Goal: Task Accomplishment & Management: Use online tool/utility

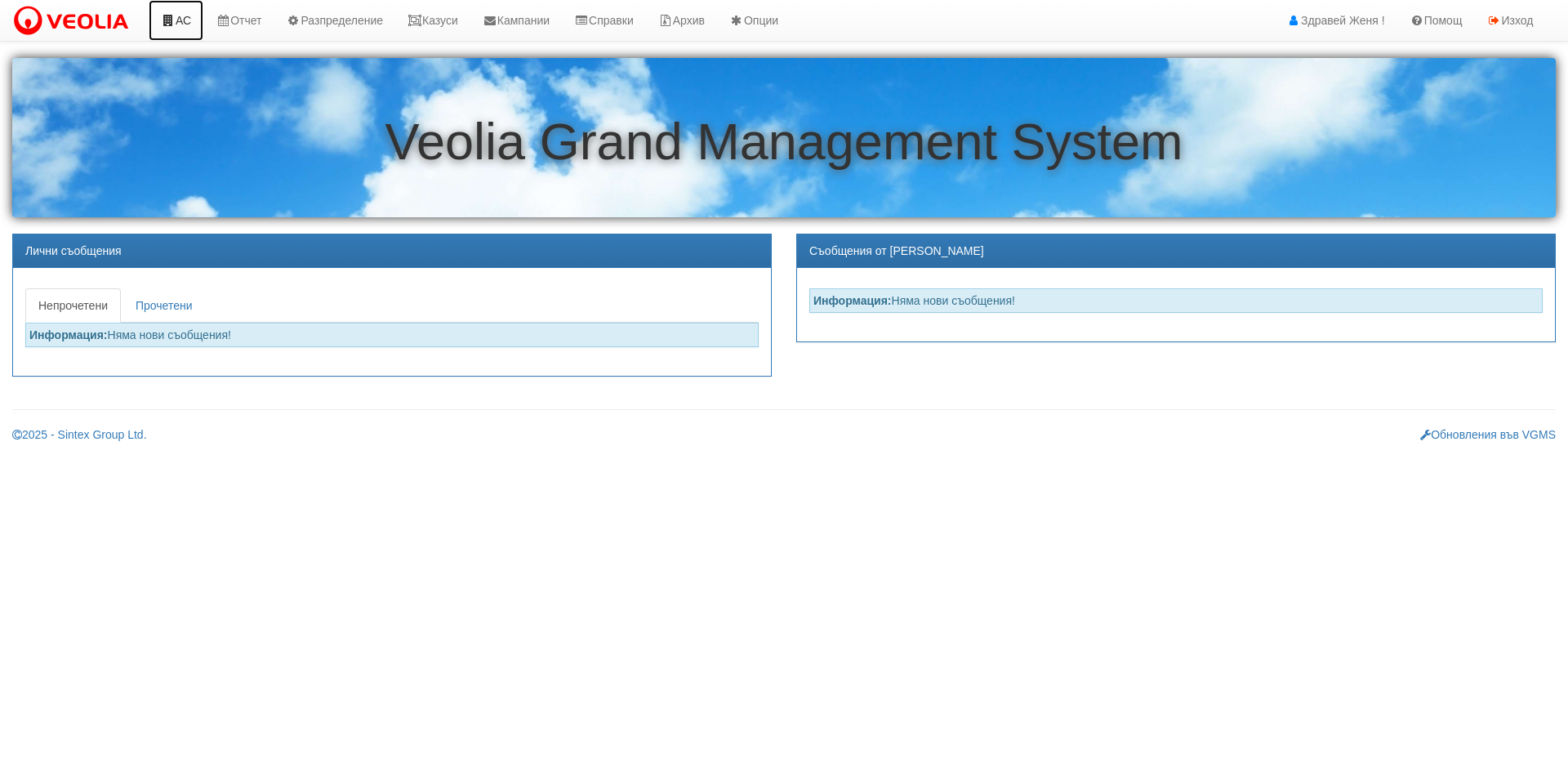
click at [175, 18] on icon at bounding box center [168, 20] width 15 height 11
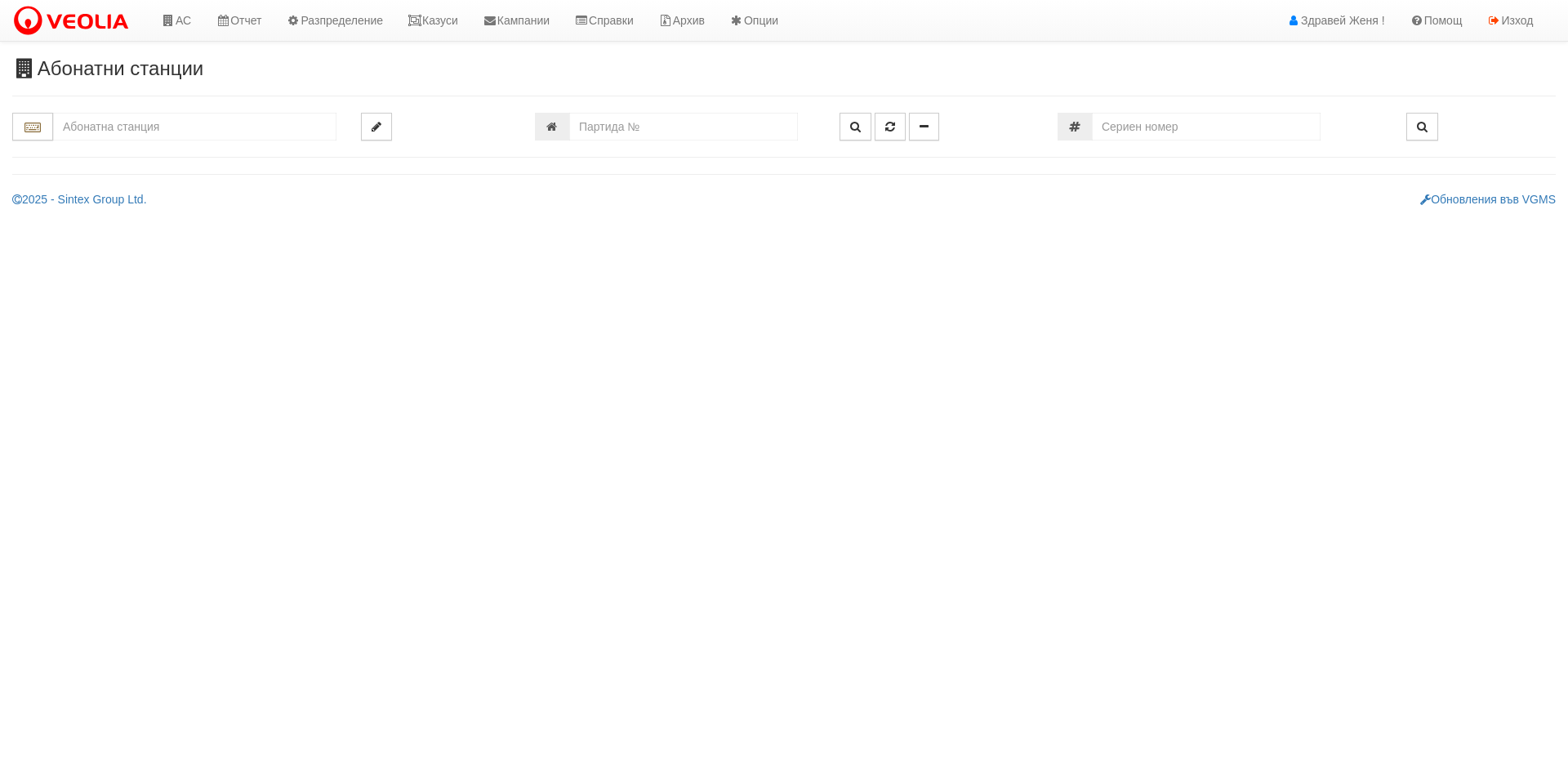
click at [187, 130] on input "text" at bounding box center [194, 127] width 283 height 28
type input "1"
click at [692, 120] on input "number" at bounding box center [684, 127] width 229 height 28
type input "18977"
click at [851, 125] on icon "button" at bounding box center [855, 126] width 11 height 11
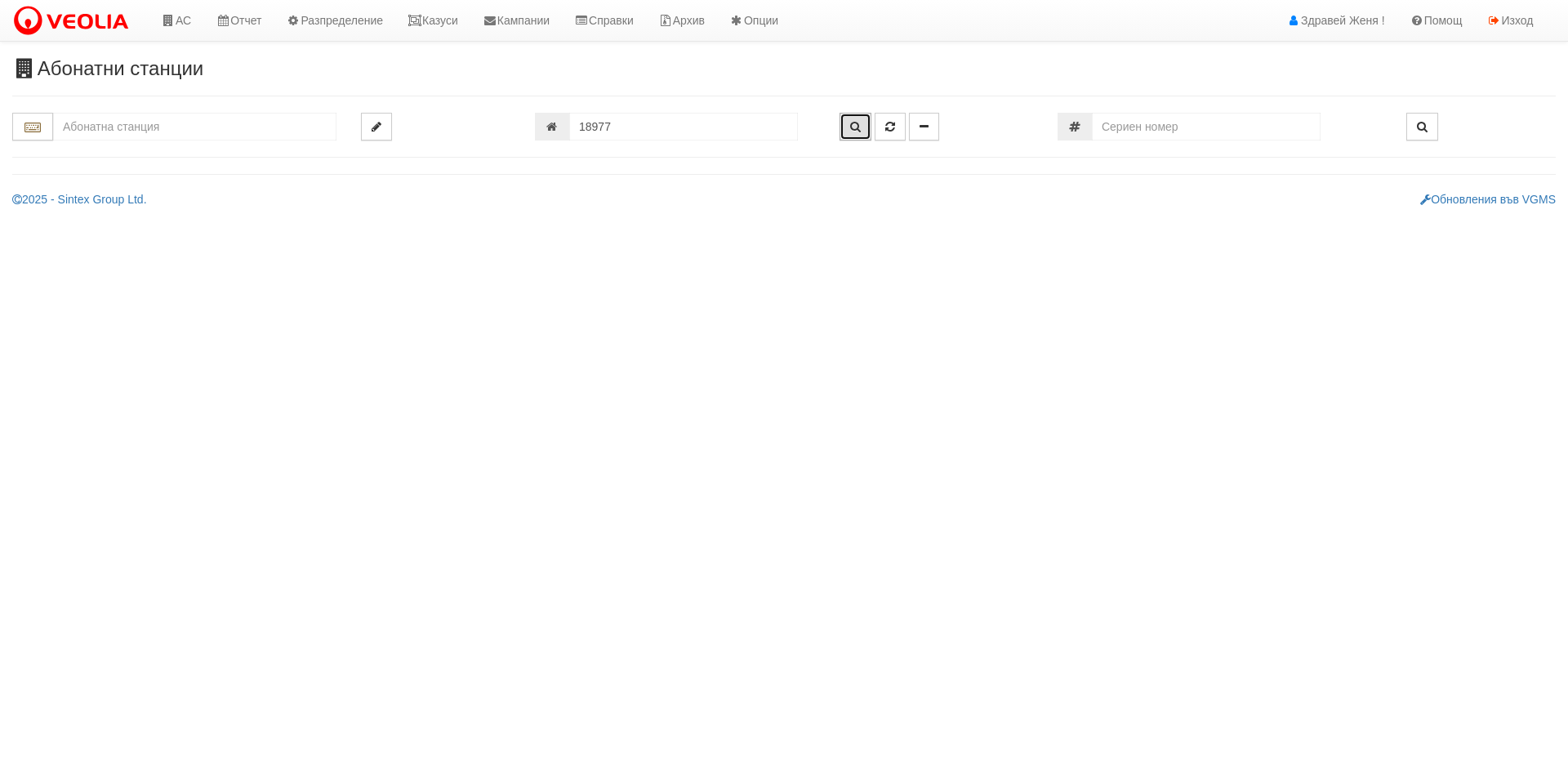
type input "218/4 - "ВЕОЛИЯ ЕНЕРДЖИ ВАРНА " ЕАД"
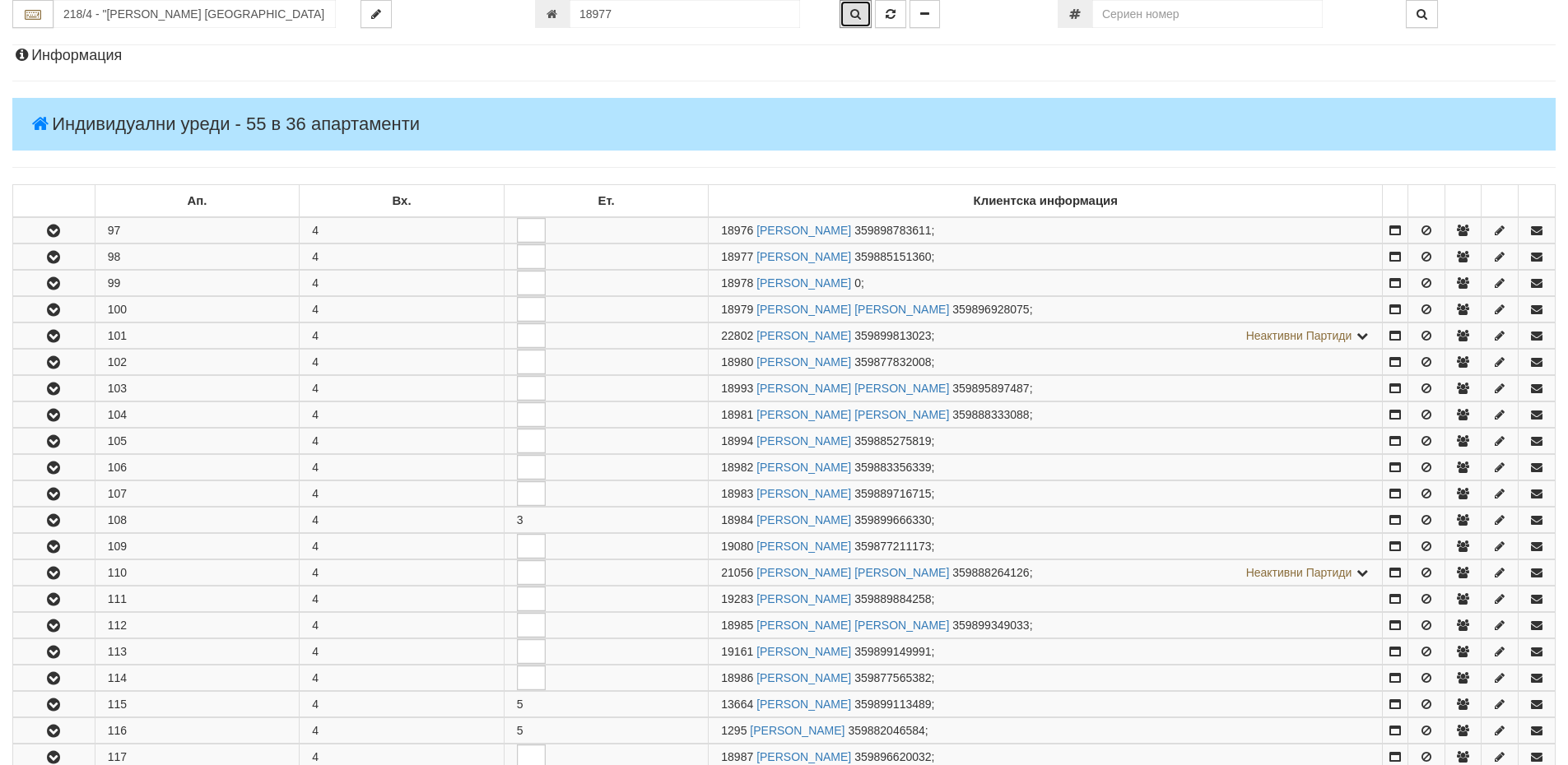
scroll to position [351, 0]
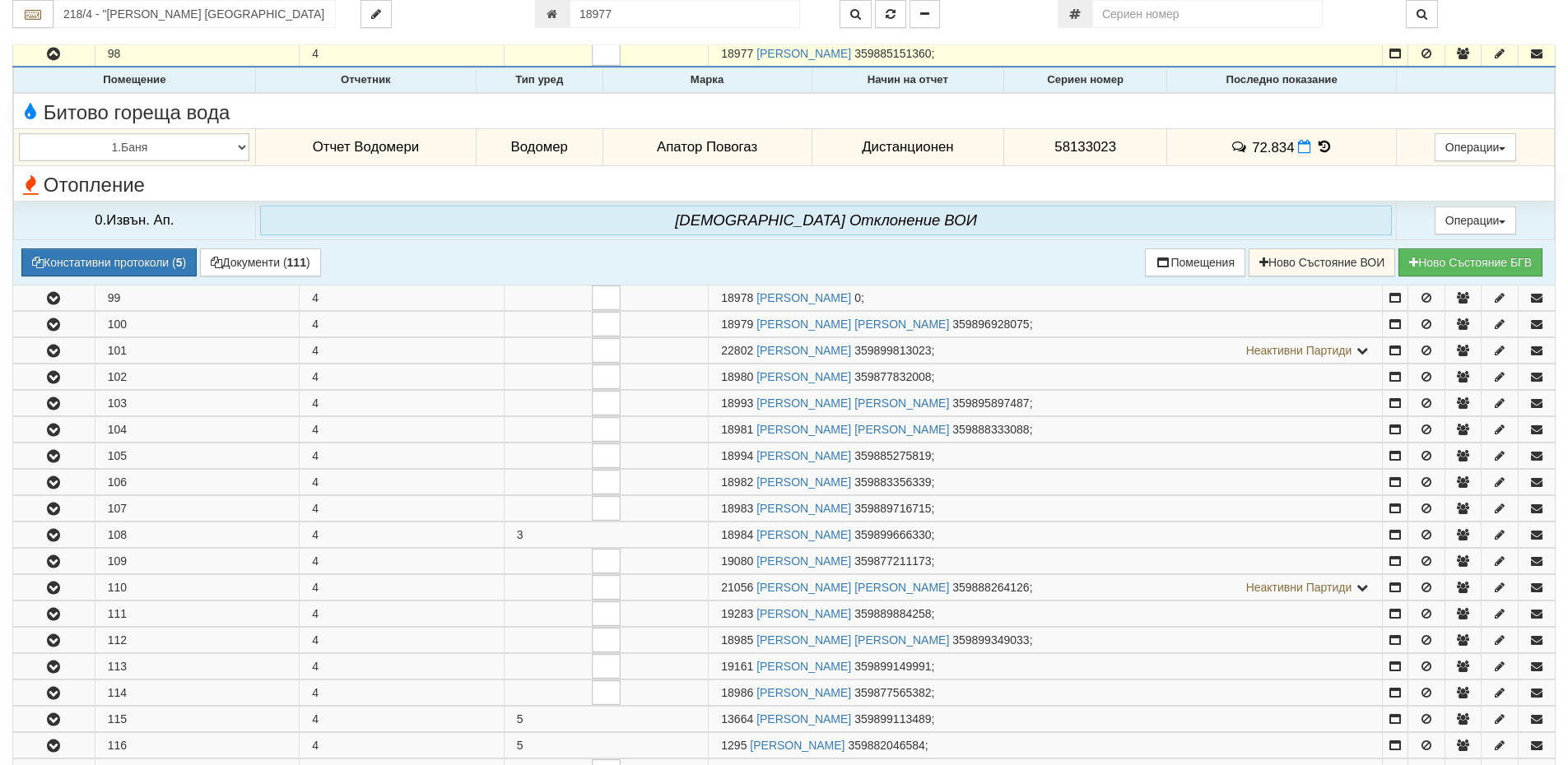
click at [1316, 151] on icon at bounding box center [1324, 147] width 18 height 14
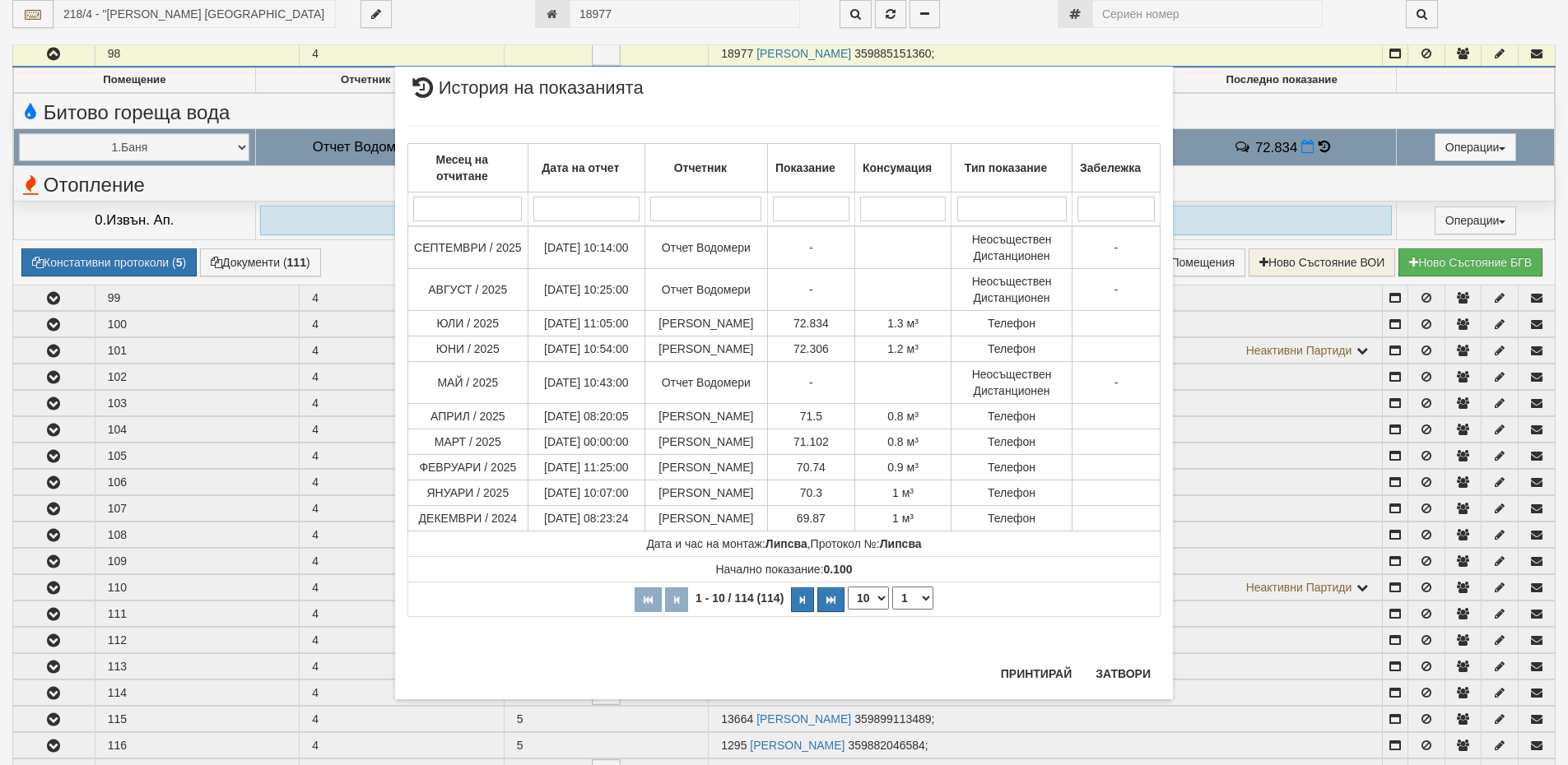
click at [884, 610] on select "10 20 30 40" at bounding box center [868, 598] width 41 height 23
select select "40"
click at [848, 610] on select "10 20 30 40" at bounding box center [868, 598] width 41 height 23
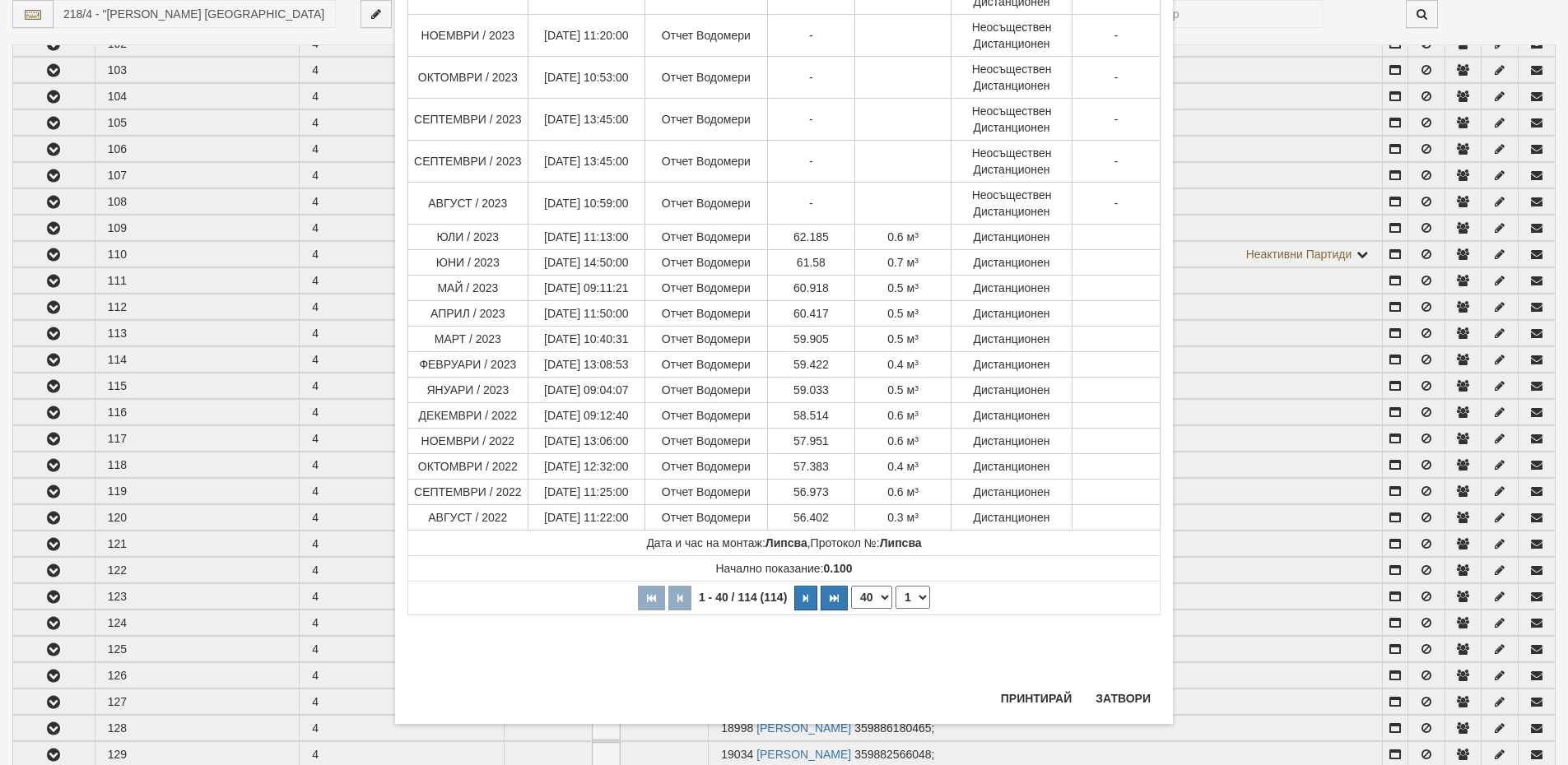
scroll to position [845, 0]
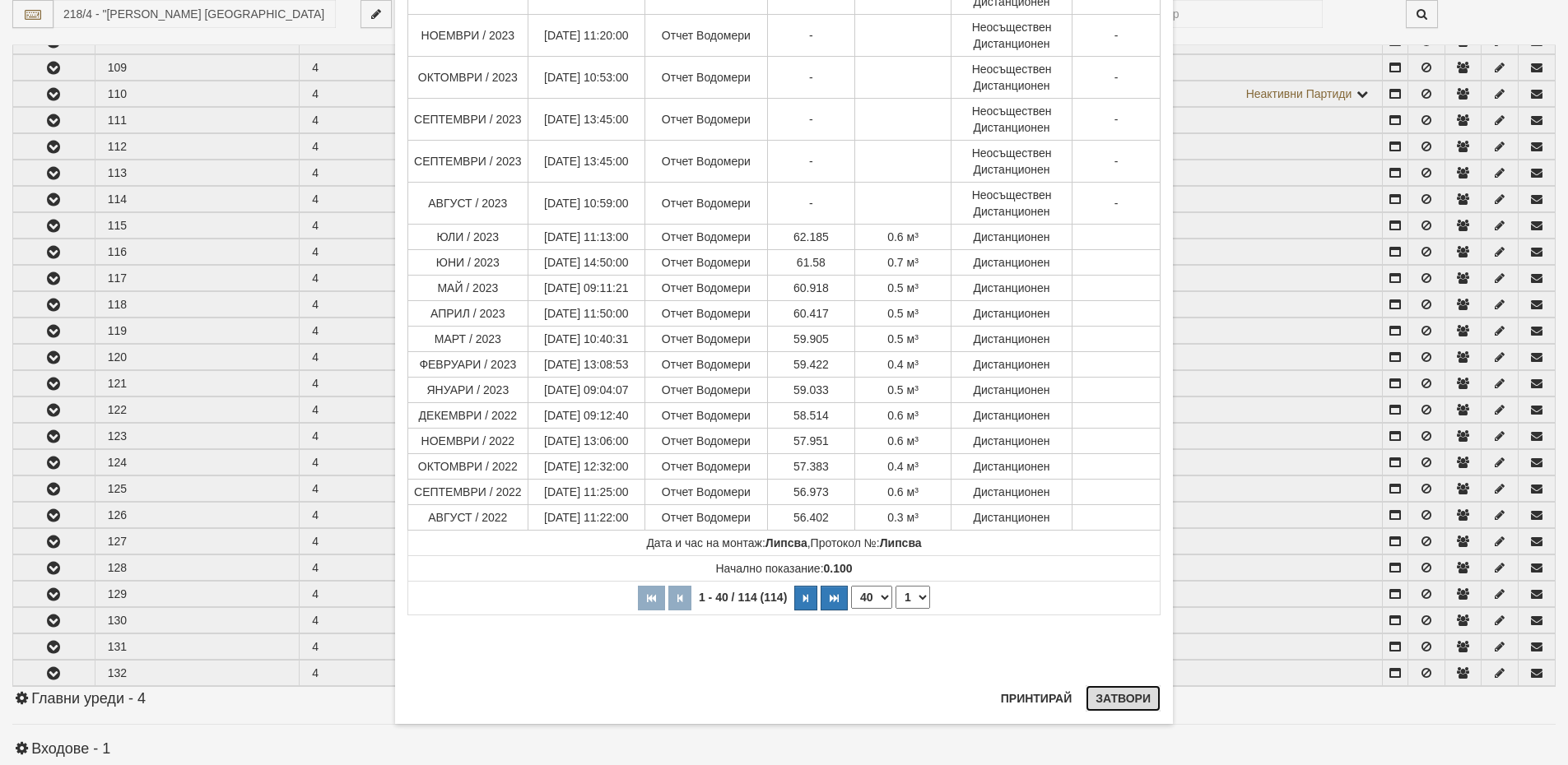
click at [1116, 700] on button "Затвори" at bounding box center [1123, 699] width 74 height 27
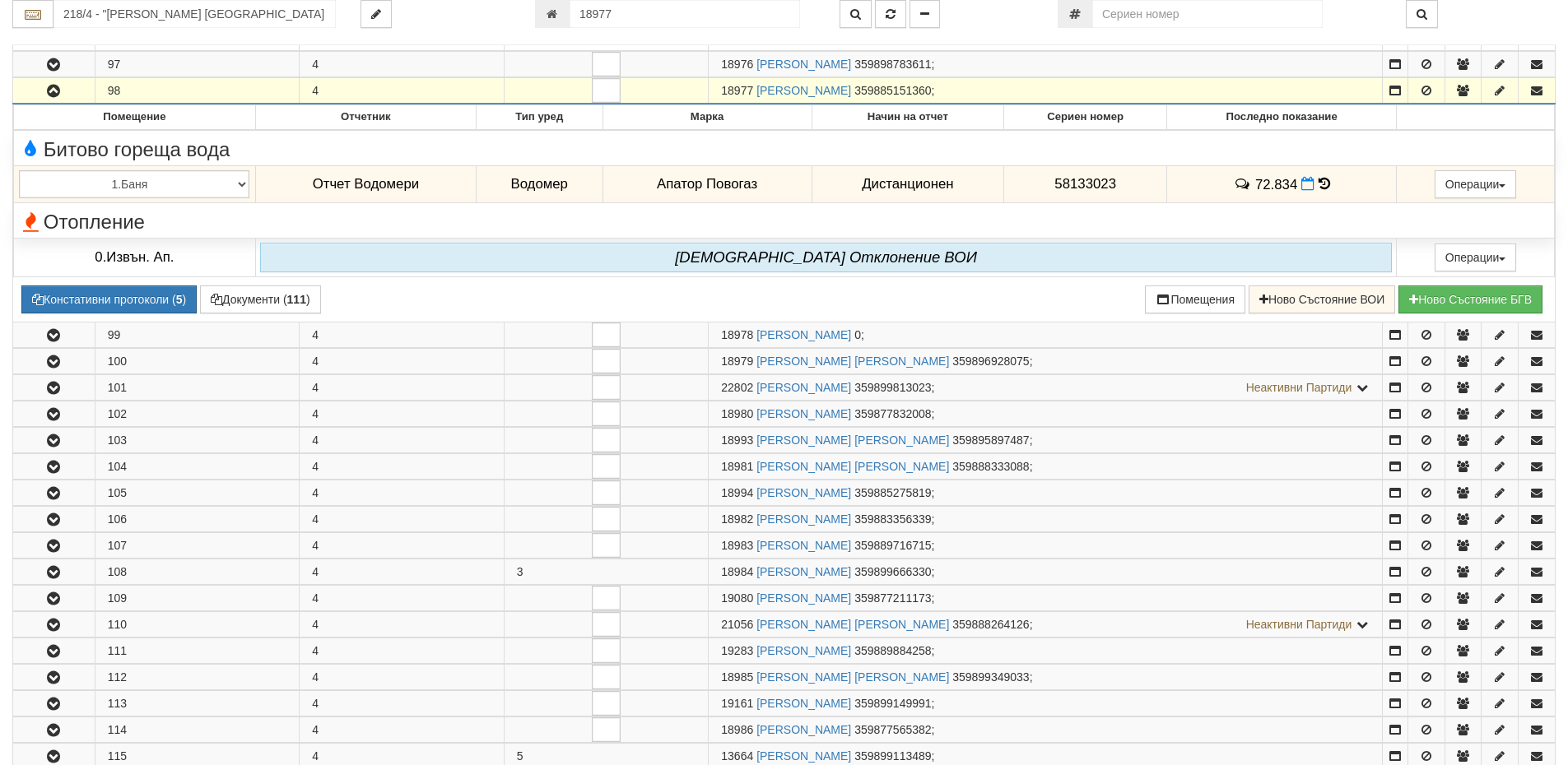
scroll to position [105, 0]
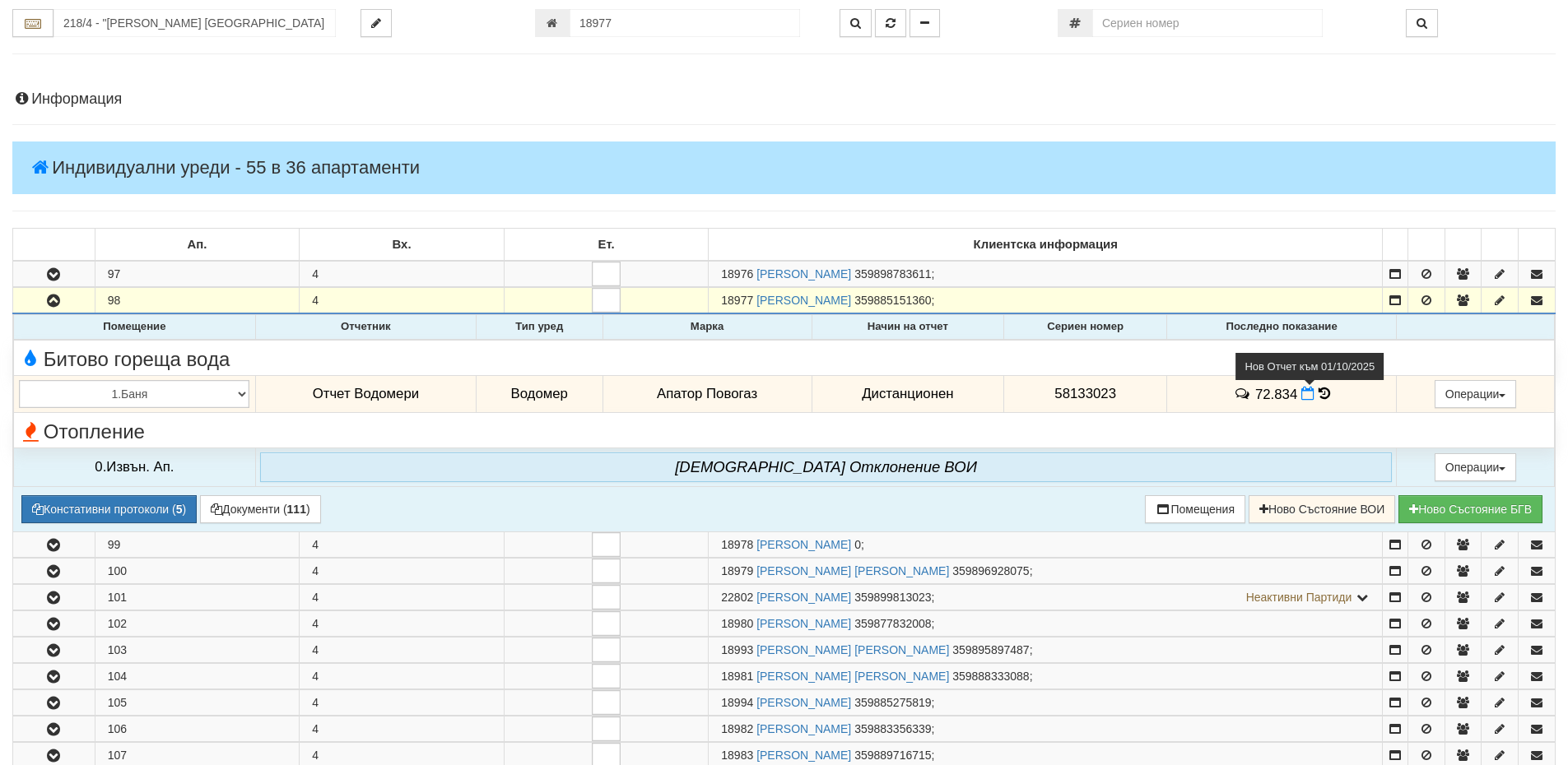
click at [1304, 393] on icon at bounding box center [1307, 394] width 13 height 14
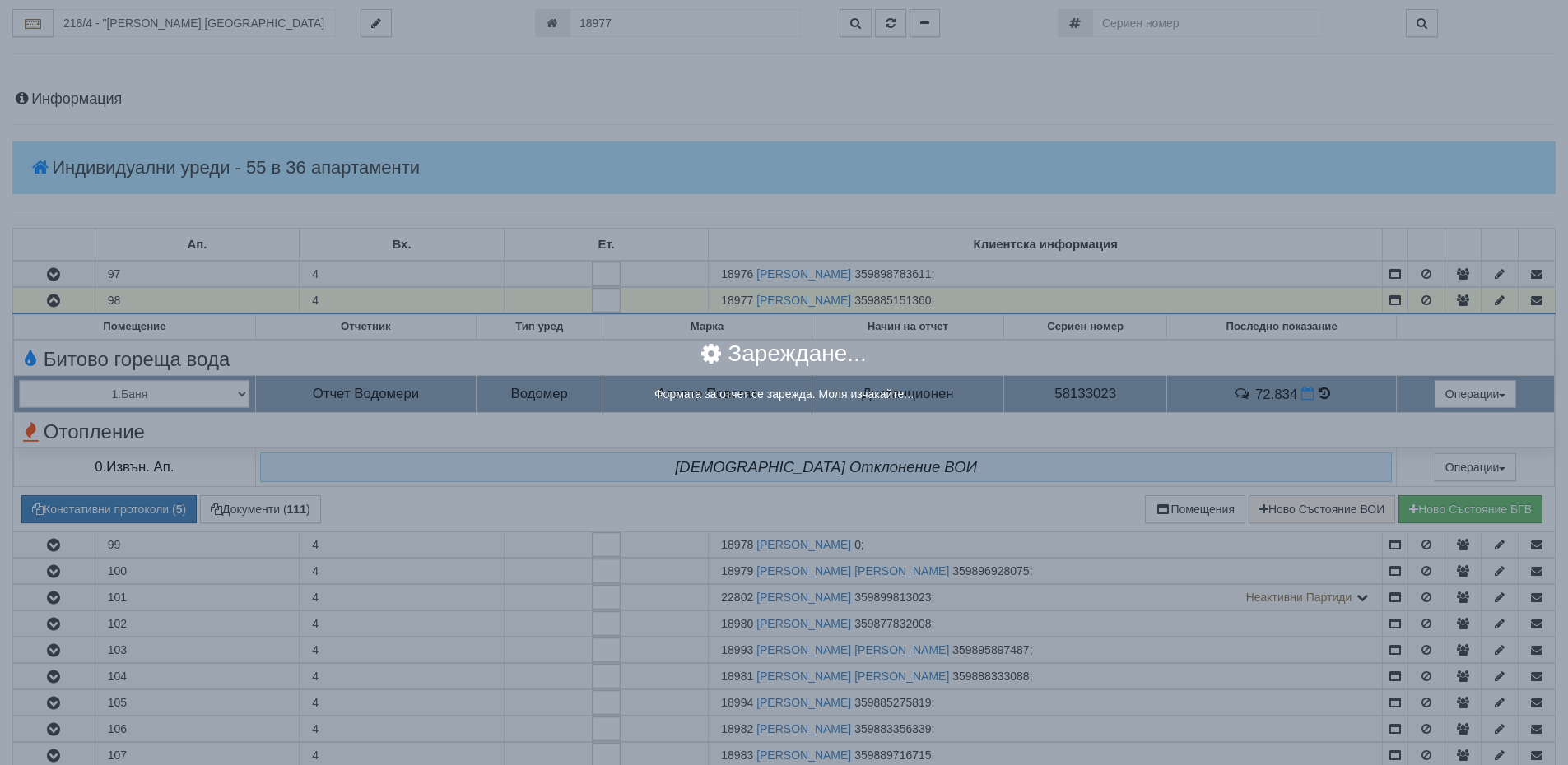
select select "8ac75930-9bfd-e511-80be-8d5a1dced85a"
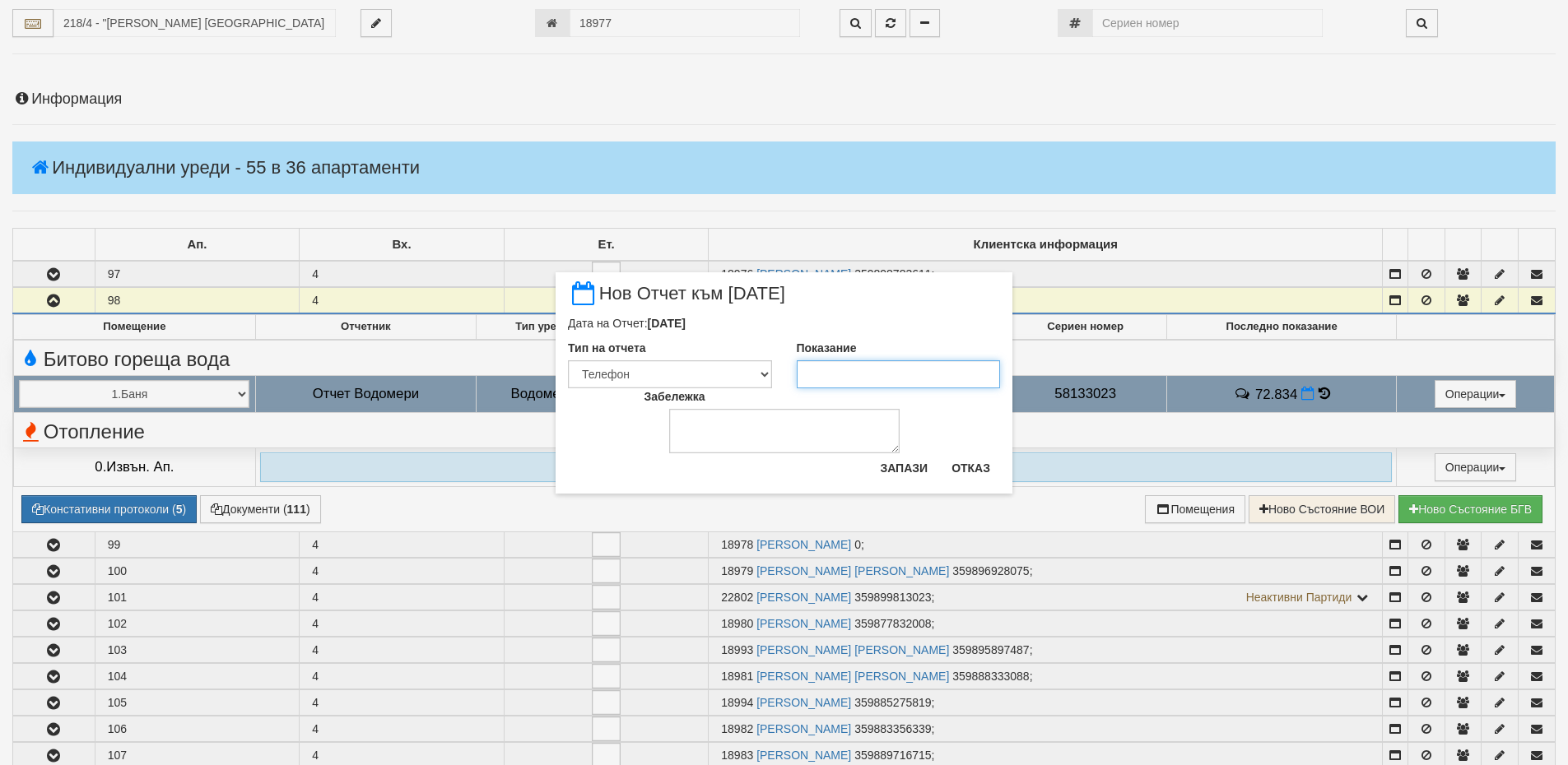
click at [804, 371] on input "Показание" at bounding box center [898, 374] width 204 height 28
type input "73.463"
click at [743, 425] on textarea "Забележка" at bounding box center [785, 431] width 231 height 44
type textarea "01.10.2025"
click at [911, 474] on button "Запази" at bounding box center [904, 468] width 67 height 27
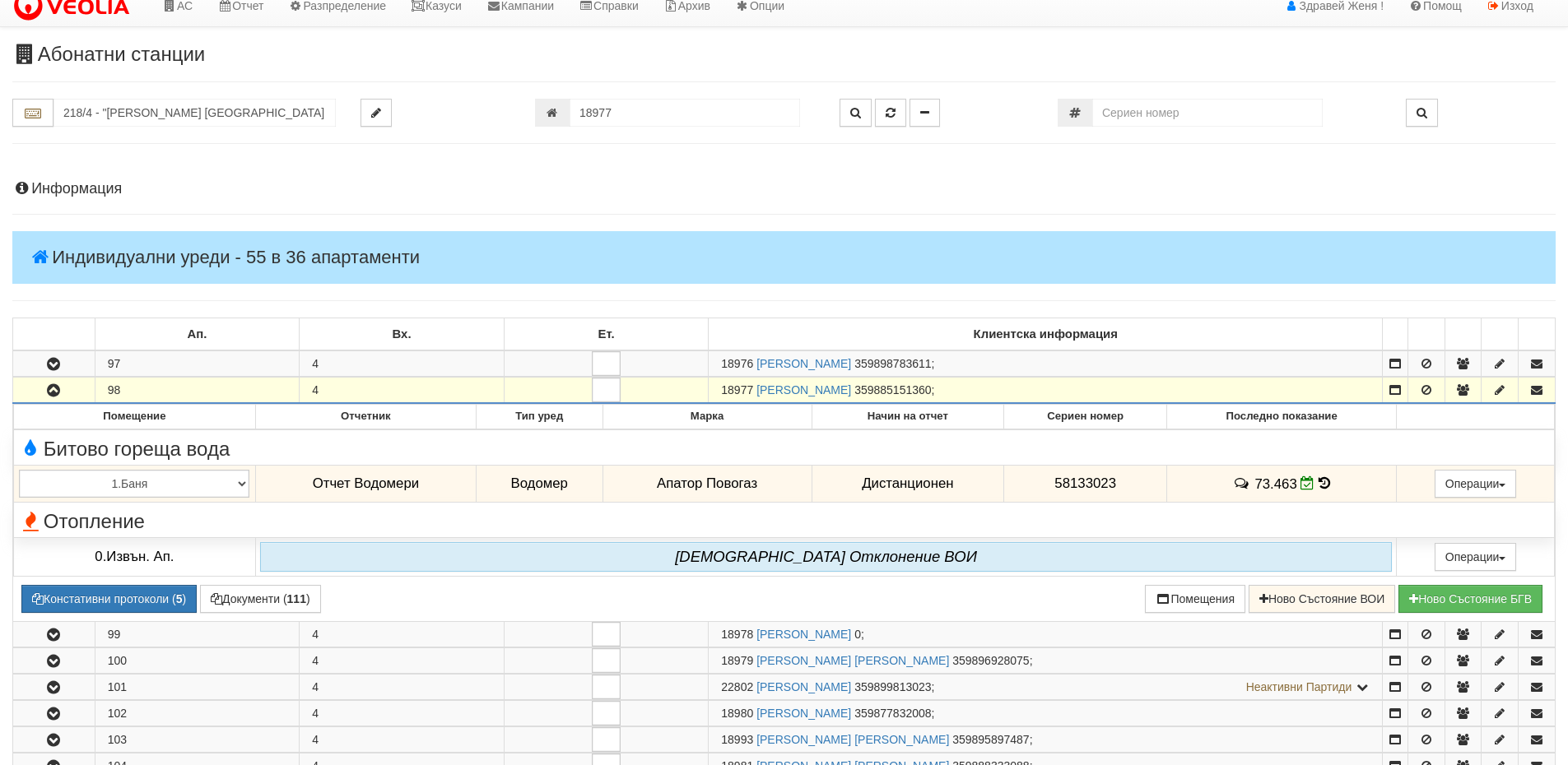
scroll to position [0, 0]
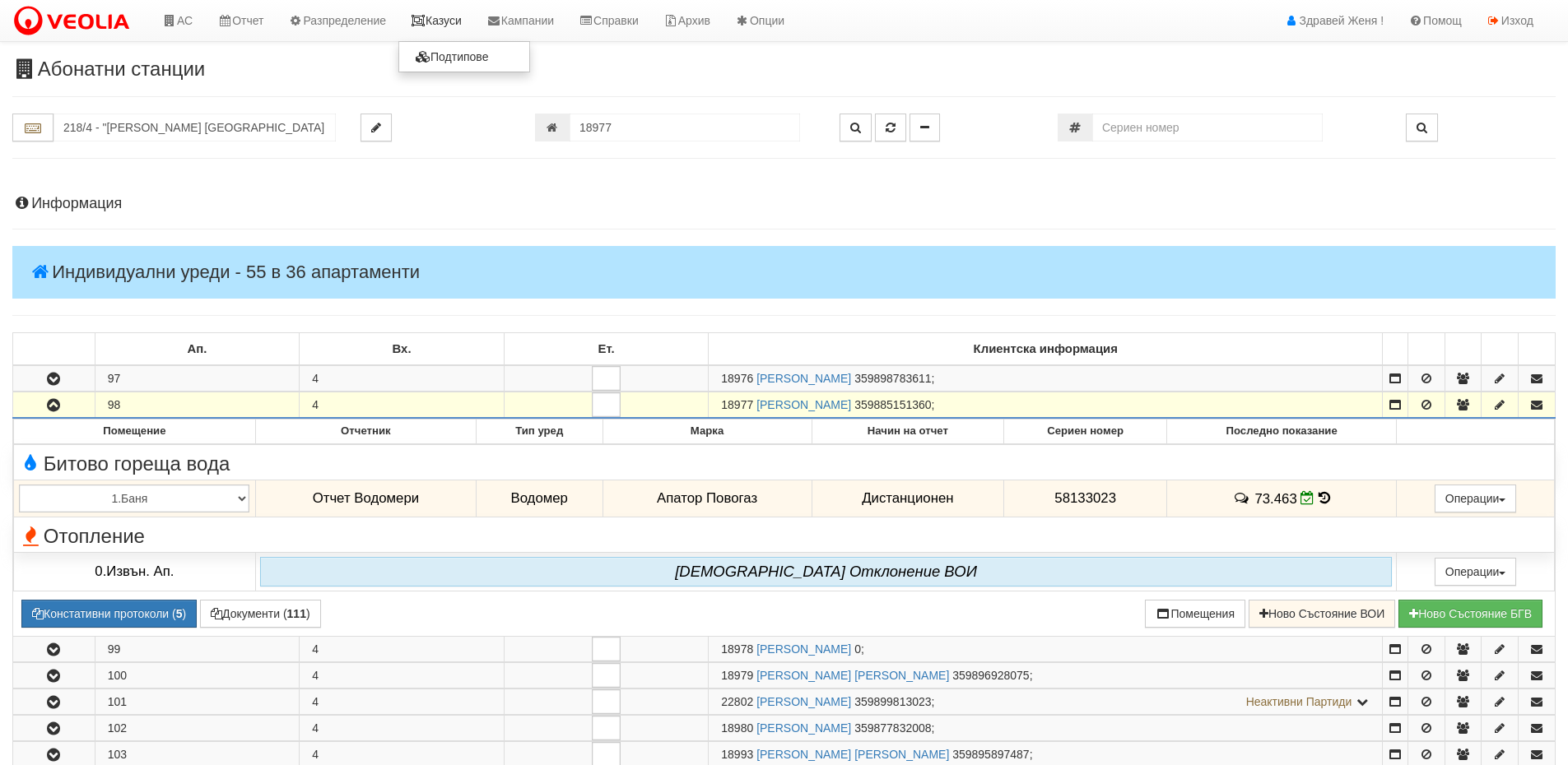
click at [450, 27] on link "Казуси" at bounding box center [435, 20] width 75 height 41
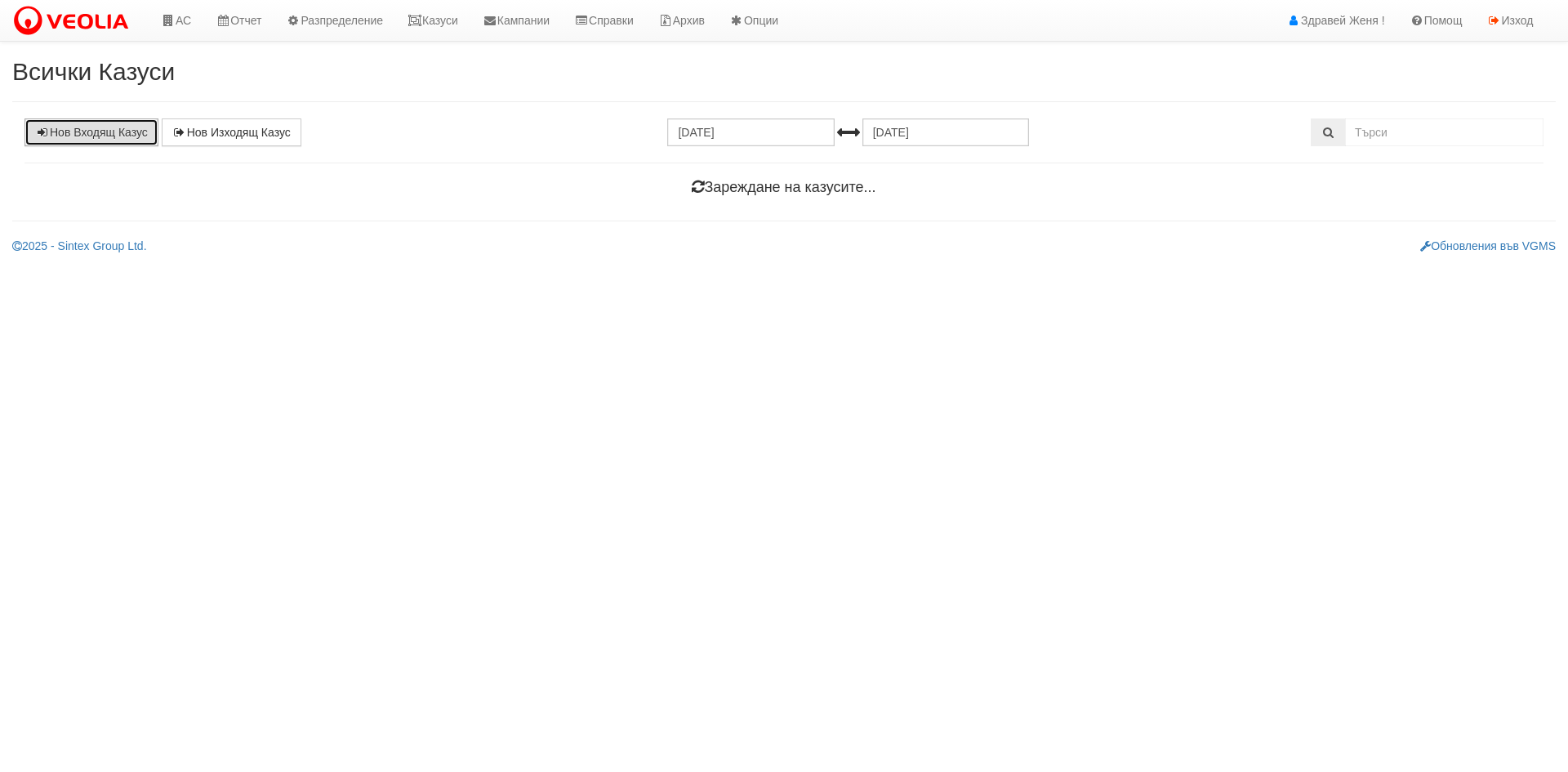
click at [125, 132] on link "Нов Входящ Казус" at bounding box center [92, 133] width 134 height 28
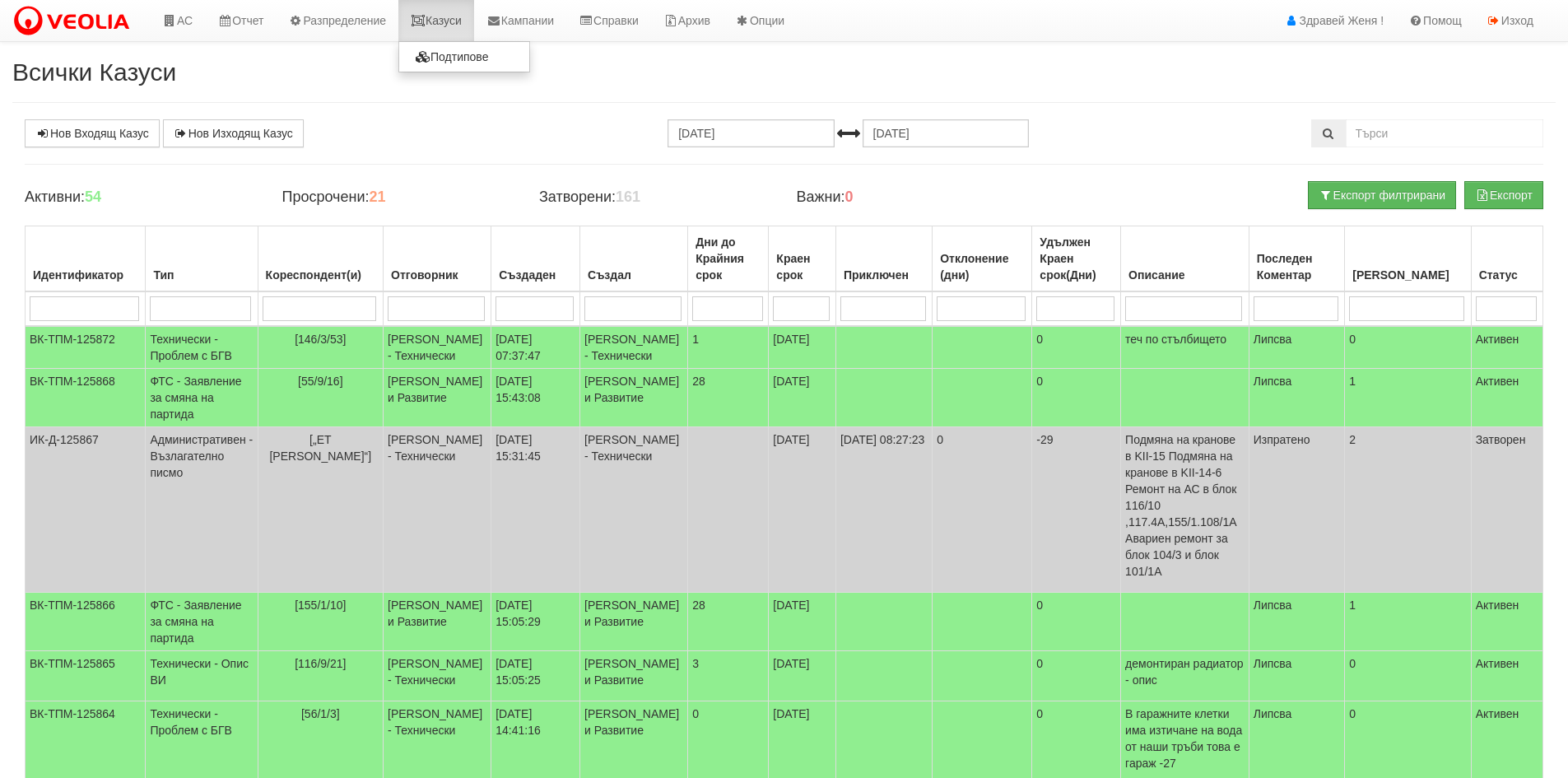
click at [452, 26] on link "Казуси" at bounding box center [435, 20] width 75 height 41
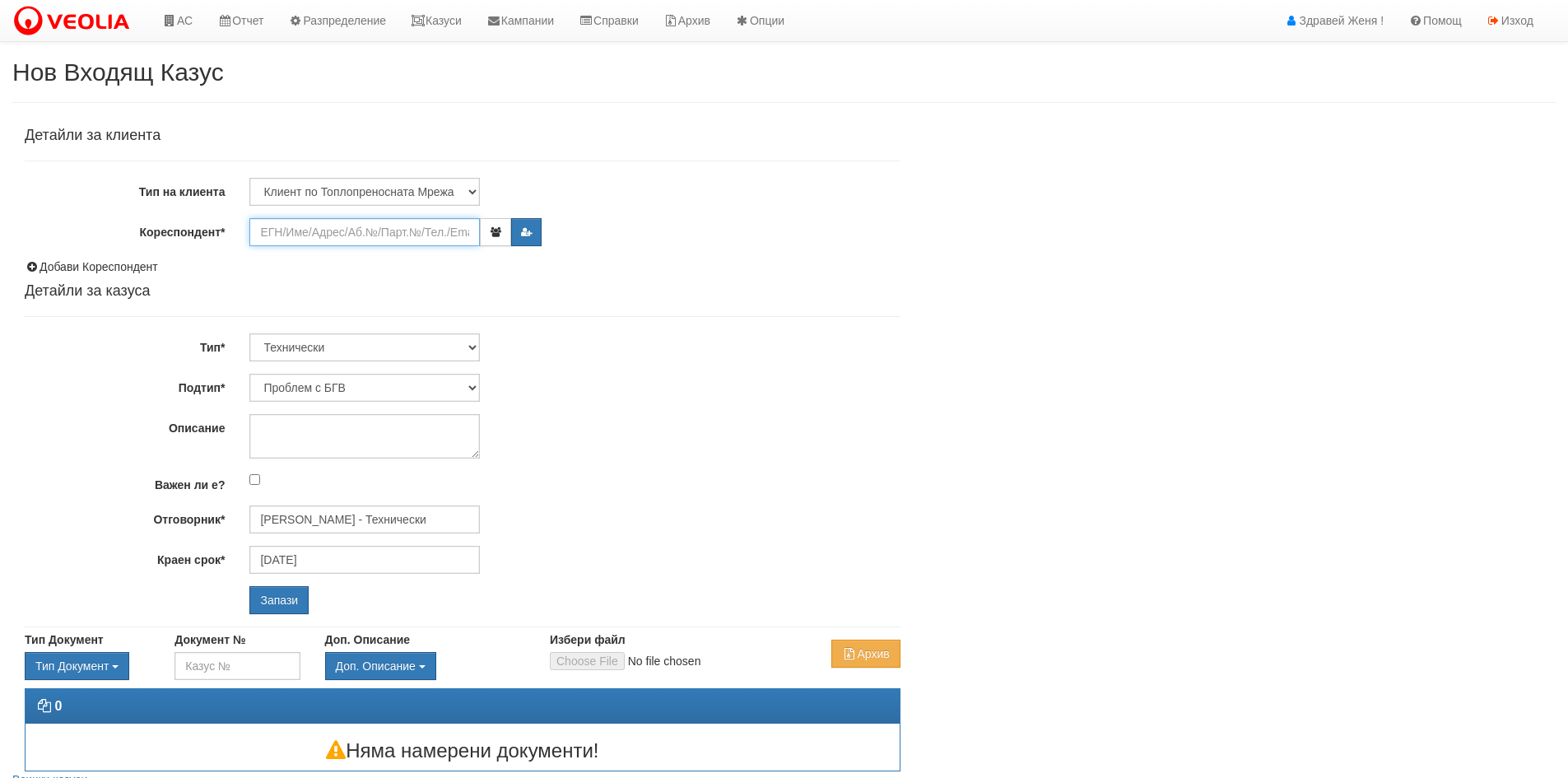
click at [316, 236] on input "Кореспондент*" at bounding box center [365, 232] width 231 height 28
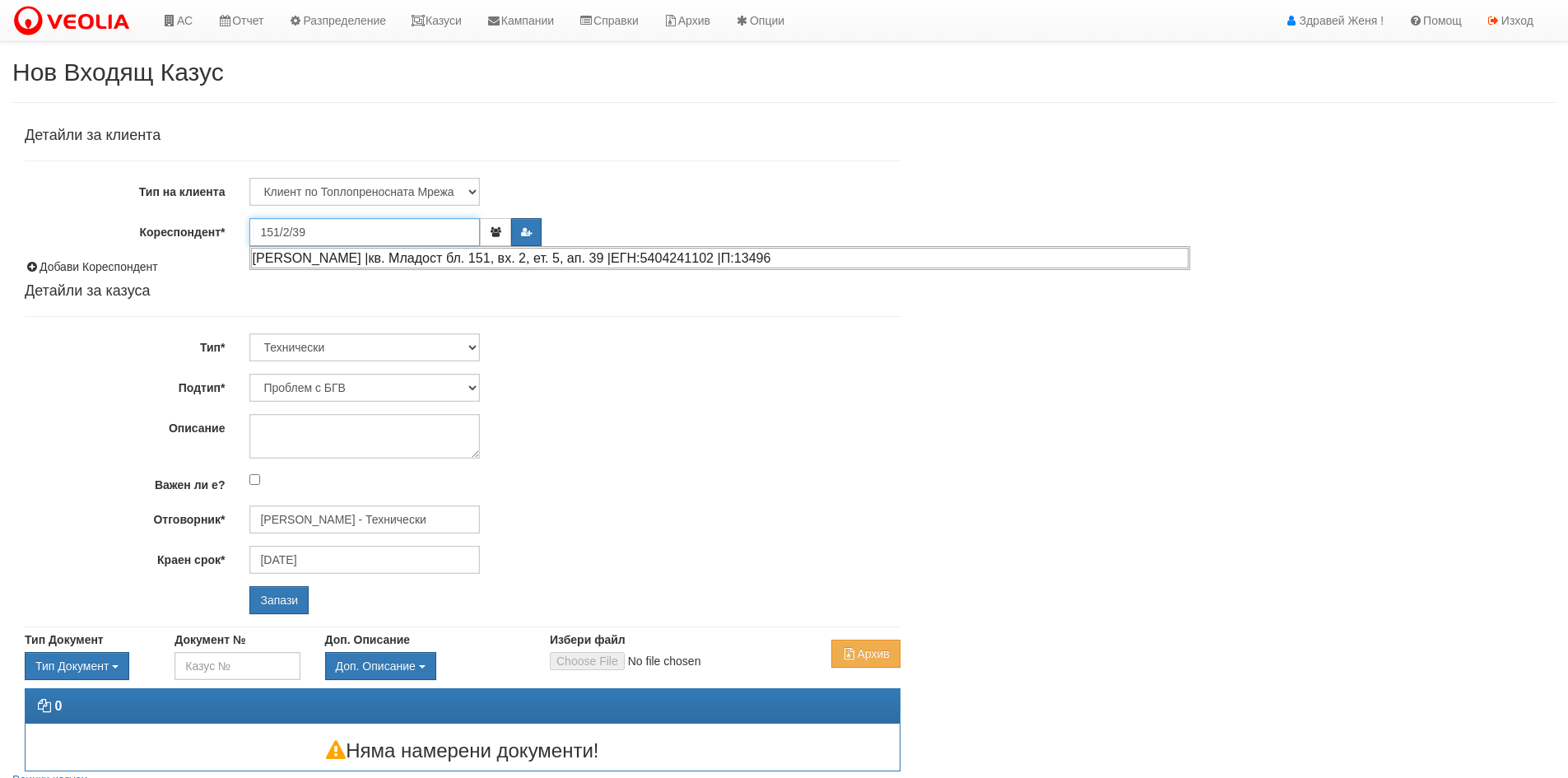
click at [320, 265] on div "ИЛИАН ПЕТКОВ ПЕТКОВ |кв. Младост бл. 151, вх. 2, ет. 5, ап. 39 |ЕГН:5404241102 …" at bounding box center [719, 257] width 937 height 20
type input "ИЛИАН ПЕТКОВ ПЕТКОВ"
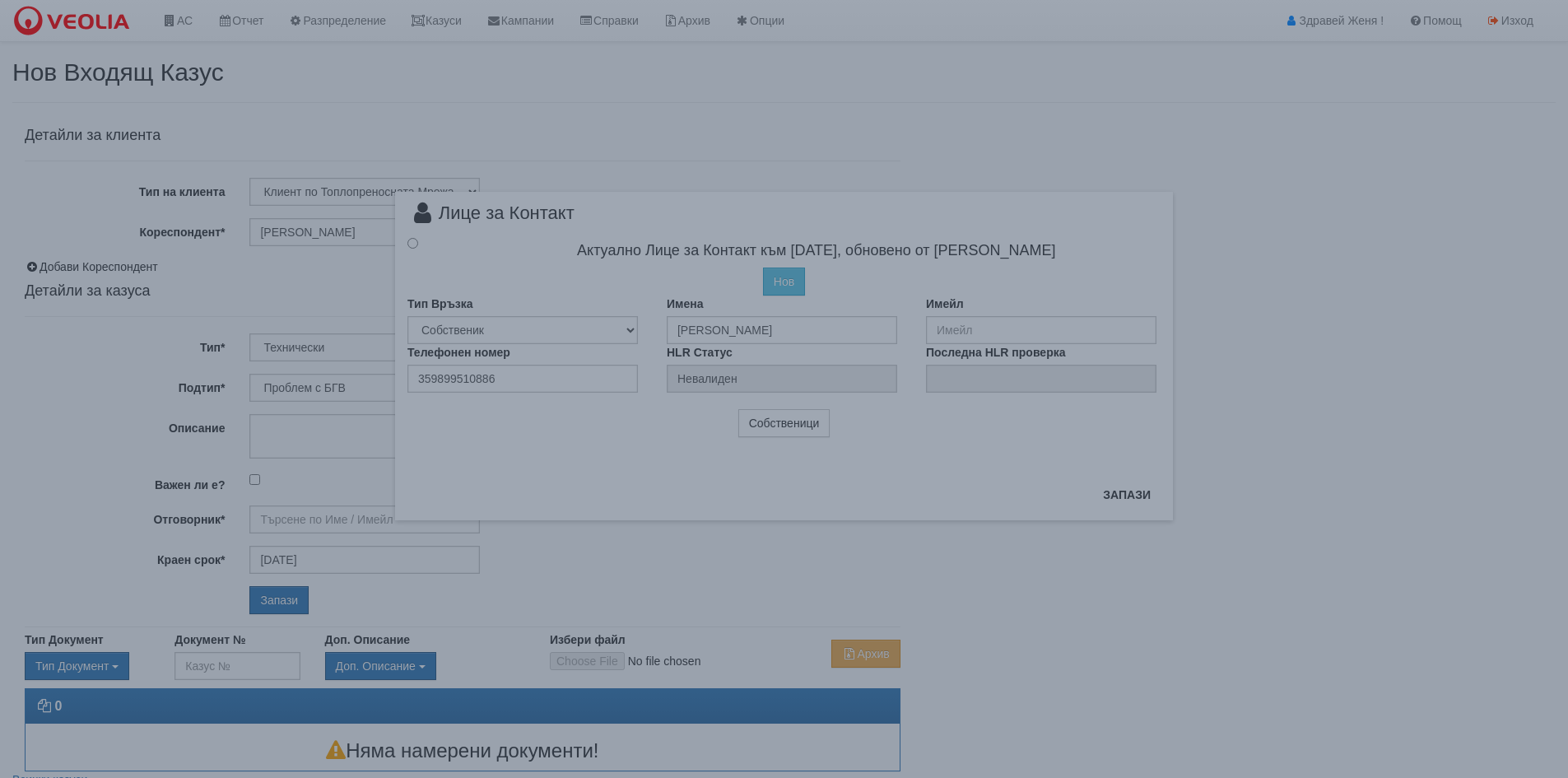
type input "[PERSON_NAME] - Технически"
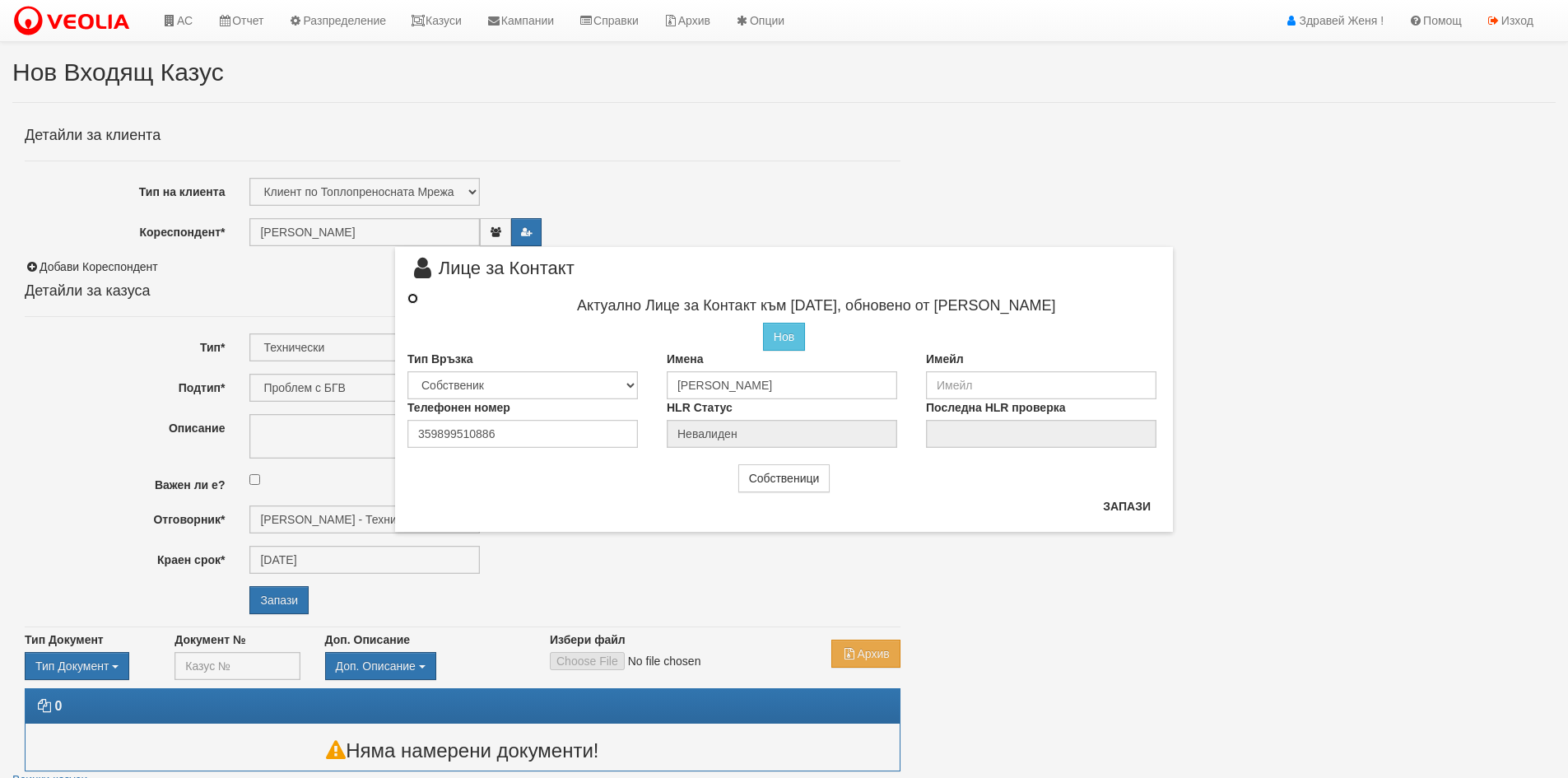
click at [413, 300] on input "radio" at bounding box center [412, 298] width 11 height 11
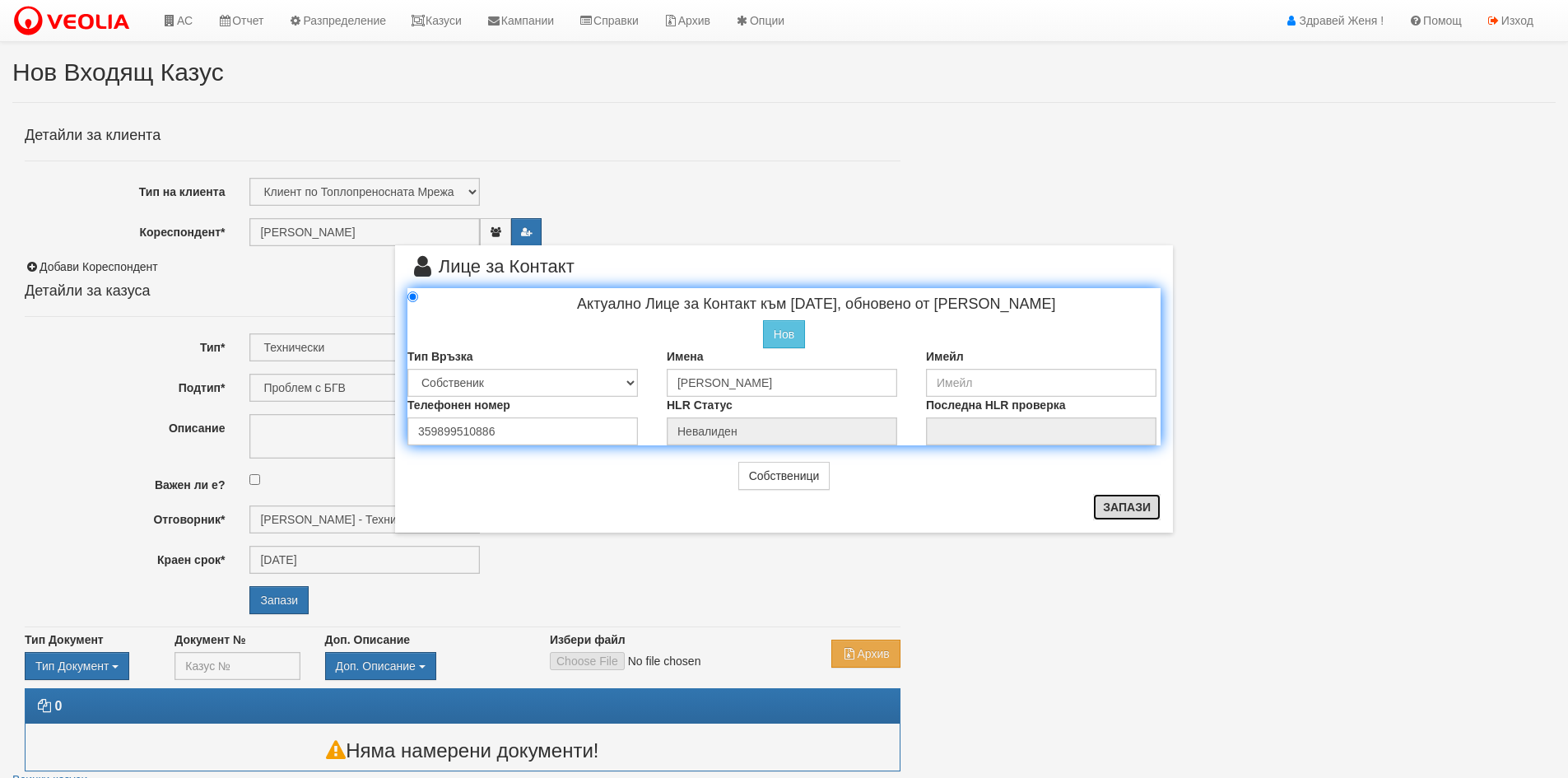
click at [1131, 513] on button "Запази" at bounding box center [1126, 507] width 67 height 27
radio input "true"
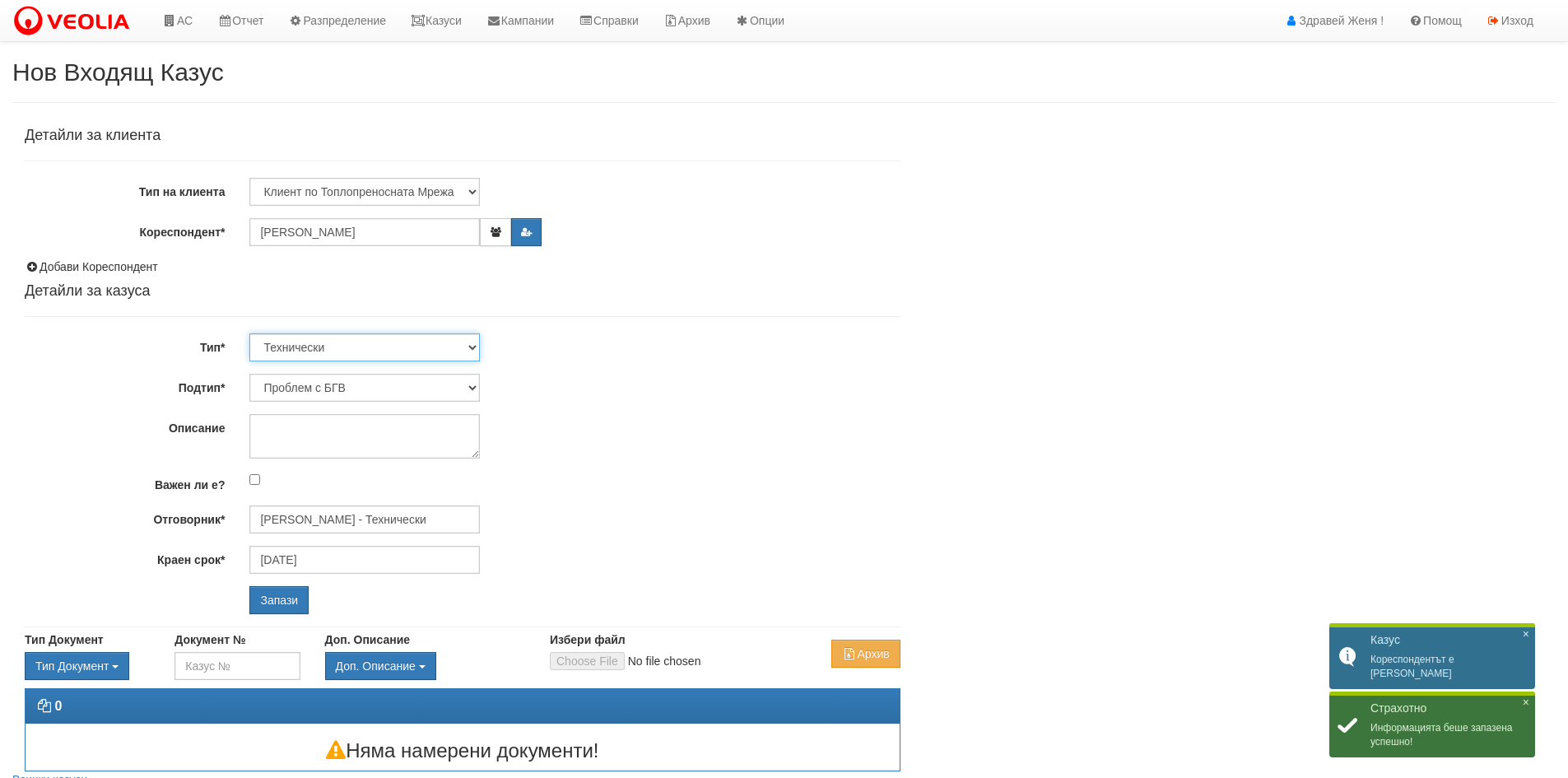
drag, startPoint x: 474, startPoint y: 346, endPoint x: 474, endPoint y: 355, distance: 9.0
click at [474, 350] on select "Технически ФТС Търговски Административен Производствен Експлоатационен Финансов…" at bounding box center [365, 348] width 231 height 28
select select "1"
click at [249, 334] on select "Технически ФТС Търговски Административен Производствен Експлоатационен Финансов…" at bounding box center [365, 348] width 231 height 28
type input "07/11/2025"
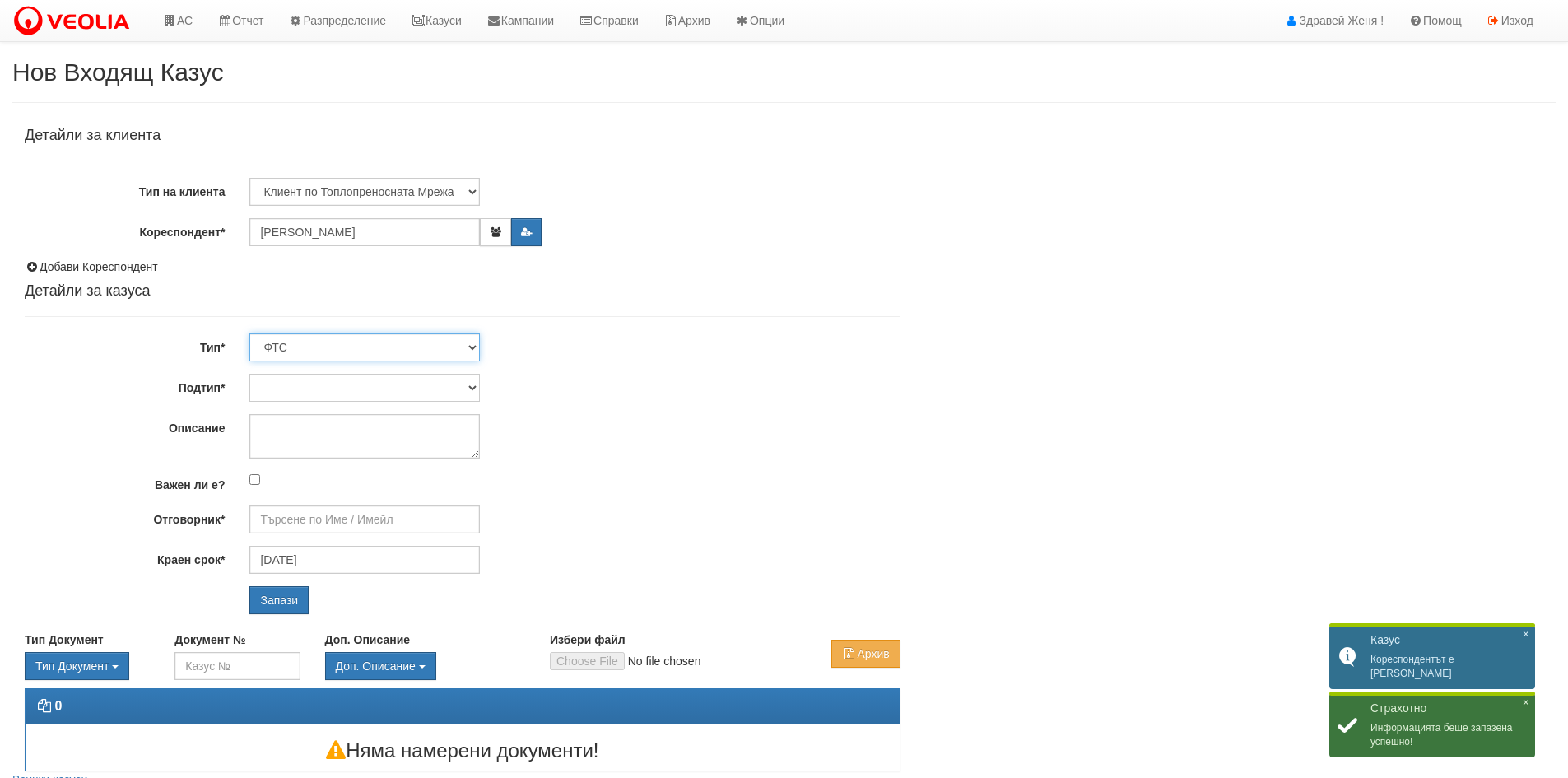
type input "Миглена Михова - Клиенти и Развитие"
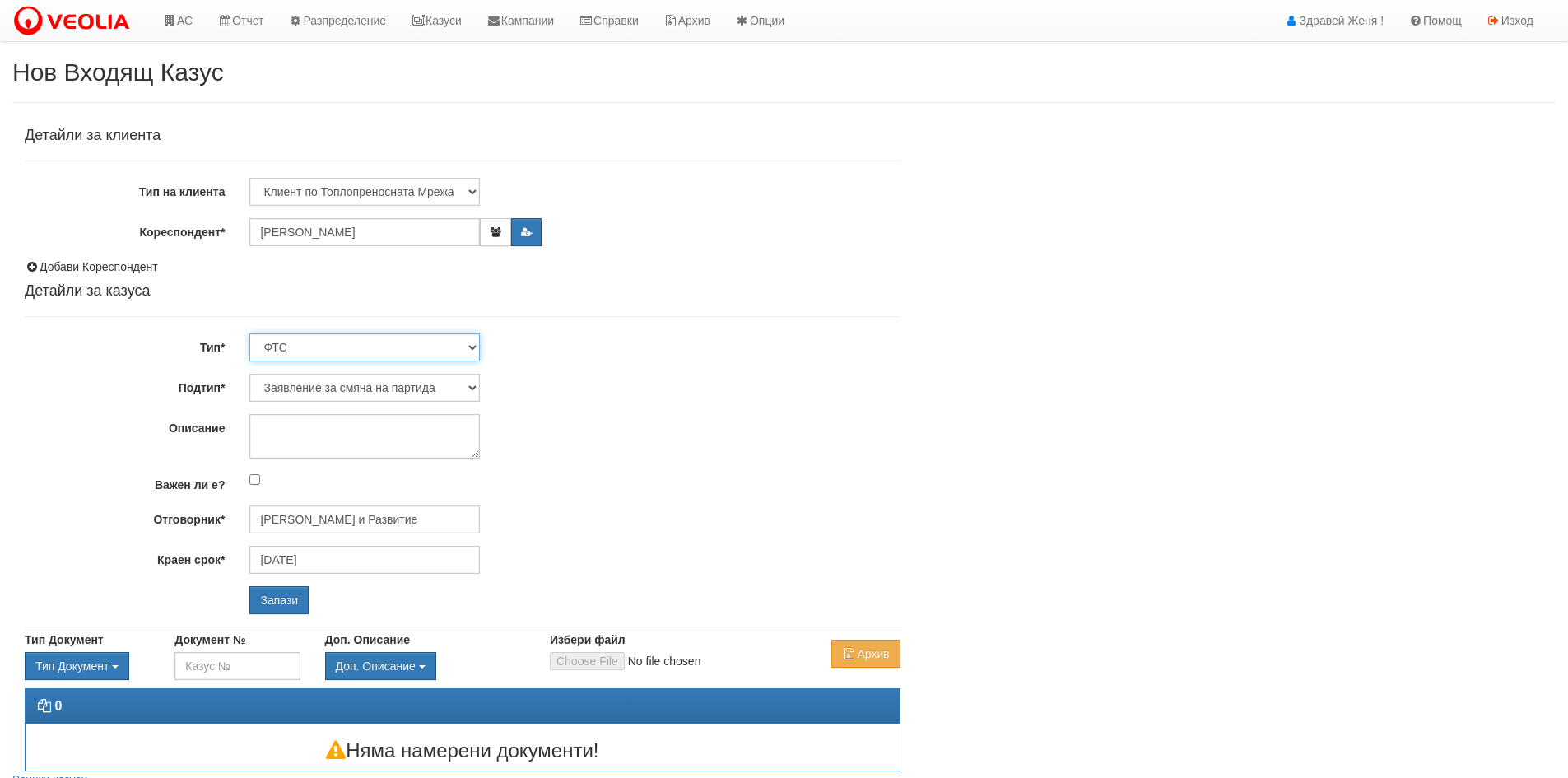
drag, startPoint x: 474, startPoint y: 346, endPoint x: 459, endPoint y: 360, distance: 20.5
click at [474, 346] on select "Технически ФТС Търговски Административен Производствен Експлоатационен Финансов…" at bounding box center [365, 348] width 231 height 28
select select "0"
click at [249, 334] on select "Технически ФТС Търговски Административен Производствен Експлоатационен Финансов…" at bounding box center [365, 348] width 231 height 28
type input "[DATE]"
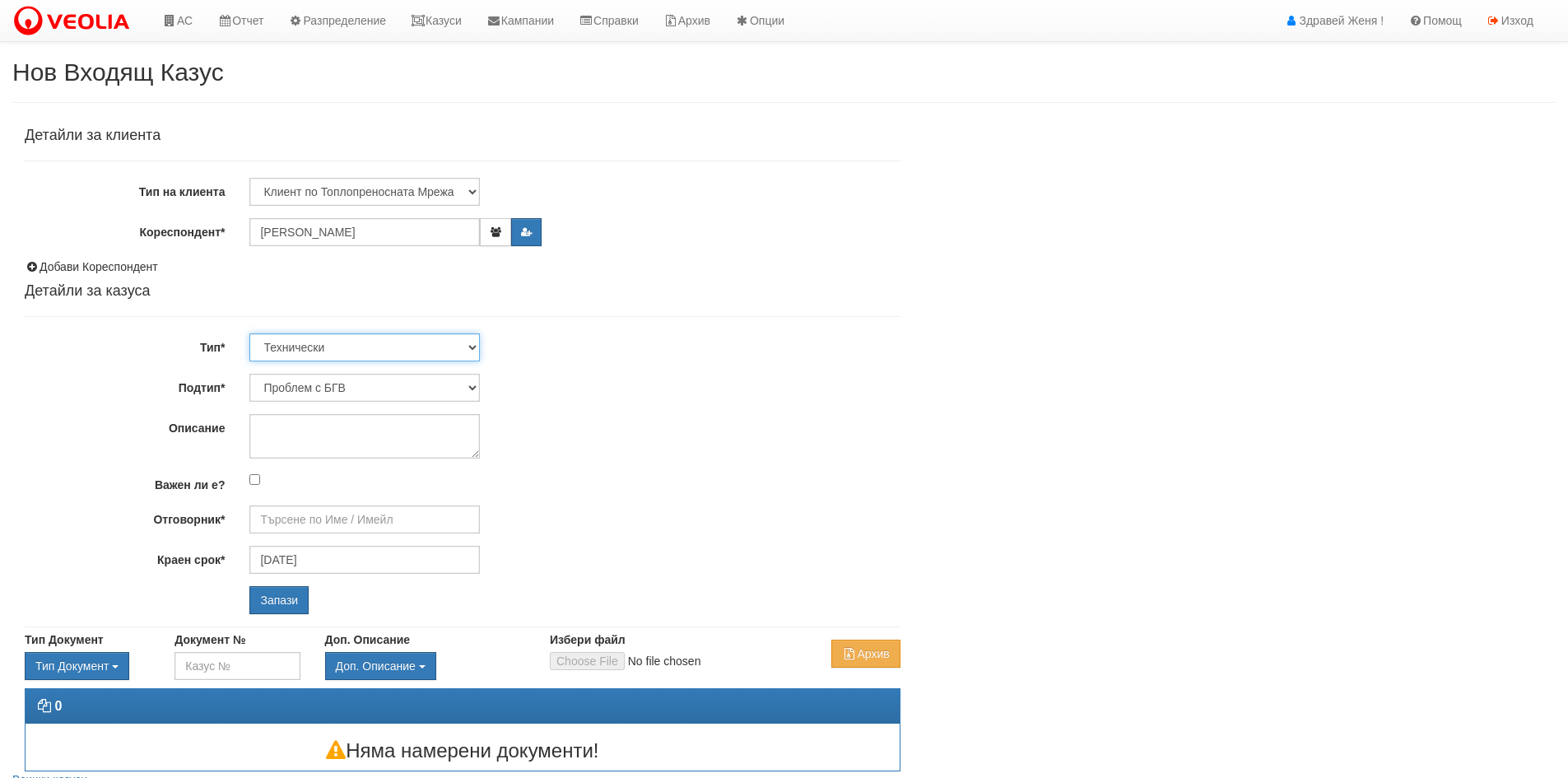
type input "[PERSON_NAME] - Технически"
click at [472, 391] on select "Проблем с БГВ Теч ВОИ Теч БГВ Теч в АС Теч от водомер Проблем в АС Интервенция …" at bounding box center [365, 388] width 231 height 28
select select "Монтаж на водомер с дист. модул"
click at [249, 373] on select "Проблем с БГВ Теч ВОИ Теч БГВ Теч в АС Теч от водомер Проблем в АС Интервенция …" at bounding box center [365, 388] width 231 height 28
type input "[DATE]"
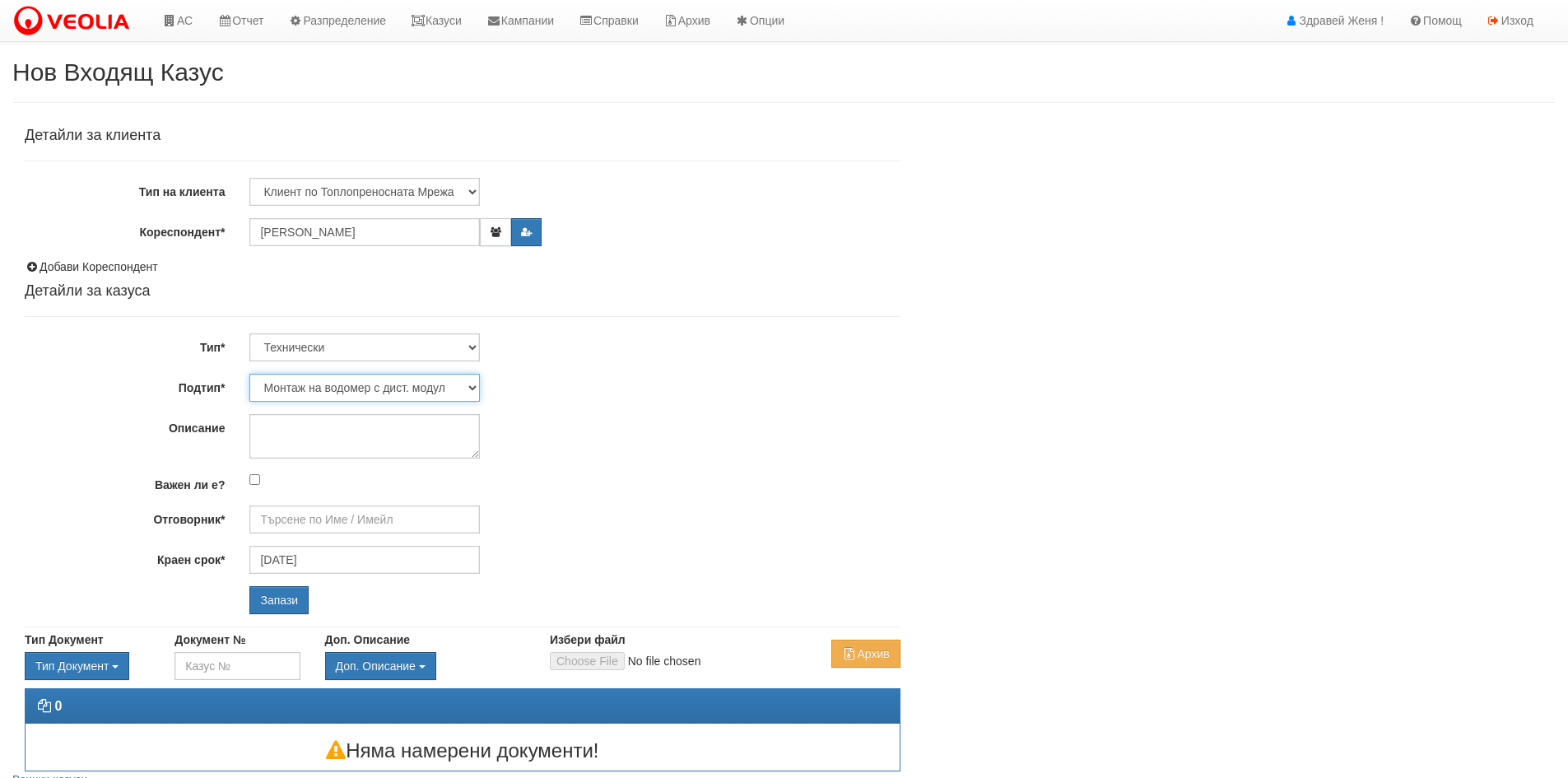
type input "[PERSON_NAME] - Технически"
click at [325, 437] on textarea "Описание" at bounding box center [365, 436] width 231 height 44
type textarea "0898334553"
click at [277, 609] on input "Запази" at bounding box center [278, 601] width 59 height 28
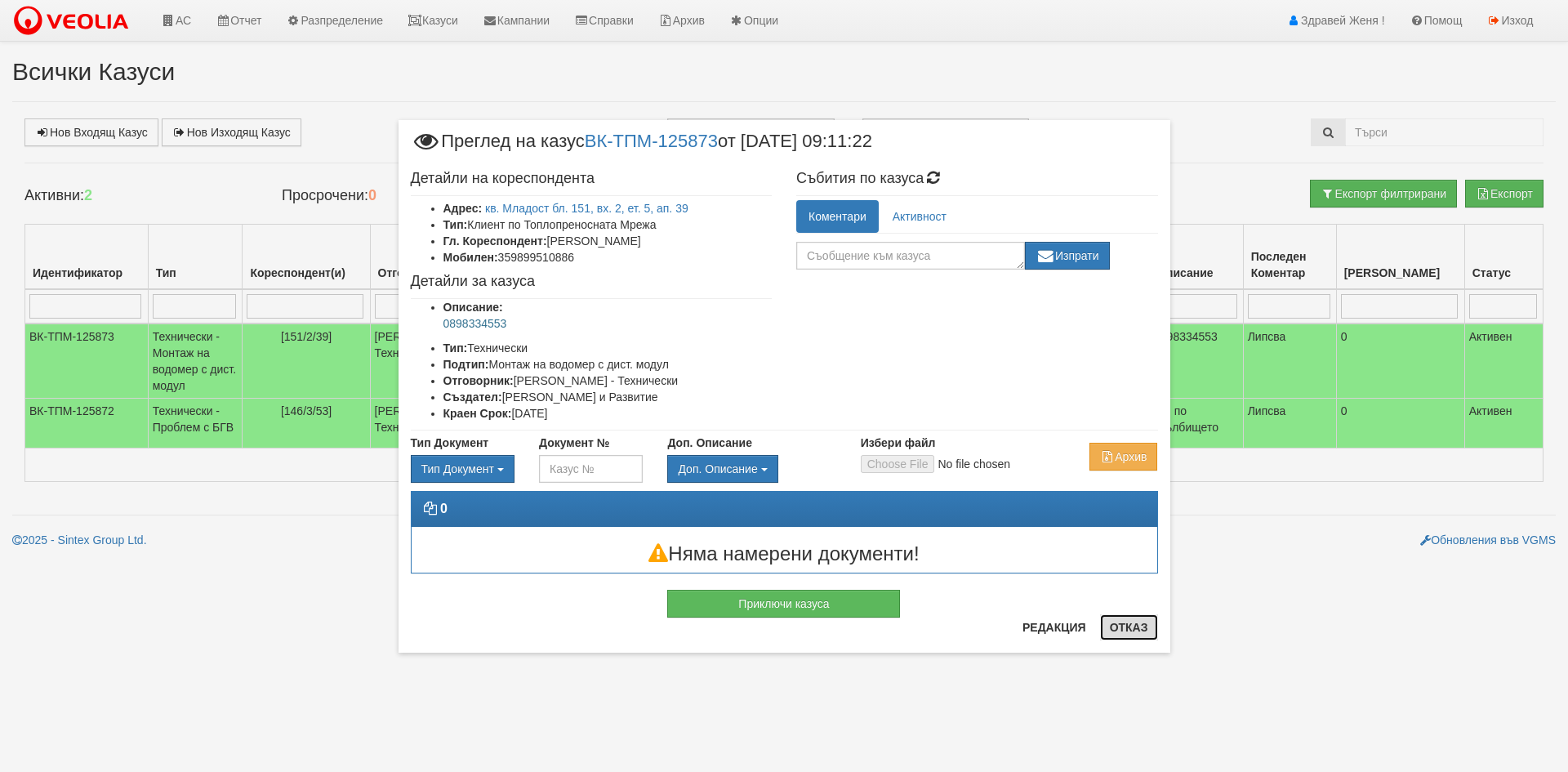
click at [1147, 629] on button "Отказ" at bounding box center [1129, 628] width 58 height 26
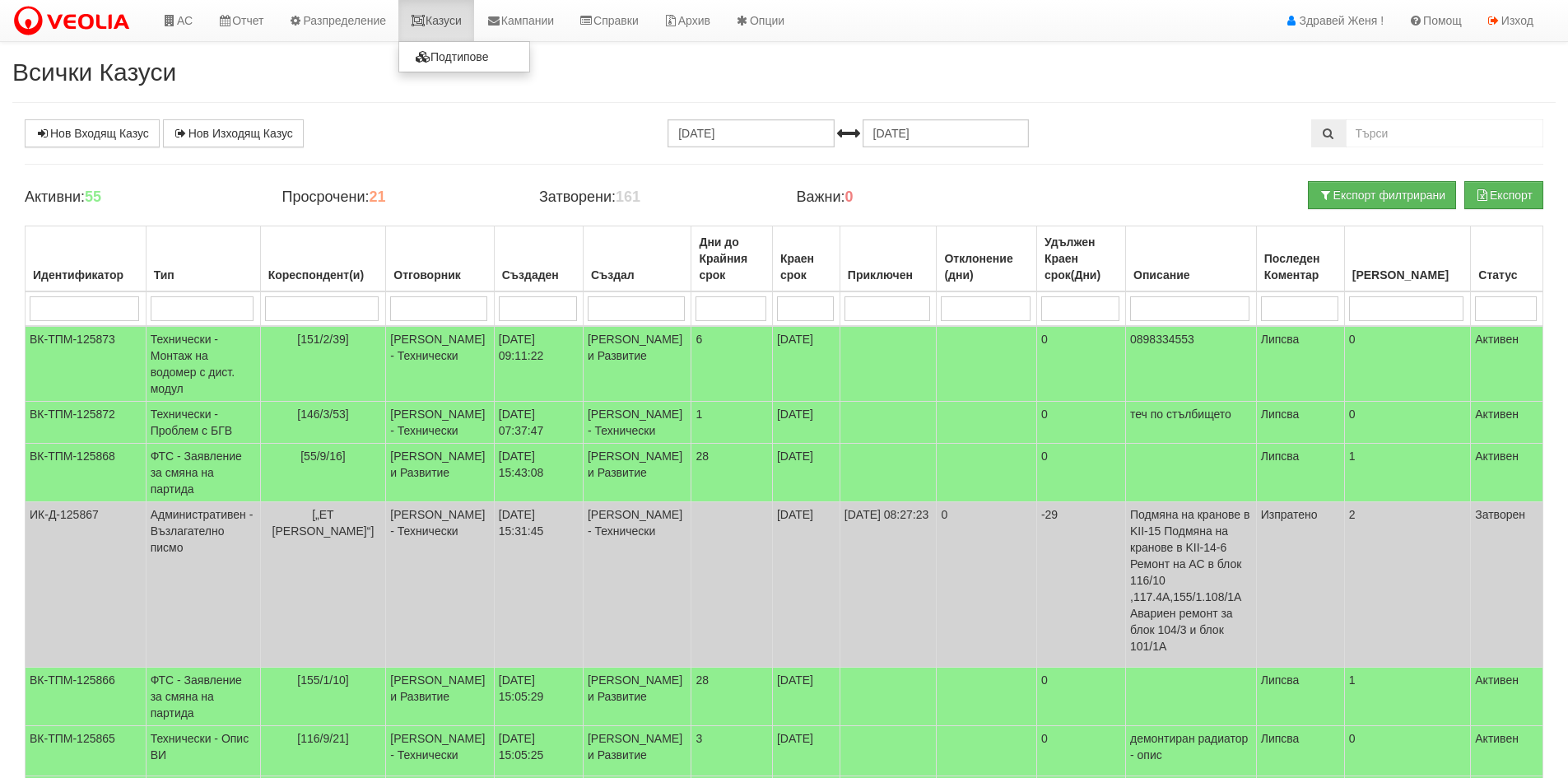
click at [441, 27] on link "Казуси" at bounding box center [435, 20] width 75 height 41
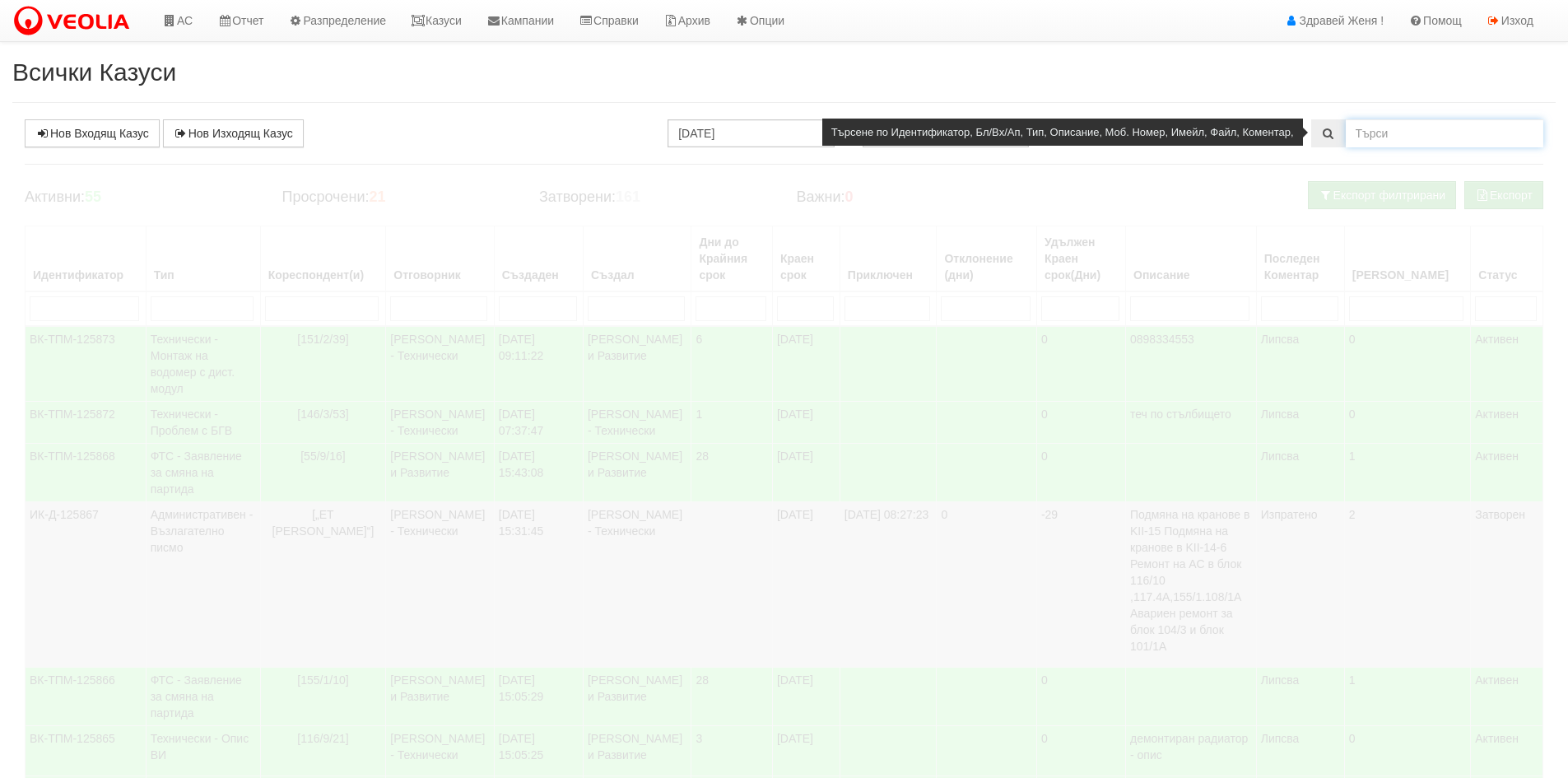
click at [1377, 139] on input "text" at bounding box center [1444, 134] width 198 height 28
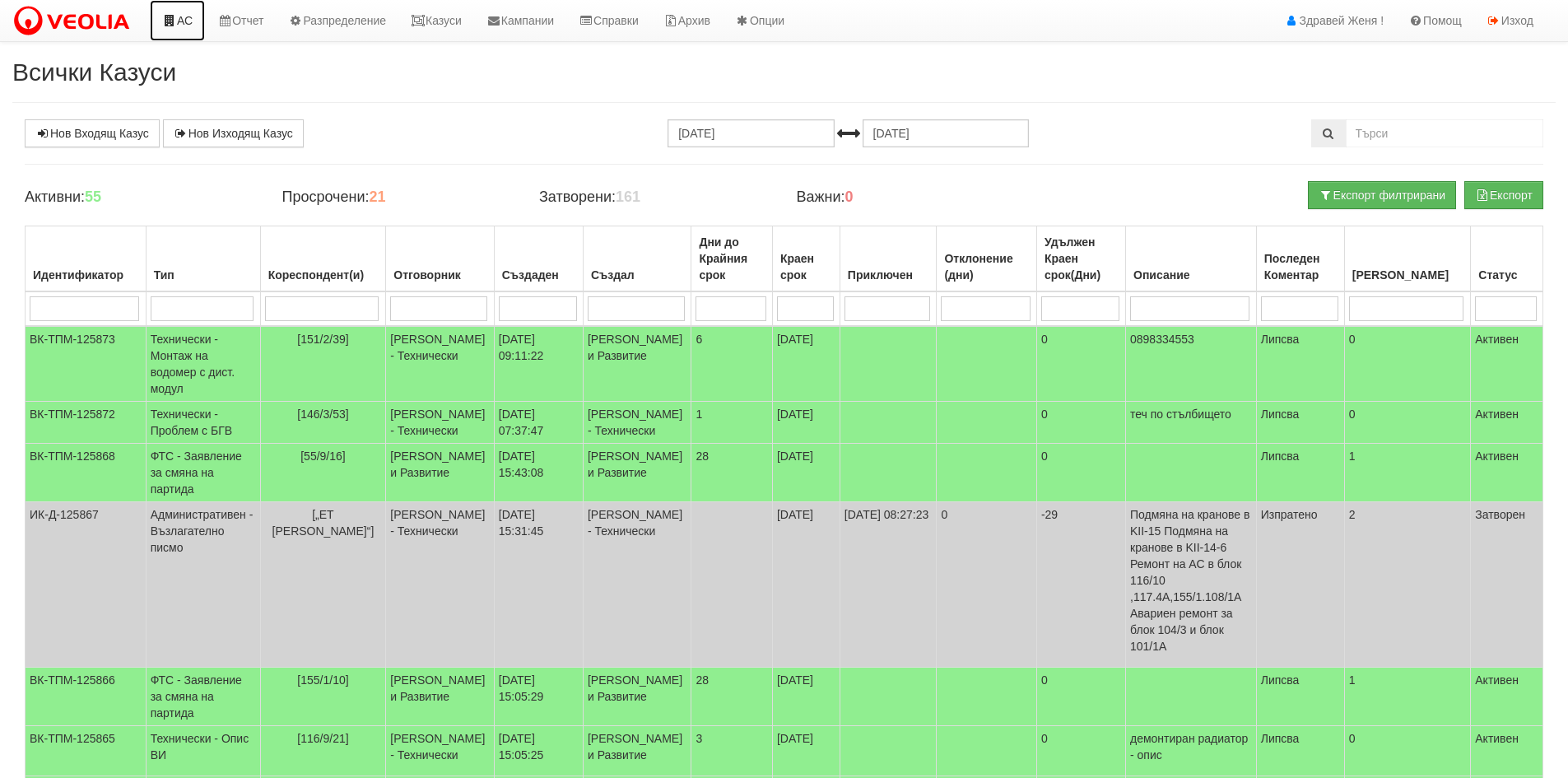
click at [197, 21] on link "АС" at bounding box center [177, 20] width 55 height 41
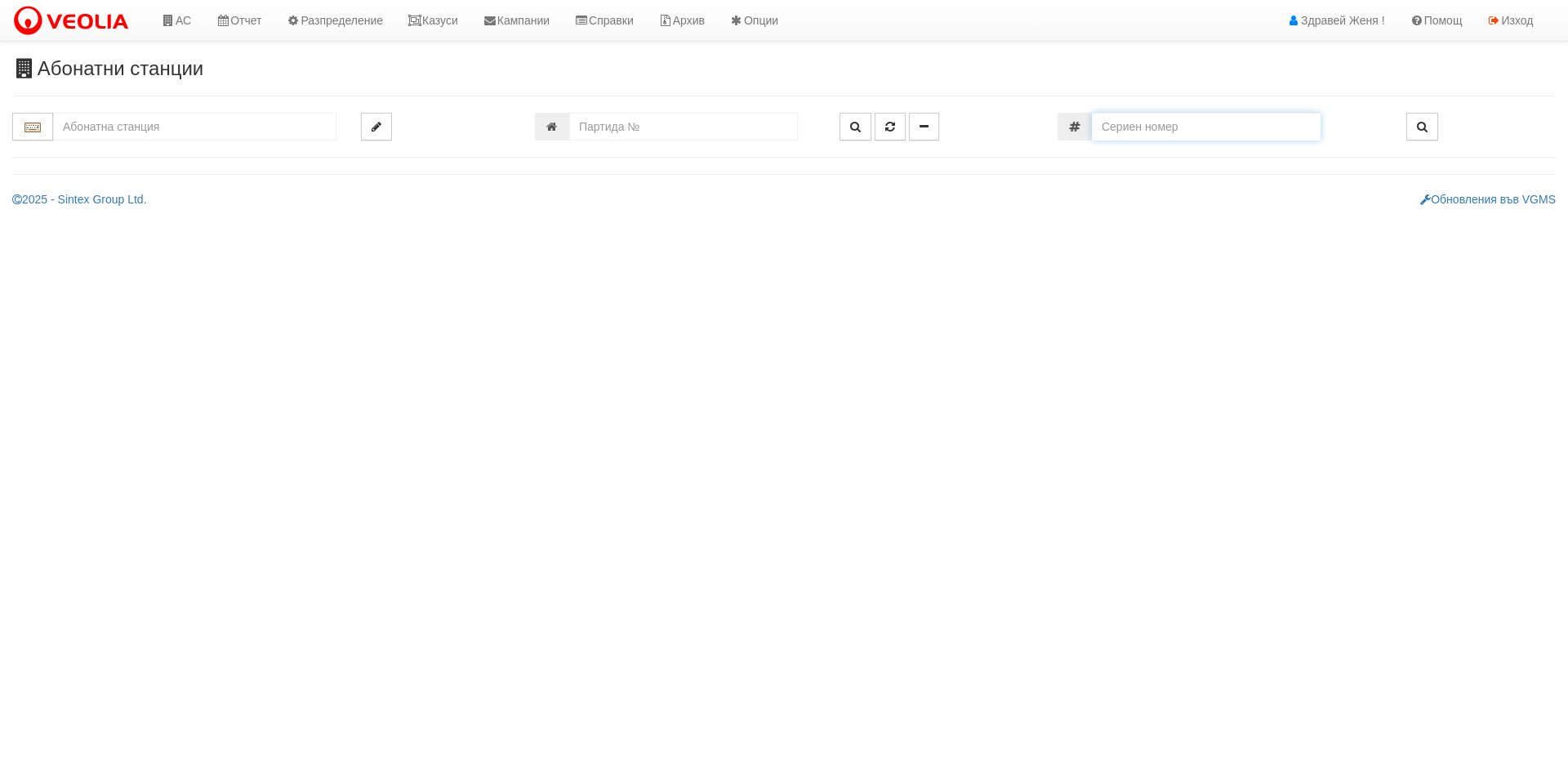
click at [1118, 134] on input "number" at bounding box center [1206, 127] width 229 height 28
drag, startPoint x: 1145, startPoint y: 129, endPoint x: 1045, endPoint y: 122, distance: 100.2
click at [1045, 122] on div "785725" at bounding box center [1220, 127] width 348 height 28
type input "0888499784"
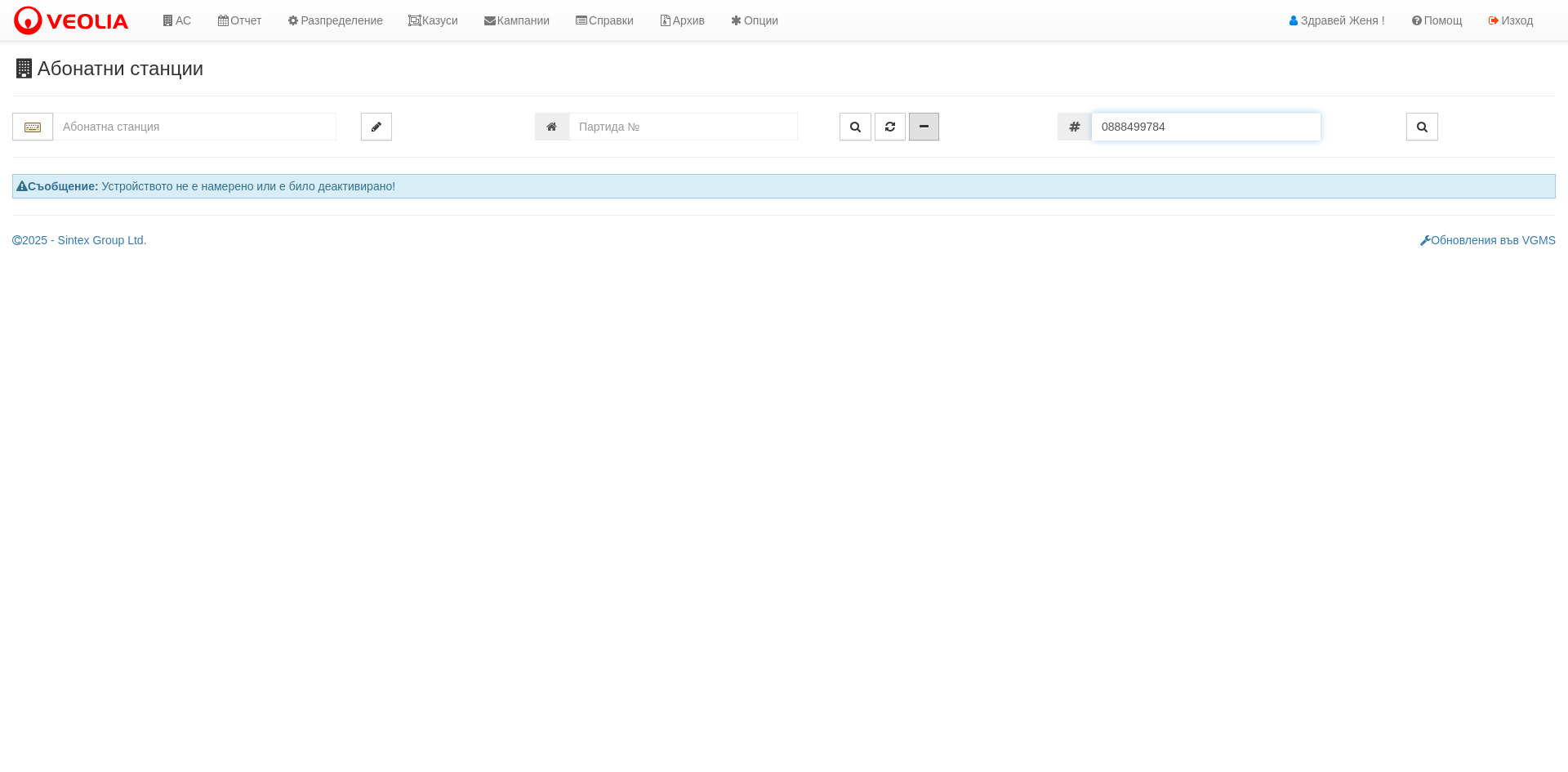
drag, startPoint x: 1205, startPoint y: 131, endPoint x: 920, endPoint y: 131, distance: 285.0
click at [927, 130] on div at bounding box center [784, 127] width 1568 height 28
click at [187, 24] on link "АС" at bounding box center [176, 20] width 55 height 40
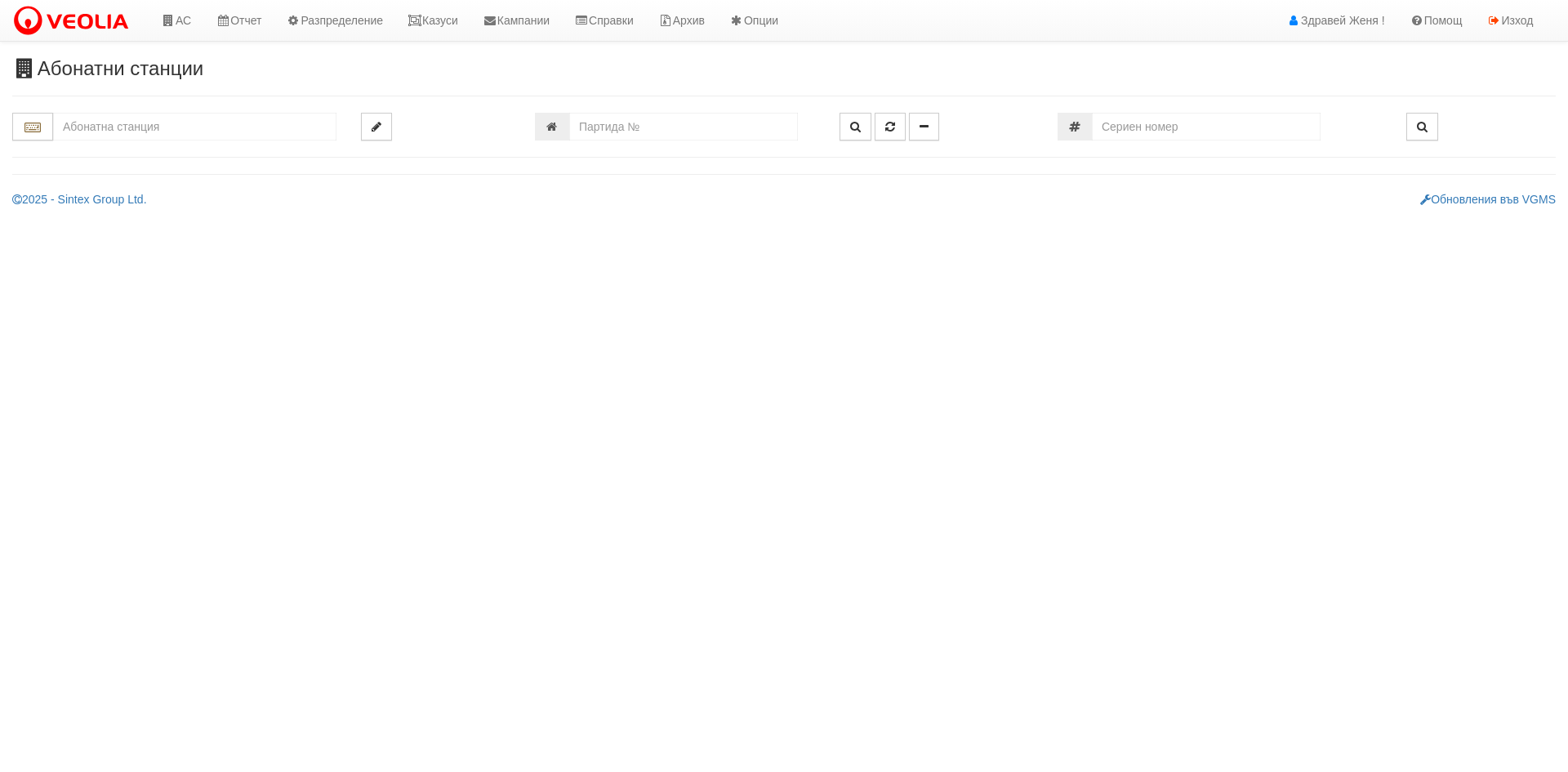
click at [96, 134] on input "text" at bounding box center [194, 127] width 283 height 28
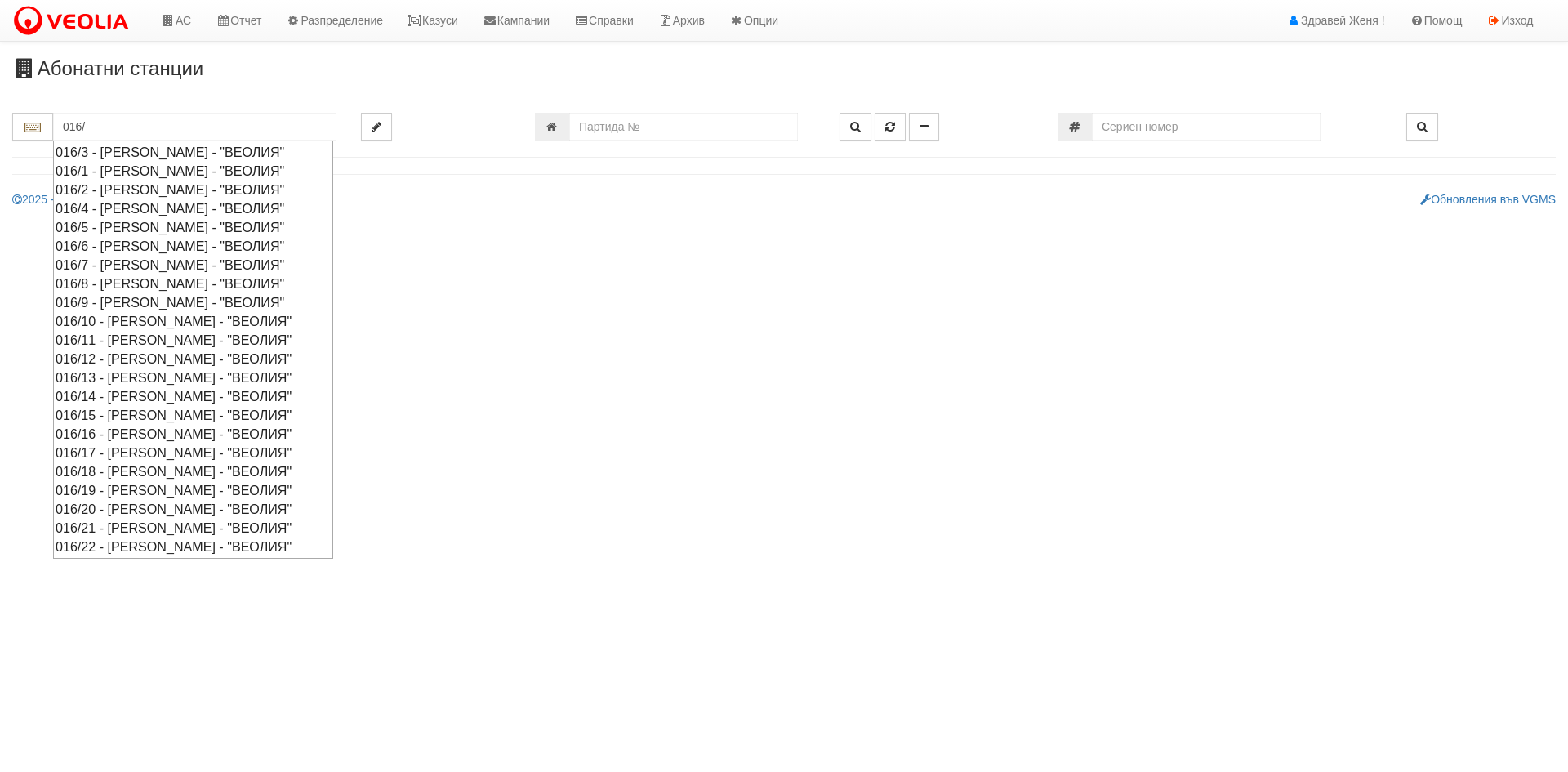
click at [86, 434] on div "016/16 - Орхид Хилс - "ВЕОЛИЯ"" at bounding box center [193, 434] width 275 height 18
type input "016/16 - Орхид Хилс - "ВЕОЛИЯ""
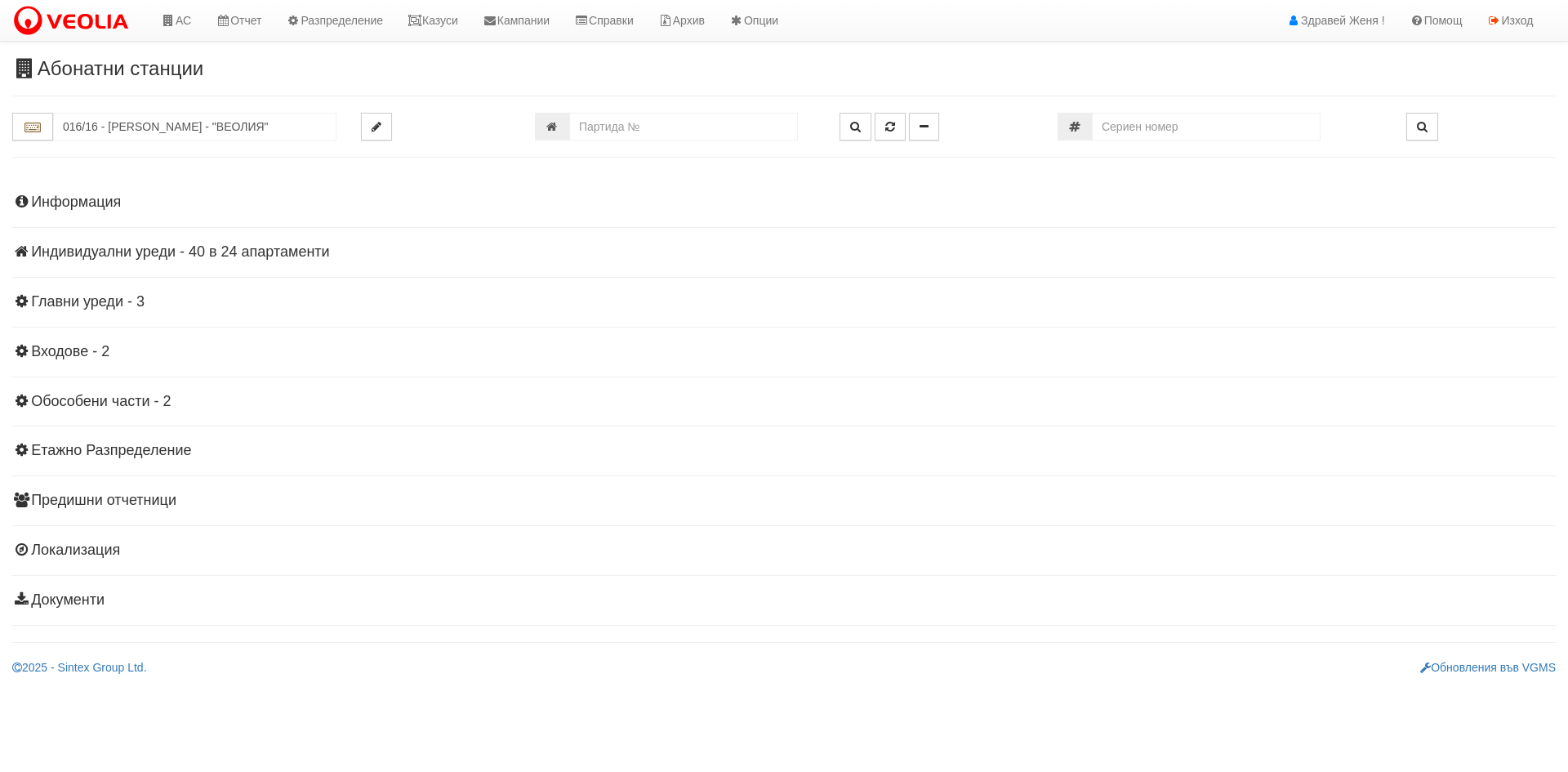
click at [249, 249] on h4 "Индивидуални уреди - 40 в 24 апартаменти" at bounding box center [784, 252] width 1543 height 17
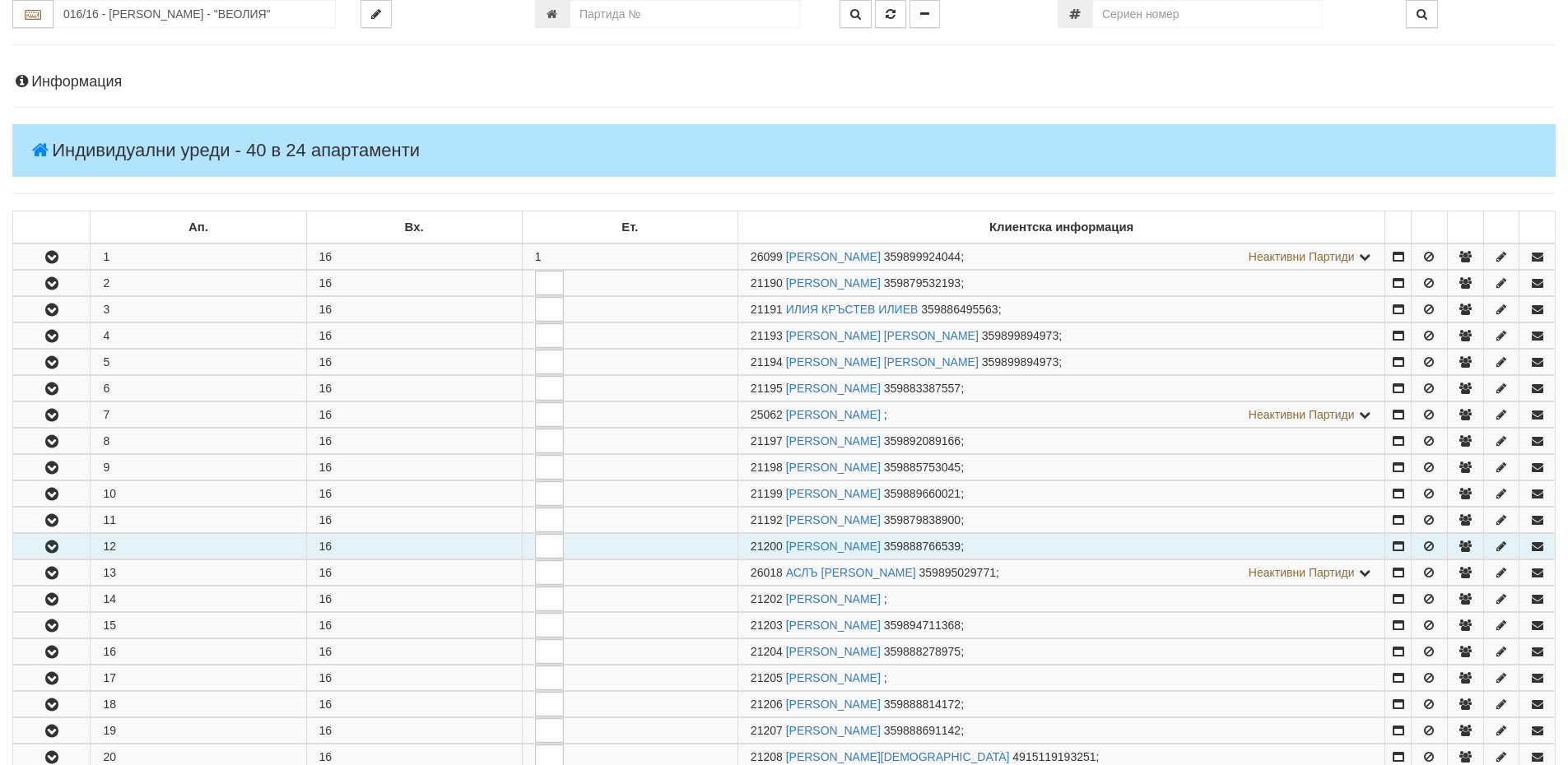
scroll to position [246, 0]
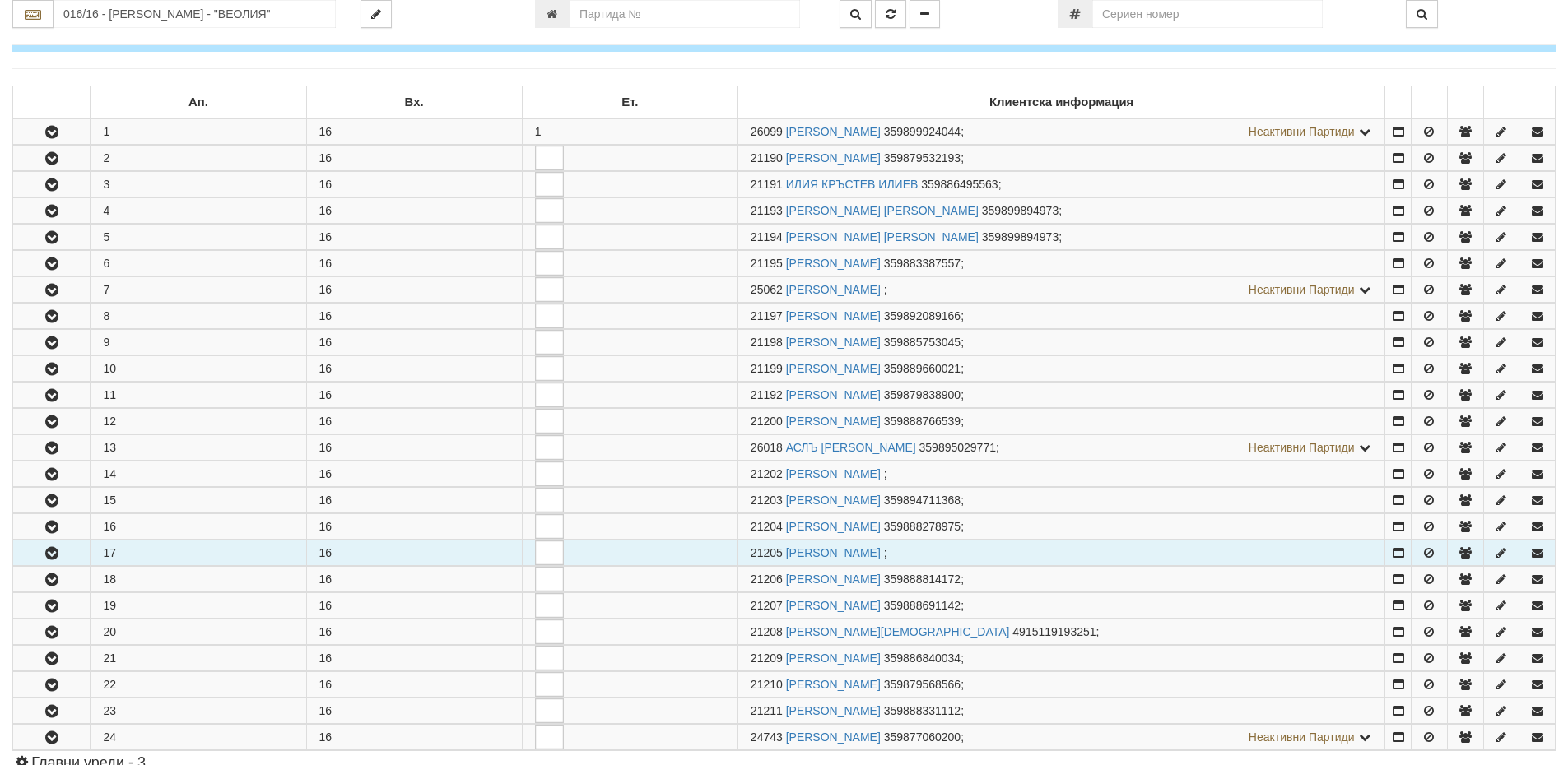
click at [68, 558] on button "button" at bounding box center [51, 553] width 76 height 25
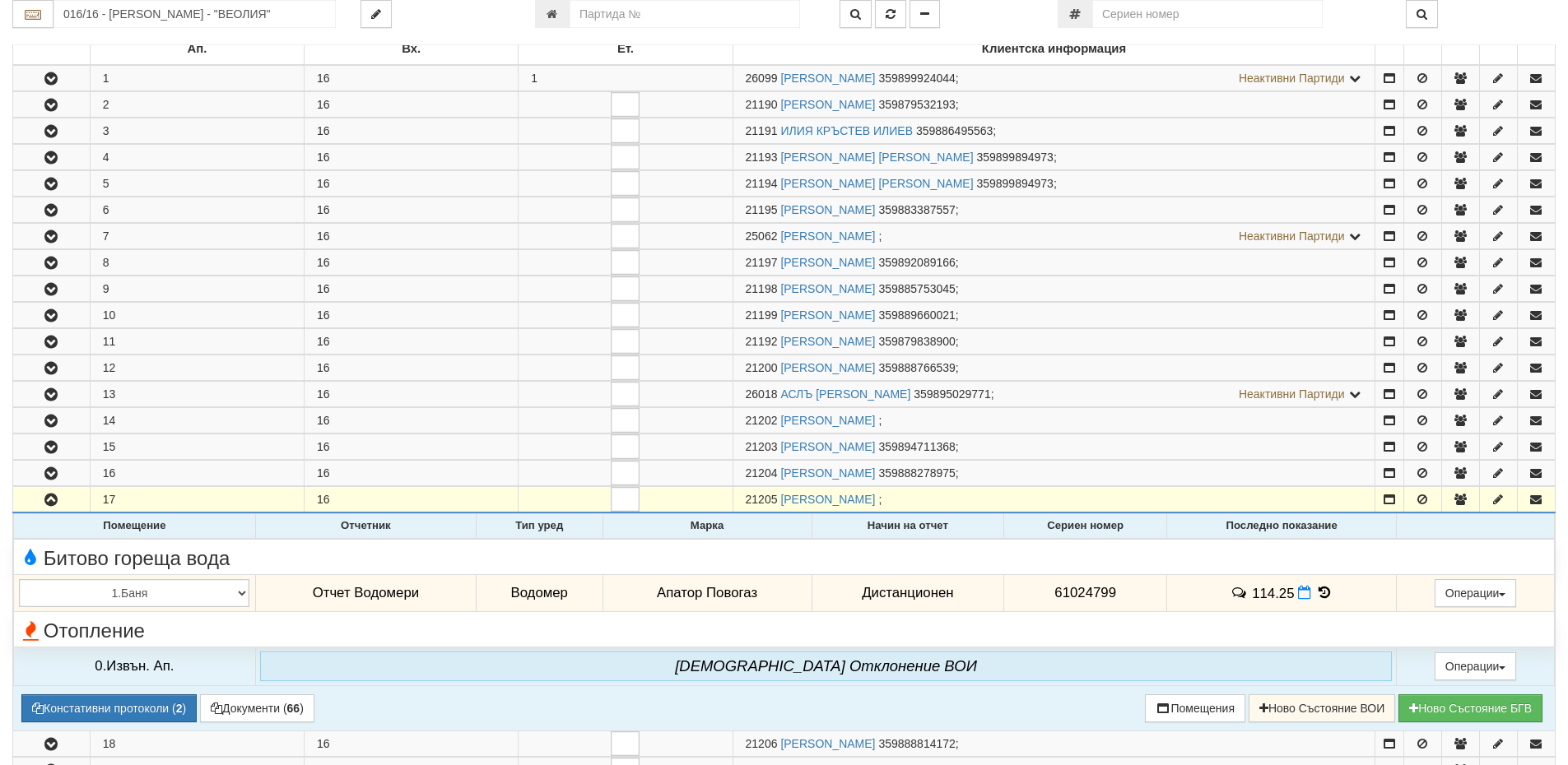
scroll to position [329, 0]
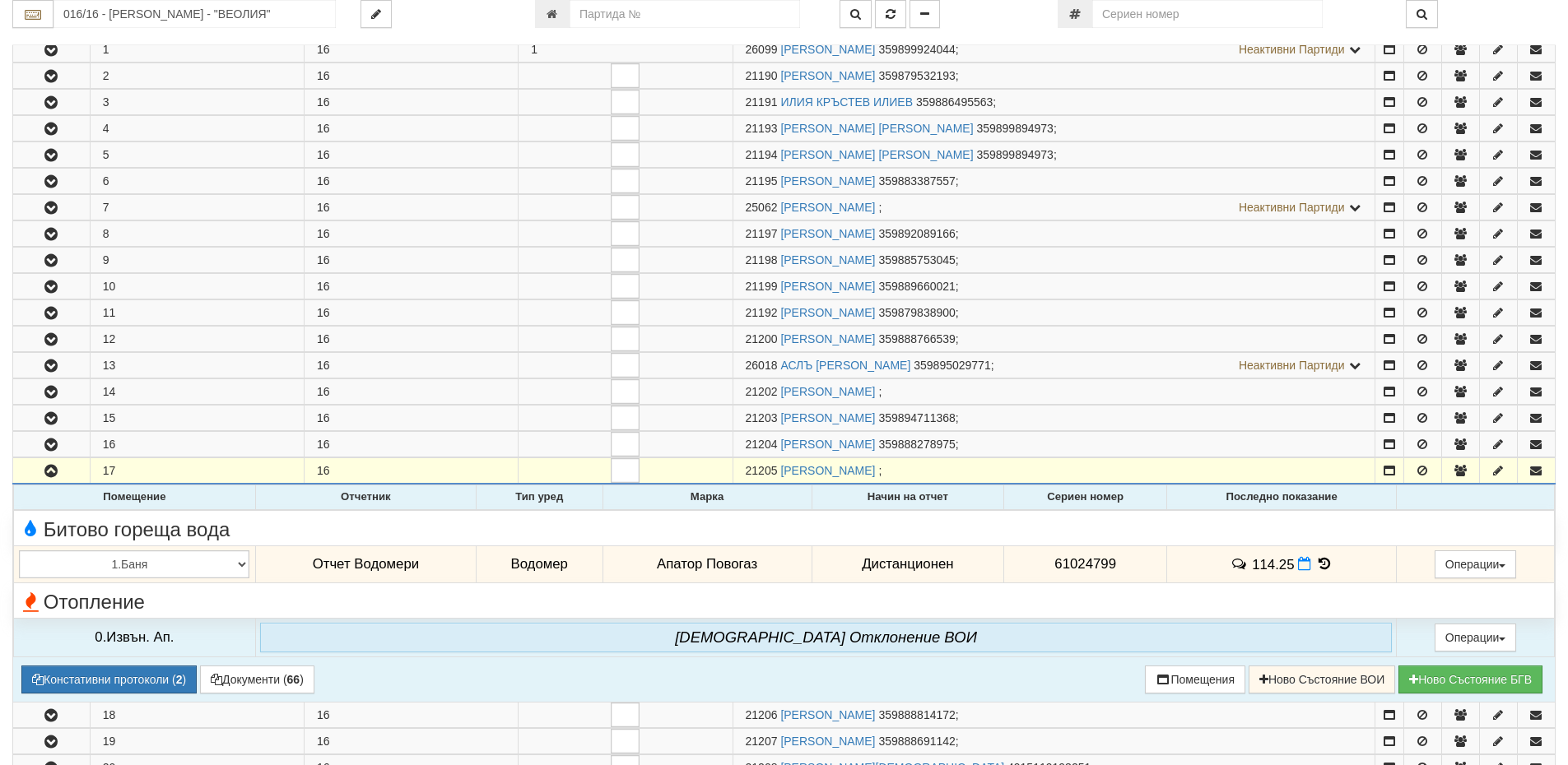
click at [1322, 564] on icon at bounding box center [1324, 564] width 18 height 14
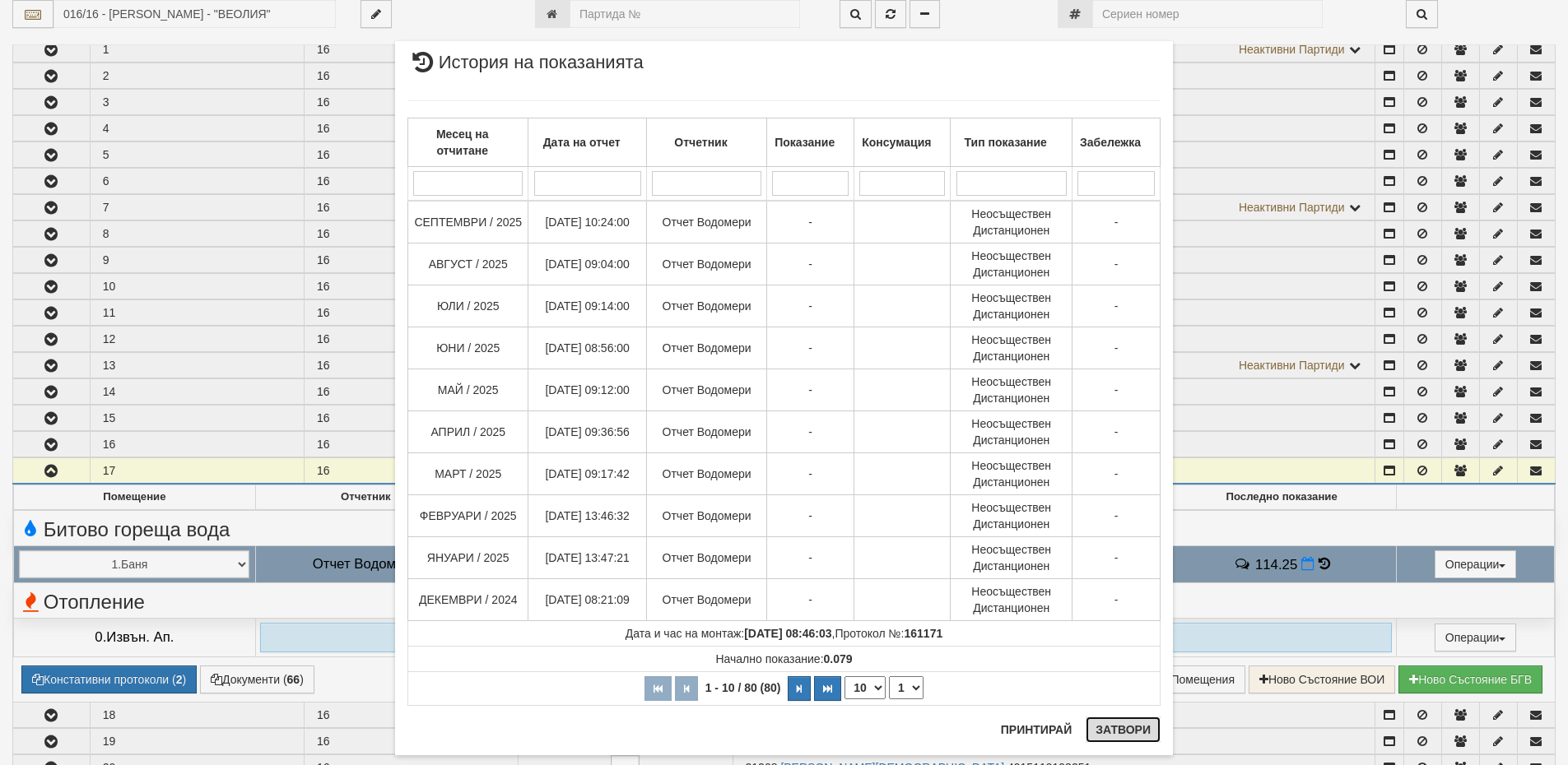
click at [1134, 726] on button "Затвори" at bounding box center [1123, 730] width 74 height 27
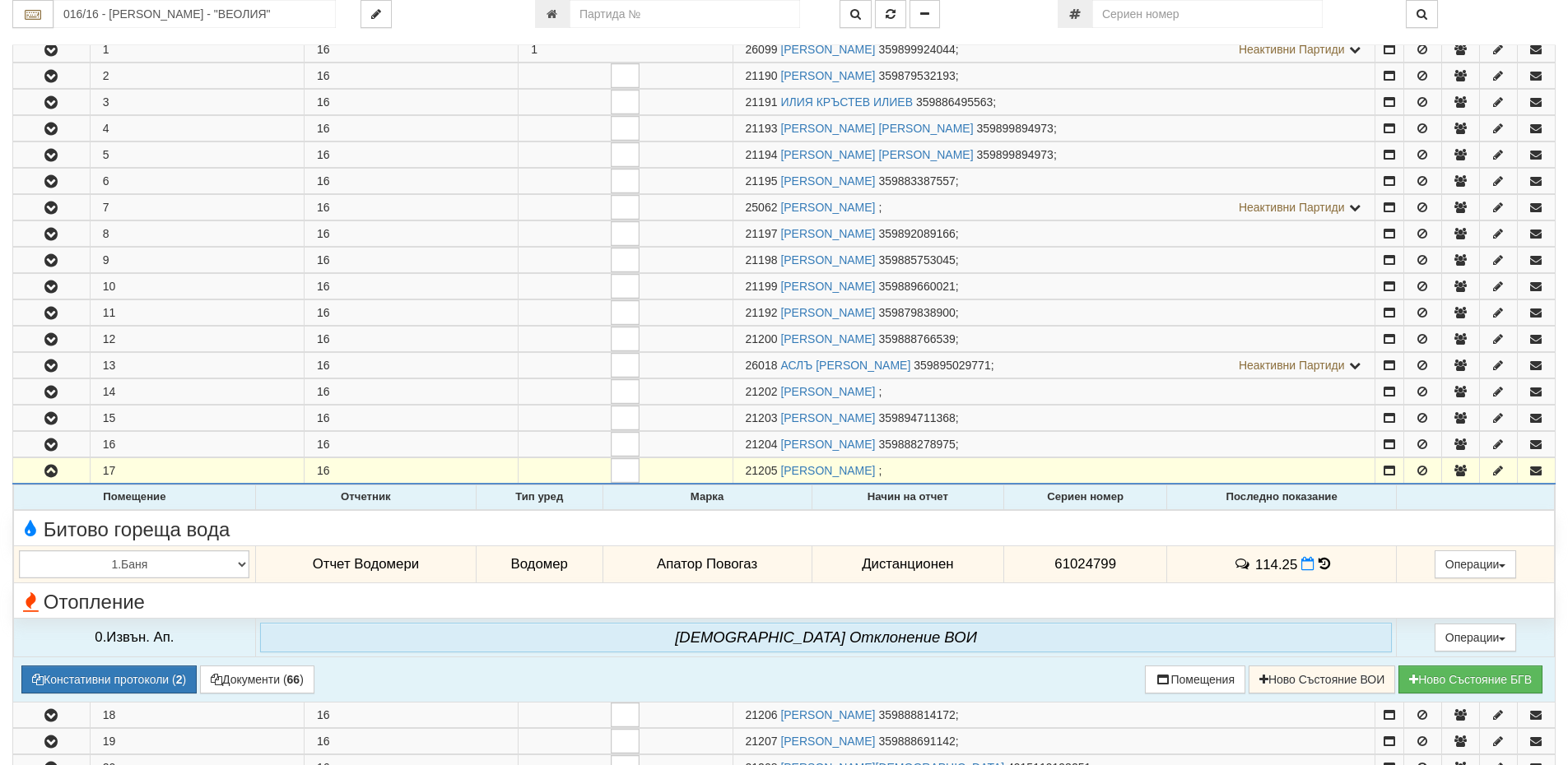
click at [1323, 566] on icon at bounding box center [1324, 564] width 12 height 14
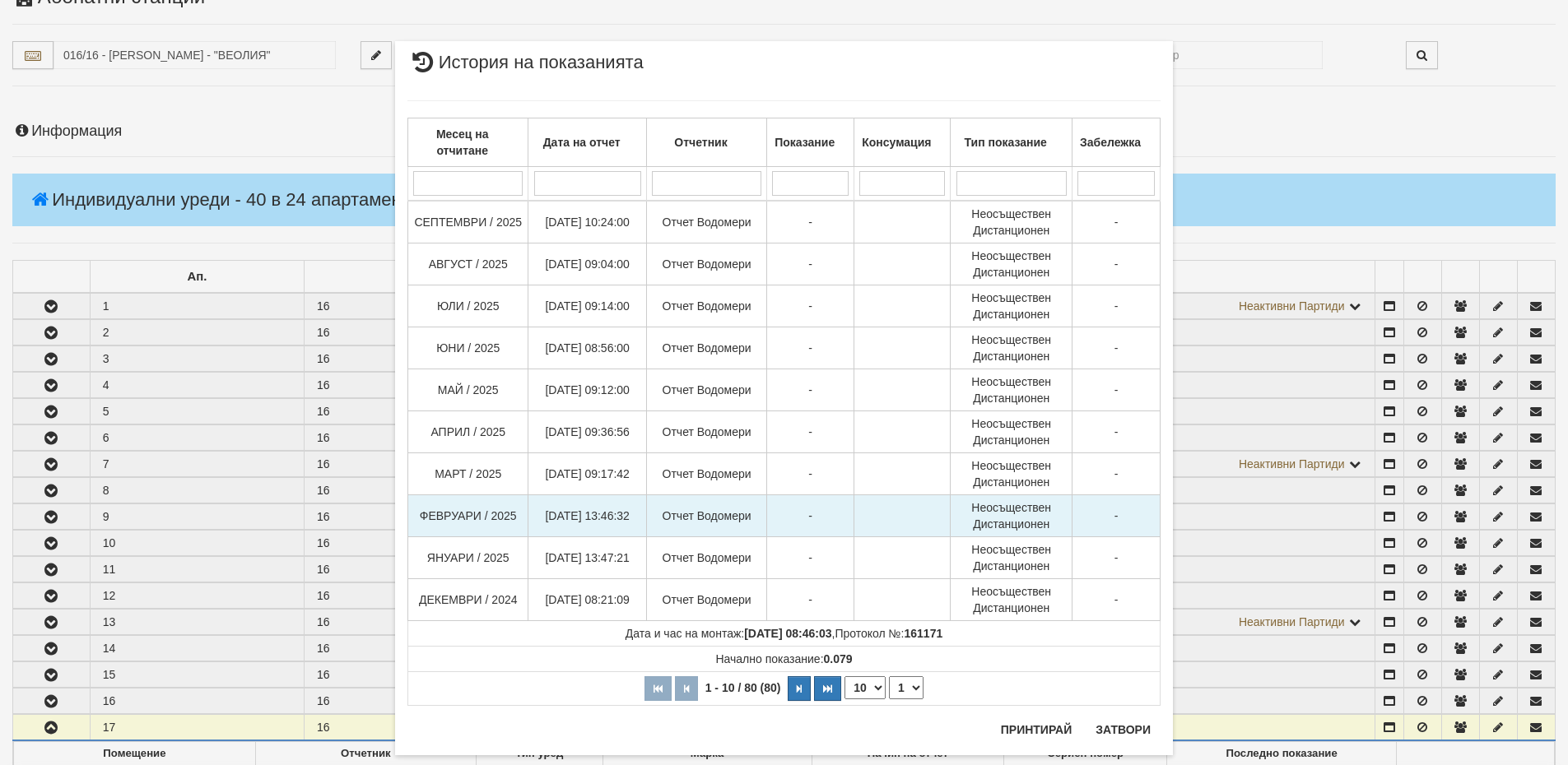
scroll to position [0, 0]
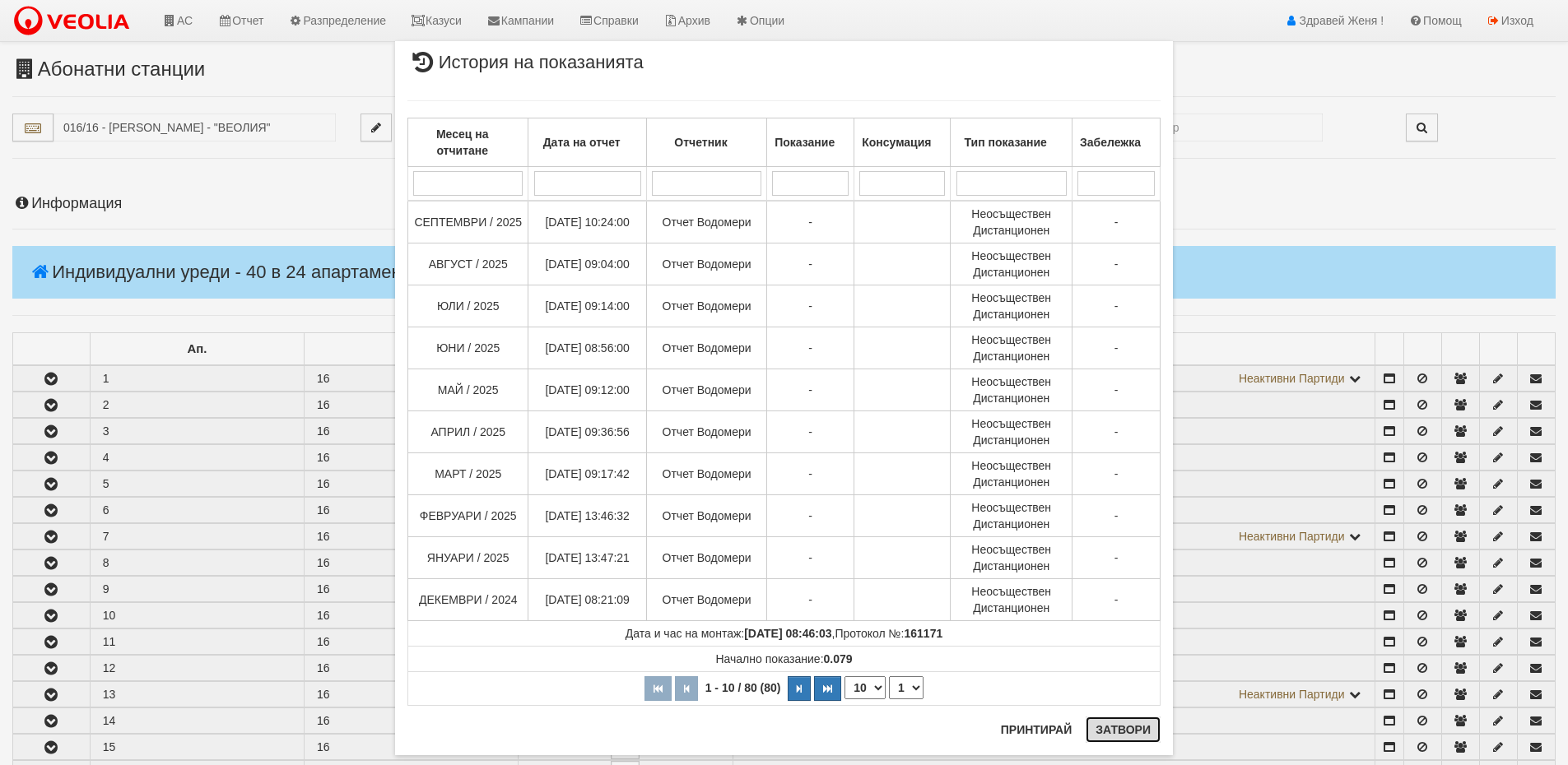
click at [1094, 737] on button "Затвори" at bounding box center [1123, 730] width 74 height 27
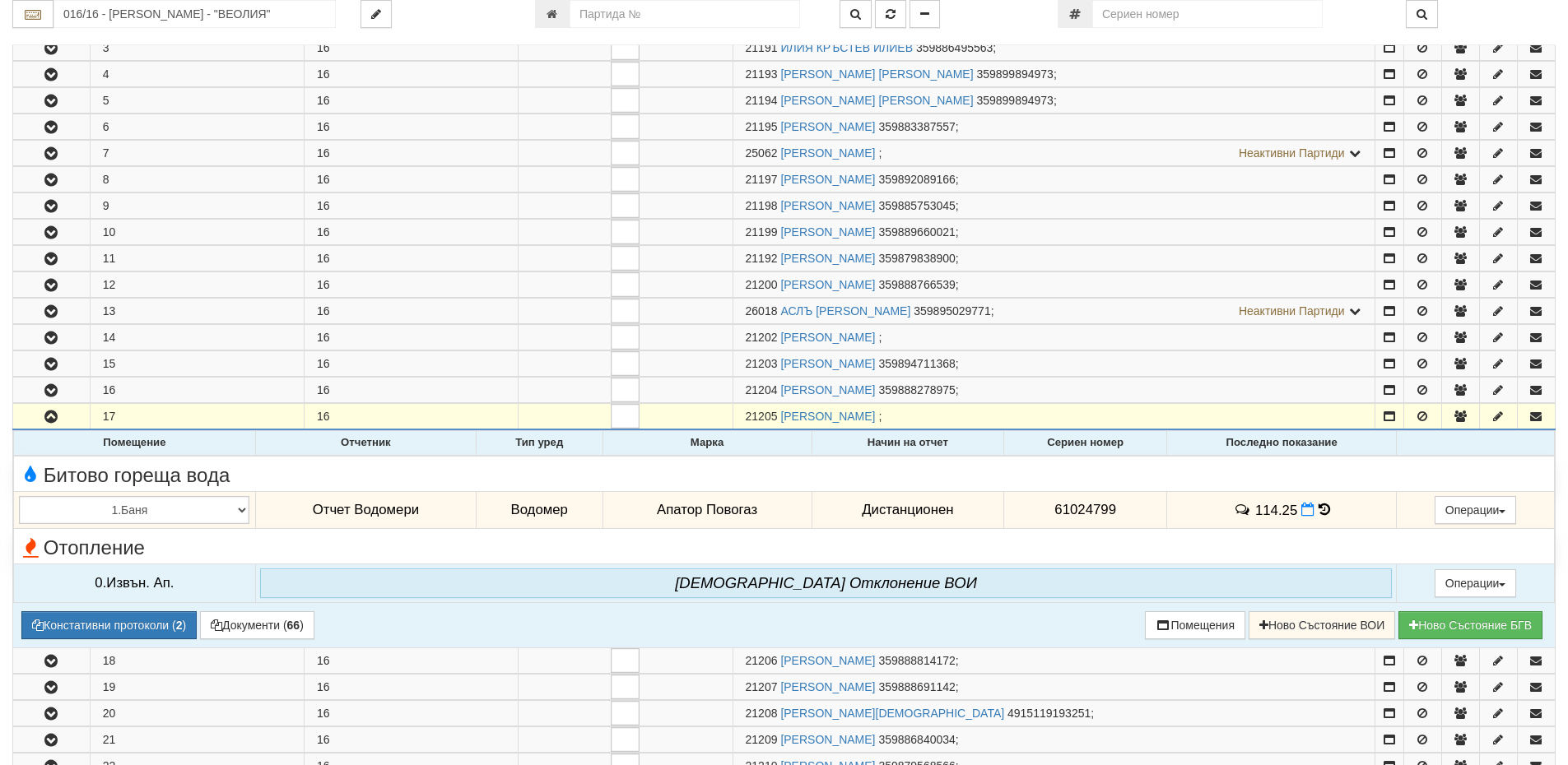
scroll to position [411, 0]
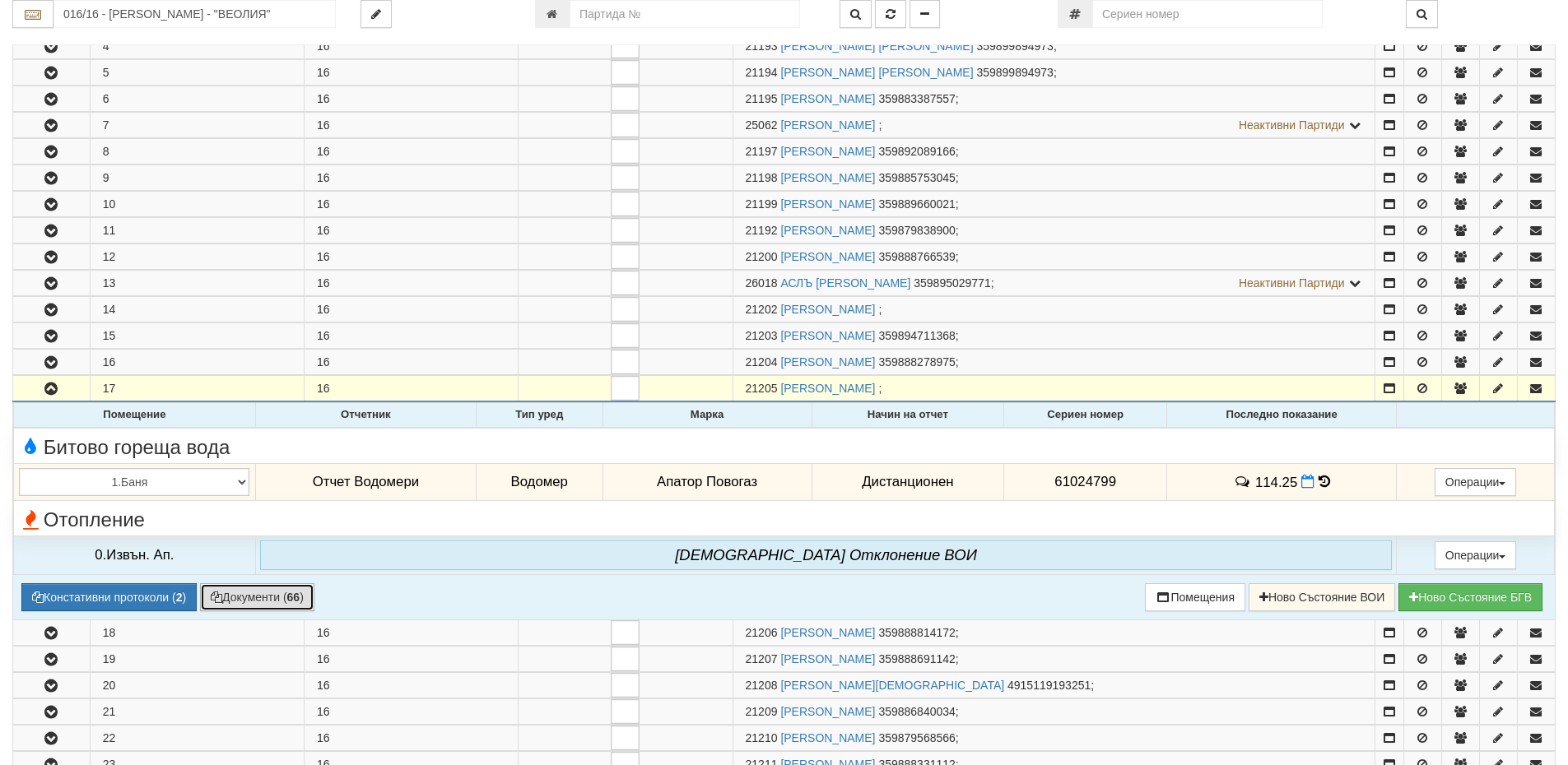
click at [278, 594] on button "Документи ( 66 )" at bounding box center [257, 597] width 114 height 28
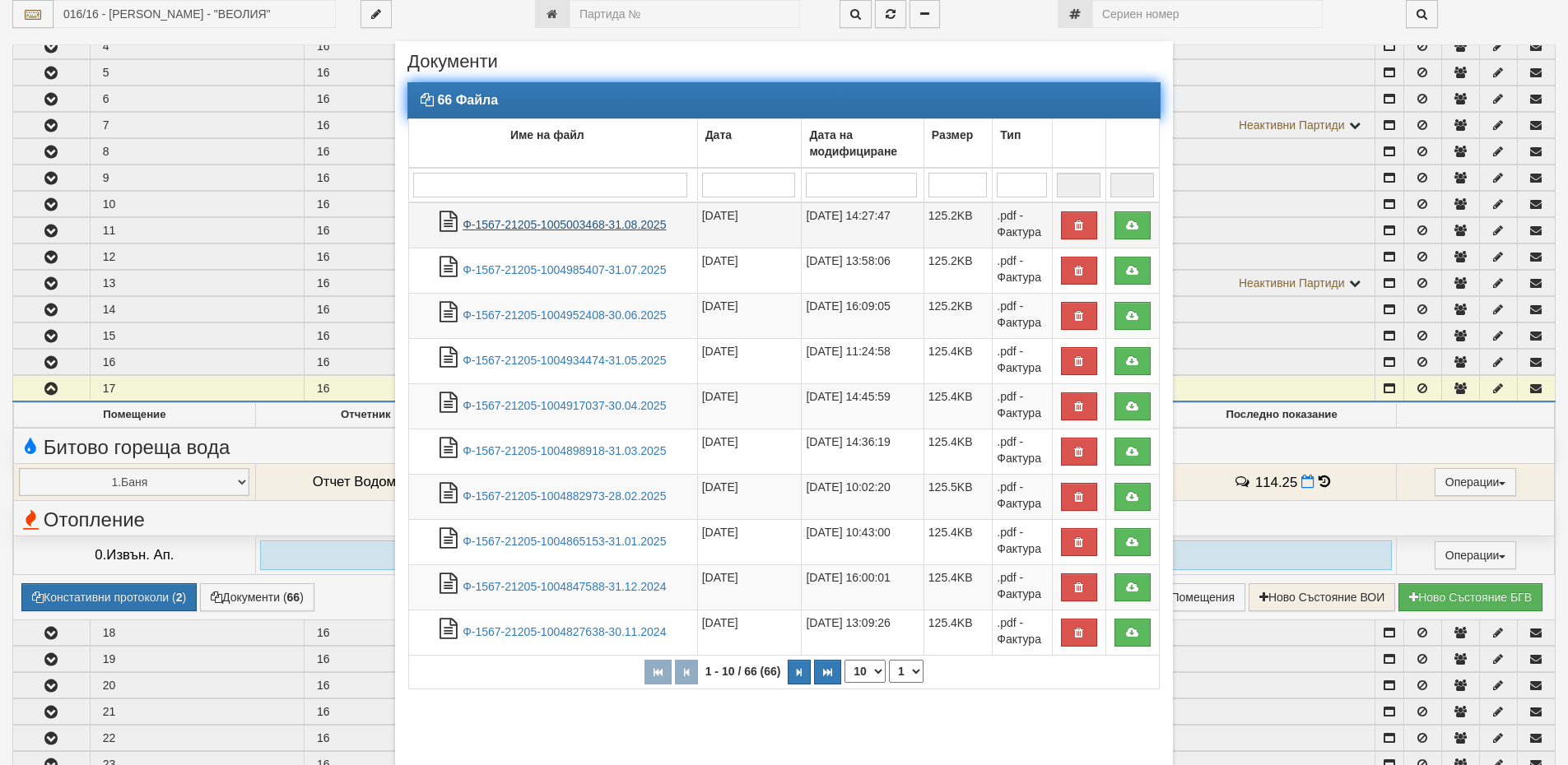
click at [562, 226] on link "Ф-1567-21205-1005003468-31.08.2025" at bounding box center [564, 224] width 203 height 13
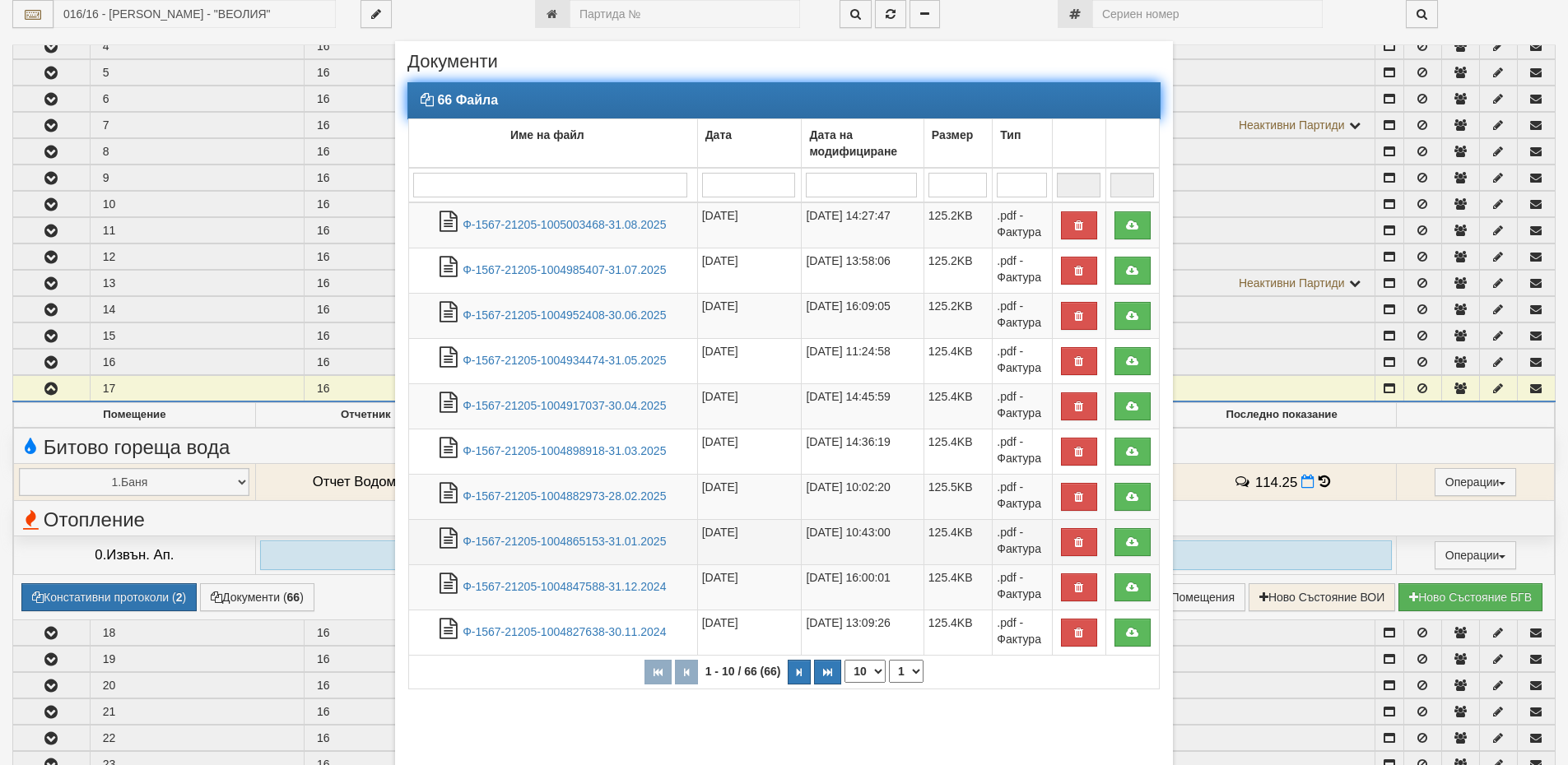
scroll to position [81, 0]
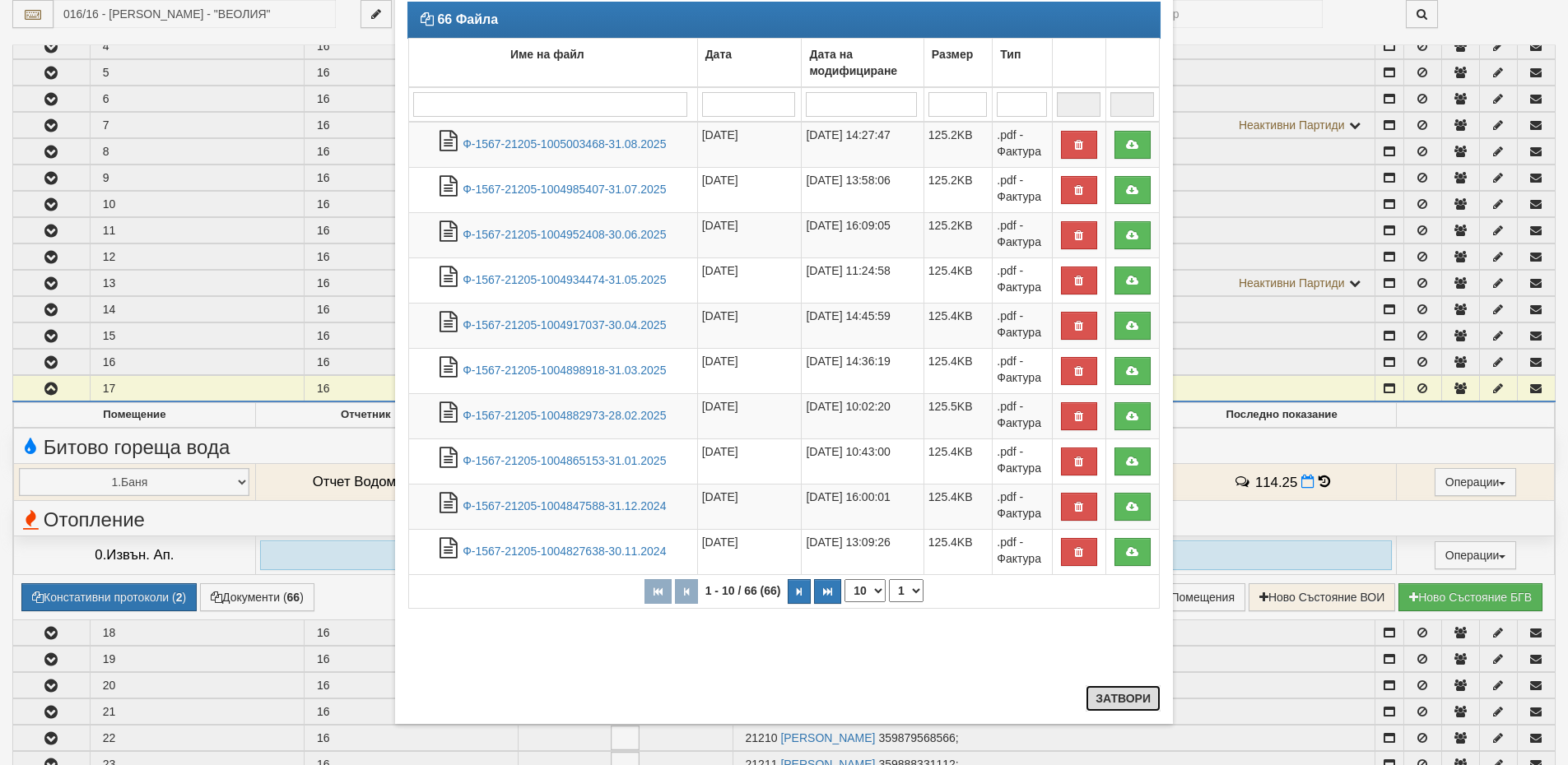
click at [1131, 694] on button "Затвори" at bounding box center [1123, 699] width 74 height 27
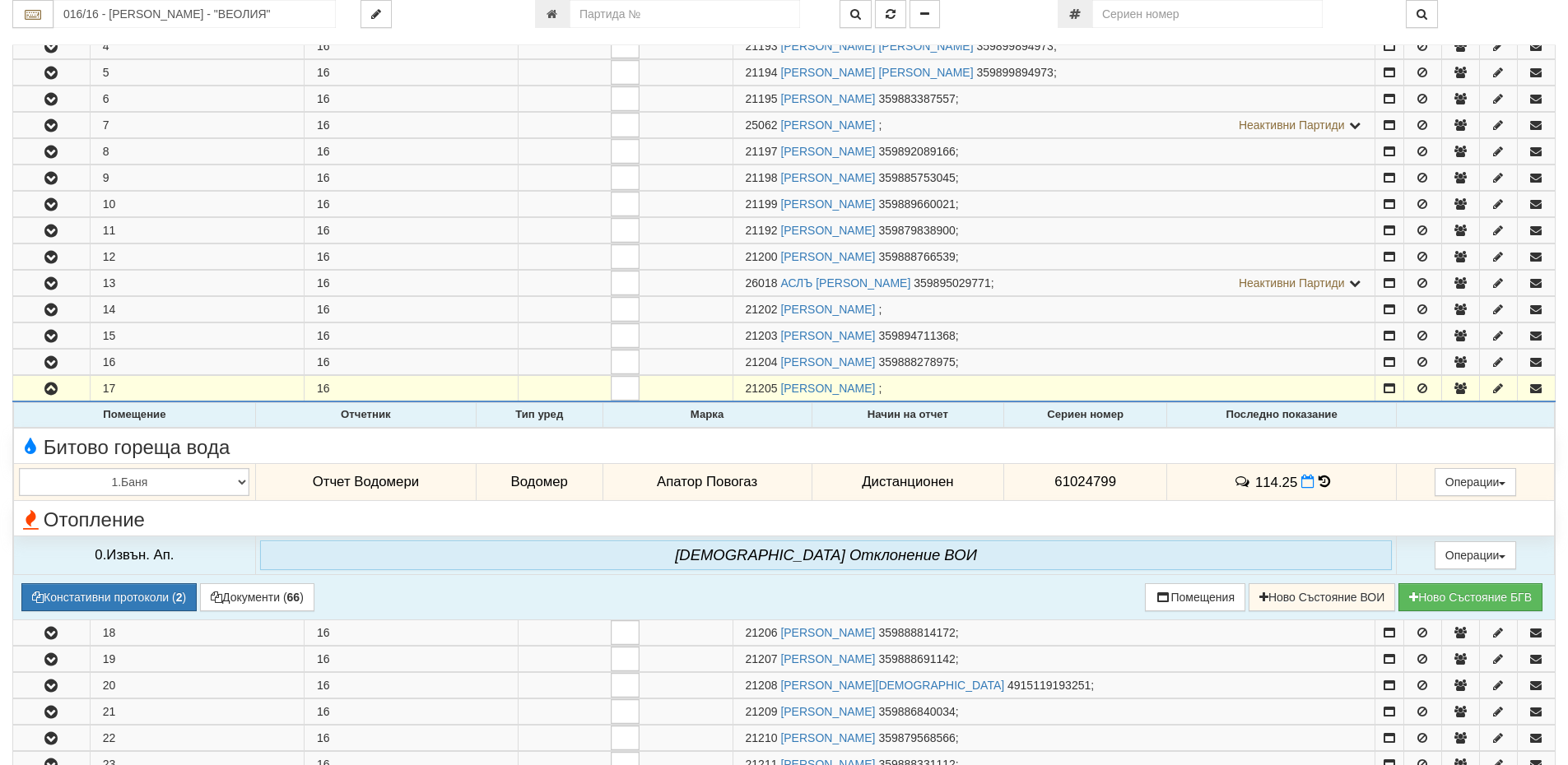
click at [1324, 482] on td "114.25" at bounding box center [1282, 481] width 230 height 38
click at [1321, 480] on icon at bounding box center [1324, 481] width 12 height 14
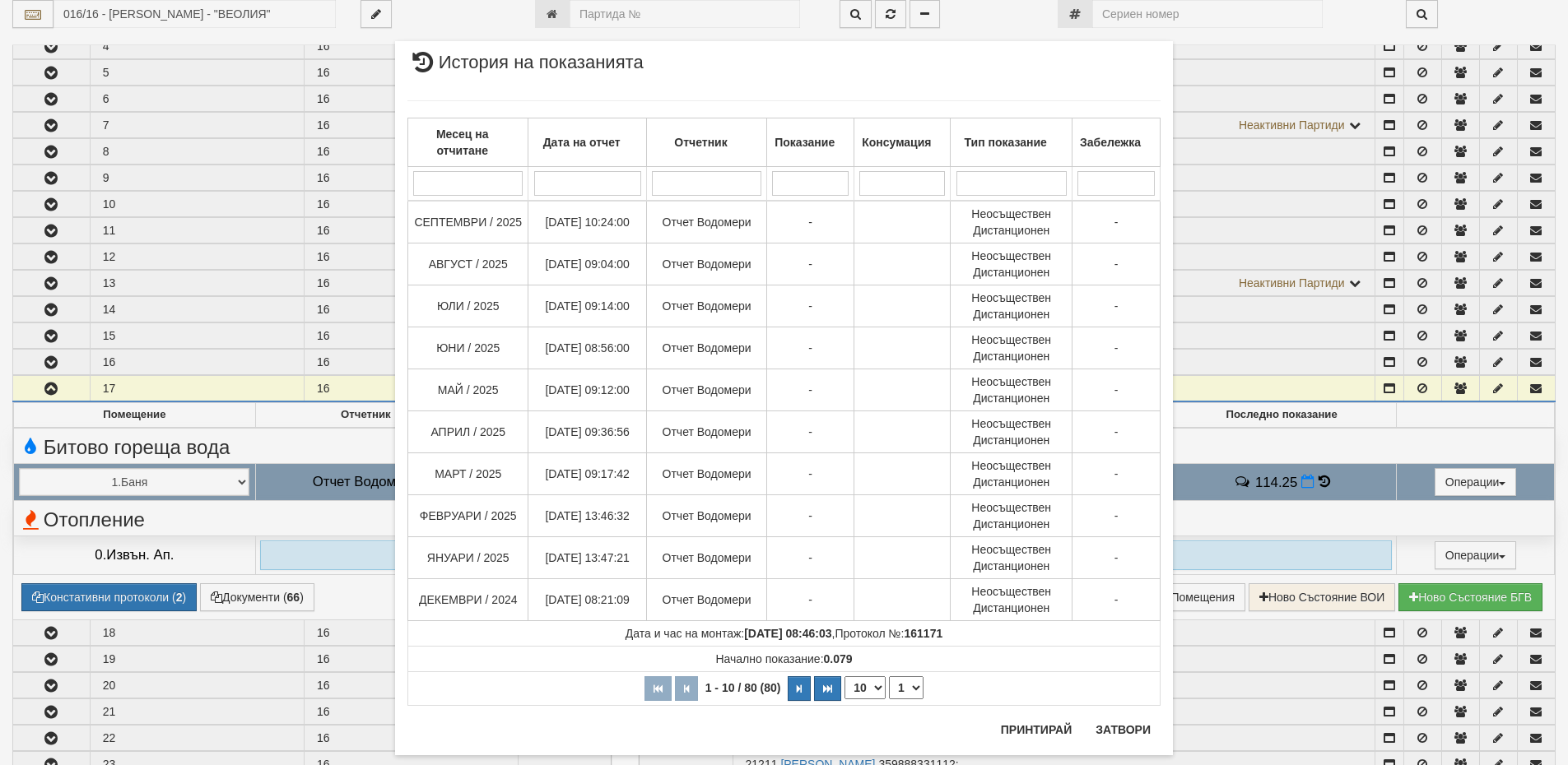
click at [868, 689] on select "10 20 30 40" at bounding box center [865, 688] width 41 height 23
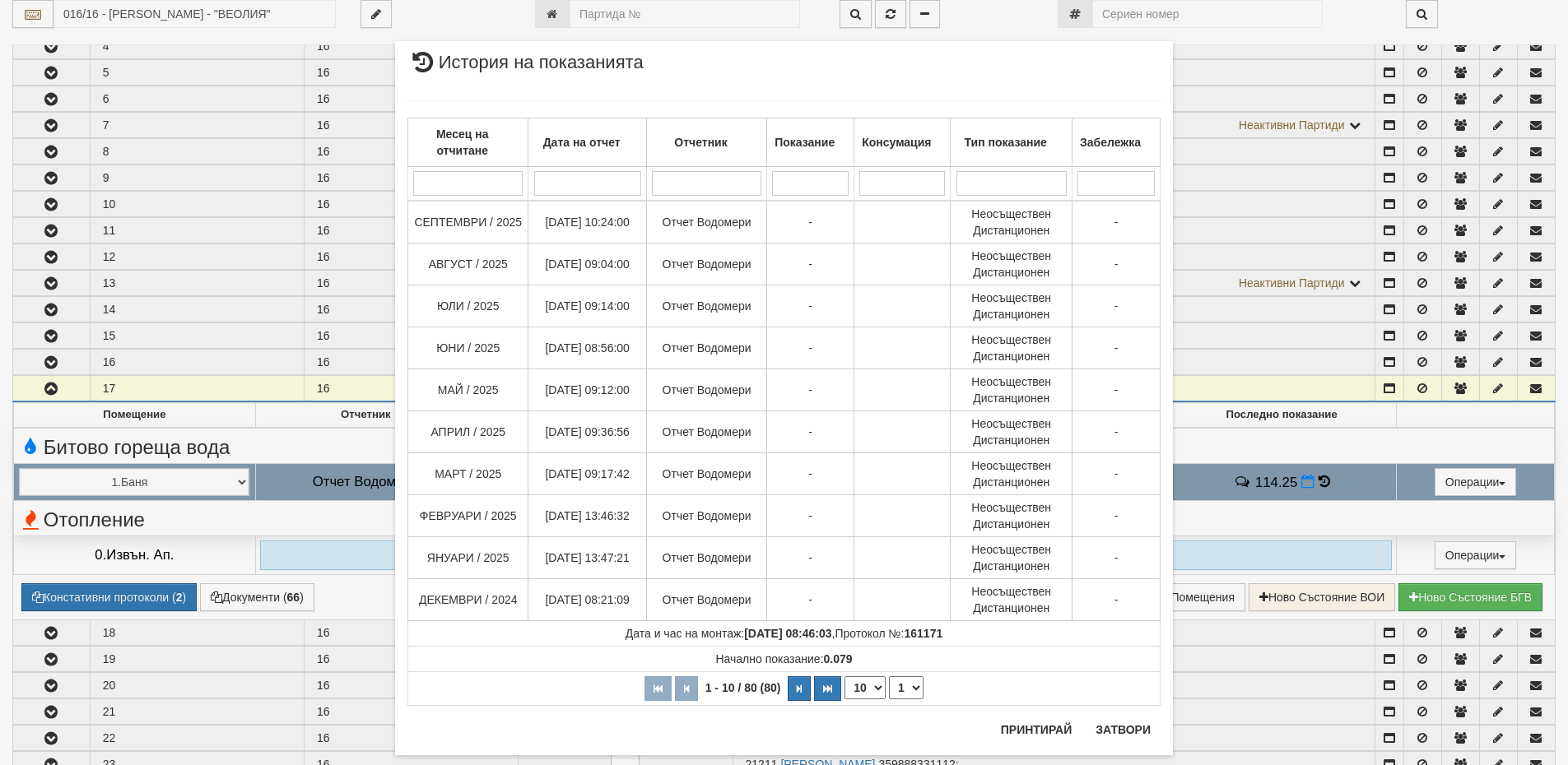
select select "40"
click at [844, 699] on select "10 20 30 40" at bounding box center [865, 688] width 41 height 23
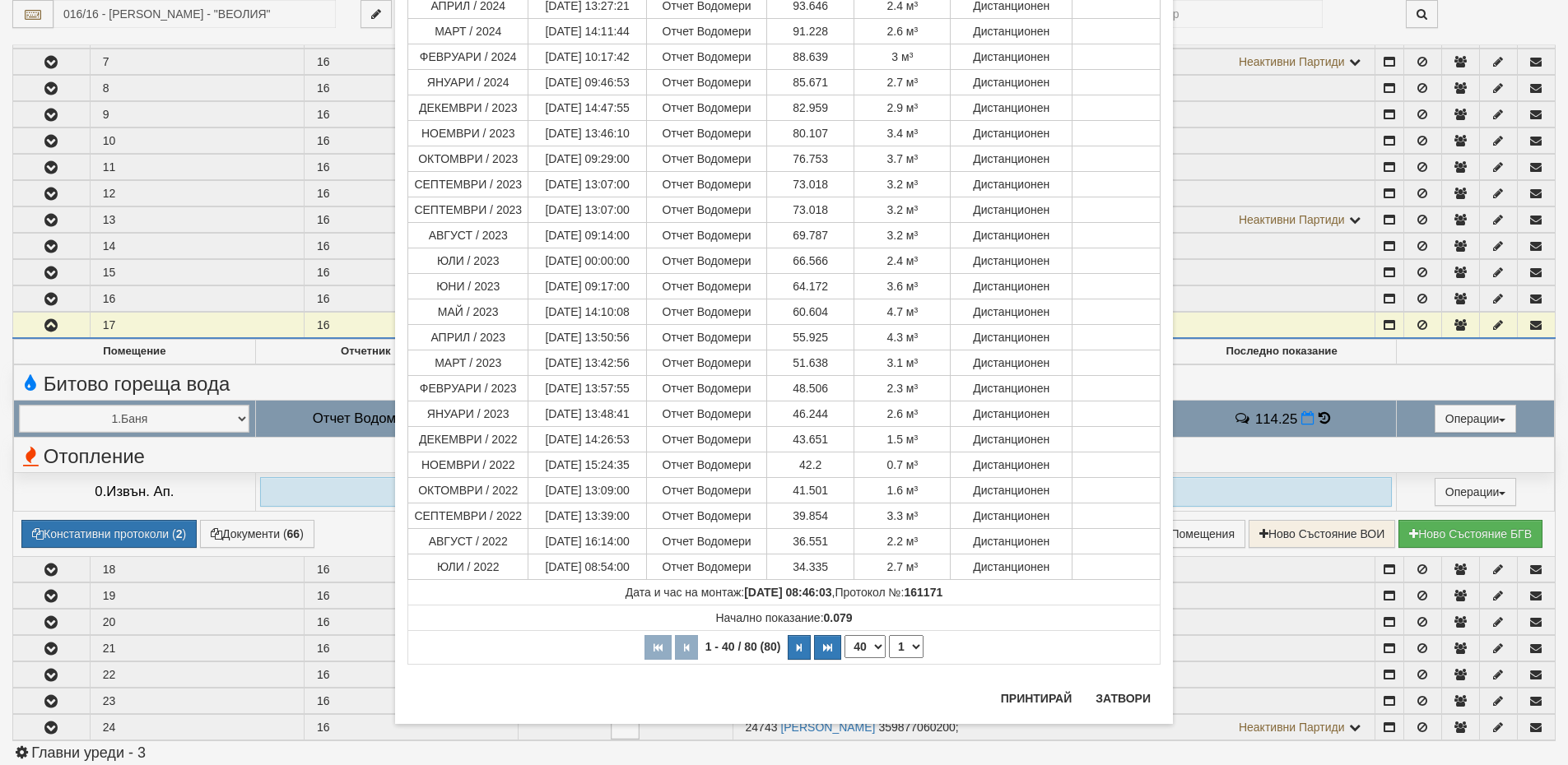
scroll to position [658, 0]
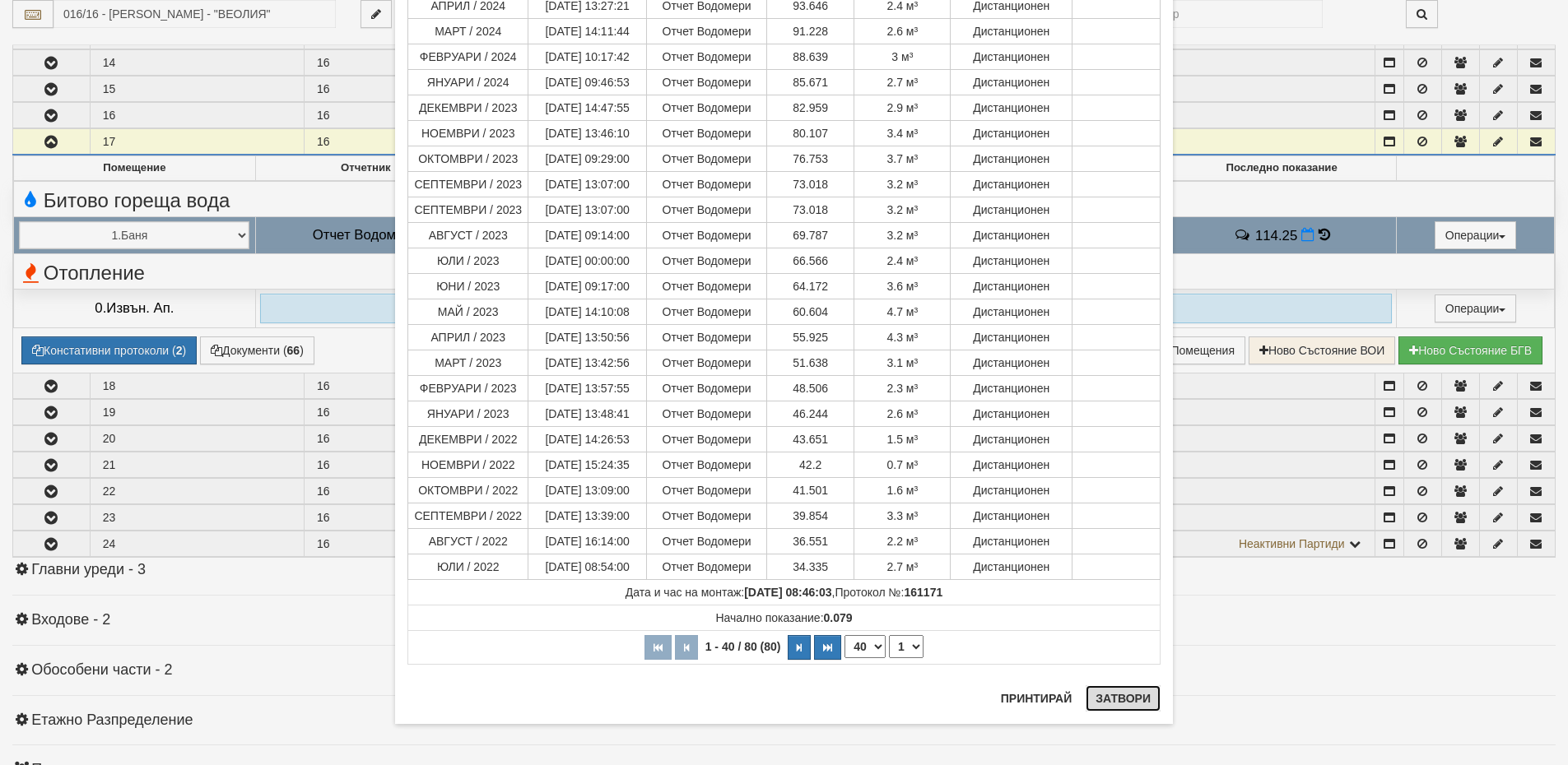
click at [1125, 699] on button "Затвори" at bounding box center [1123, 699] width 74 height 27
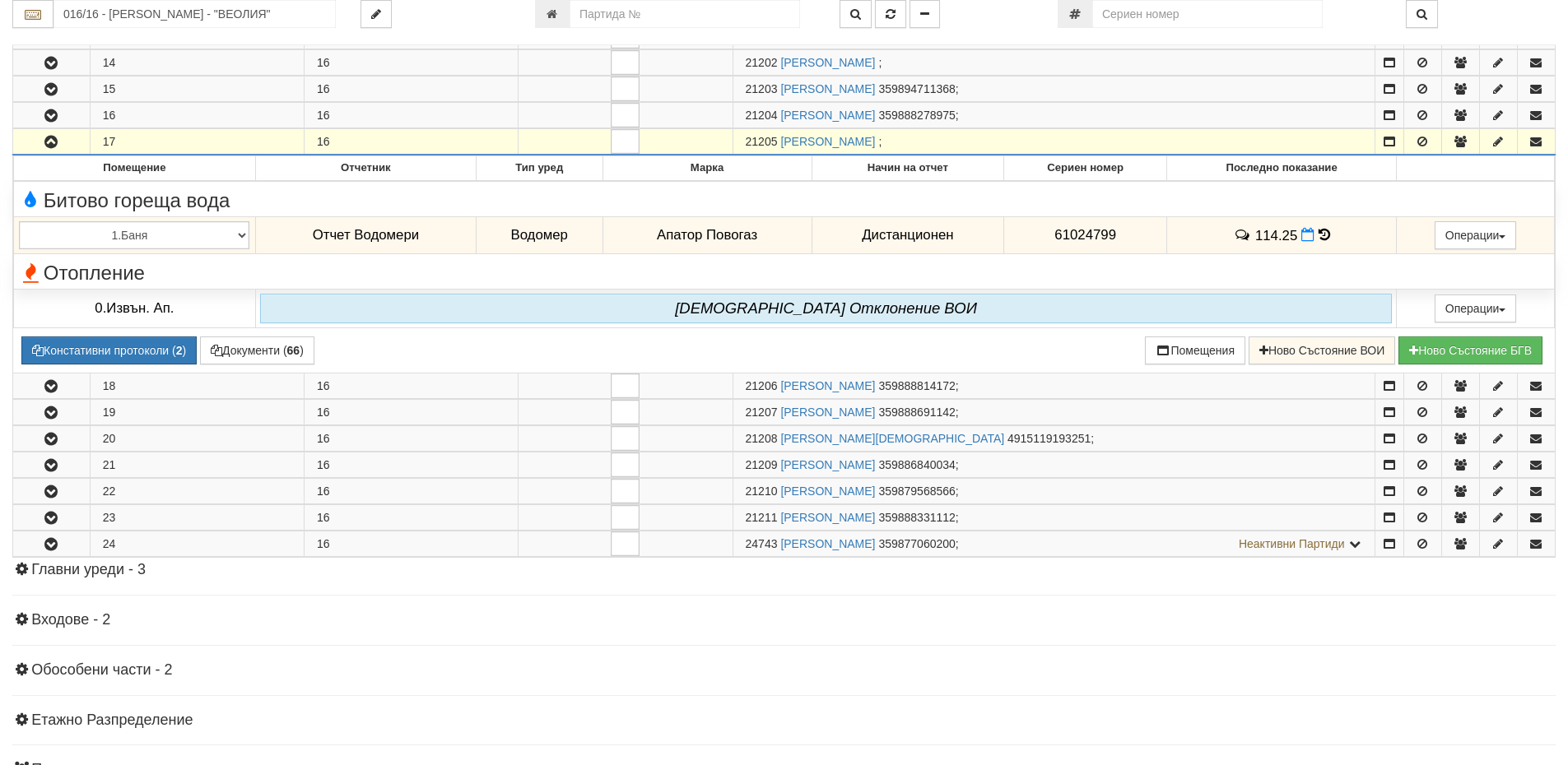
drag, startPoint x: 774, startPoint y: 140, endPoint x: 733, endPoint y: 141, distance: 41.0
click at [733, 141] on td "21205 ЕВГЕНИЯ КРАСИМИРОВА ГРОЗДЕВА ;" at bounding box center [1054, 143] width 643 height 27
copy span "21205"
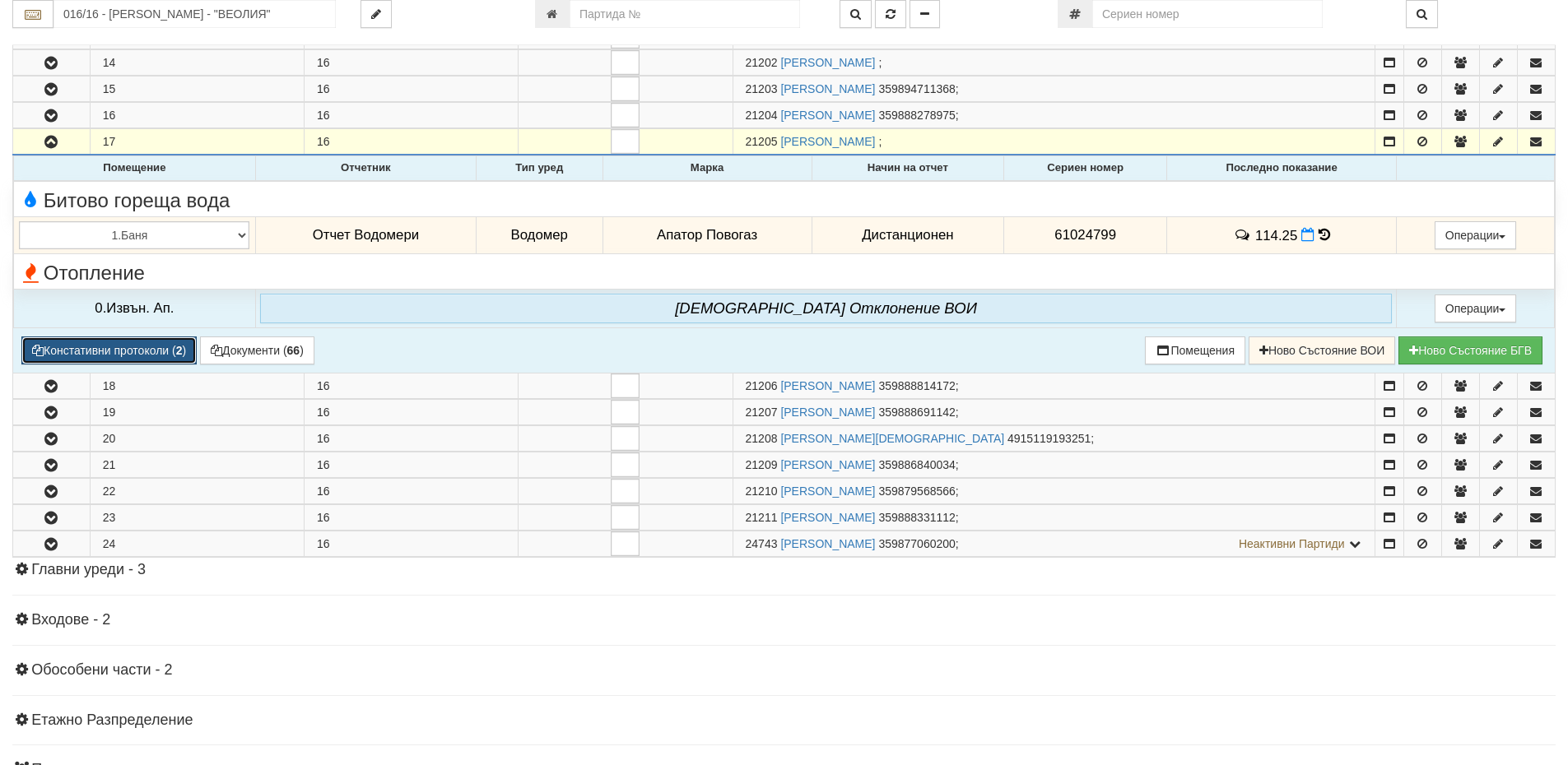
click at [153, 352] on button "Констативни протоколи ( 2 )" at bounding box center [109, 351] width 176 height 28
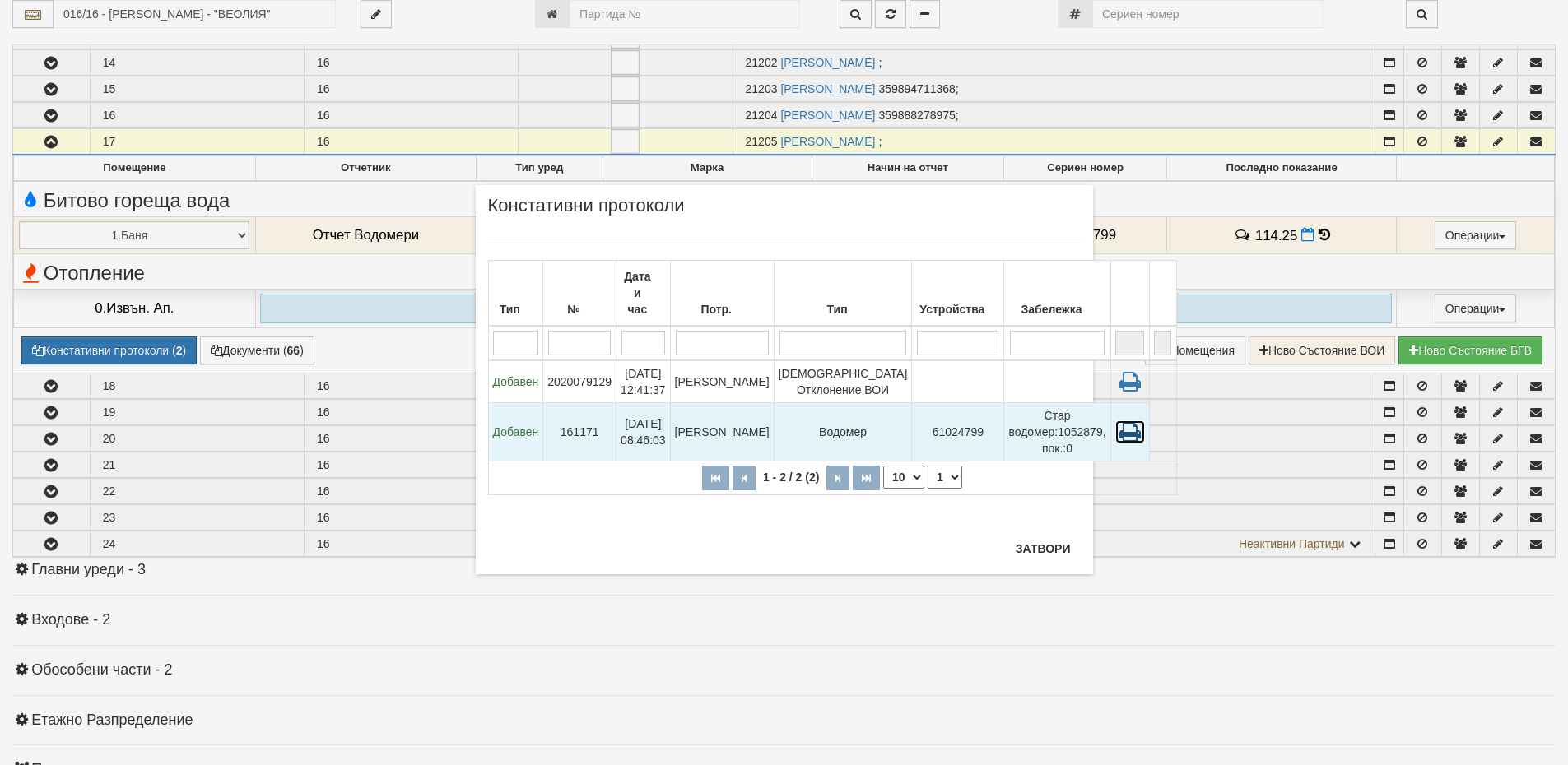
click at [1116, 433] on icon at bounding box center [1130, 432] width 29 height 23
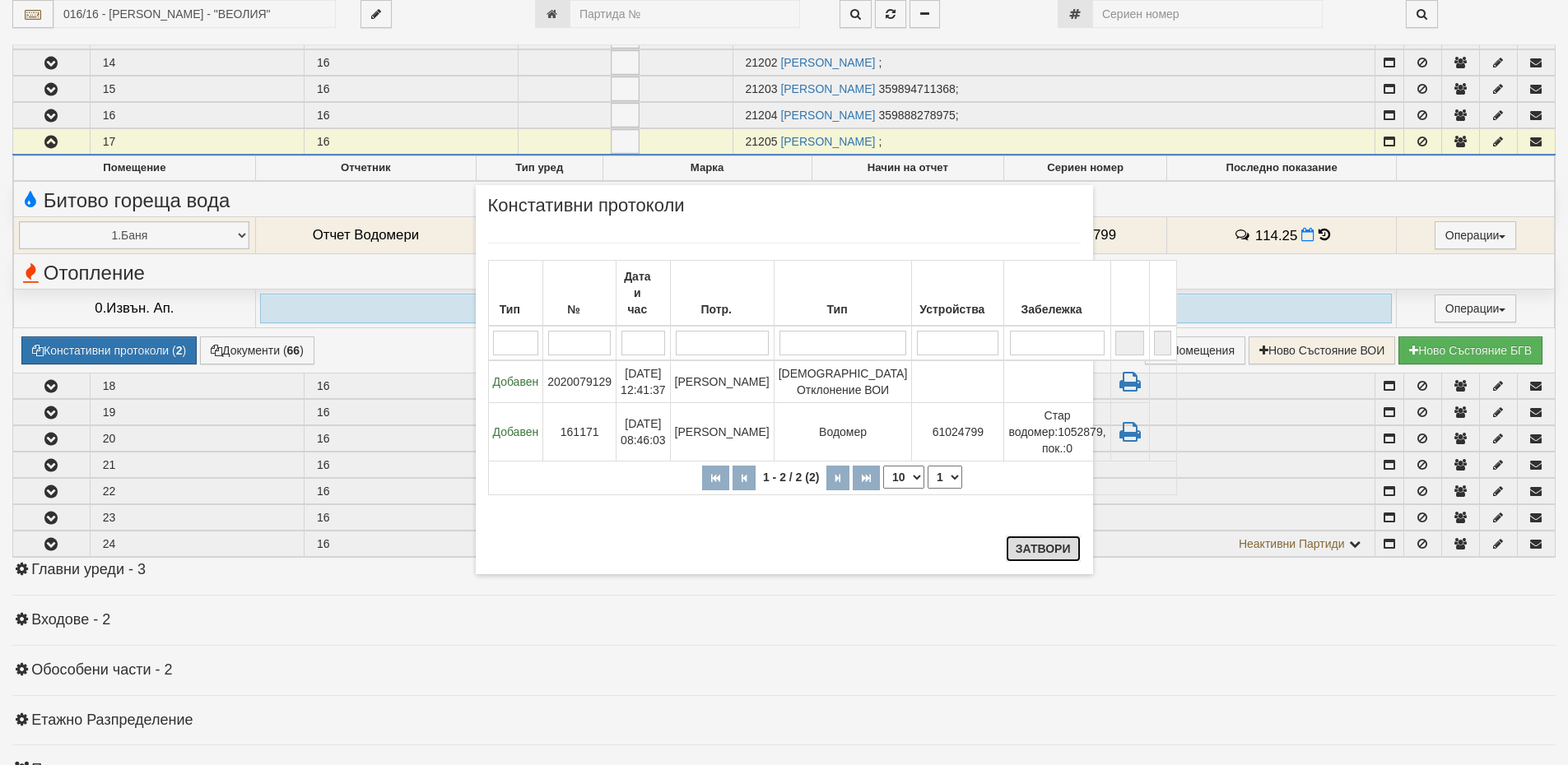
click at [1036, 550] on button "Затвори" at bounding box center [1043, 549] width 74 height 27
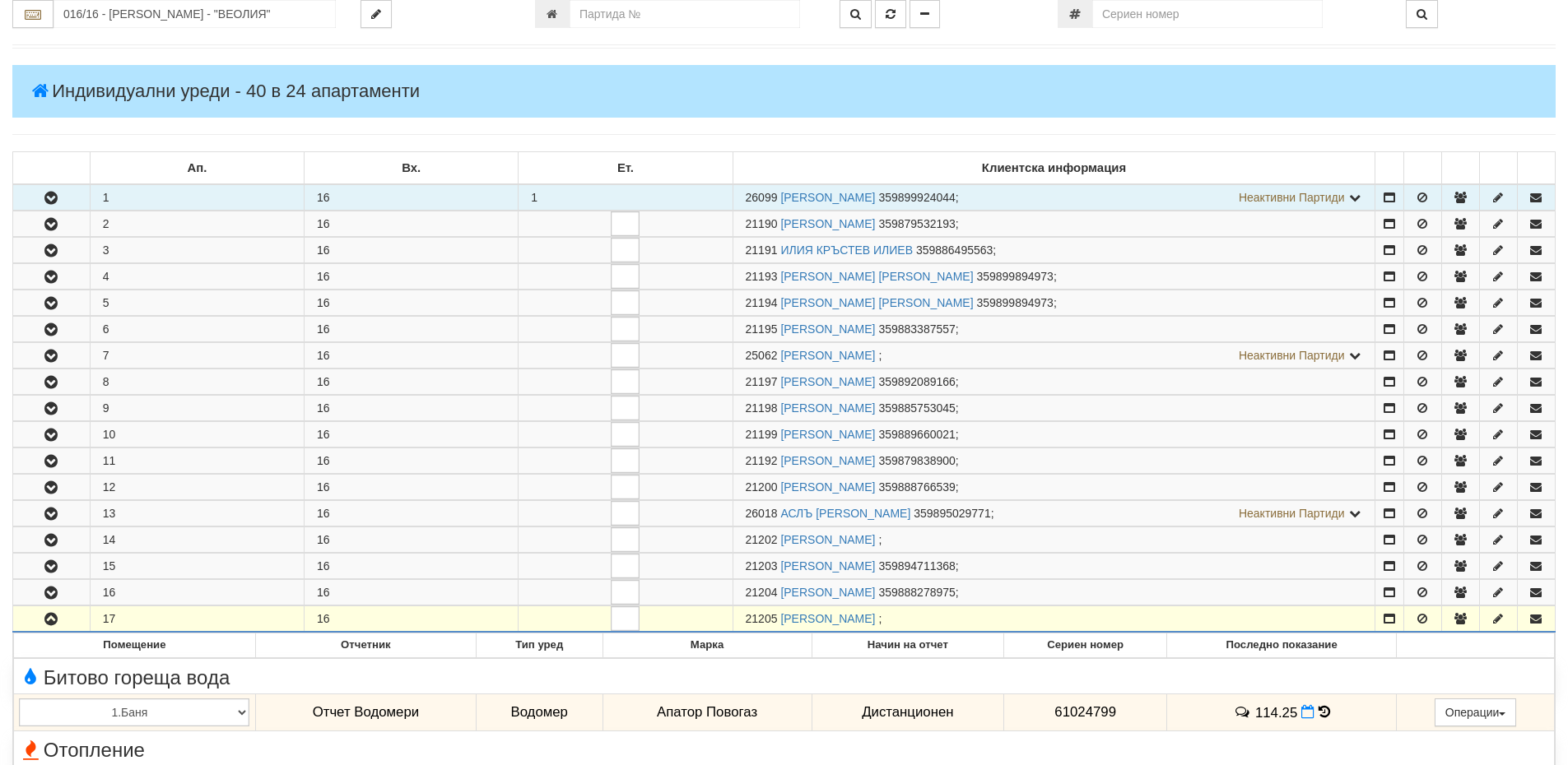
scroll to position [329, 0]
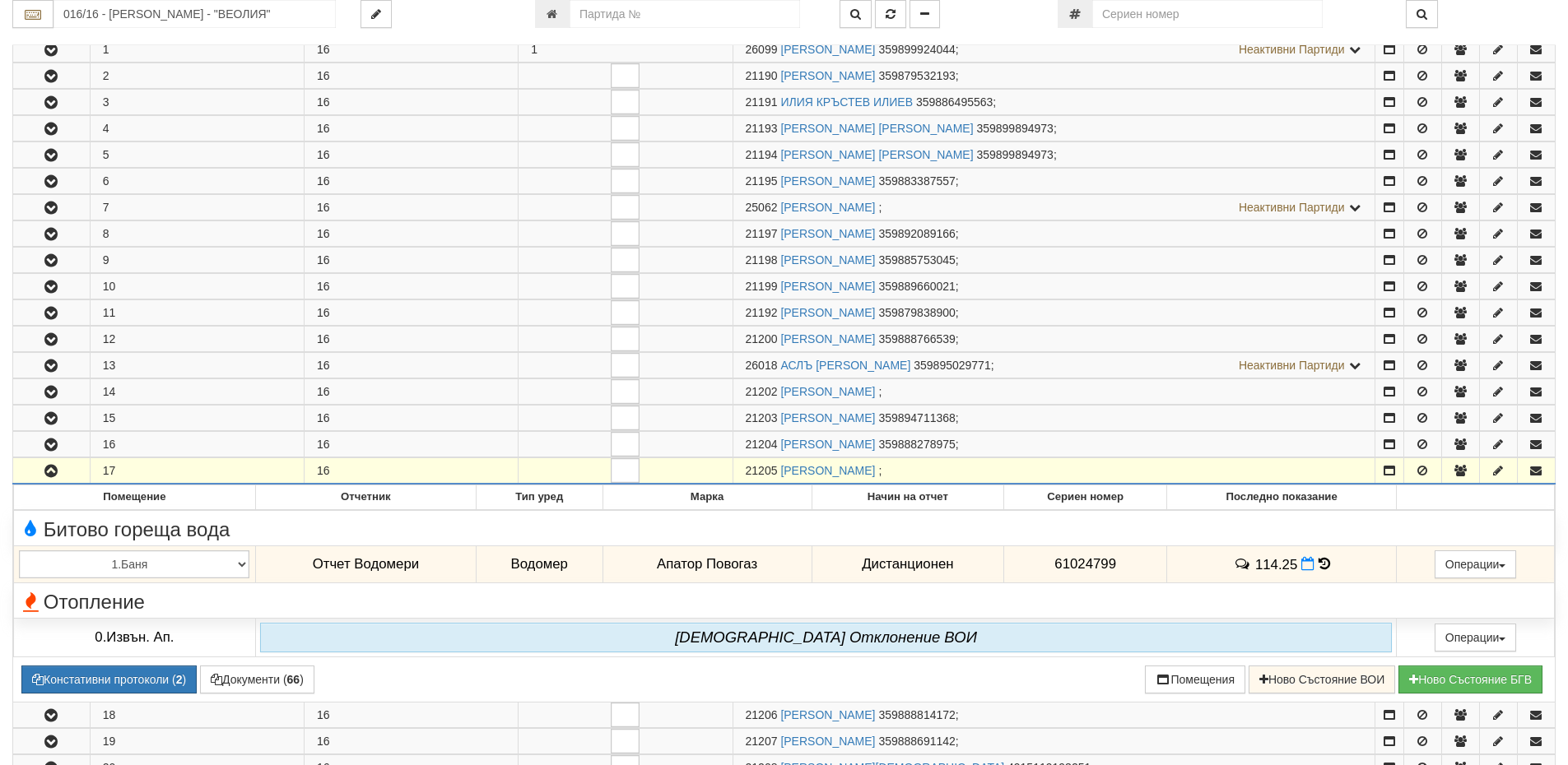
drag, startPoint x: 779, startPoint y: 472, endPoint x: 741, endPoint y: 472, distance: 38.0
click at [741, 472] on td "21205 ЕВГЕНИЯ КРАСИМИРОВА ГРОЗДЕВА ;" at bounding box center [1054, 472] width 643 height 27
copy span "21205"
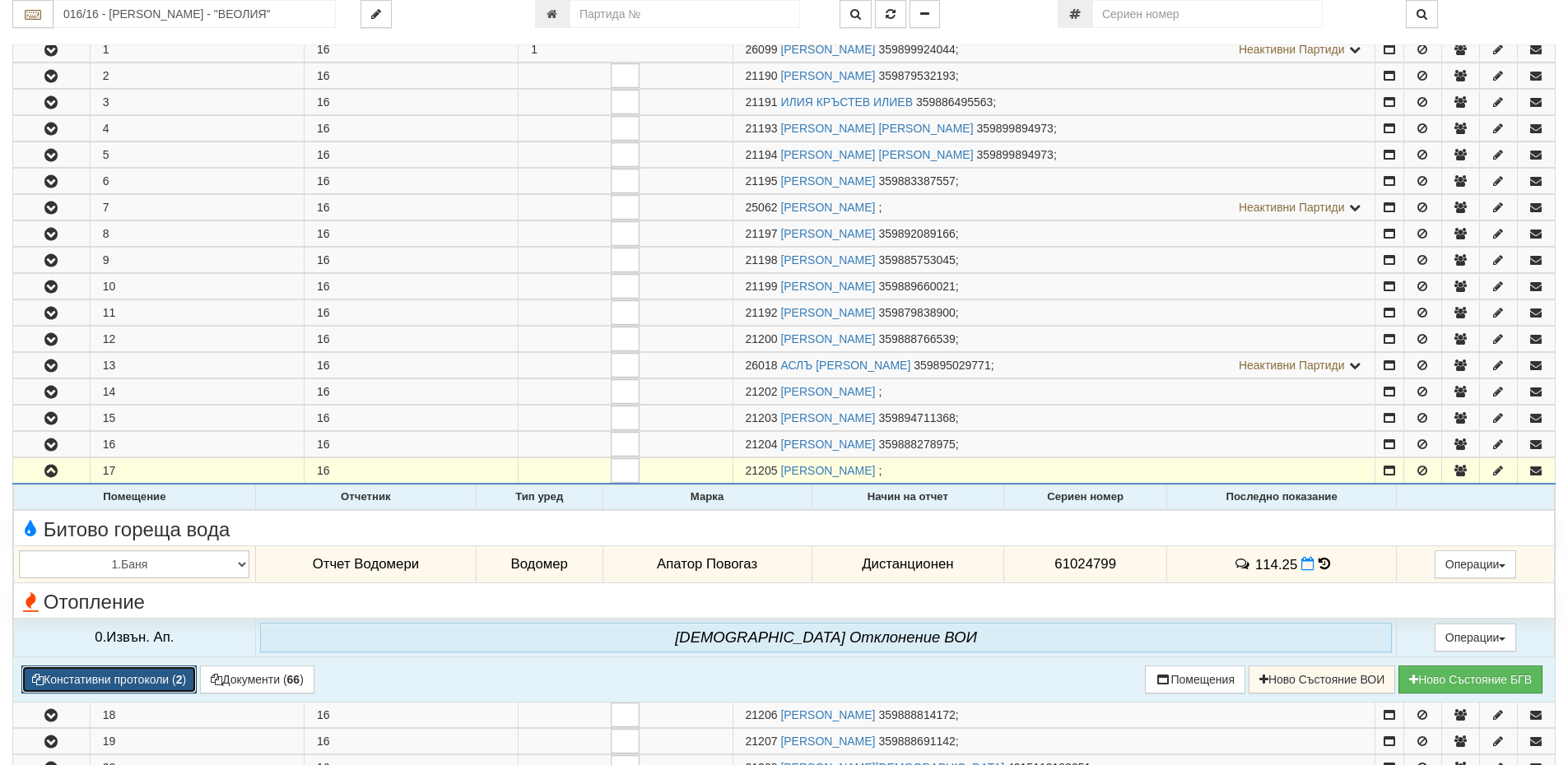
click at [172, 679] on button "Констативни протоколи ( 2 )" at bounding box center [109, 680] width 176 height 28
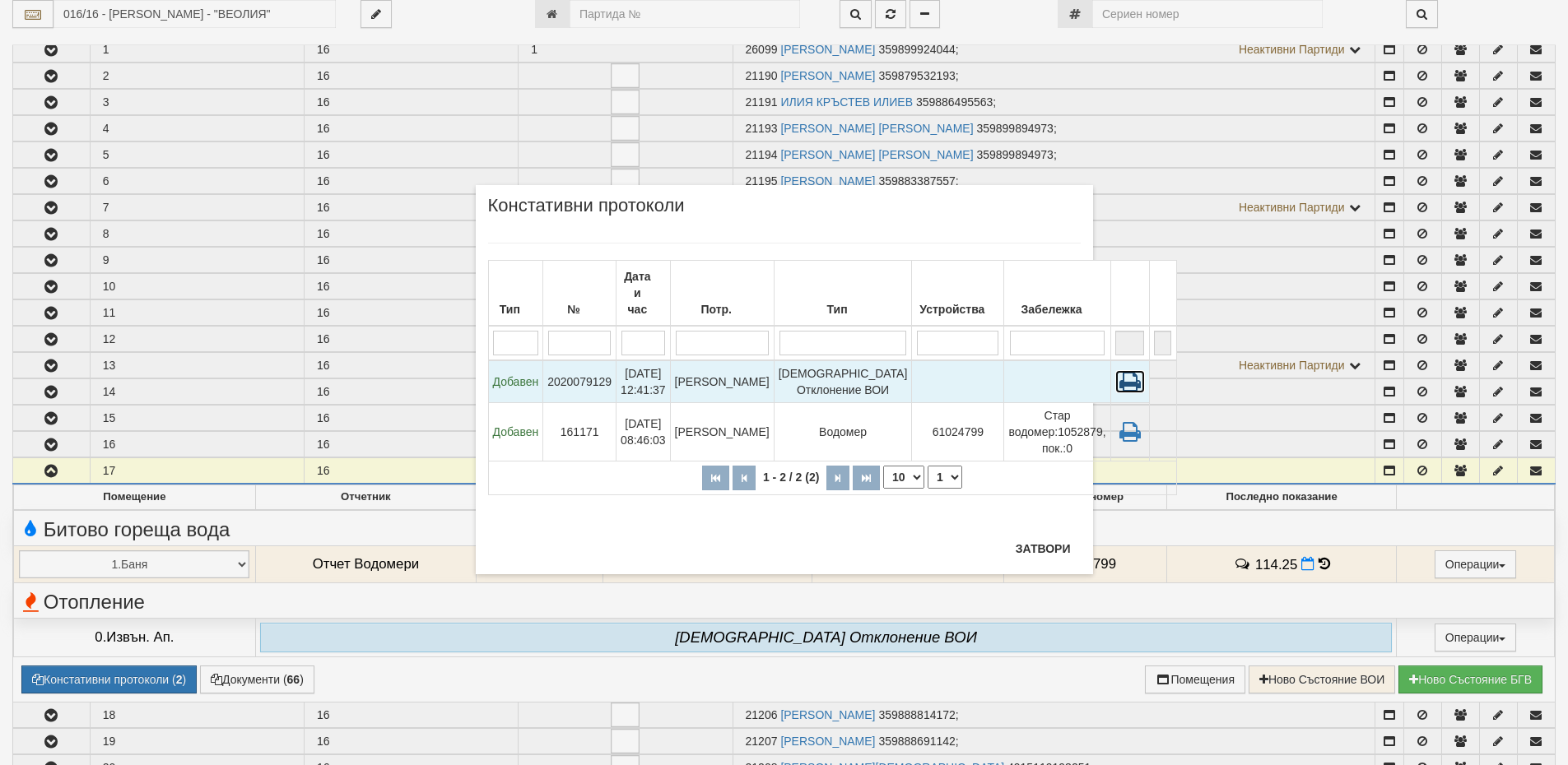
click at [1116, 375] on icon at bounding box center [1130, 382] width 29 height 23
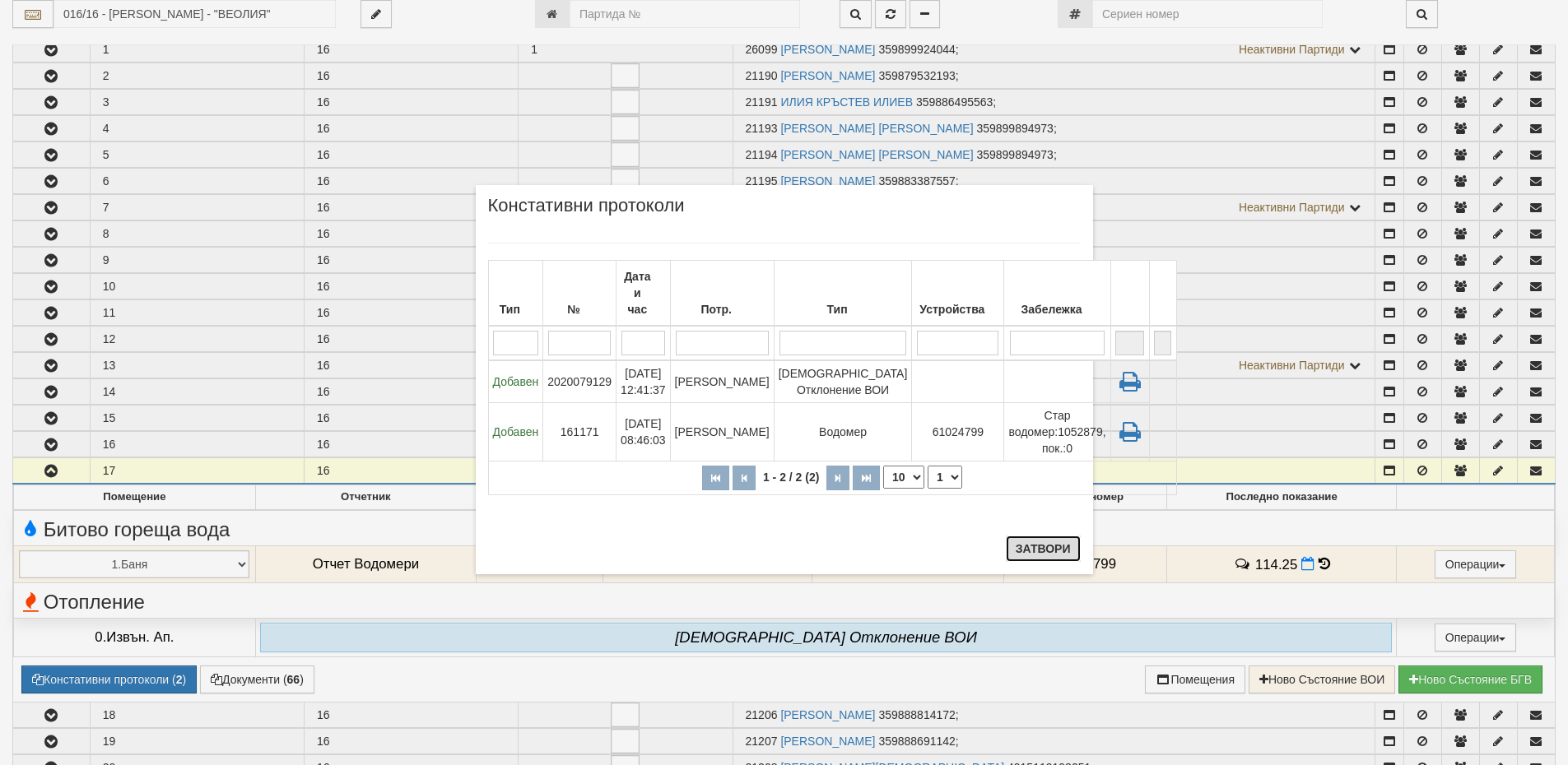
click at [1063, 553] on button "Затвори" at bounding box center [1043, 549] width 74 height 27
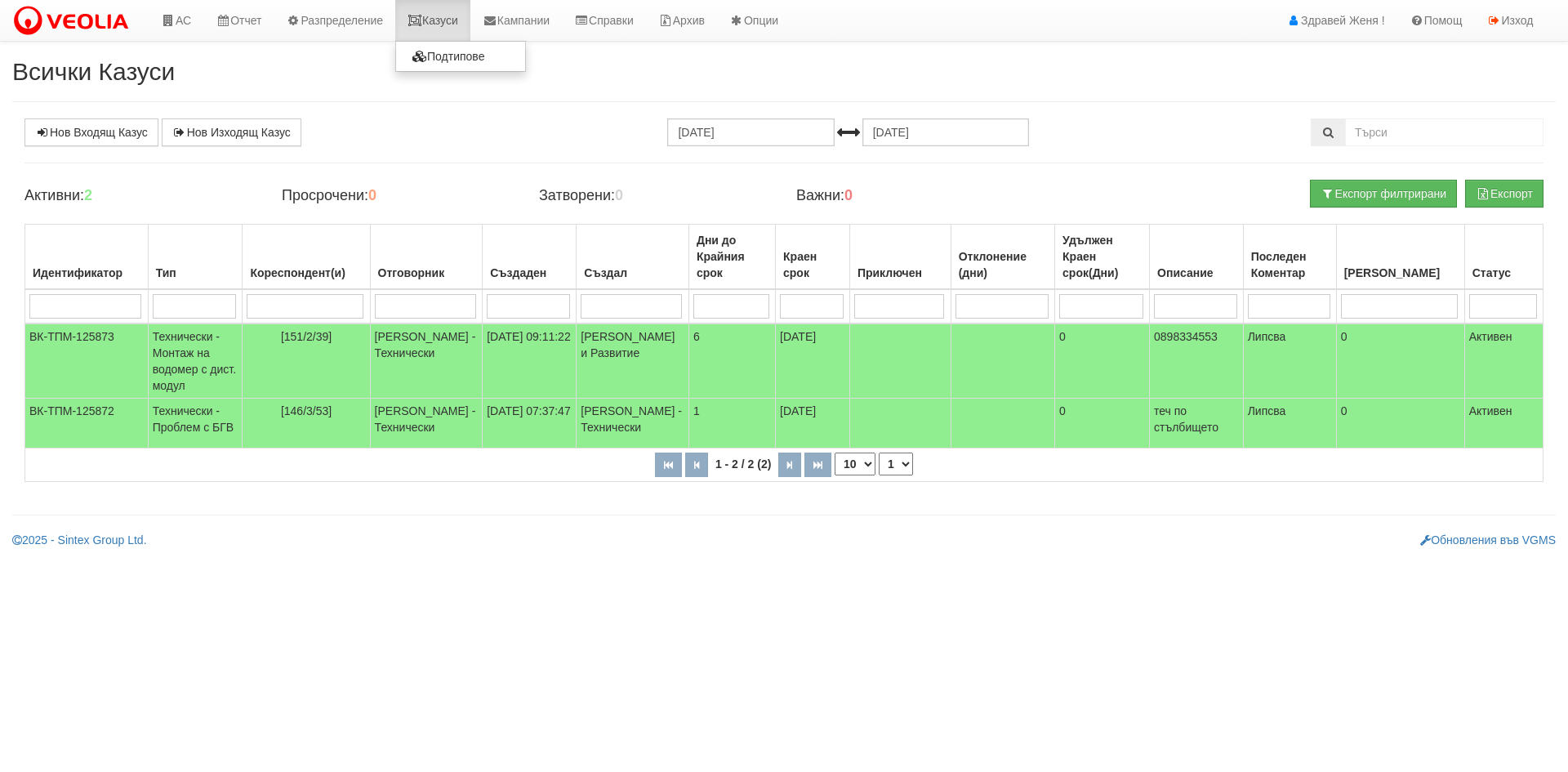
click at [457, 18] on link "Казуси" at bounding box center [432, 20] width 75 height 40
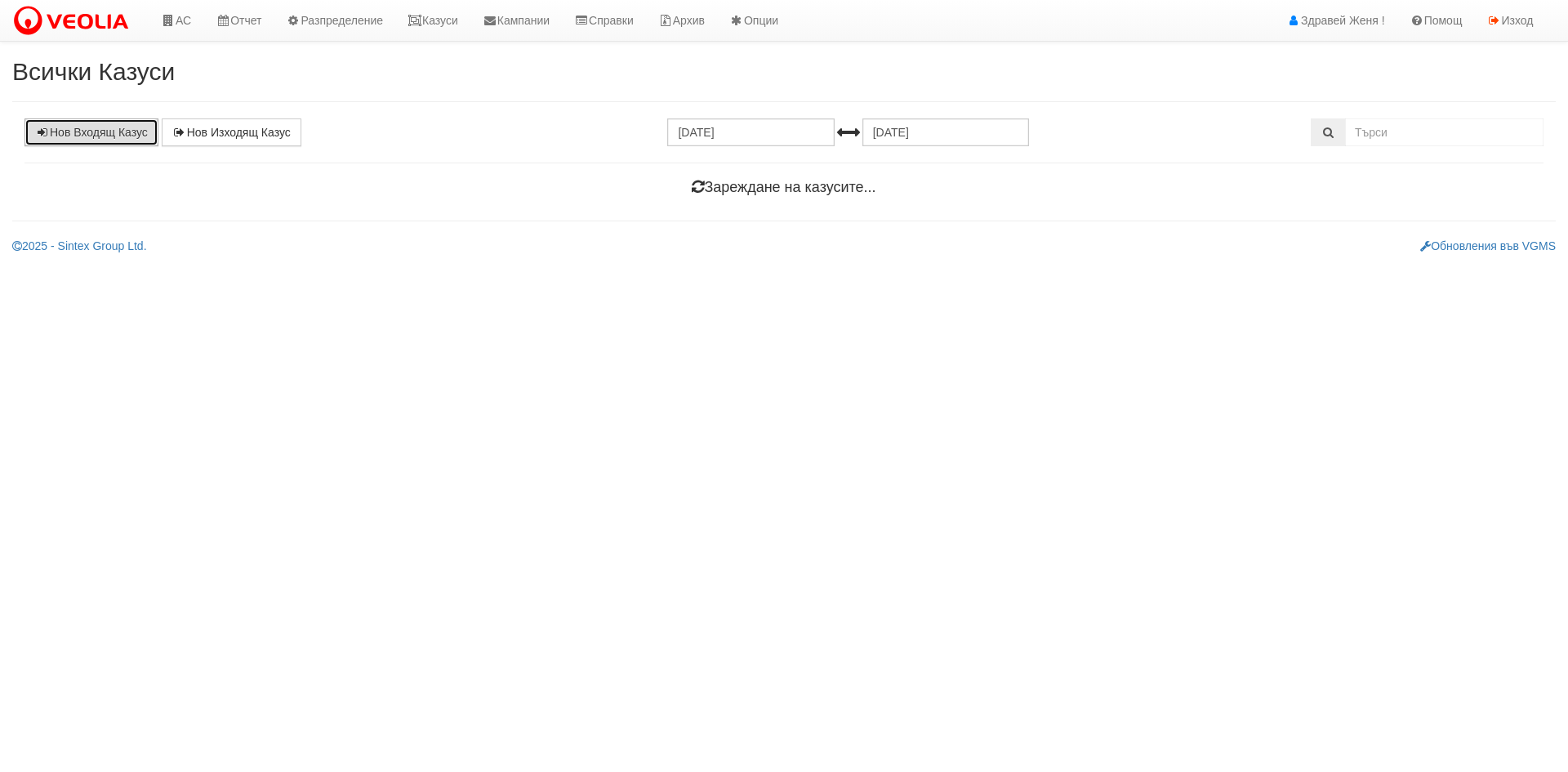
click at [108, 130] on link "Нов Входящ Казус" at bounding box center [92, 133] width 134 height 28
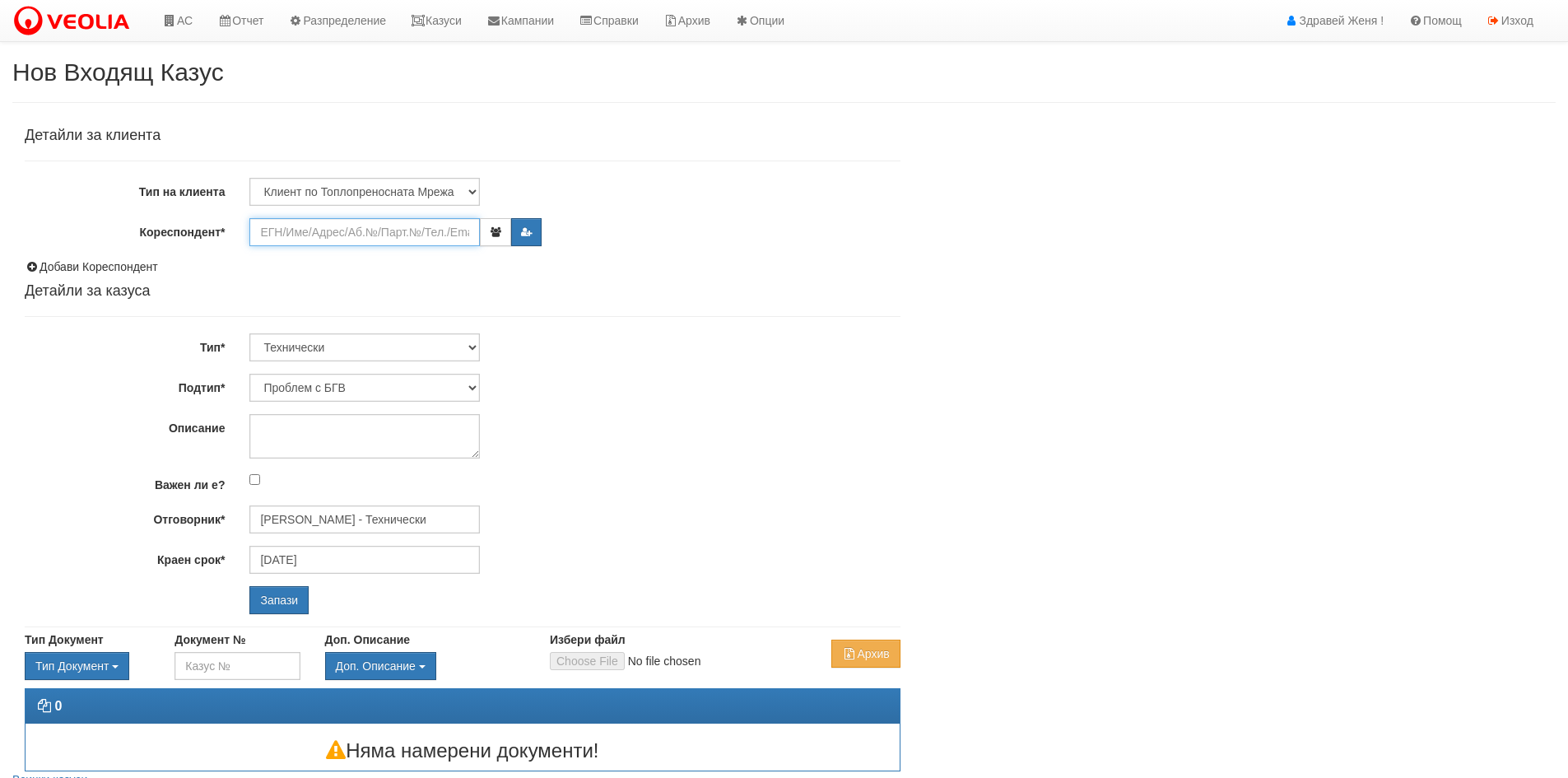
click at [292, 232] on input "Кореспондент*" at bounding box center [365, 232] width 231 height 28
drag, startPoint x: 219, startPoint y: 172, endPoint x: 679, endPoint y: 334, distance: 487.7
click at [679, 334] on div "Технически ФТС Търговски Административен Производствен Експлоатационен Финансов…" at bounding box center [574, 348] width 675 height 28
click at [295, 235] on input "Кореспондент*" at bounding box center [365, 232] width 231 height 28
paste input "21205"
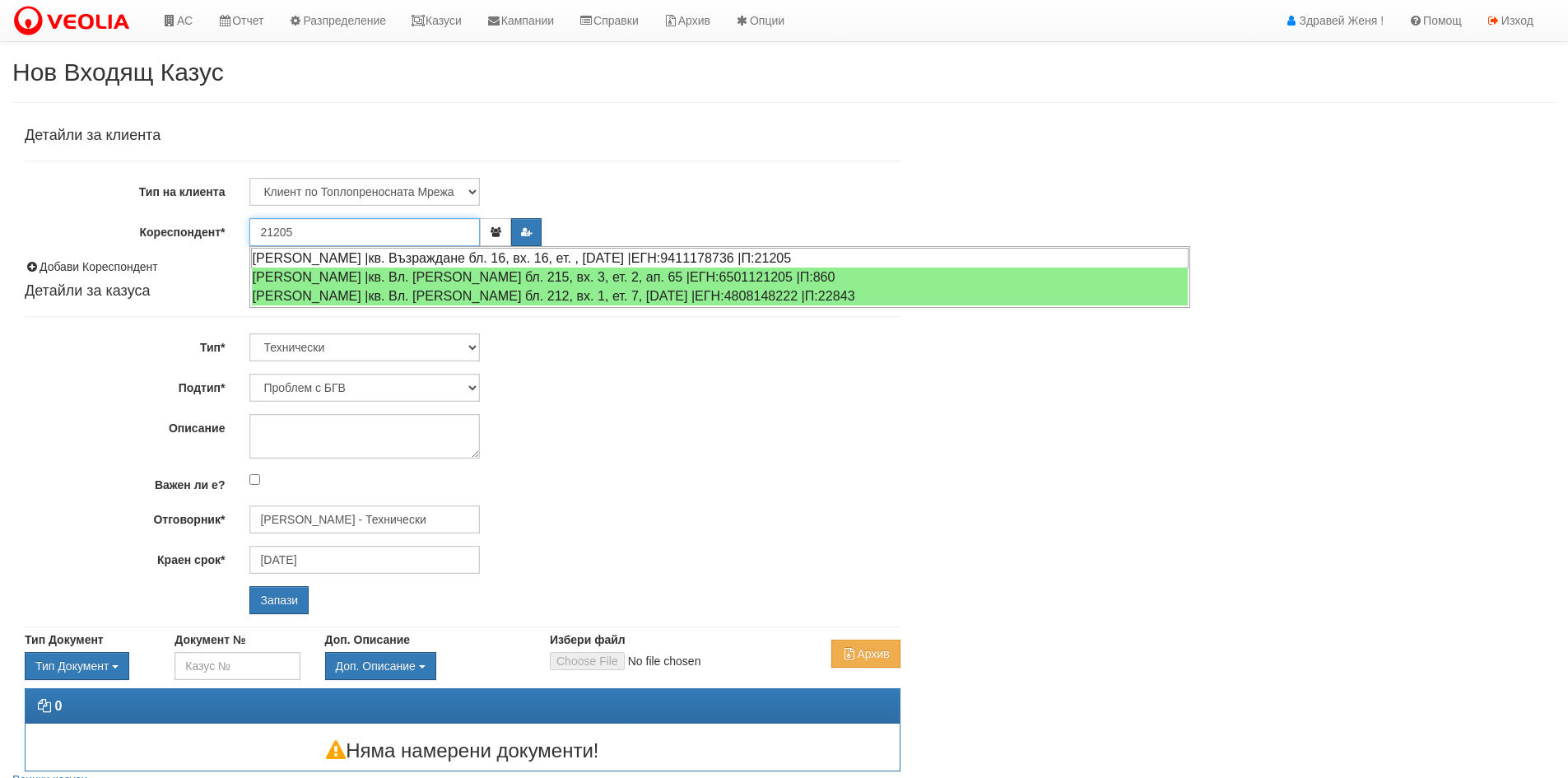
click at [402, 258] on div "ЕВГЕНИЯ КРАСИМИРОВА ГРОЗДЕВА |кв. Възраждане бл. 16, вх. 16, ет. , ап. 17 |ЕГН:…" at bounding box center [719, 257] width 937 height 20
type input "ЕВГЕНИЯ КРАСИМИРОВА ГРОЗДЕВА"
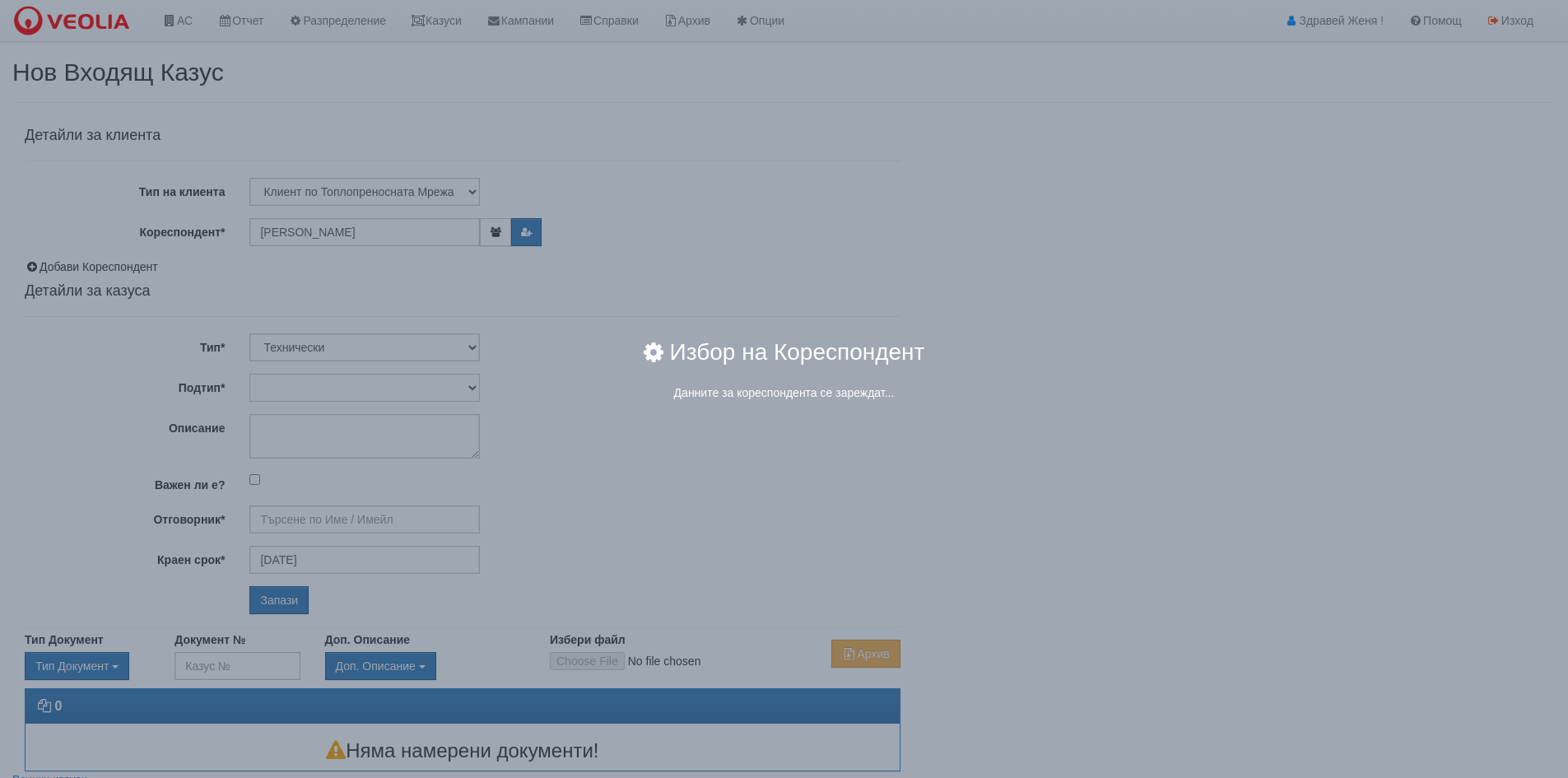
type input "Дончо Дончев - Технически"
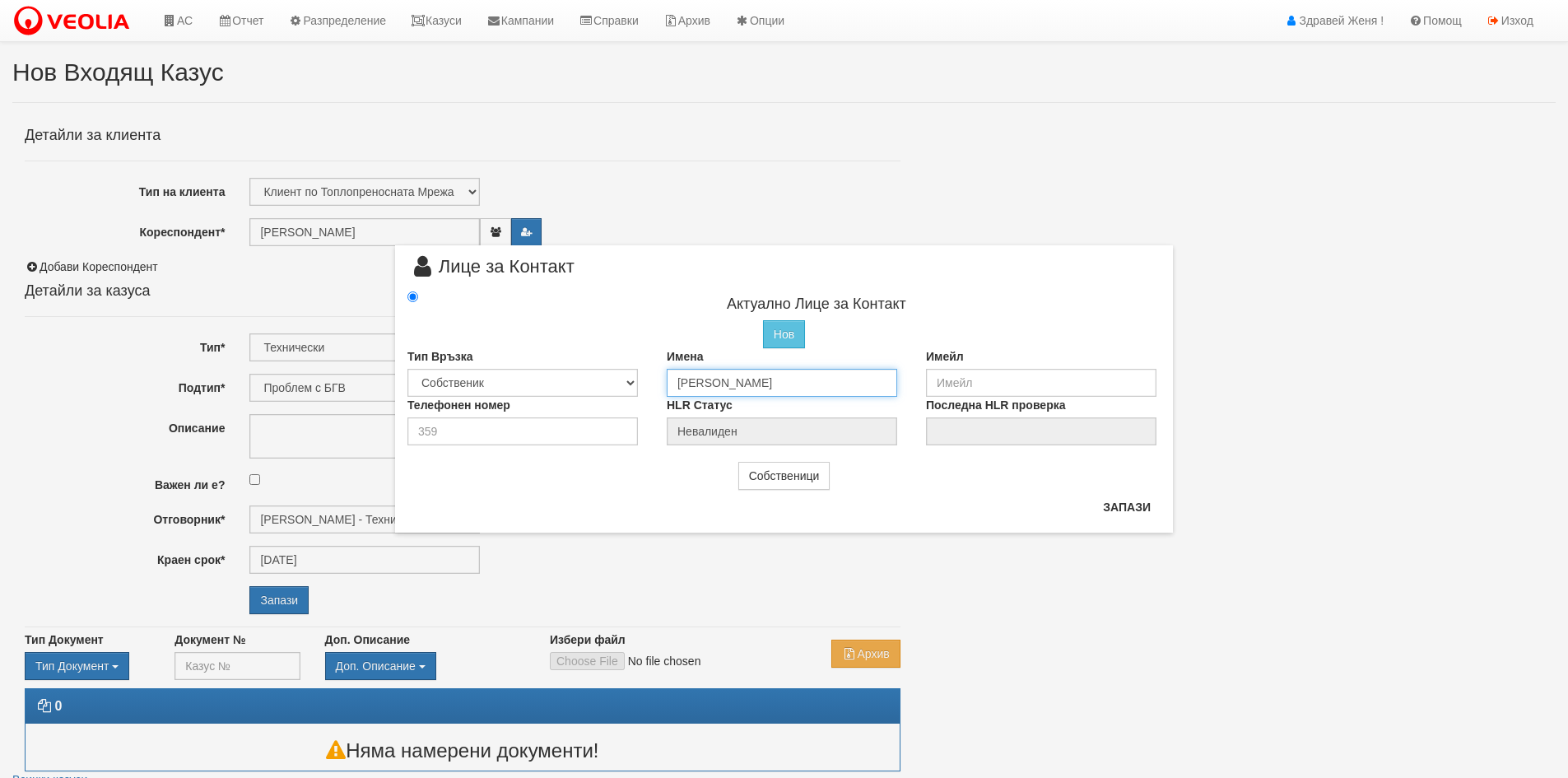
drag, startPoint x: 888, startPoint y: 382, endPoint x: 647, endPoint y: 366, distance: 241.5
click at [647, 366] on div "Тип Връзка Собственик Наемател Роднина Съсед Приятел Имена ЕВГЕНИЯ КРАСИМИРОВА …" at bounding box center [783, 373] width 778 height 49
type input "W"
type input "У"
type input "W"
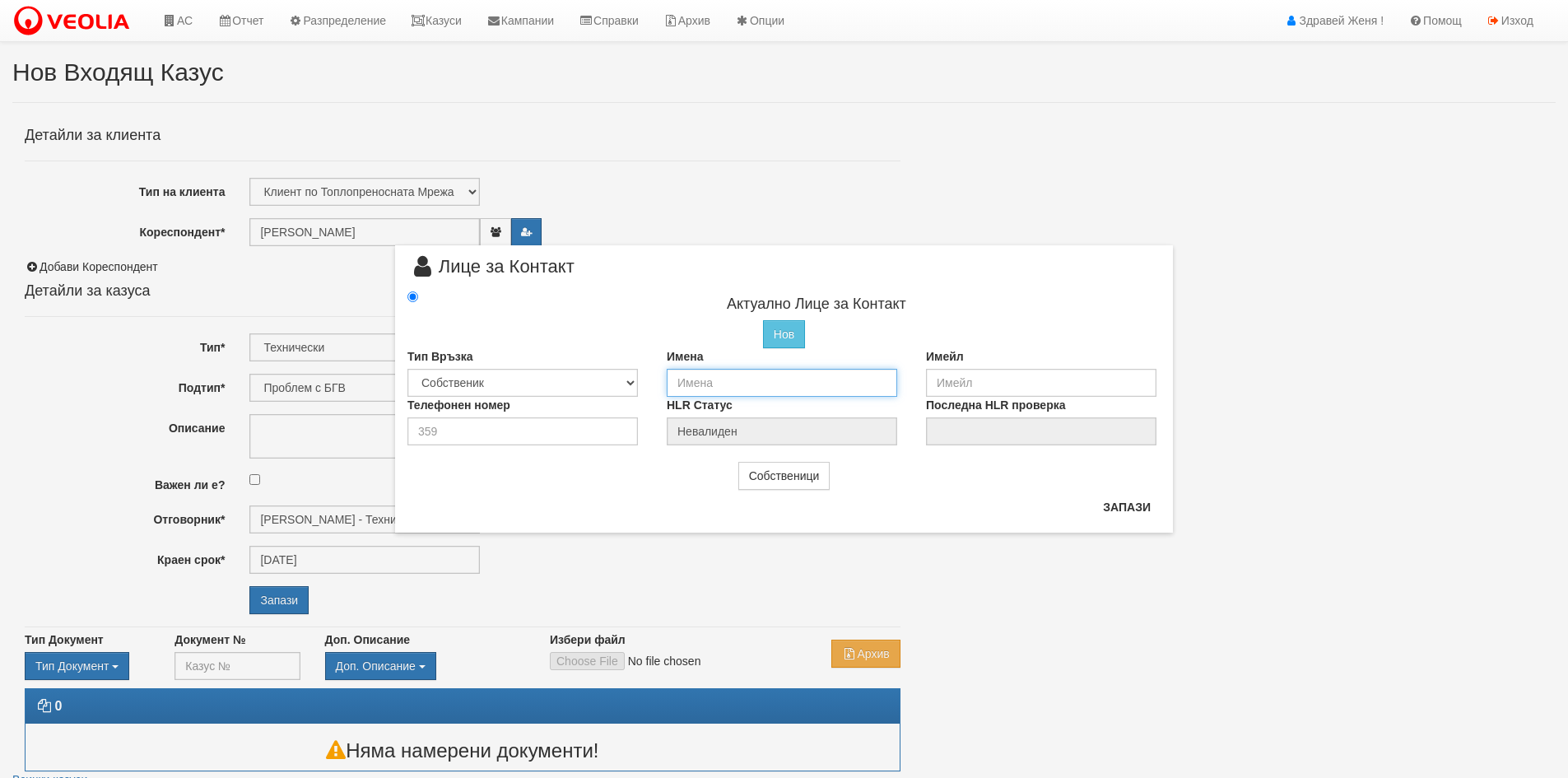
click at [702, 384] on input "text" at bounding box center [782, 383] width 231 height 28
click at [725, 382] on input "ВикторияИвайлова Вълчева" at bounding box center [782, 383] width 231 height 28
type input "[PERSON_NAME]"
drag, startPoint x: 507, startPoint y: 436, endPoint x: 380, endPoint y: 432, distance: 127.1
click at [380, 432] on div "× Лице за Контакт Актуално Лице за Контакт Нов Промени Актуалното Лице Тип Връз…" at bounding box center [785, 266] width 963 height 532
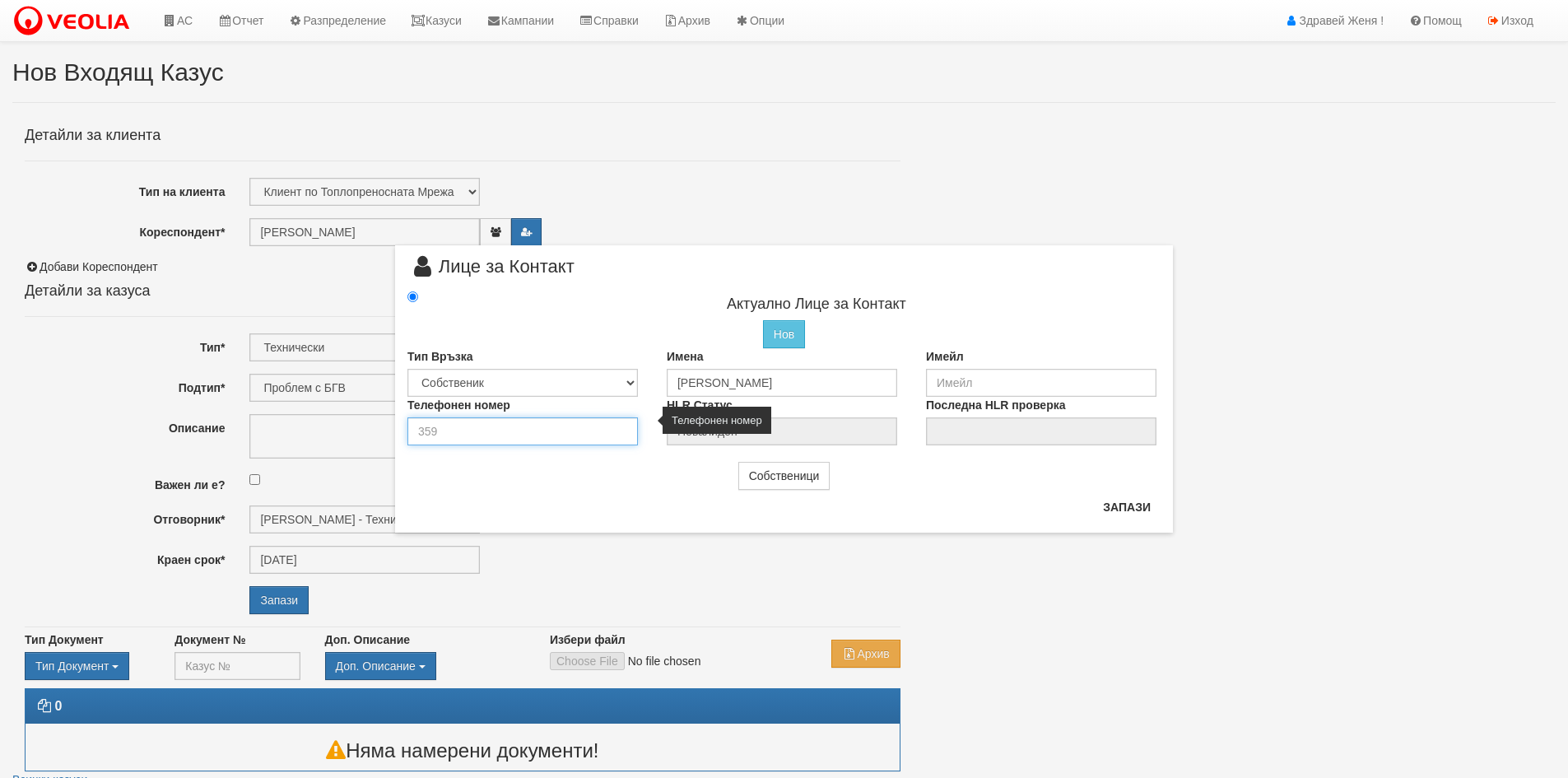
click at [482, 436] on input "number" at bounding box center [522, 432] width 231 height 28
click at [437, 429] on input "0898" at bounding box center [522, 432] width 231 height 28
click at [490, 436] on input "0872062118" at bounding box center [522, 432] width 231 height 28
click at [438, 431] on input "087206211" at bounding box center [522, 432] width 231 height 28
type input "0878206211"
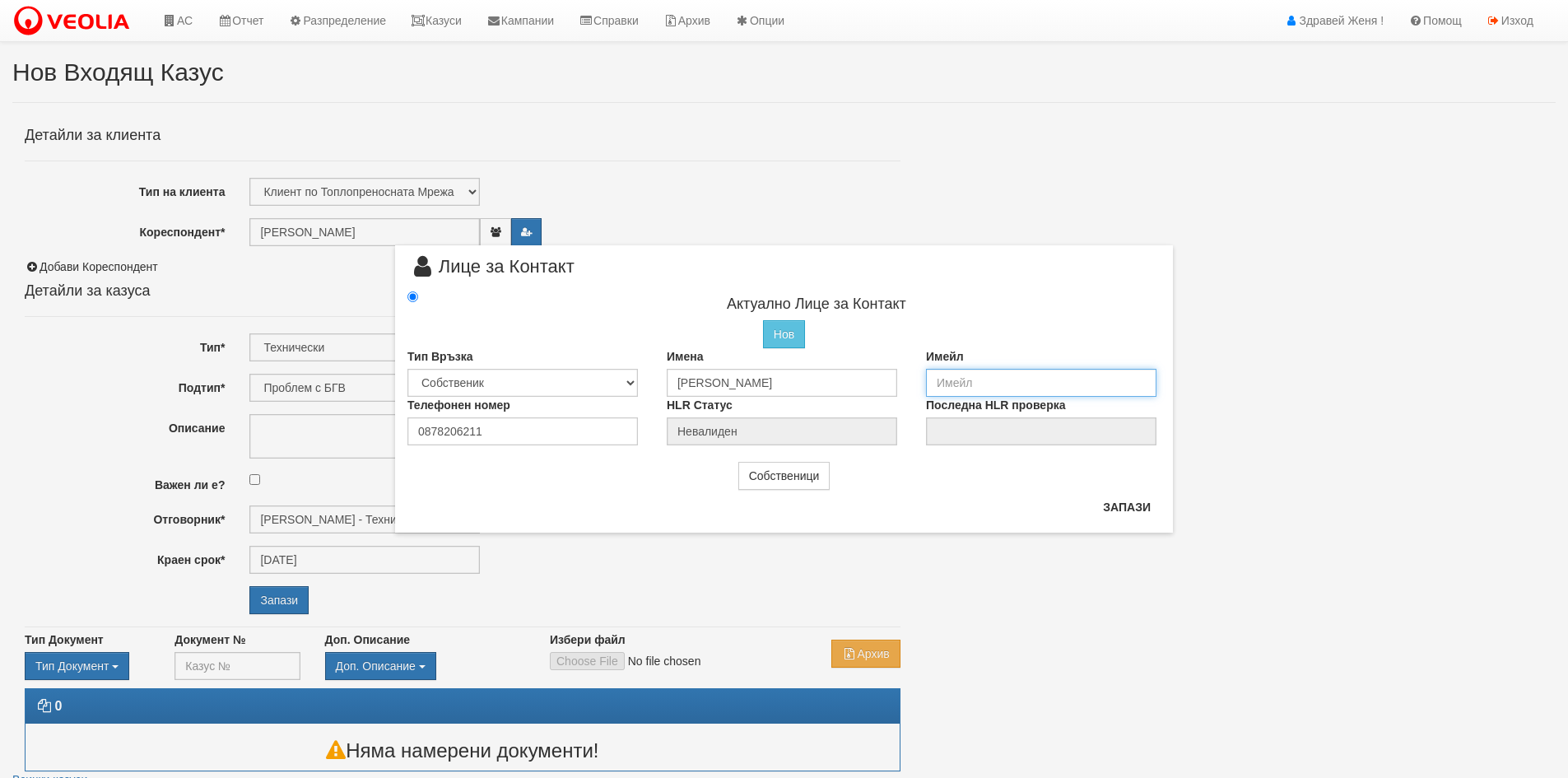
click at [956, 385] on input "email" at bounding box center [1041, 383] width 231 height 28
type input "viktoriyavalcheva@gmail.com"
click at [1137, 504] on button "Запази" at bounding box center [1126, 507] width 67 height 27
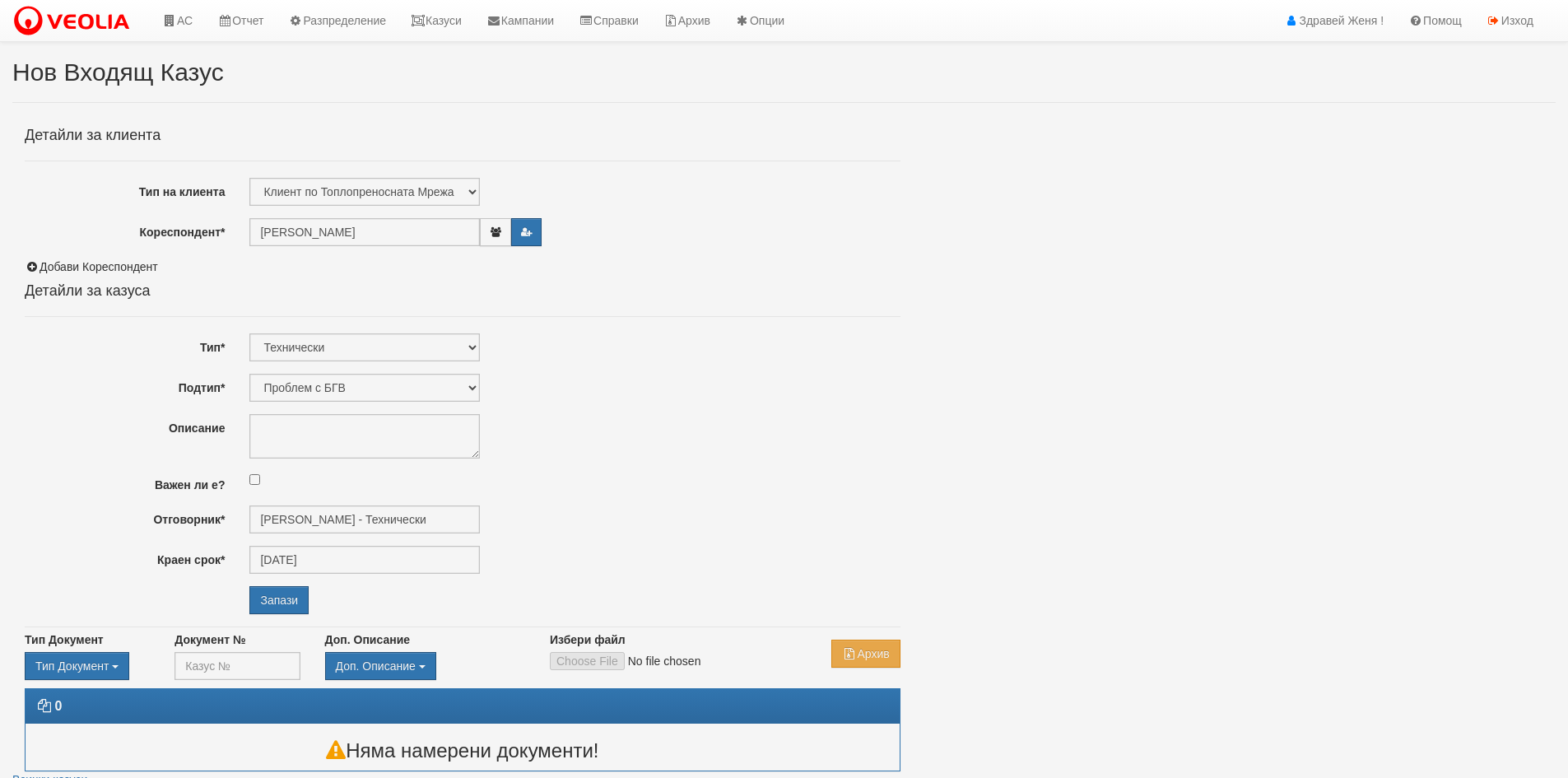
type input "Виктория Ивайлова Вълчева"
radio input "true"
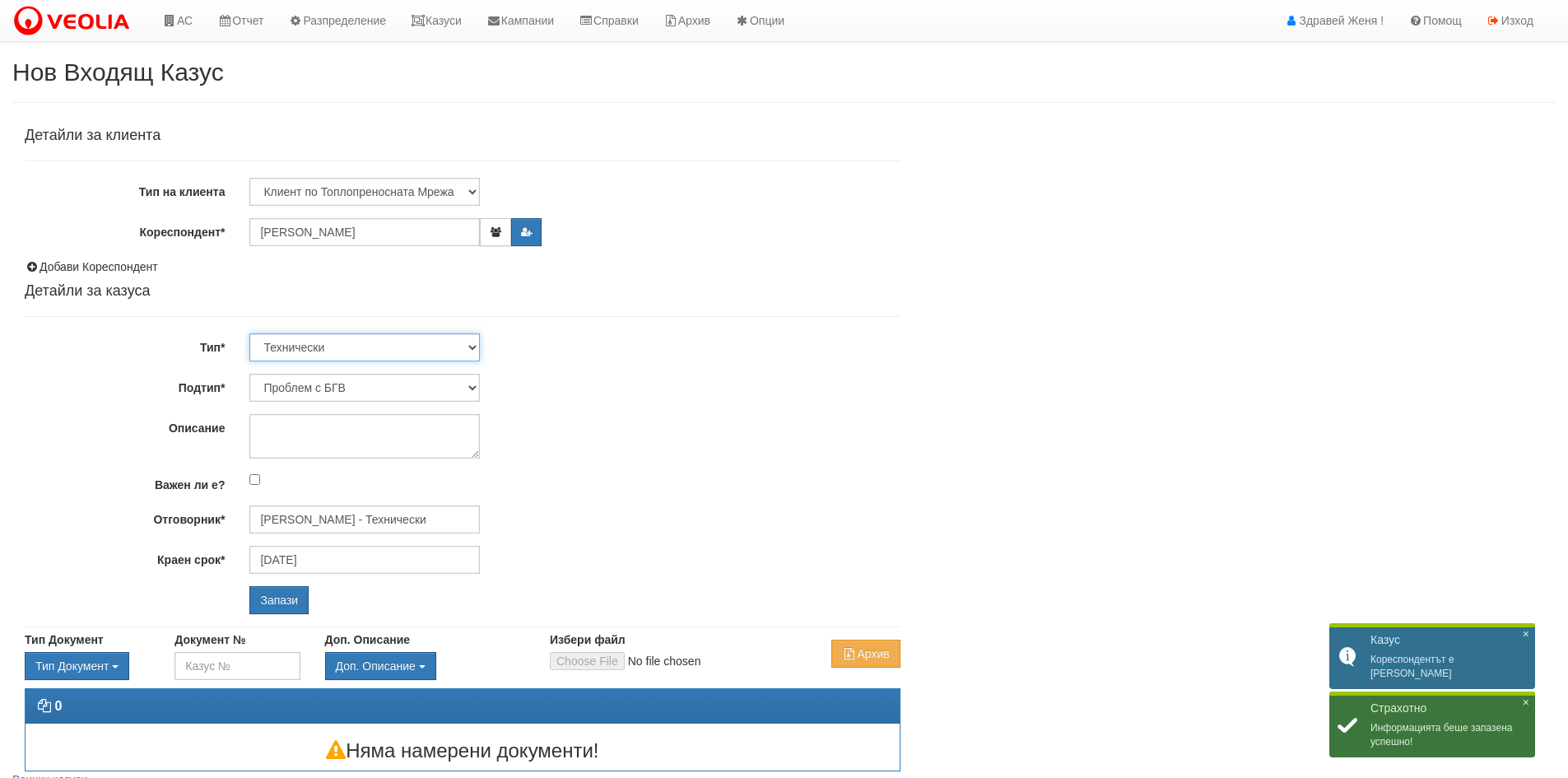
click at [474, 349] on select "Технически ФТС Търговски Административен Производствен Експлоатационен Финансов…" at bounding box center [365, 348] width 231 height 28
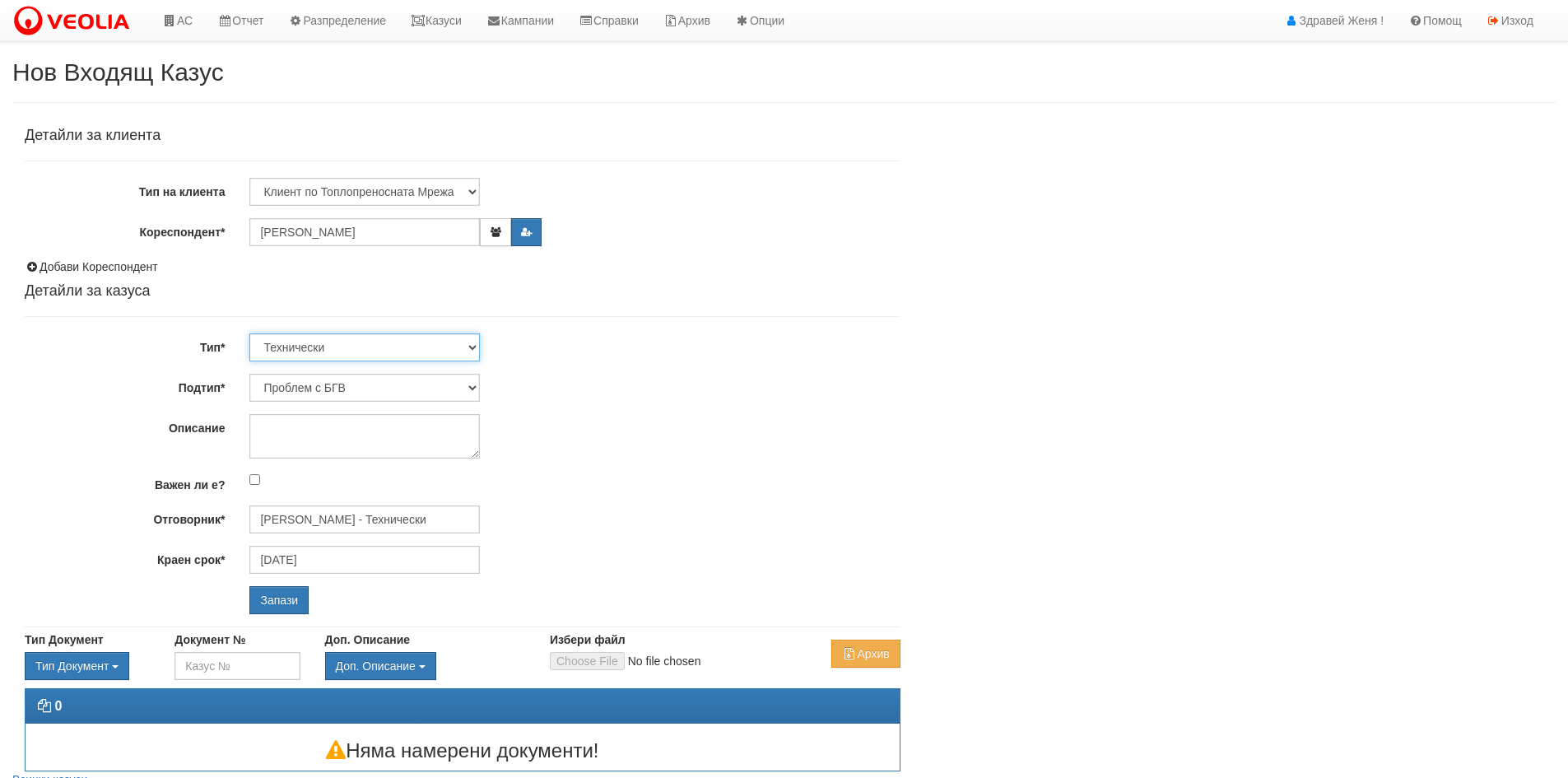
select select "1"
click at [249, 334] on select "Технически ФТС Търговски Административен Производствен Експлоатационен Финансов…" at bounding box center [365, 348] width 231 height 28
type input "[DATE]"
type input "Миглена Михова - Клиенти и Развитие"
click at [295, 605] on input "Запази" at bounding box center [278, 601] width 59 height 28
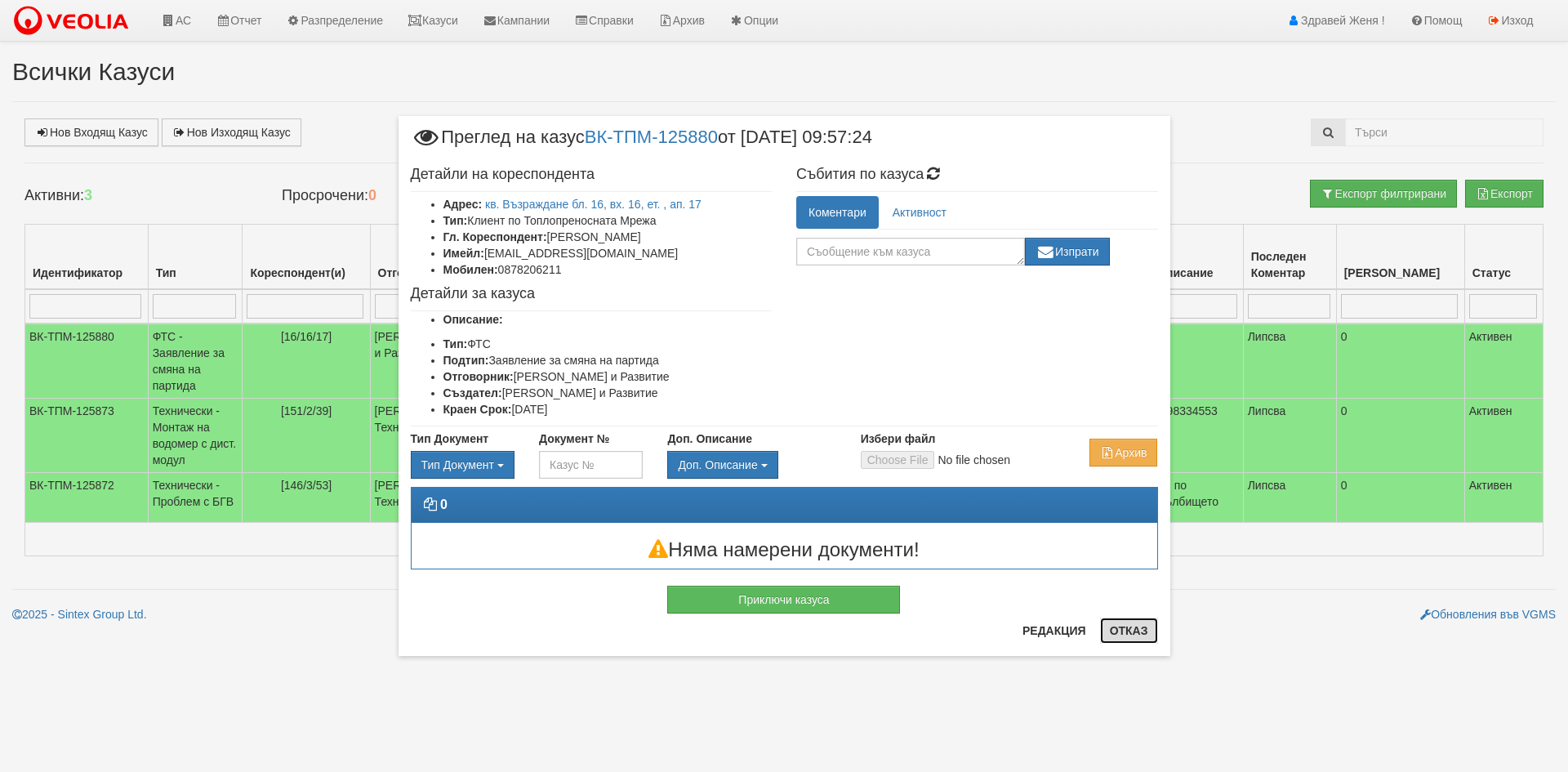
click at [1125, 641] on button "Отказ" at bounding box center [1129, 631] width 58 height 26
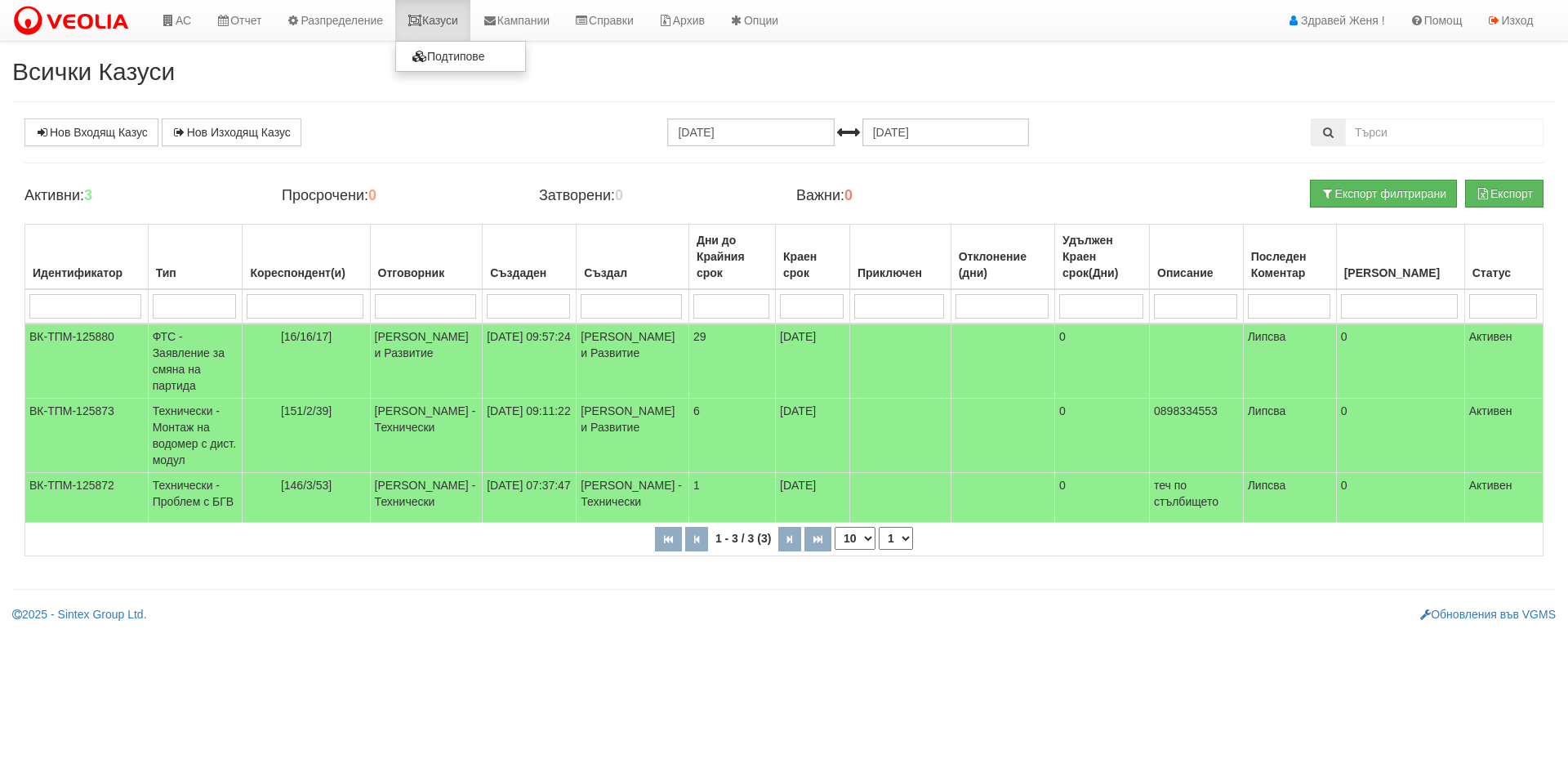
click at [454, 24] on link "Казуси" at bounding box center [432, 20] width 75 height 40
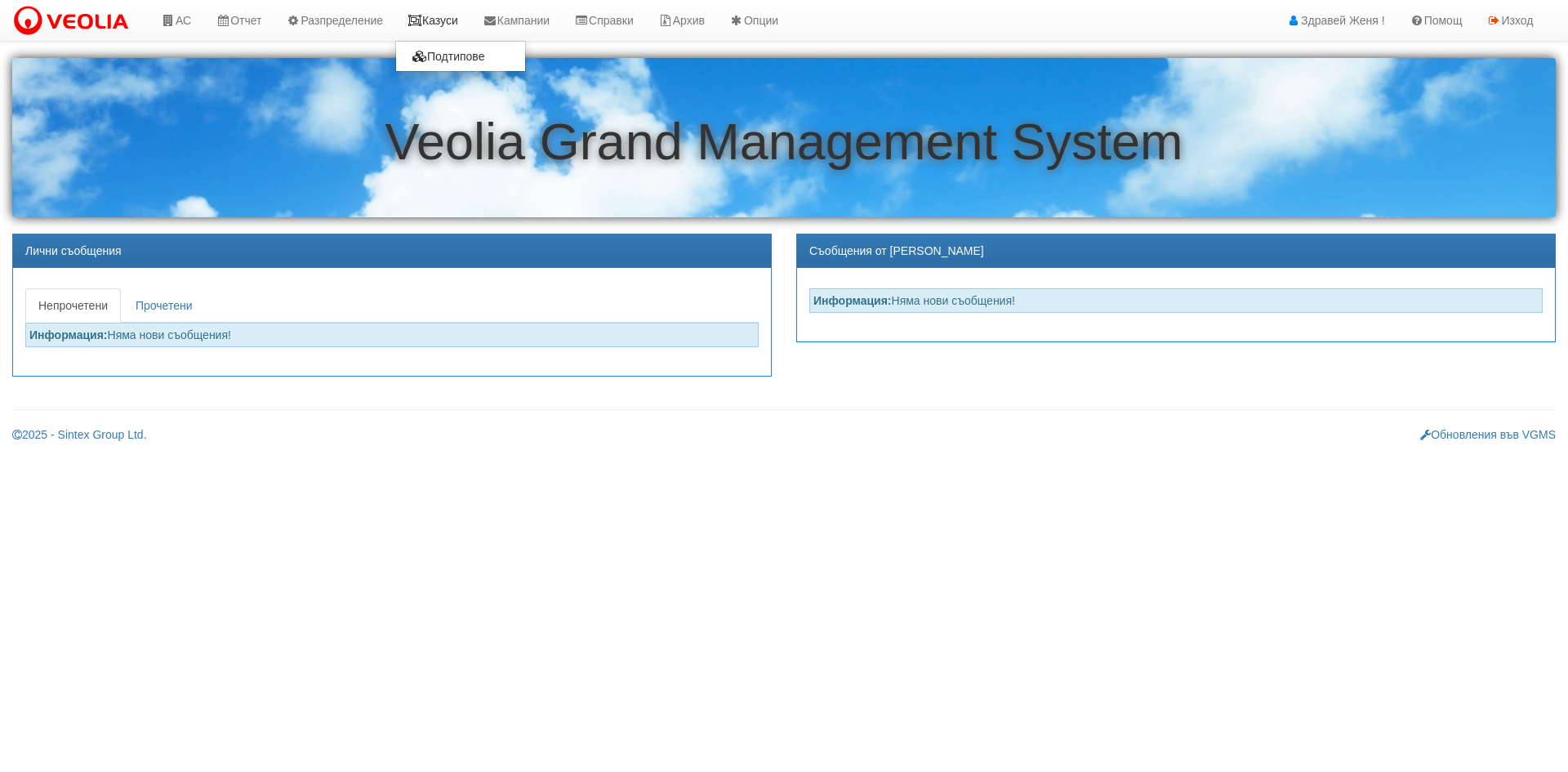
click at [411, 24] on link "Казуси" at bounding box center [432, 20] width 75 height 40
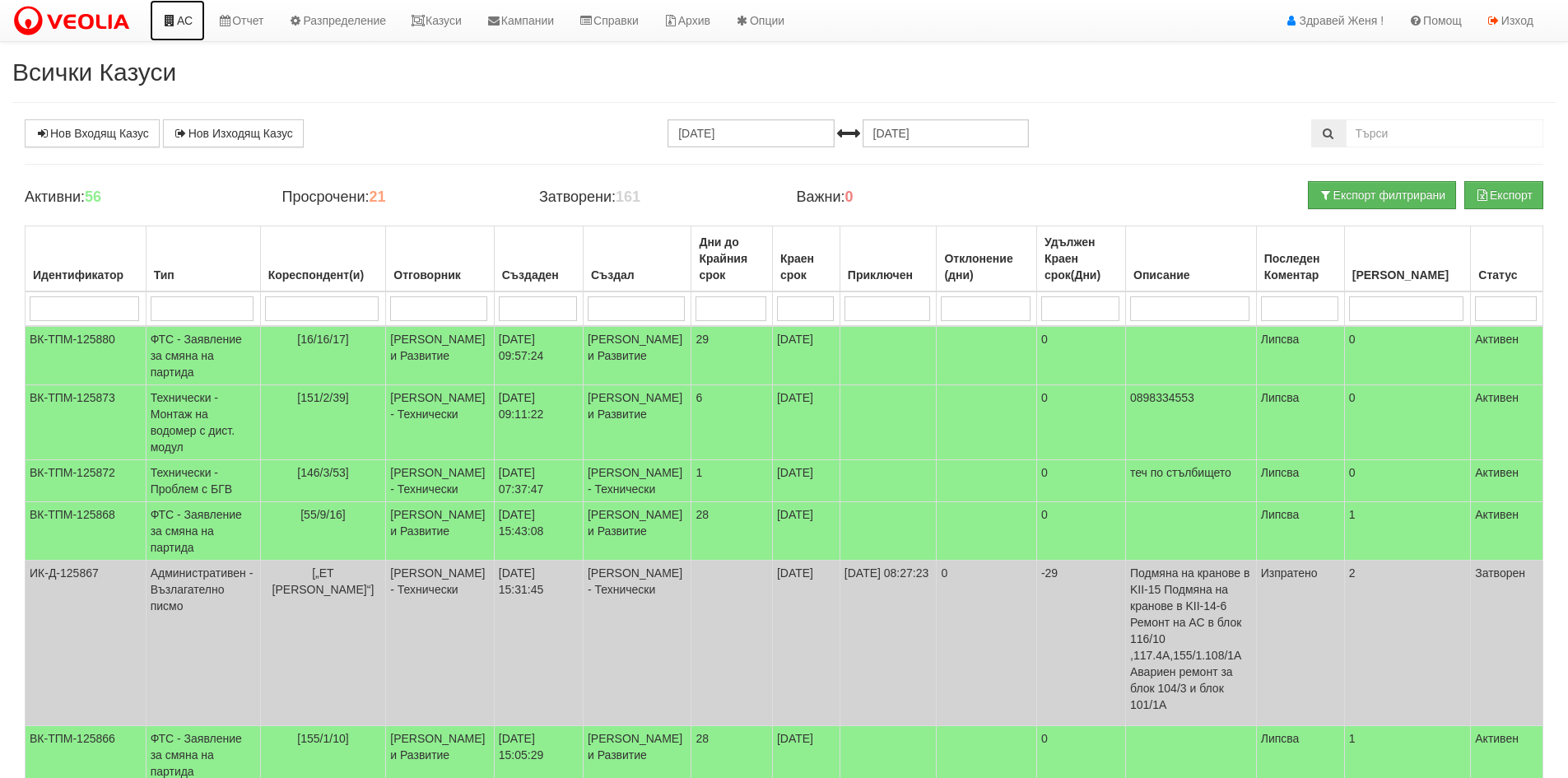
click at [183, 20] on link "АС" at bounding box center [177, 20] width 55 height 41
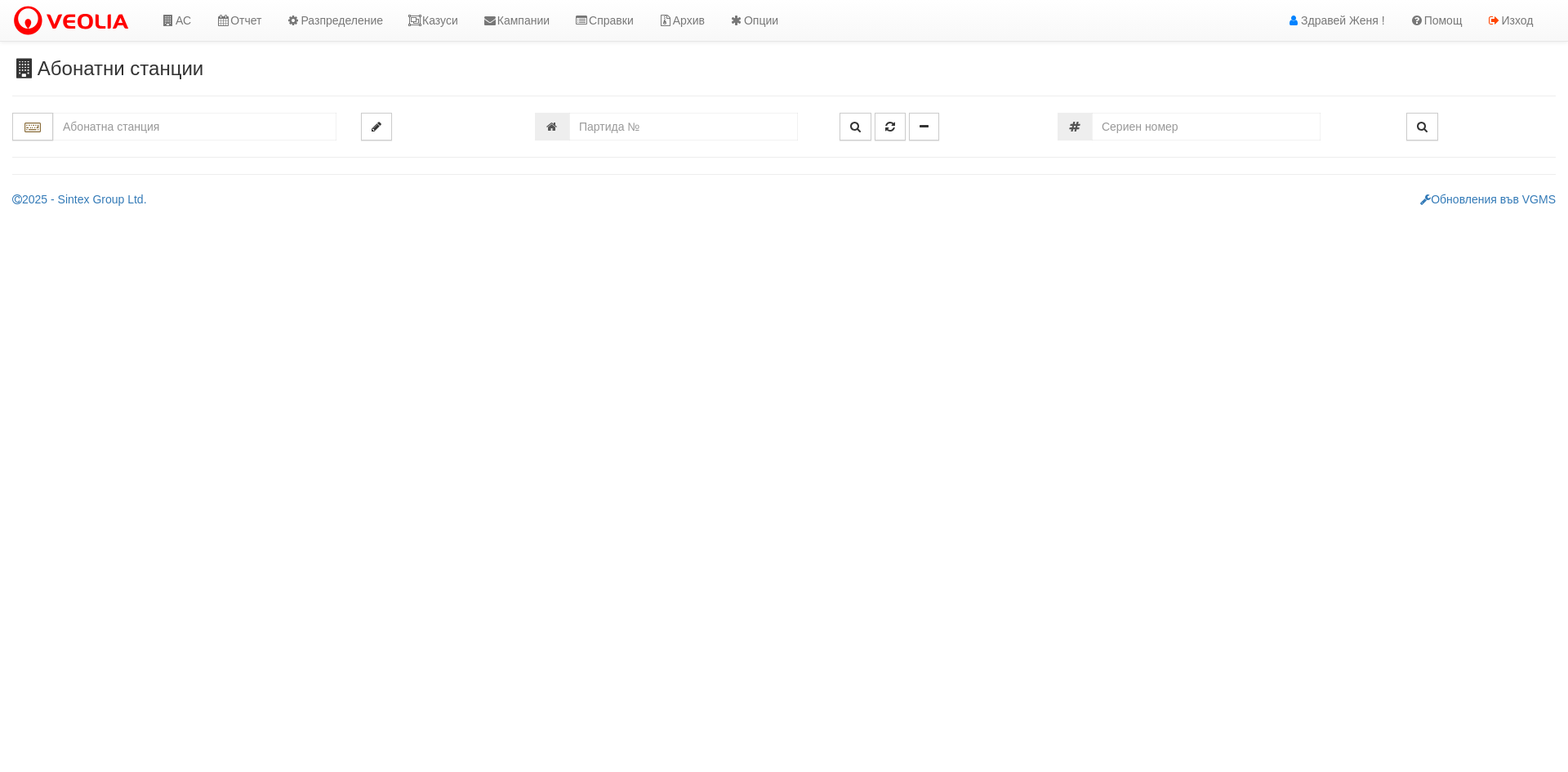
click at [188, 140] on input "text" at bounding box center [194, 127] width 283 height 28
click at [180, 148] on div "029/1 - Възраждане - "ВЕОЛИЯ"" at bounding box center [194, 151] width 278 height 18
type input "029/1 - Възраждане - "ВЕОЛИЯ""
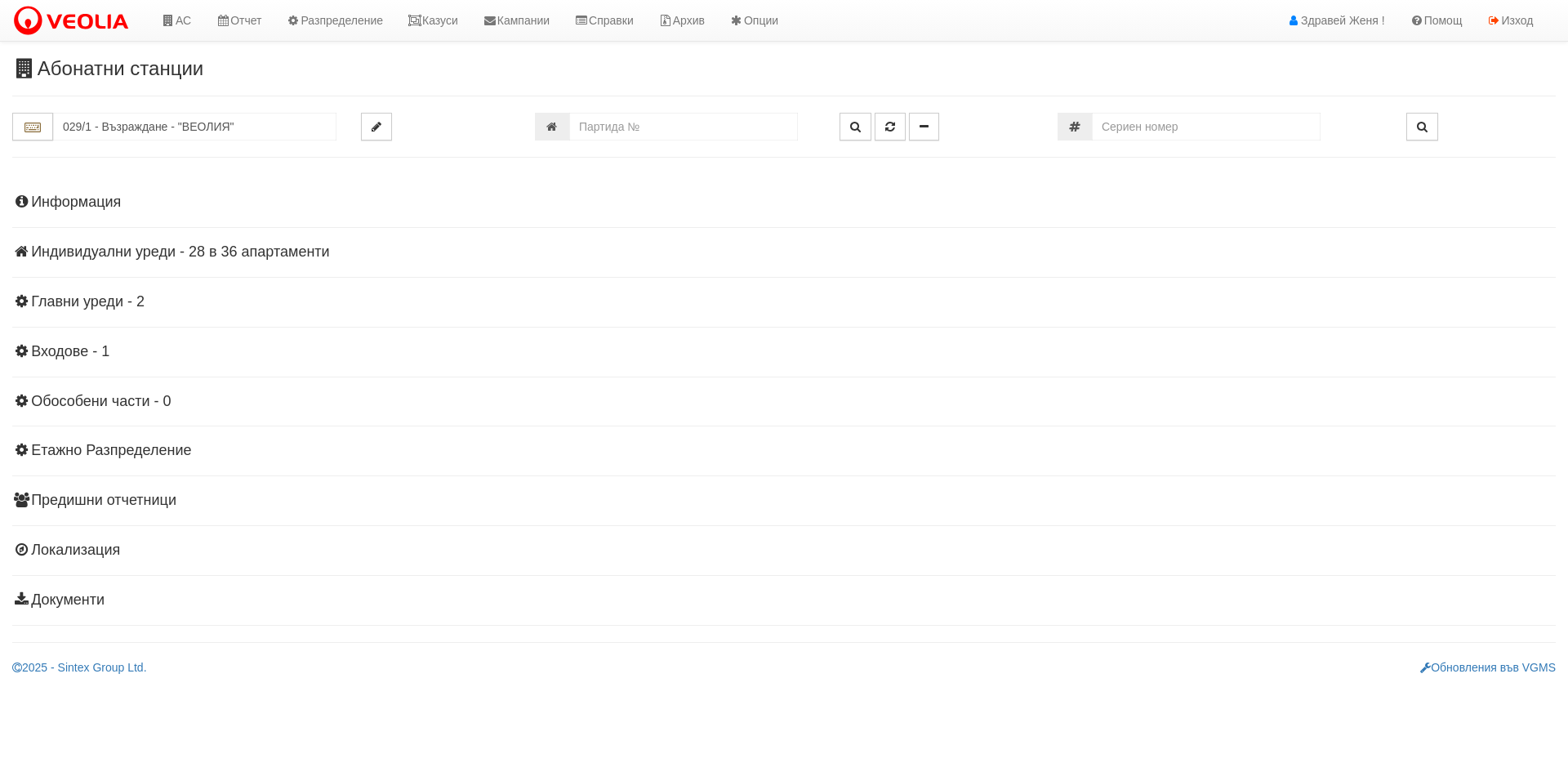
click at [256, 252] on h4 "Индивидуални уреди - 28 в 36 апартаменти" at bounding box center [784, 252] width 1543 height 17
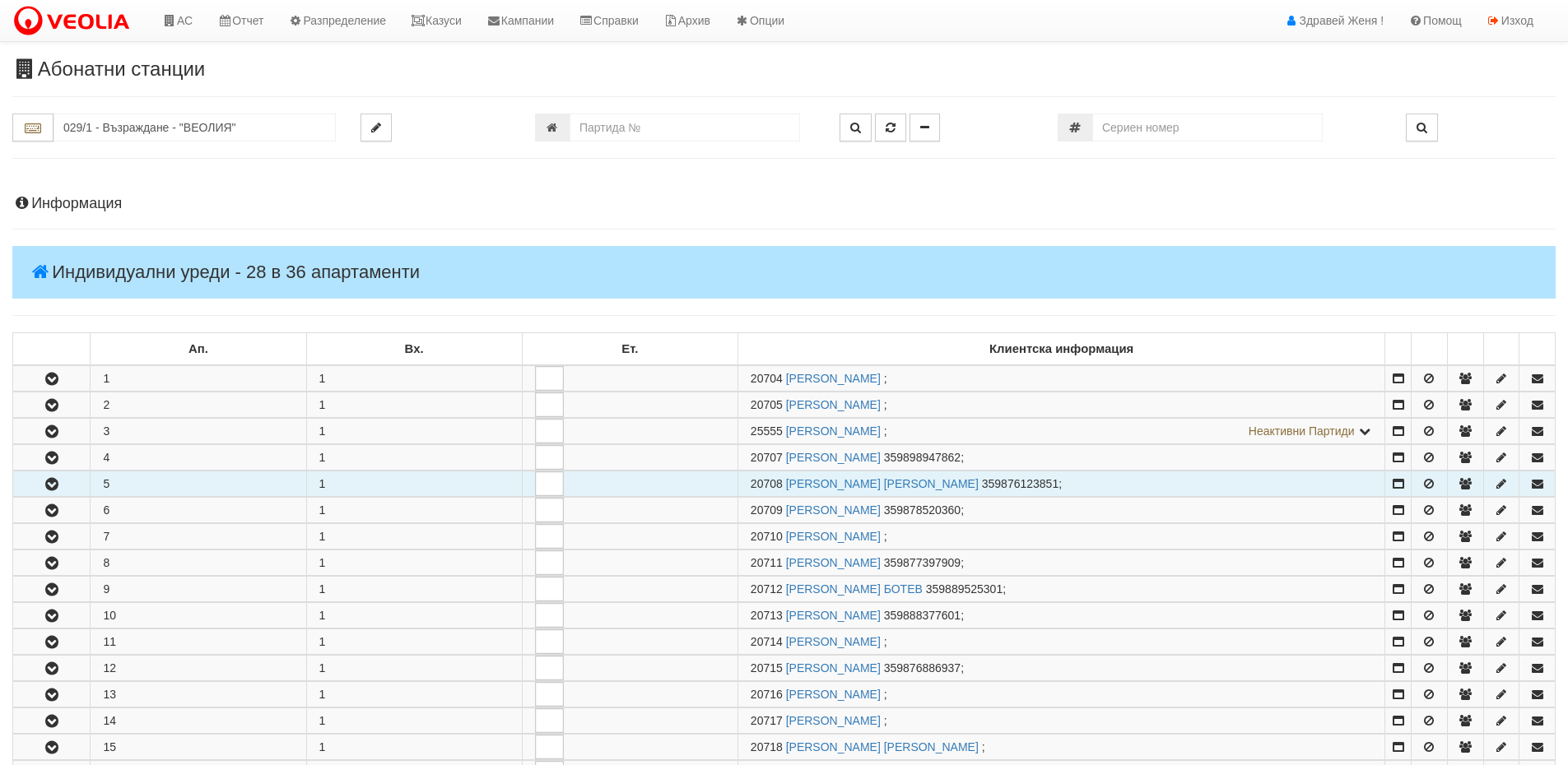
click at [55, 482] on icon "button" at bounding box center [51, 484] width 20 height 12
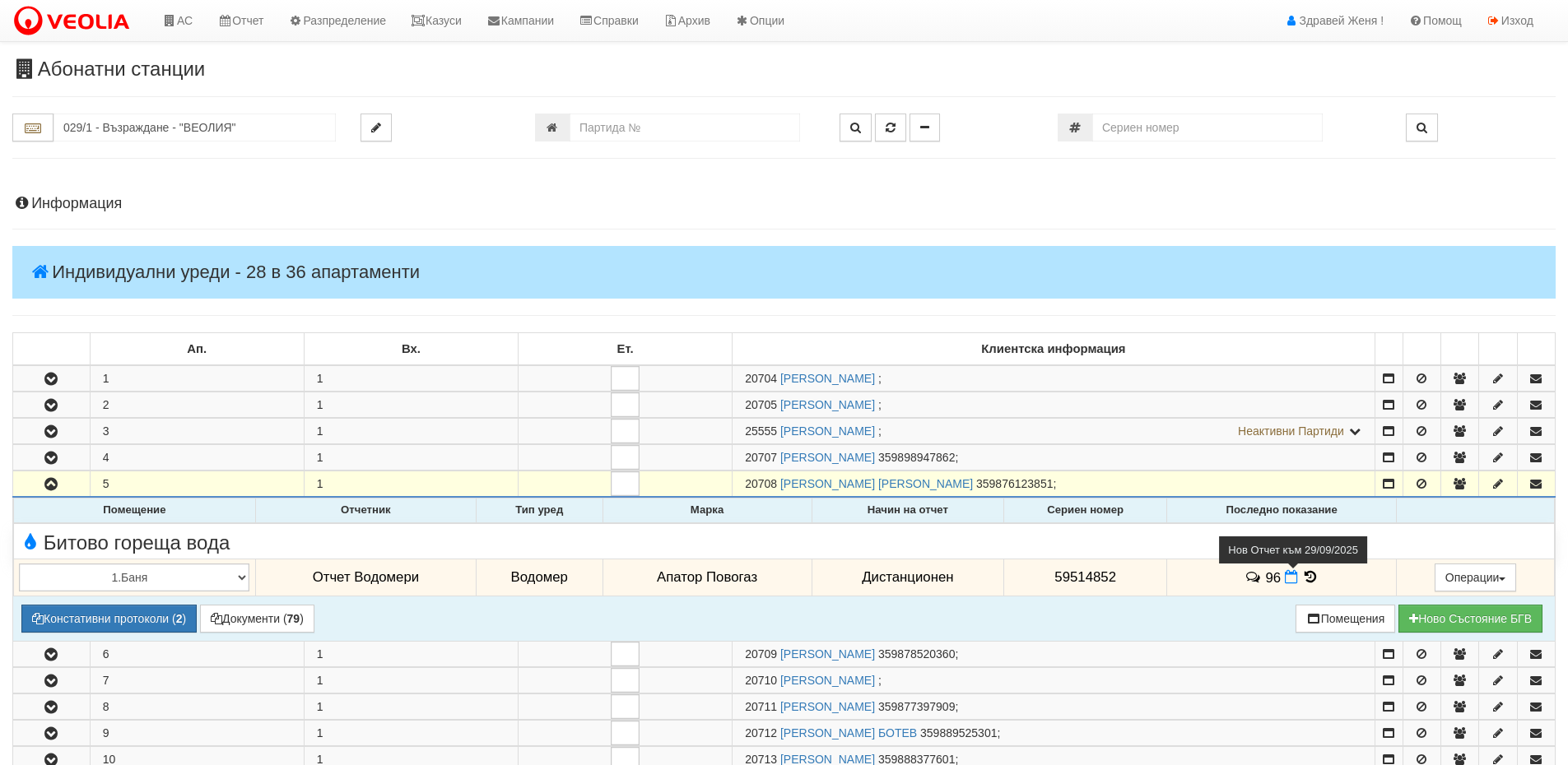
click at [1287, 577] on icon at bounding box center [1291, 577] width 13 height 14
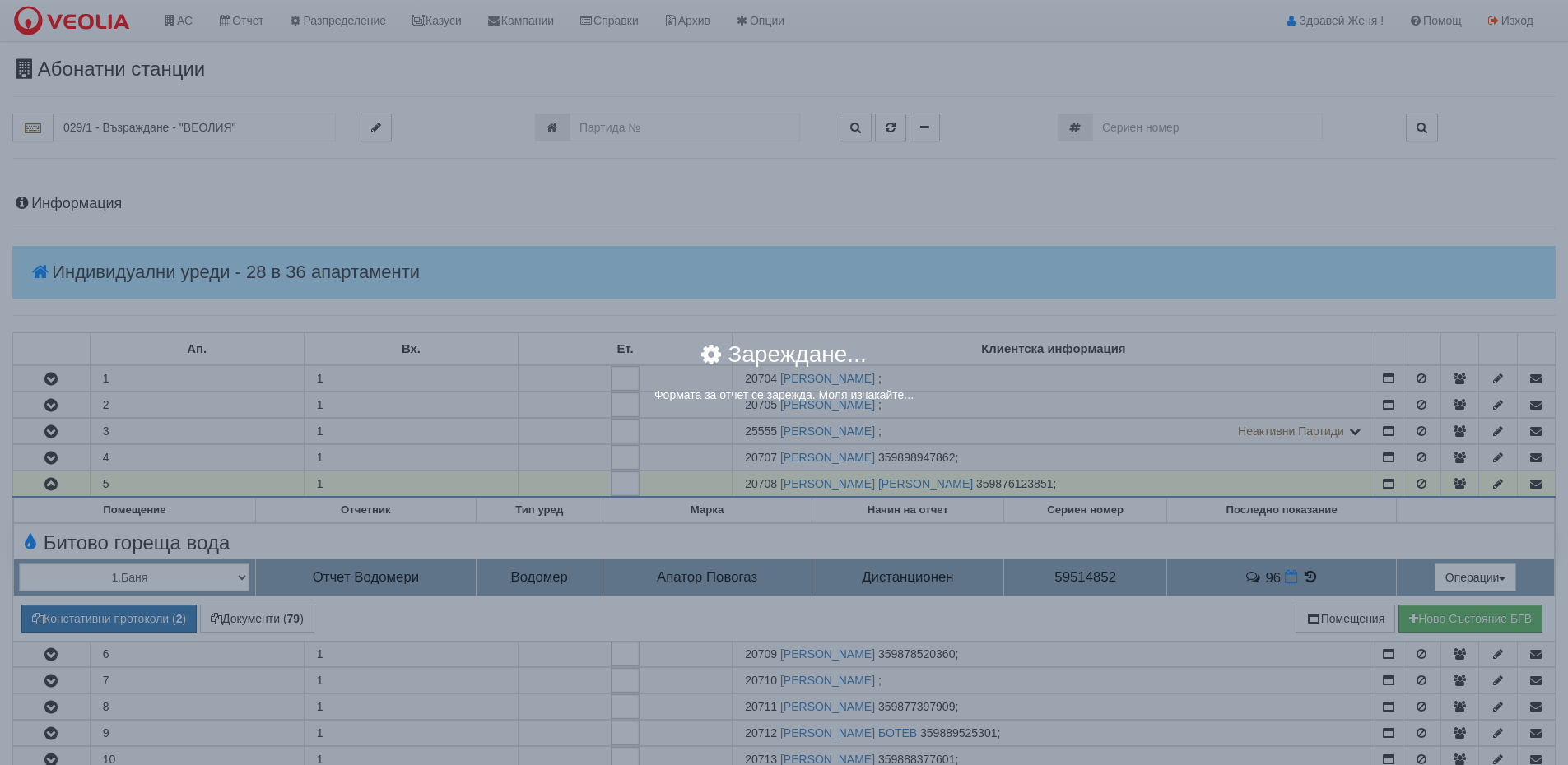
select select "8ac75930-9bfd-e511-80be-8d5a1dced85a"
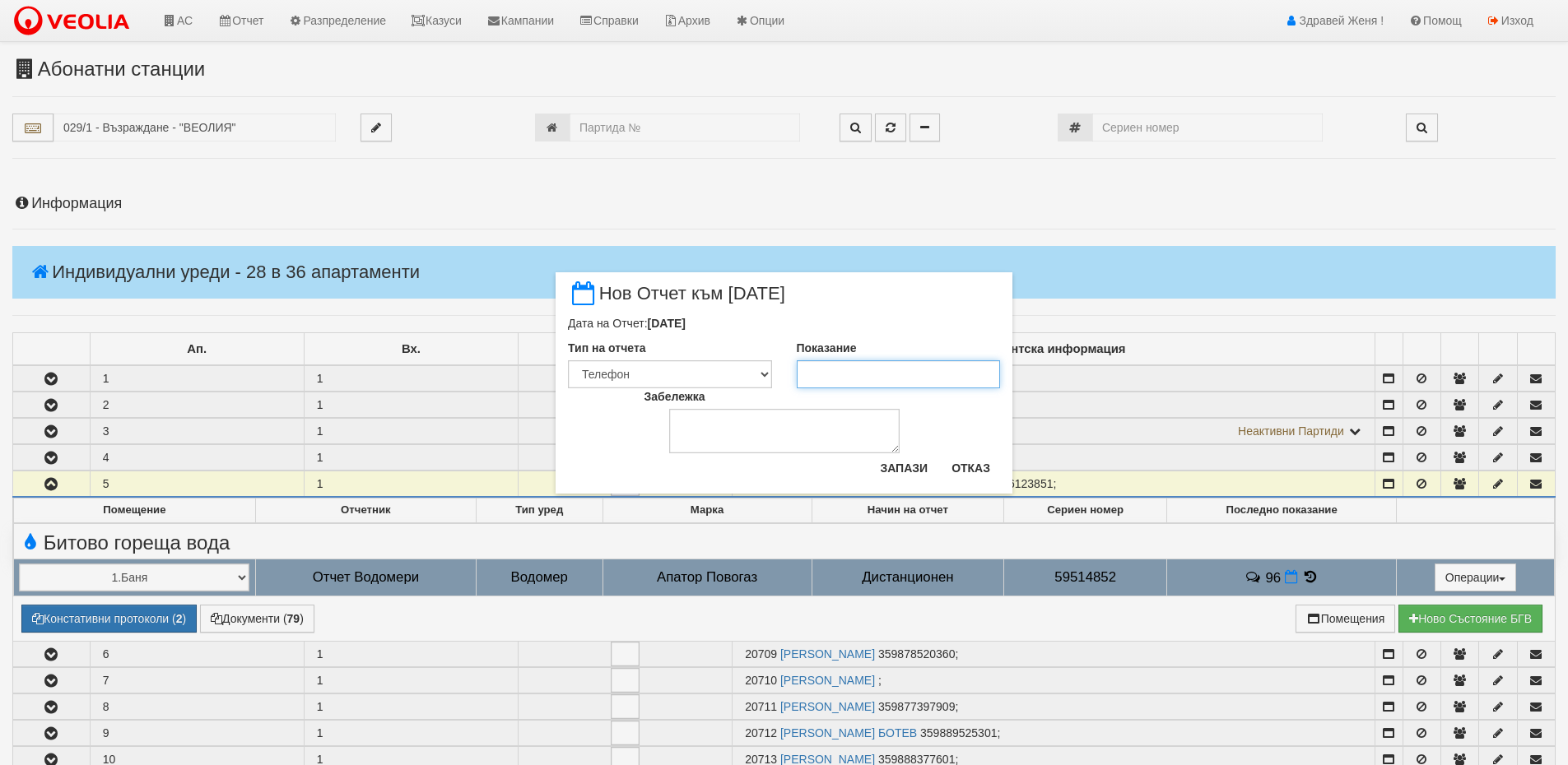
click at [833, 371] on input "Показание" at bounding box center [898, 374] width 204 height 28
type input "98"
click at [790, 426] on textarea "Забележка" at bounding box center [785, 431] width 231 height 44
type textarea "08,10,2025"
click at [896, 471] on button "Запази" at bounding box center [904, 468] width 67 height 27
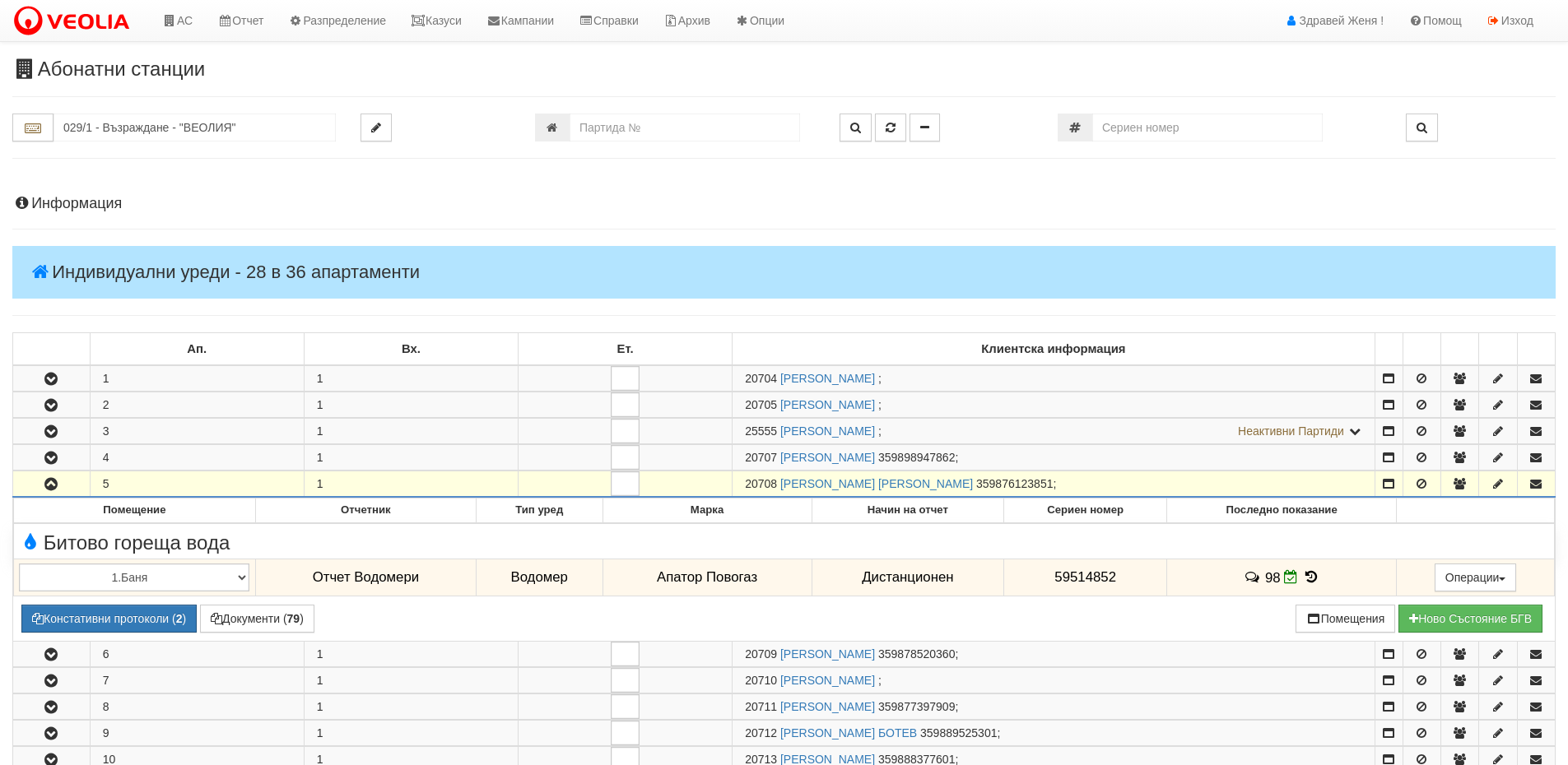
drag, startPoint x: 778, startPoint y: 481, endPoint x: 743, endPoint y: 488, distance: 35.7
click at [743, 488] on td "20708 СТАНЧО ГОЧЕВ ГЕРОВ 359876123851 ;" at bounding box center [1054, 485] width 643 height 27
copy span "20708"
click at [111, 200] on h4 "Информация" at bounding box center [784, 204] width 1543 height 17
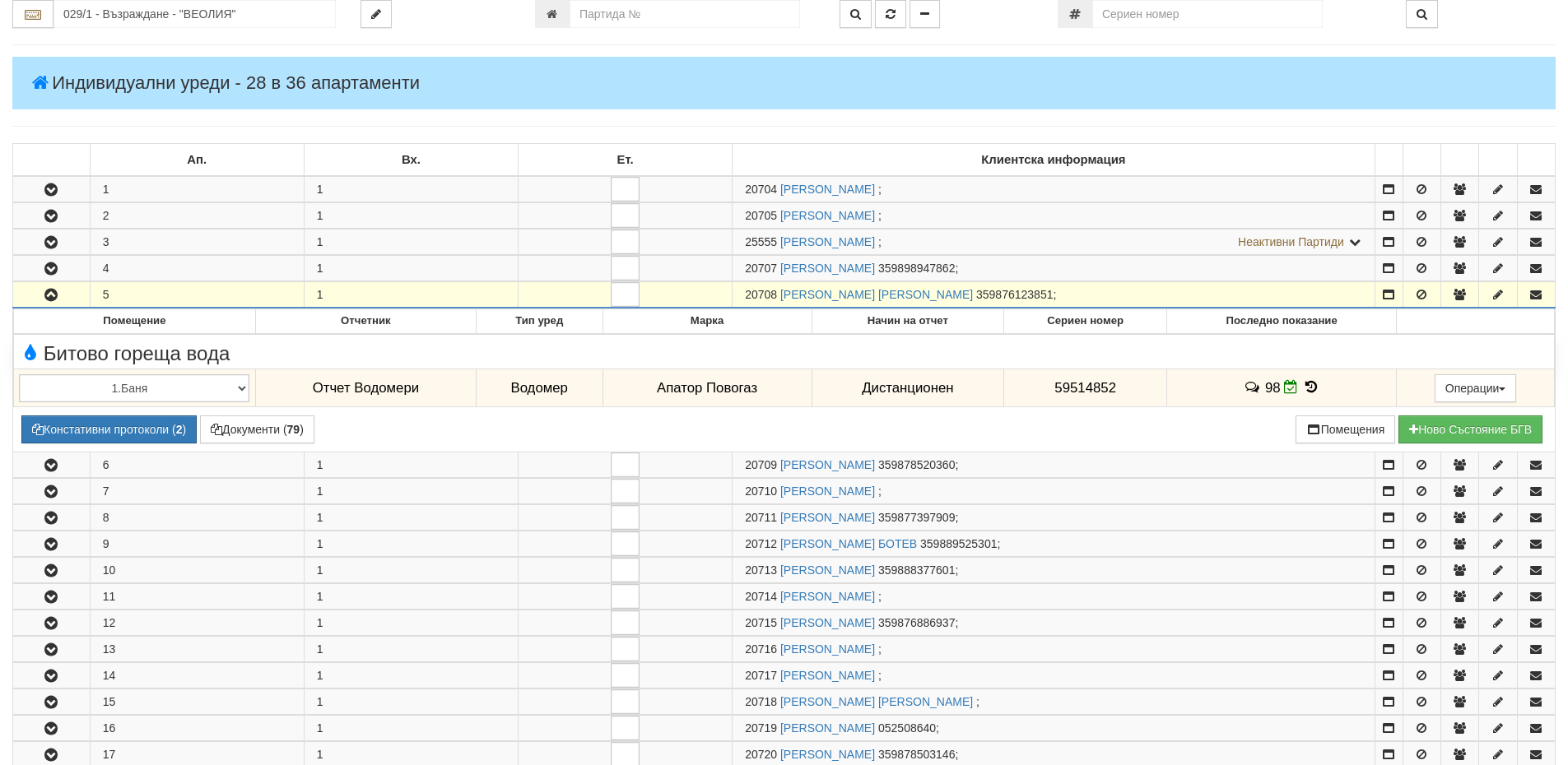
scroll to position [905, 0]
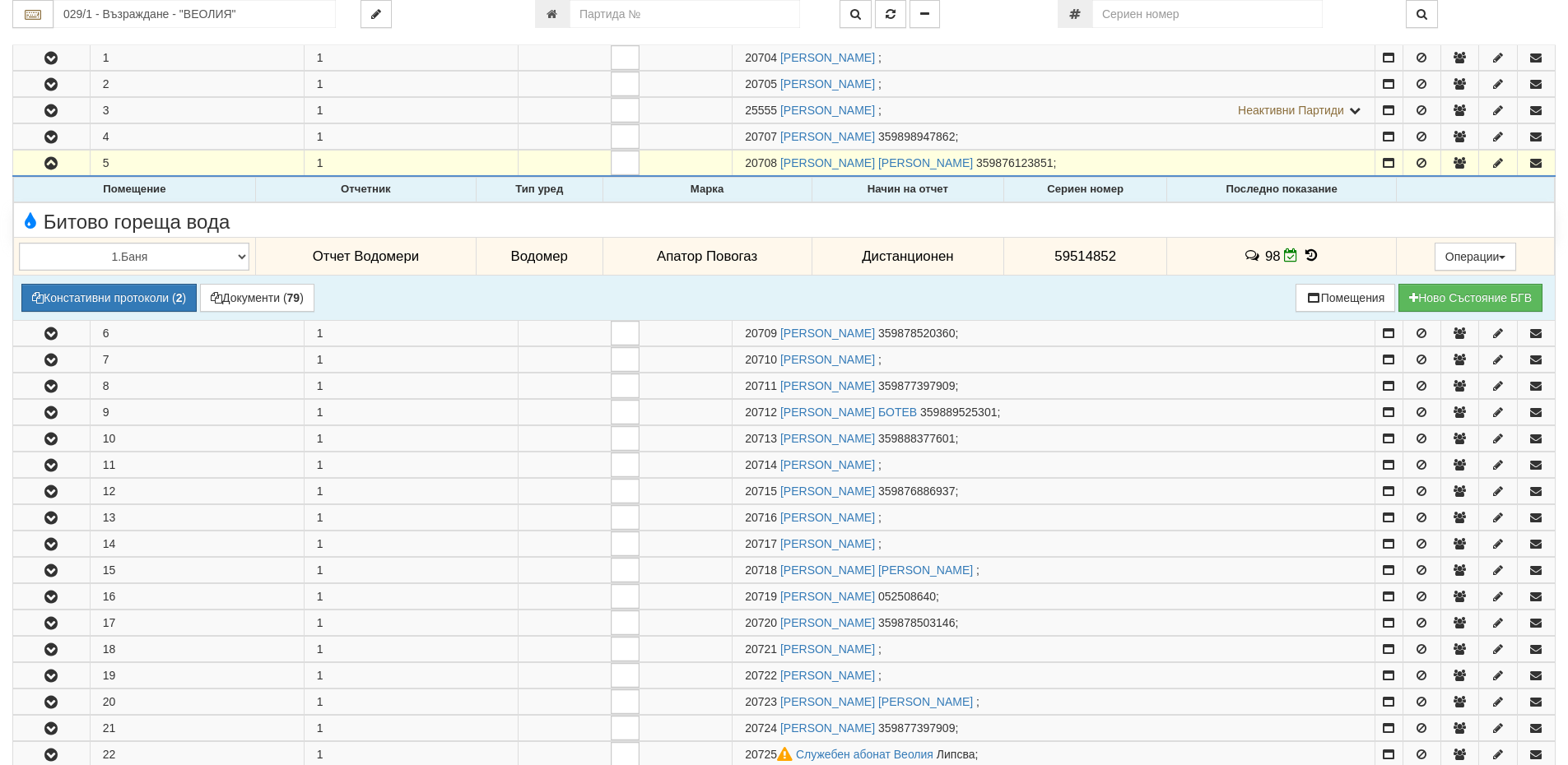
click at [1307, 254] on icon at bounding box center [1311, 255] width 18 height 14
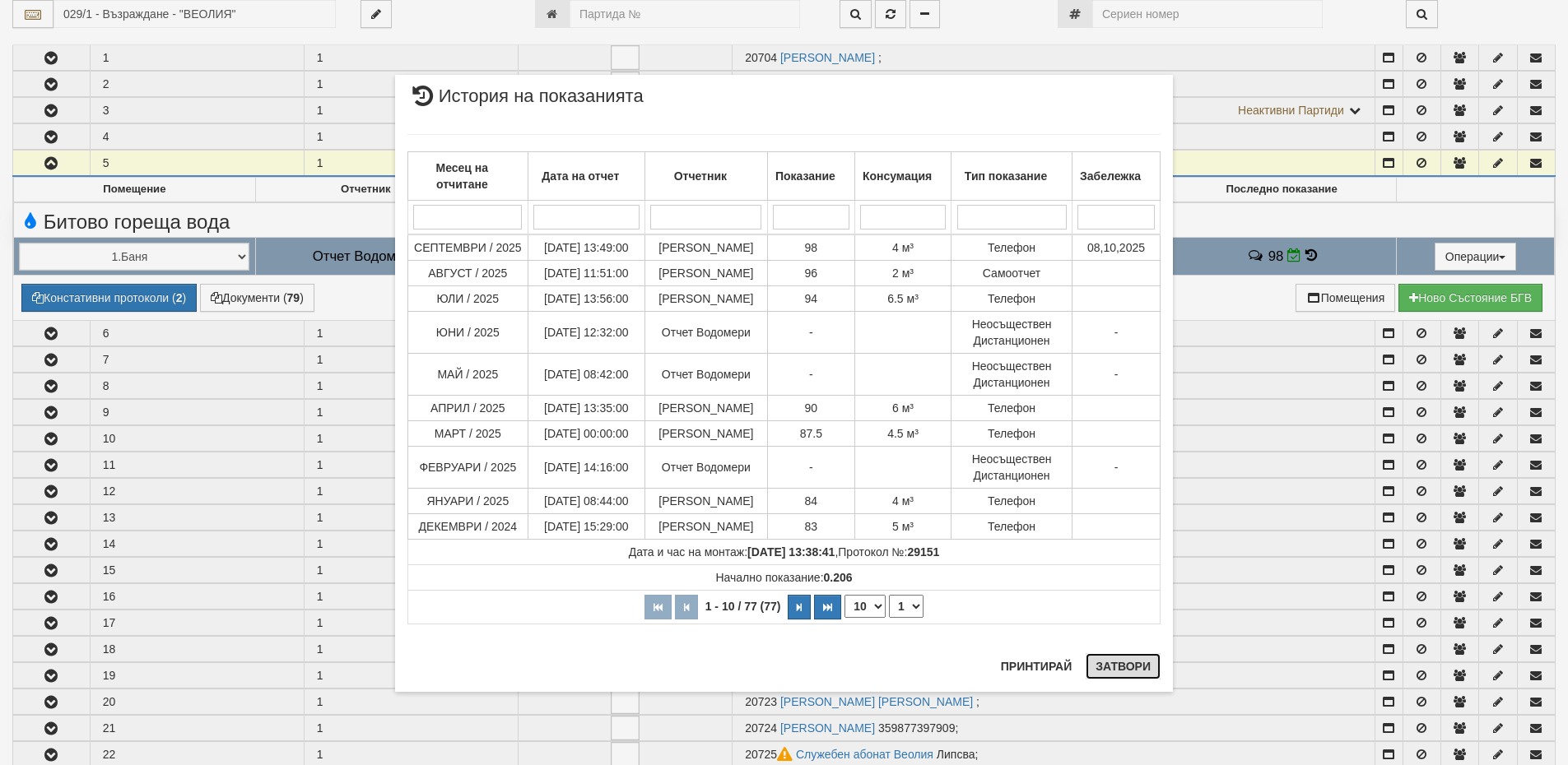
click at [1141, 668] on button "Затвори" at bounding box center [1123, 667] width 74 height 27
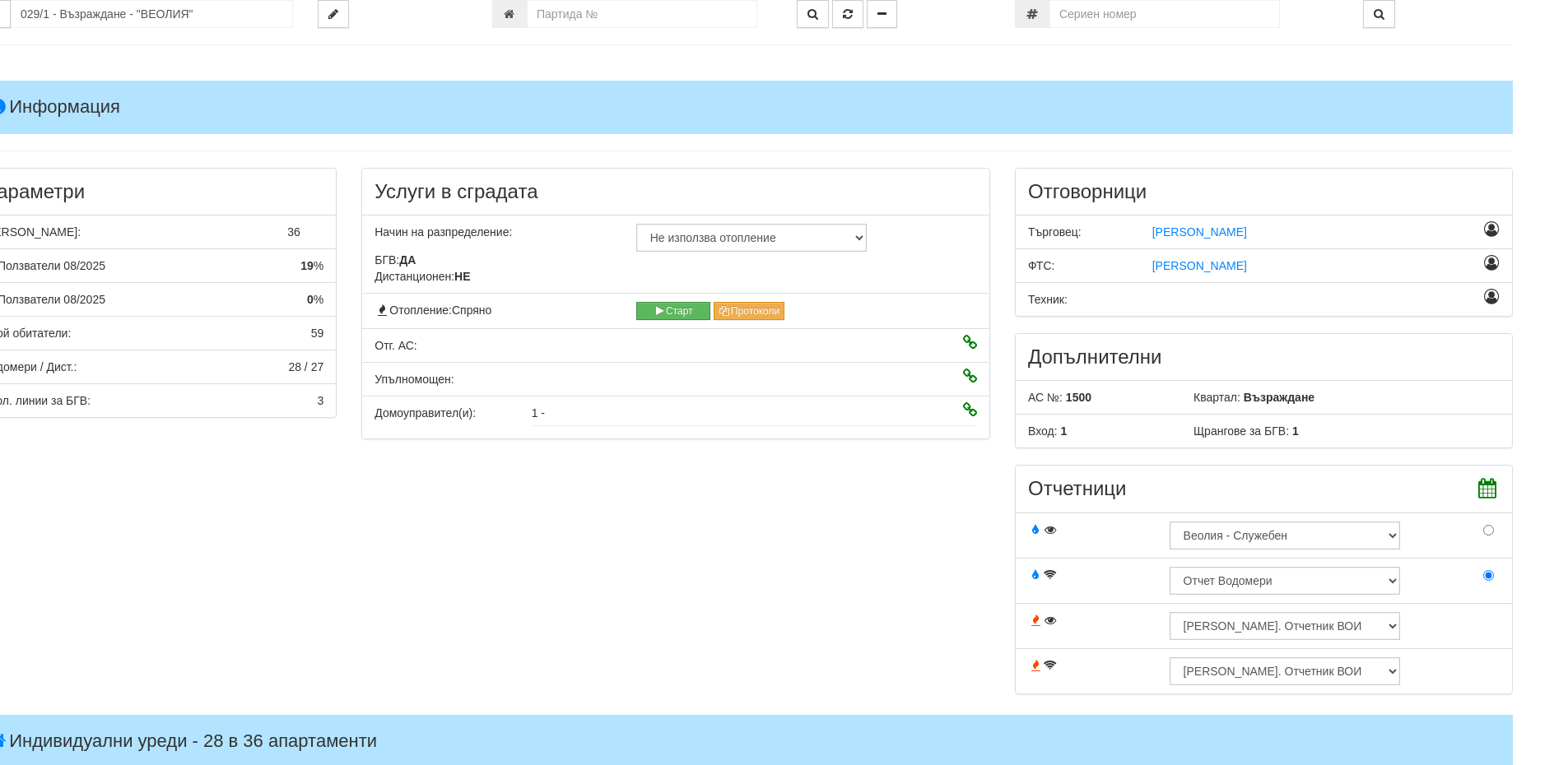
scroll to position [0, 43]
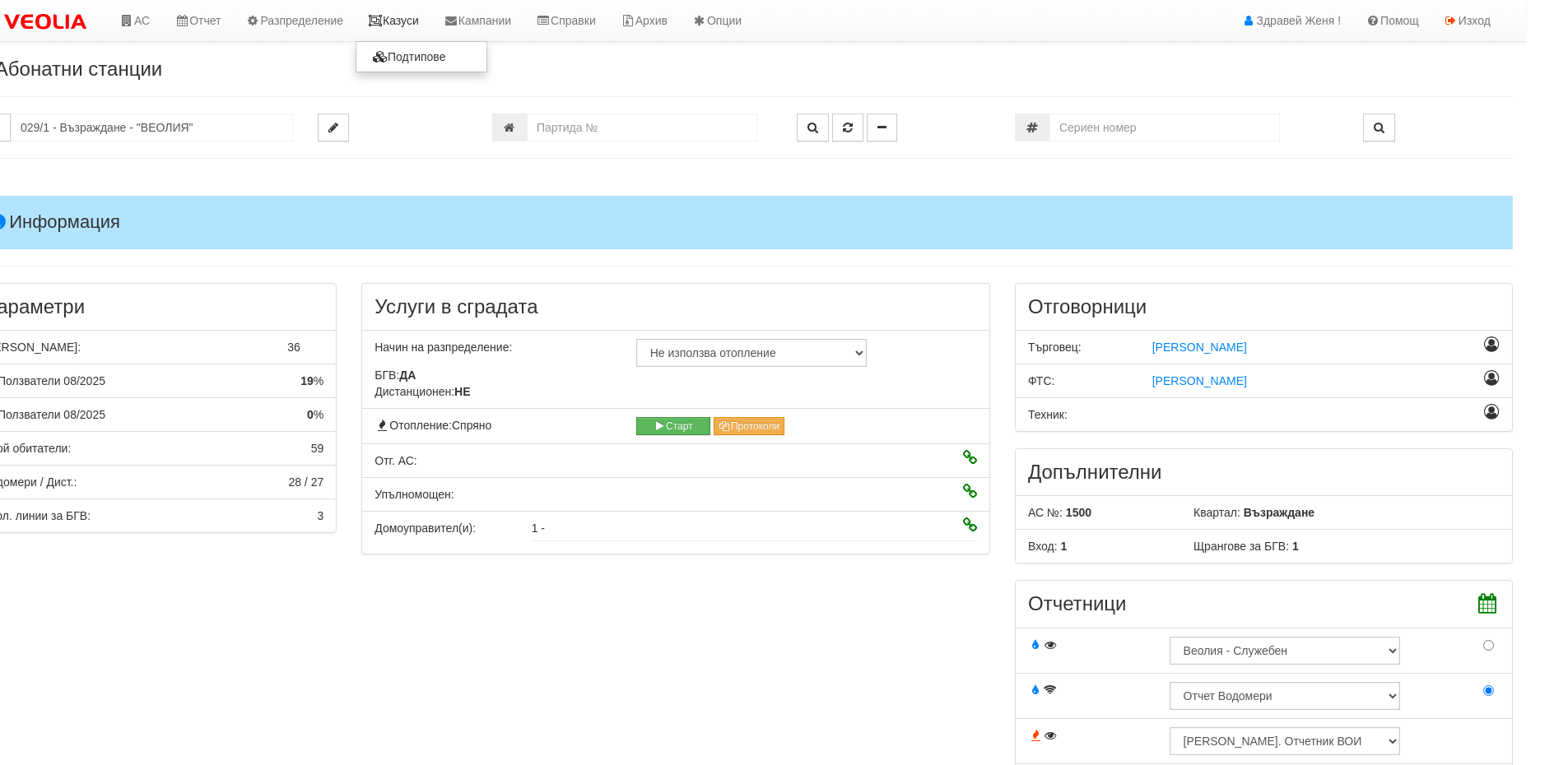
click at [393, 23] on link "Казуси" at bounding box center [393, 20] width 75 height 41
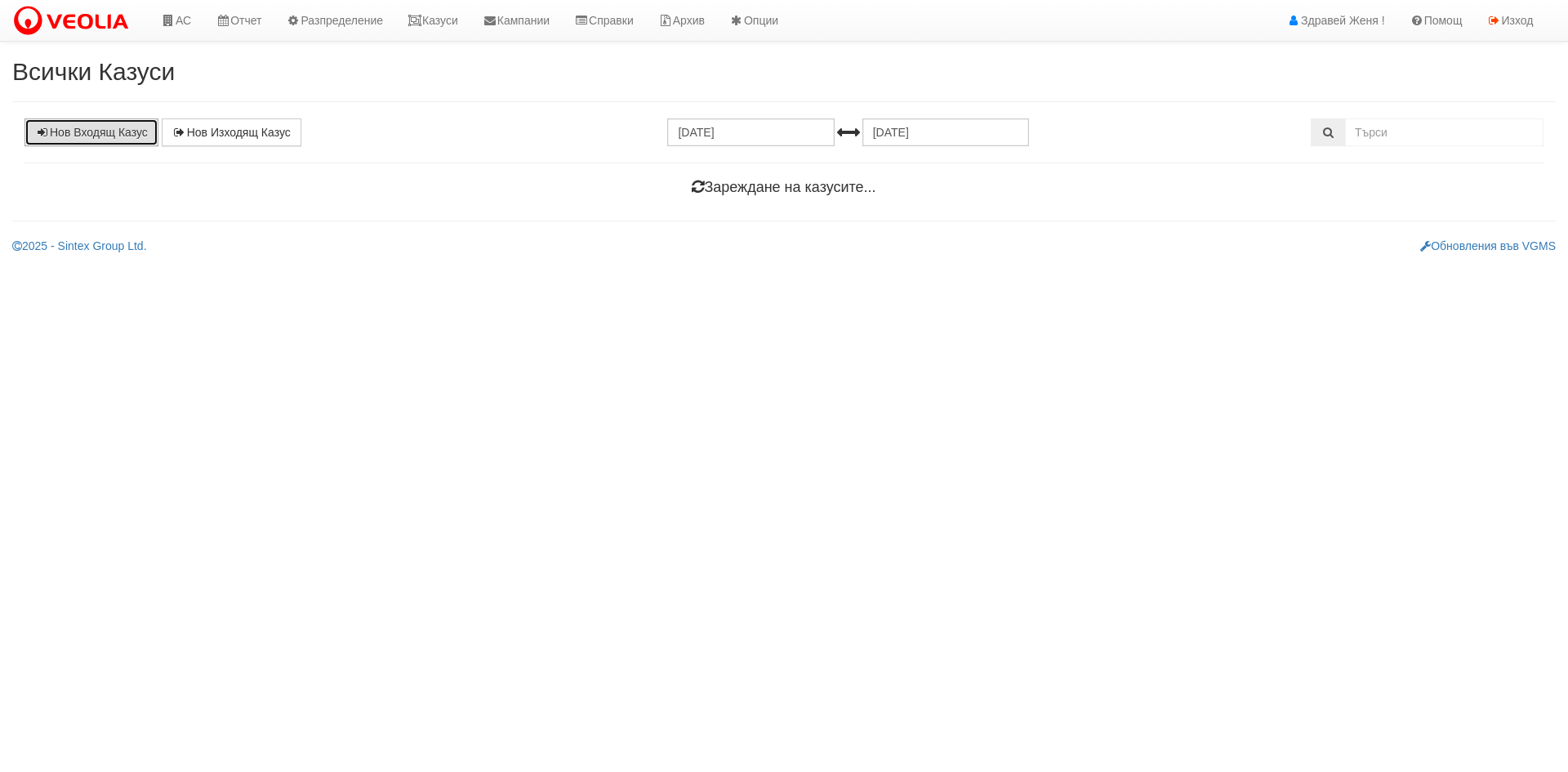
click at [97, 130] on link "Нов Входящ Казус" at bounding box center [92, 133] width 134 height 28
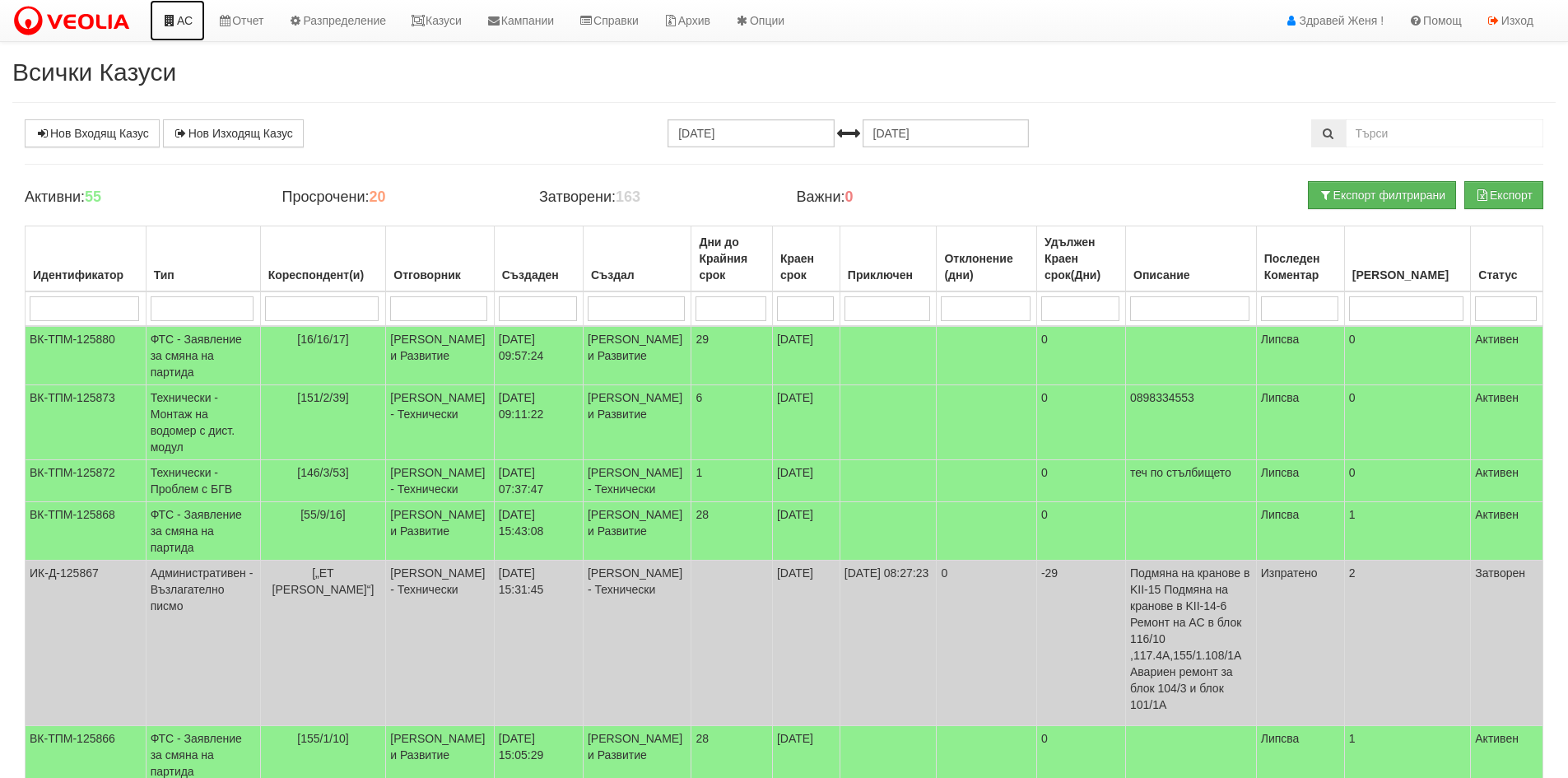
click at [201, 30] on link "АС" at bounding box center [177, 20] width 55 height 41
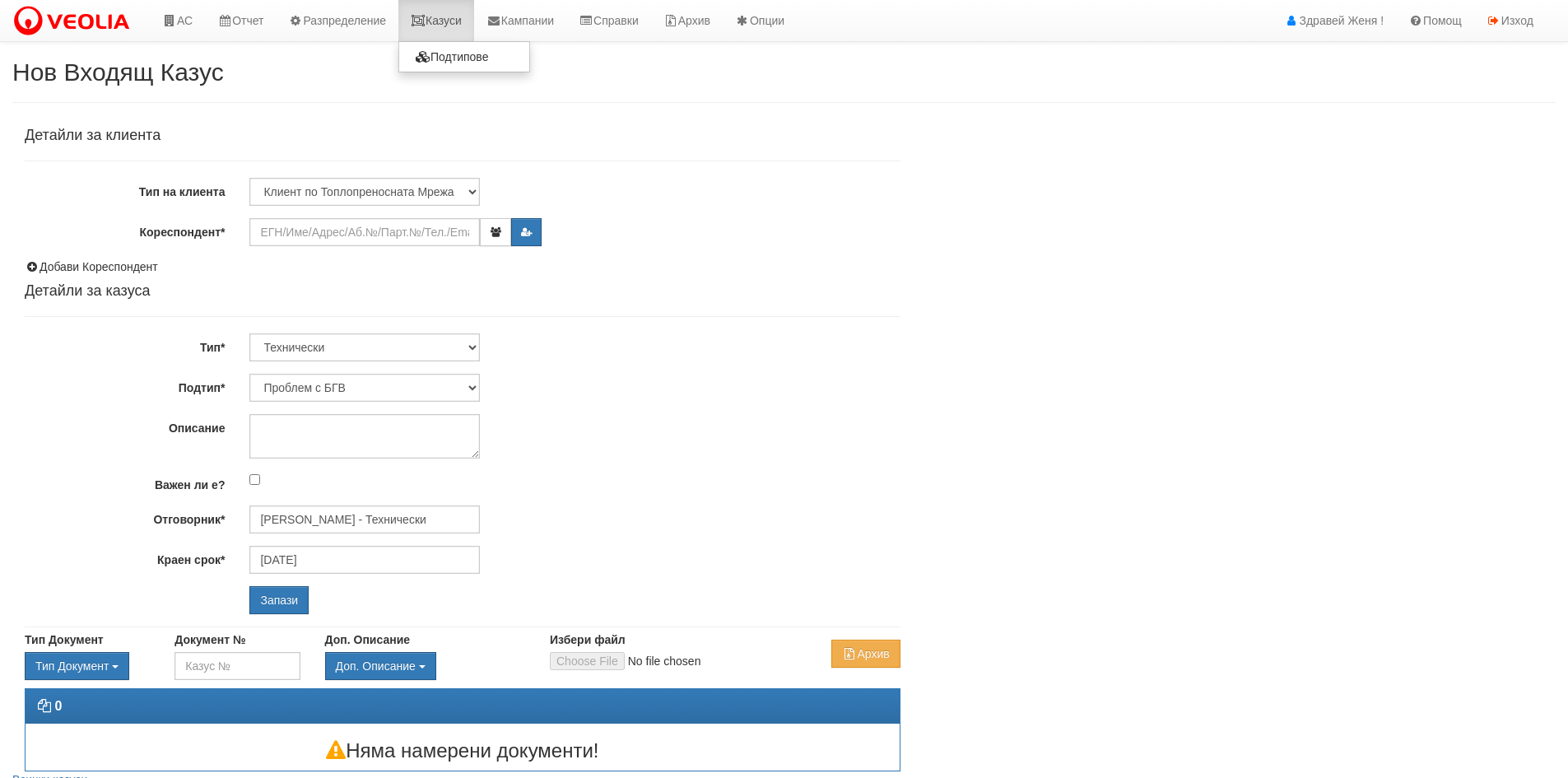
click at [449, 20] on link "Казуси" at bounding box center [435, 20] width 75 height 41
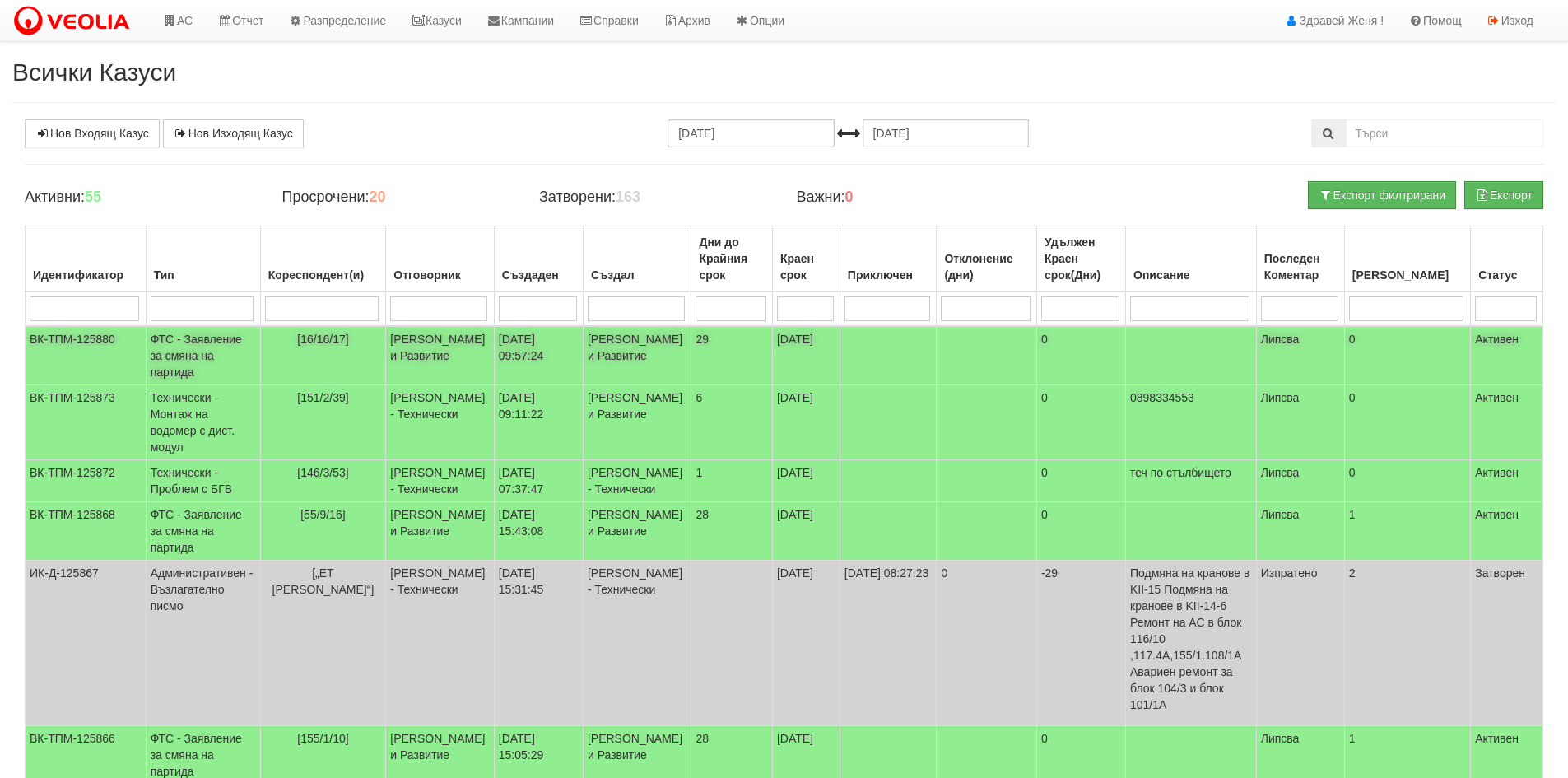
click at [427, 361] on td "[PERSON_NAME] и Развитие" at bounding box center [440, 356] width 109 height 59
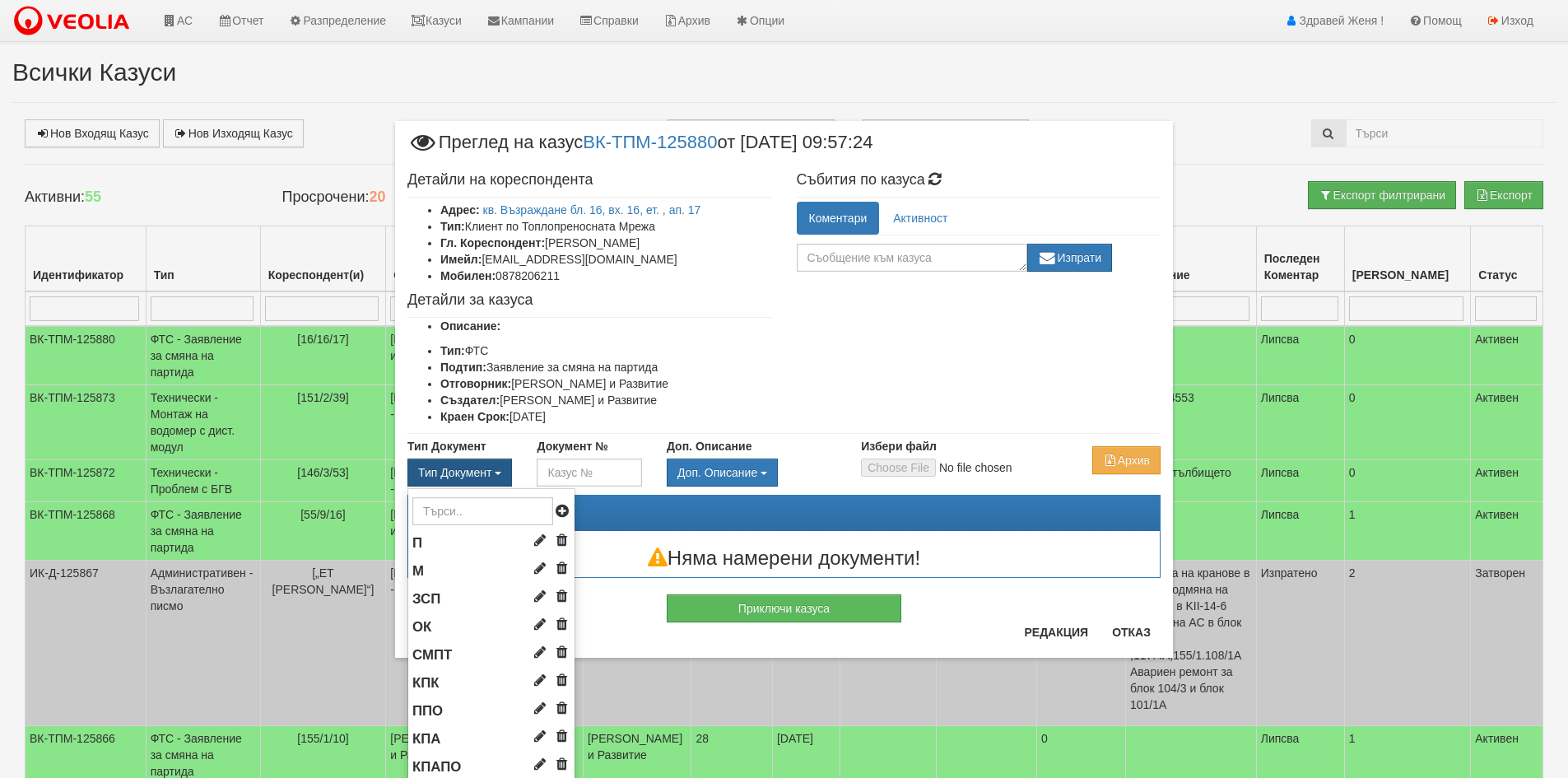
click at [473, 475] on span "Тип Документ" at bounding box center [454, 472] width 74 height 13
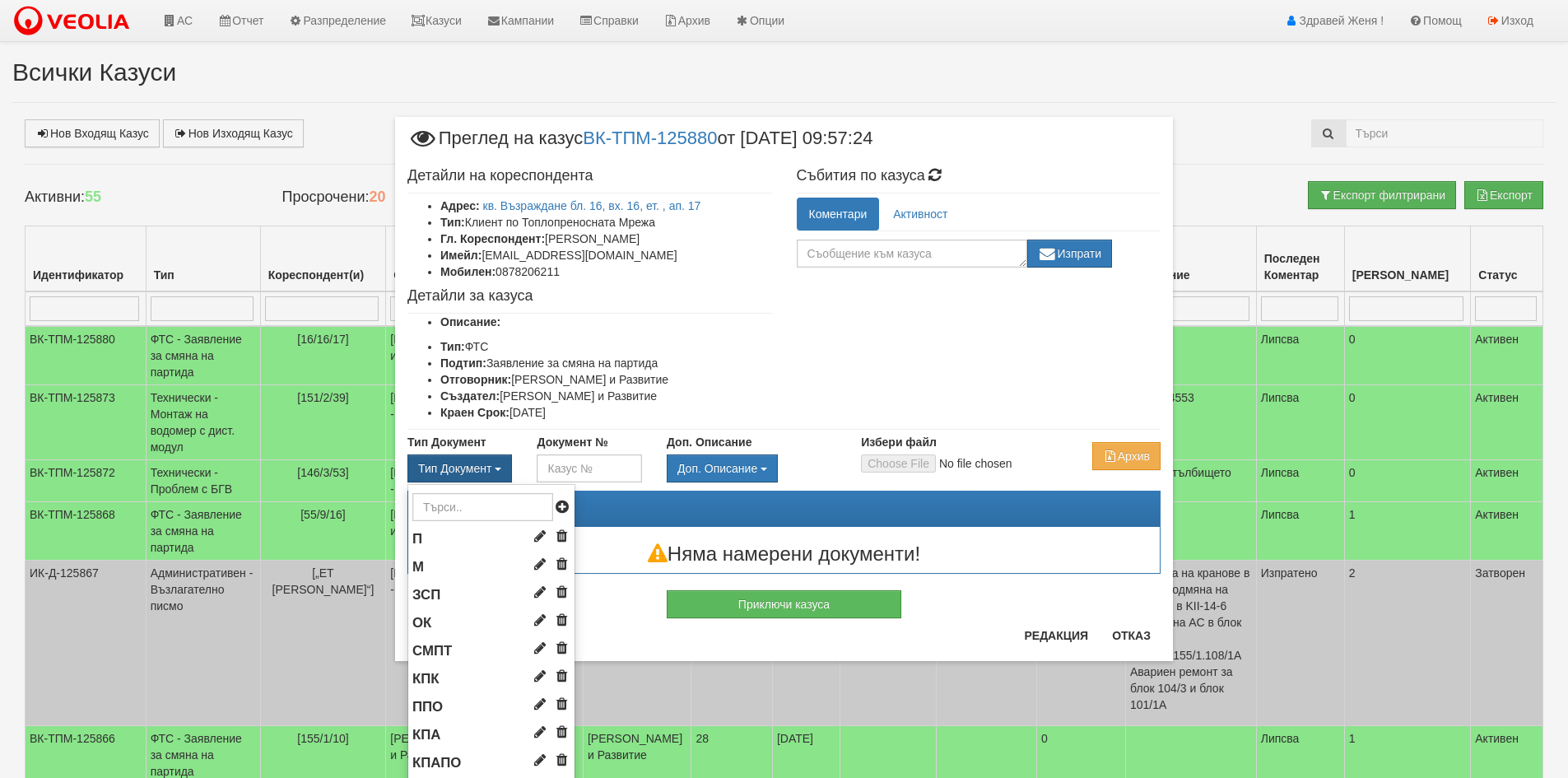
drag, startPoint x: 442, startPoint y: 587, endPoint x: 545, endPoint y: 591, distance: 103.1
click at [445, 589] on li "ЗСП" at bounding box center [490, 595] width 166 height 28
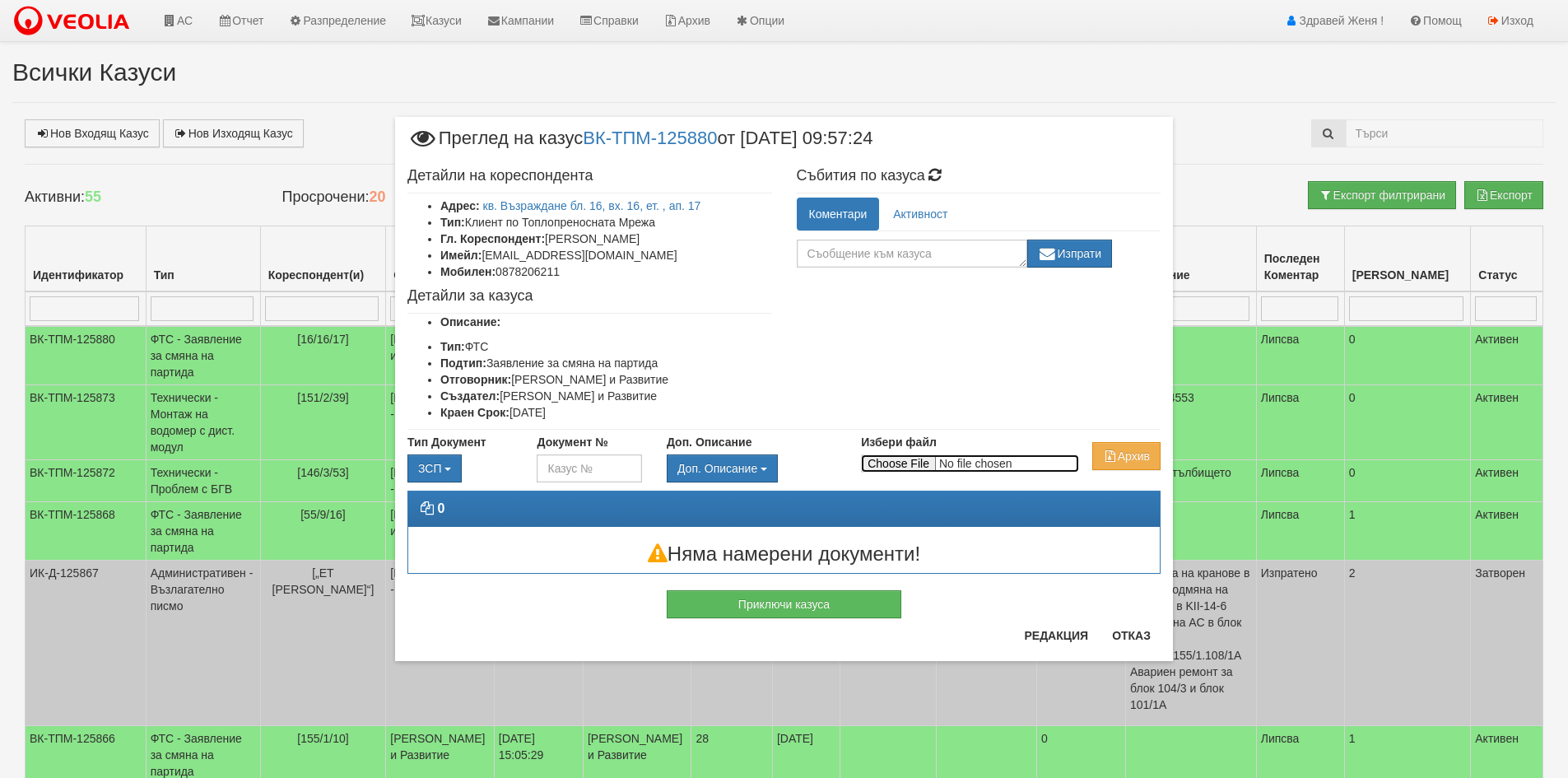
click at [880, 463] on input "Избери файл" at bounding box center [970, 463] width 218 height 18
type input "C:\fakepath\DOC187.pdf"
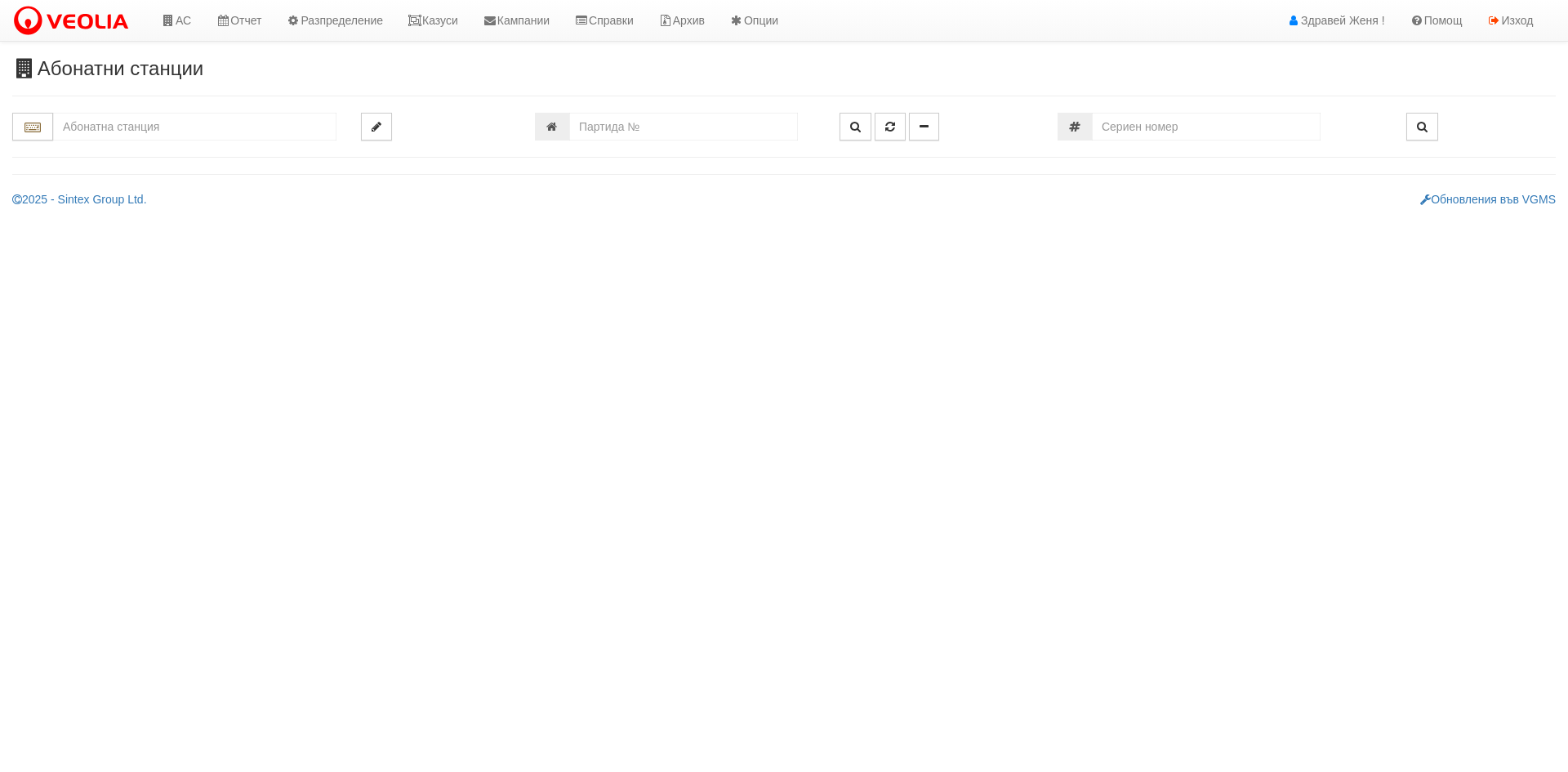
click at [172, 127] on input "text" at bounding box center [194, 127] width 283 height 28
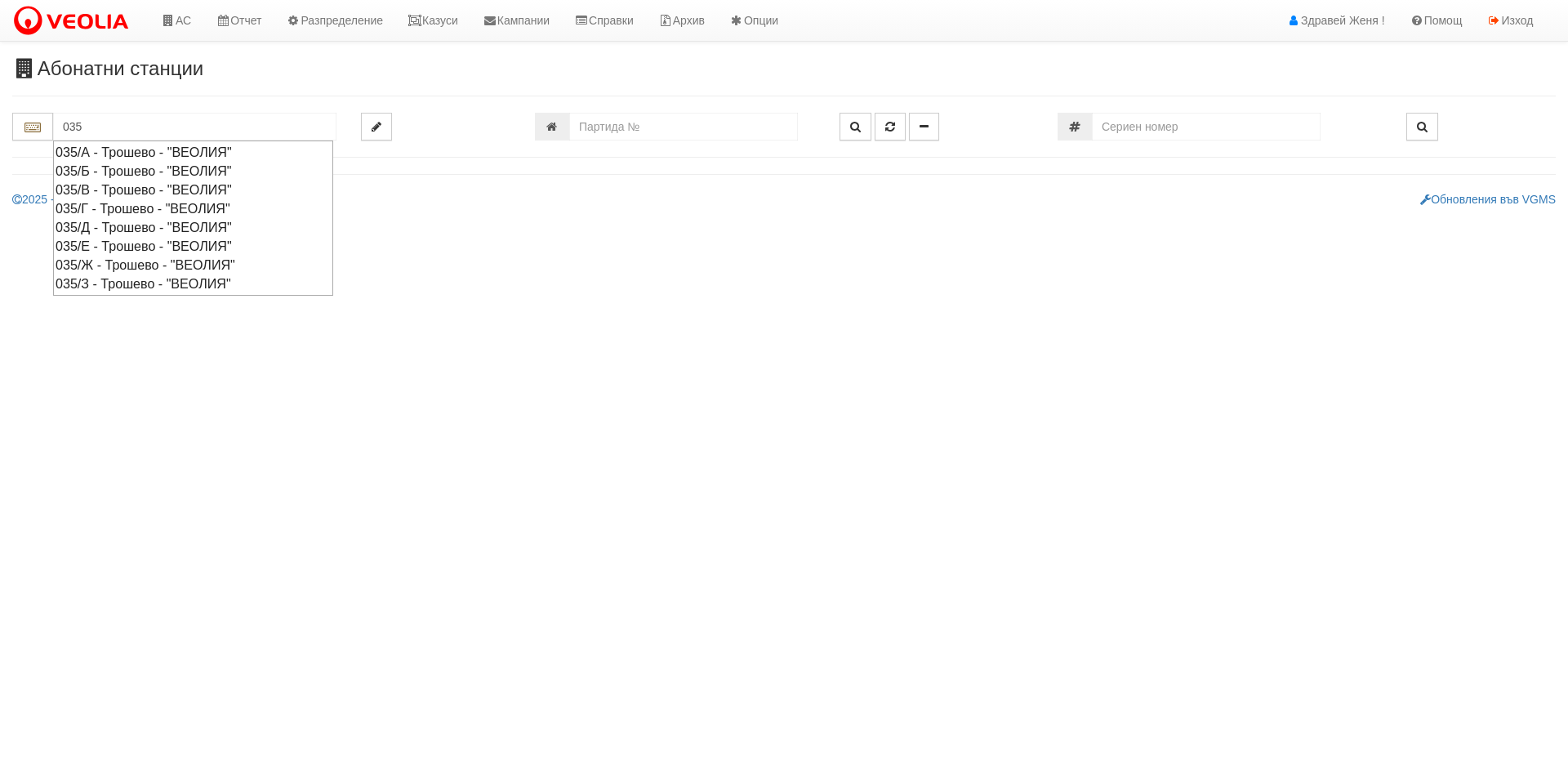
click at [128, 232] on div "035/Д - Трошево - "ВЕОЛИЯ"" at bounding box center [193, 227] width 275 height 18
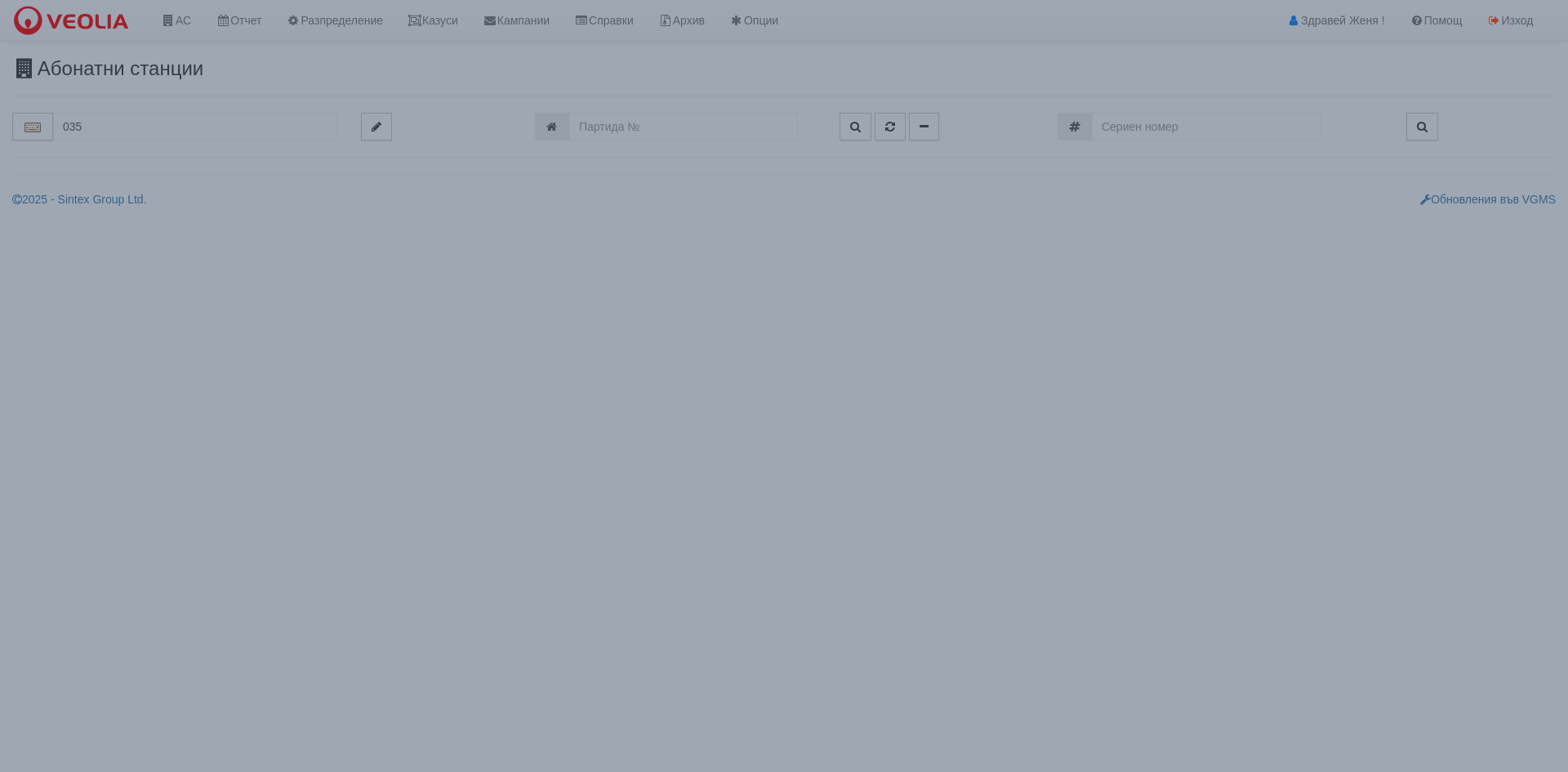
type input "035/Д - Трошево - "ВЕОЛИЯ""
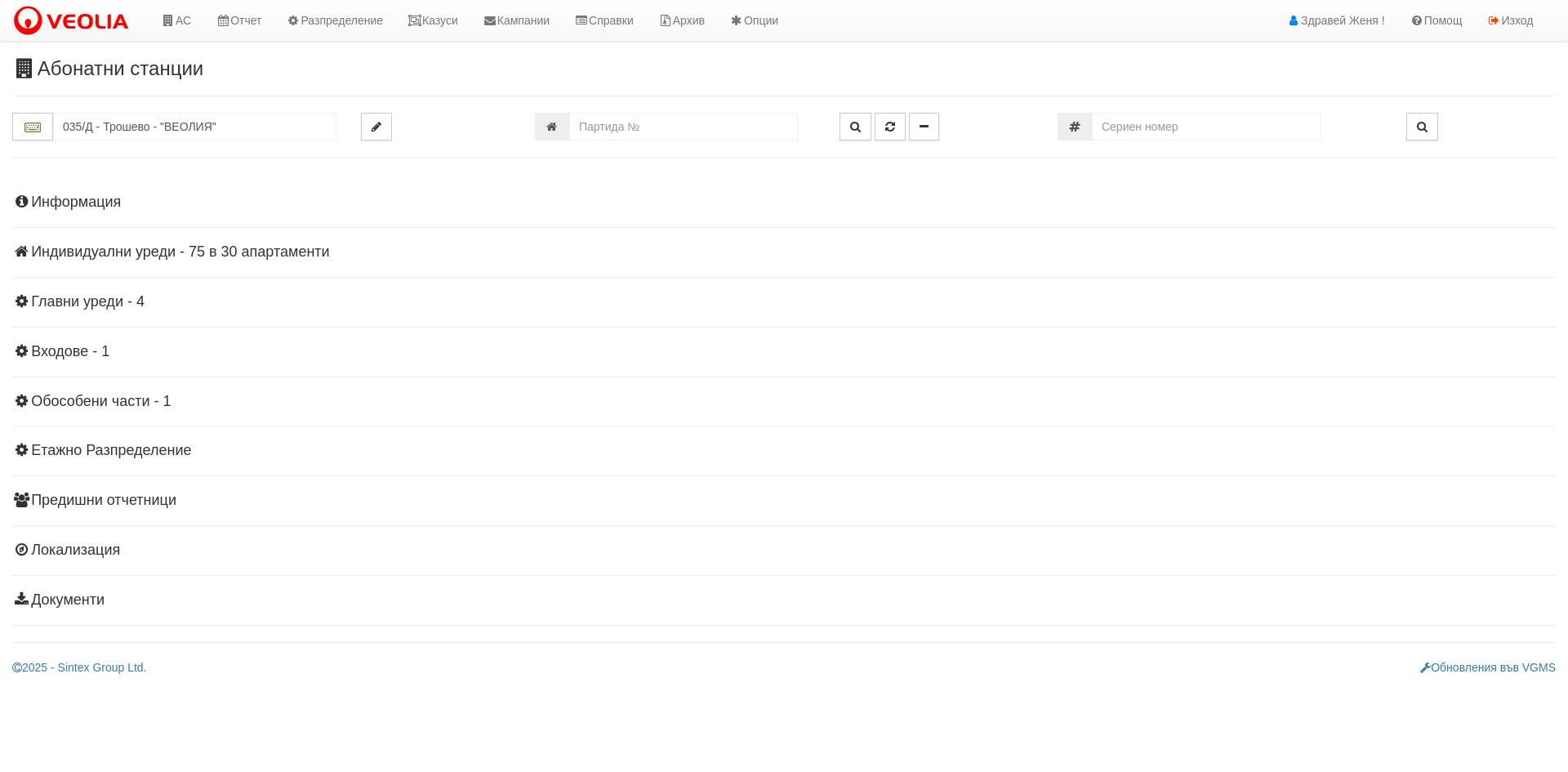
click at [267, 255] on h4 "Индивидуални уреди - 75 в 30 апартаменти" at bounding box center [784, 252] width 1543 height 17
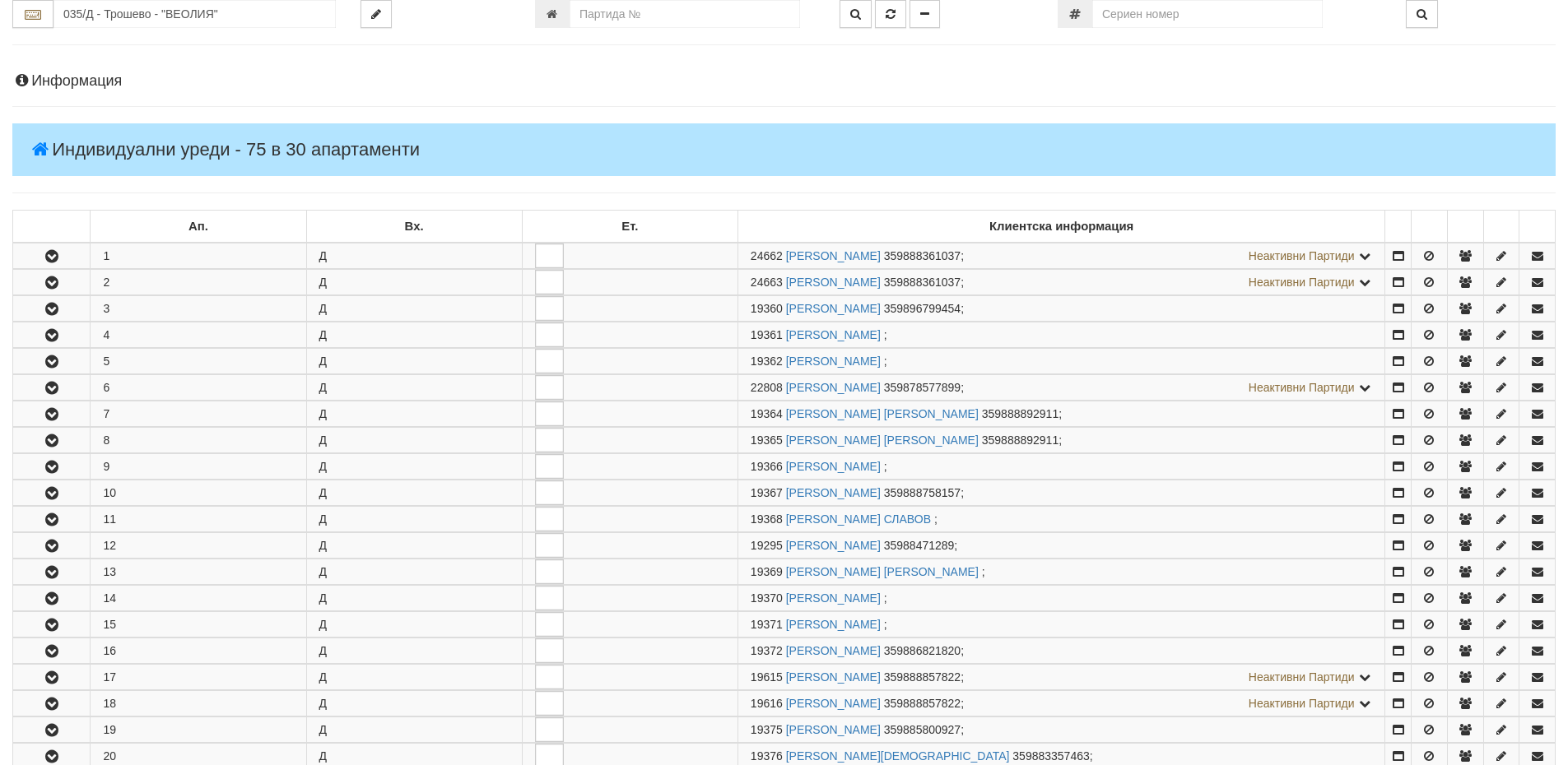
scroll to position [246, 0]
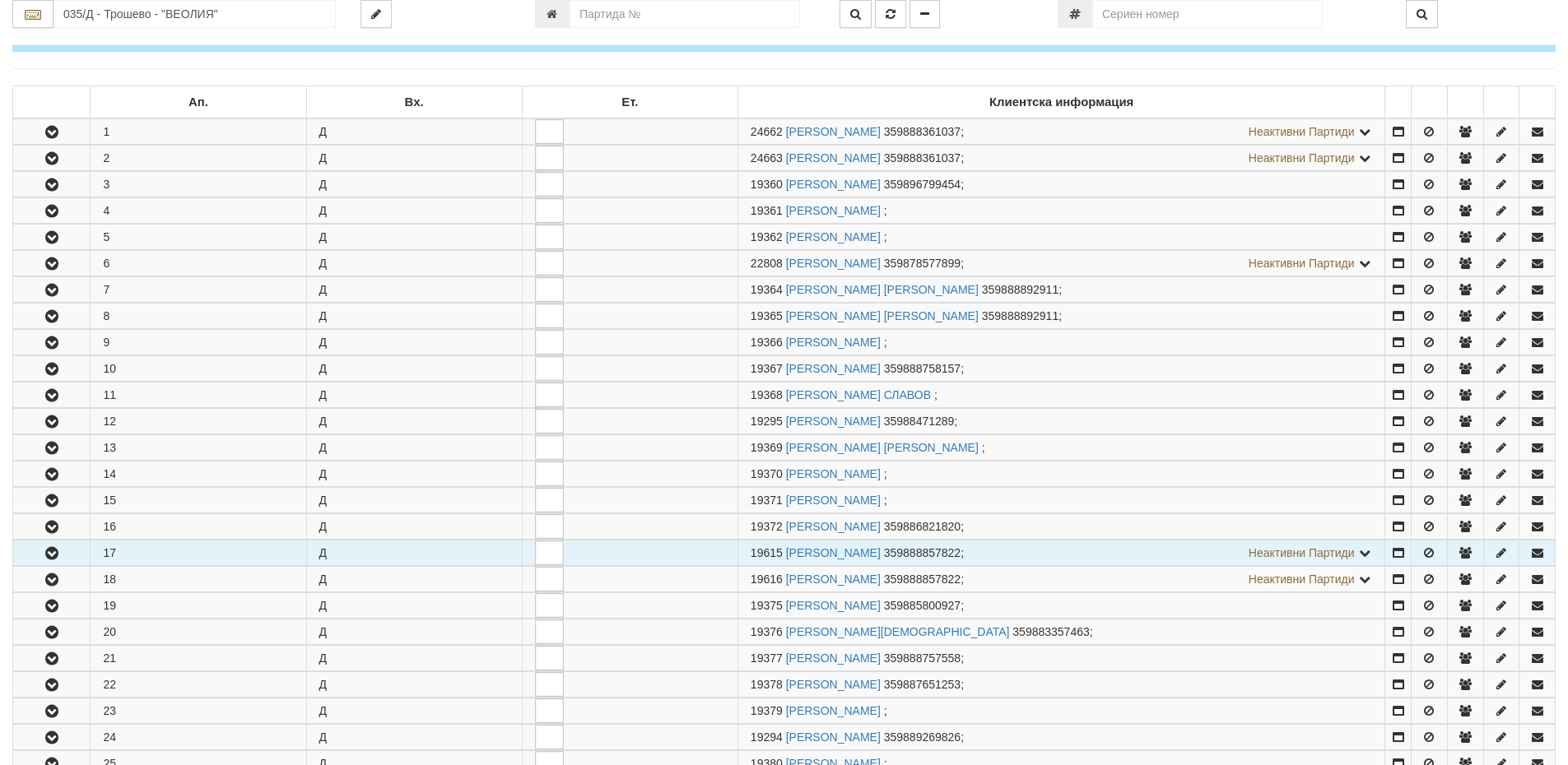
click at [44, 552] on icon "button" at bounding box center [51, 553] width 20 height 12
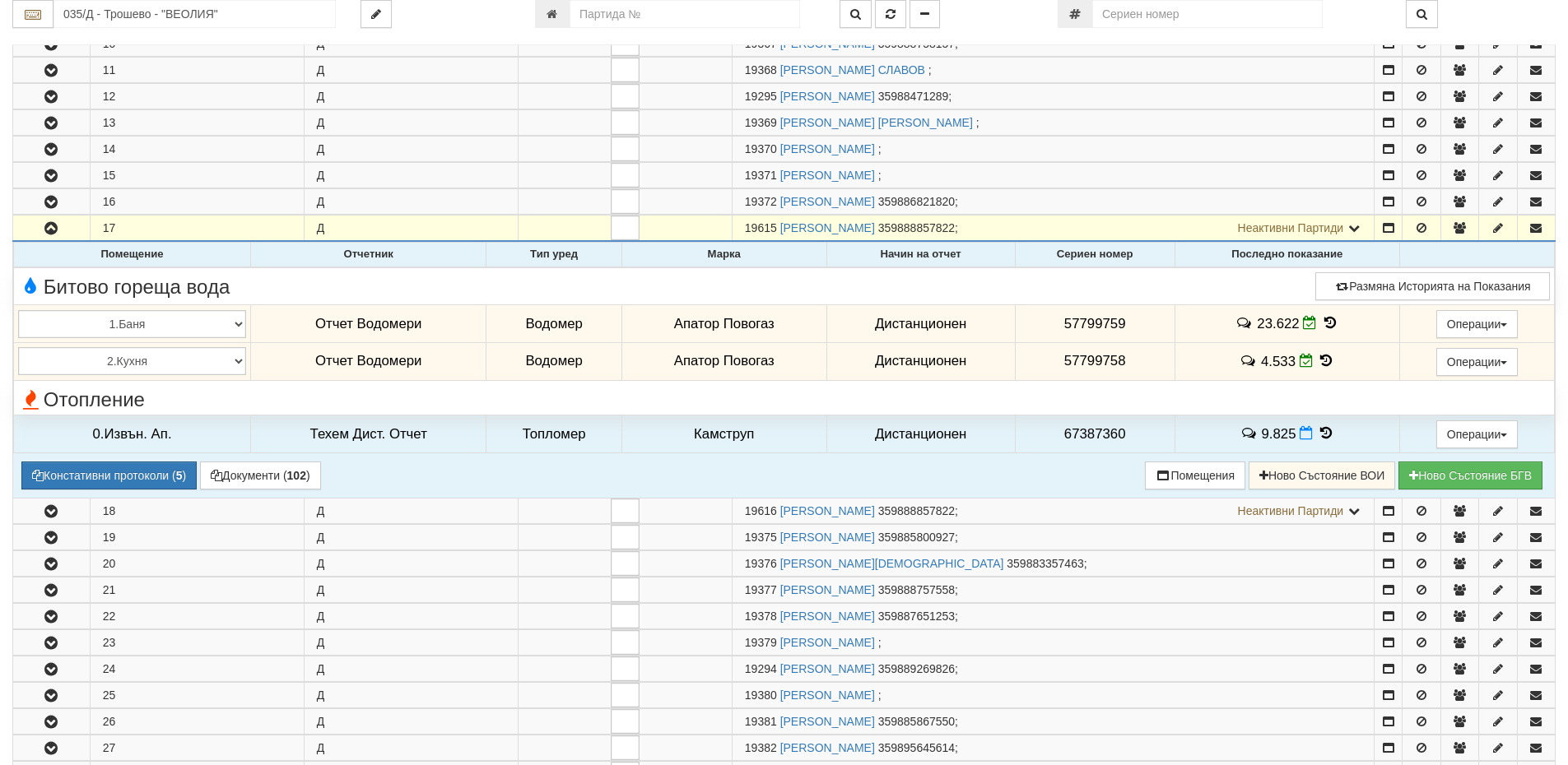
scroll to position [576, 0]
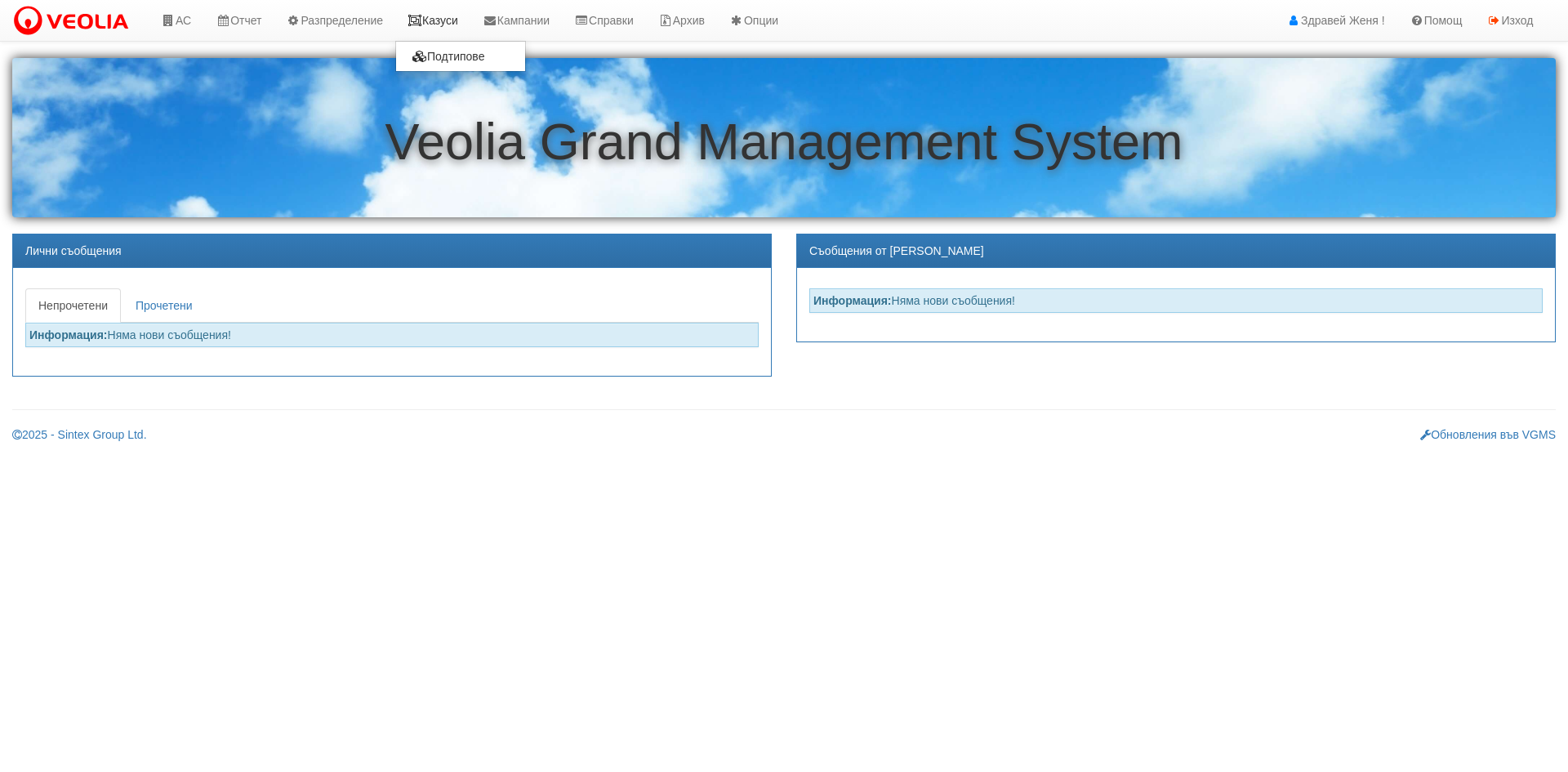
click at [442, 26] on link "Казуси" at bounding box center [432, 20] width 75 height 40
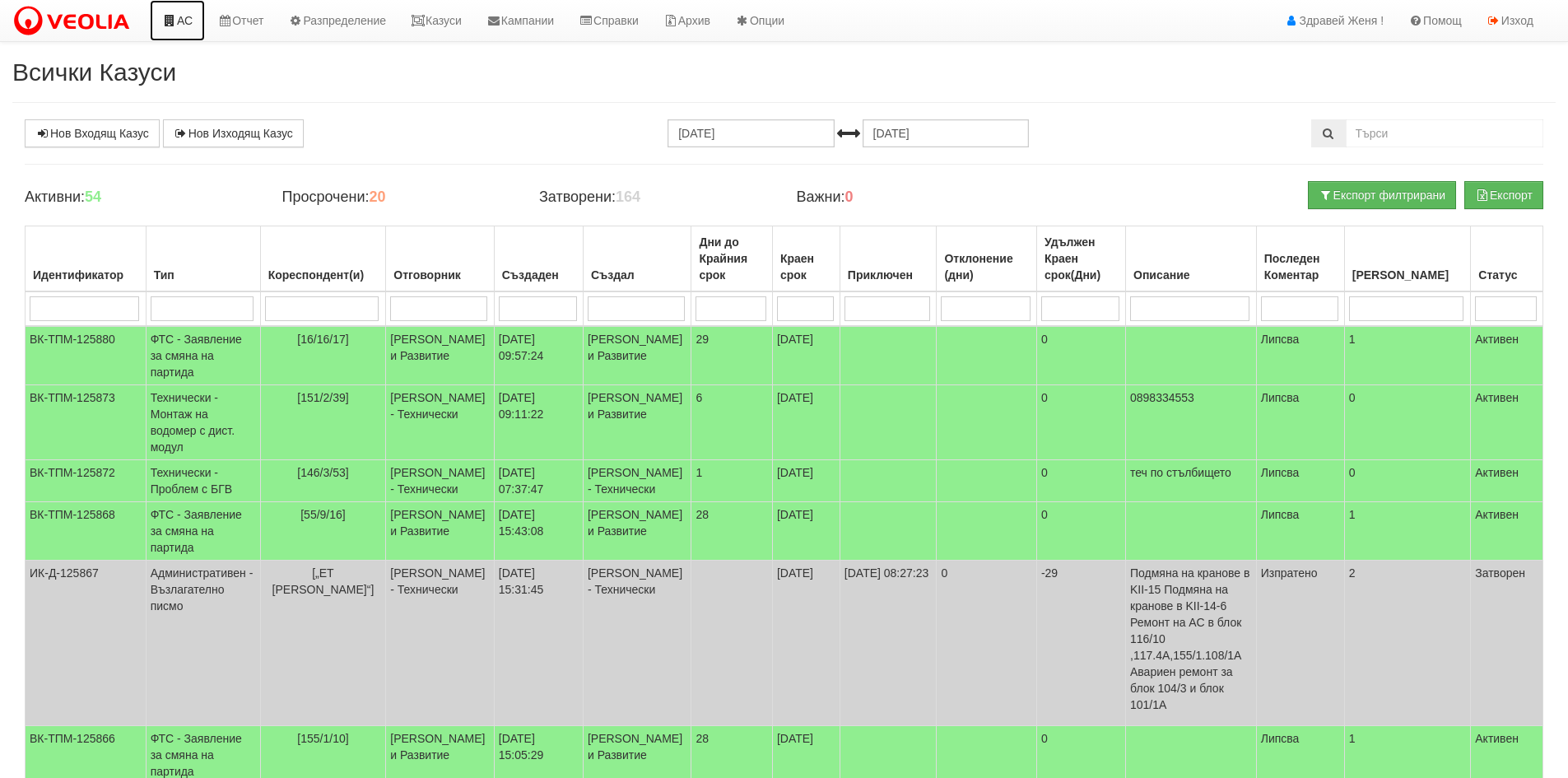
click at [182, 26] on link "АС" at bounding box center [177, 20] width 55 height 41
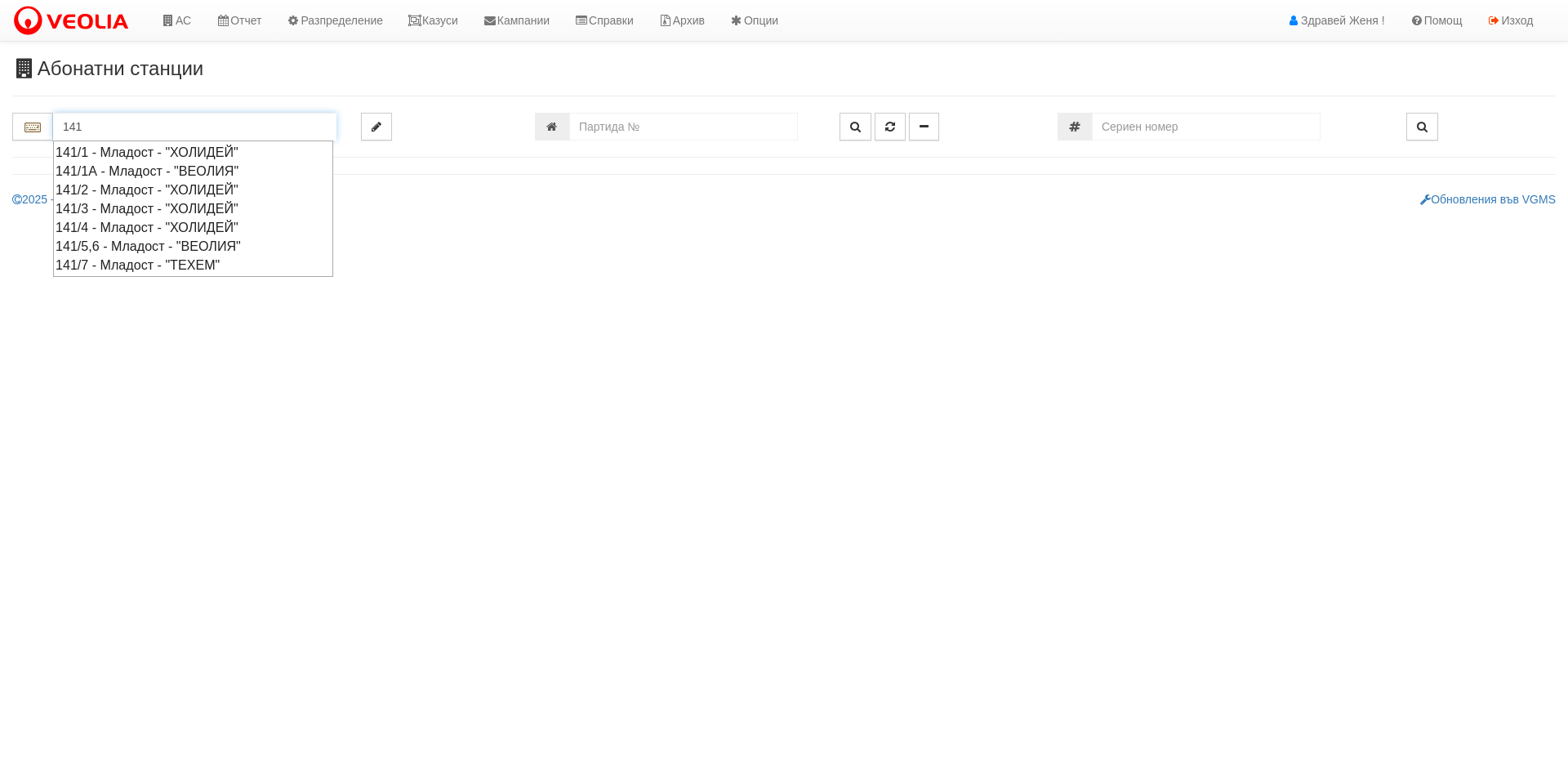
click at [133, 207] on div "141/3 - Младост - "ХОЛИДЕЙ"" at bounding box center [193, 208] width 275 height 18
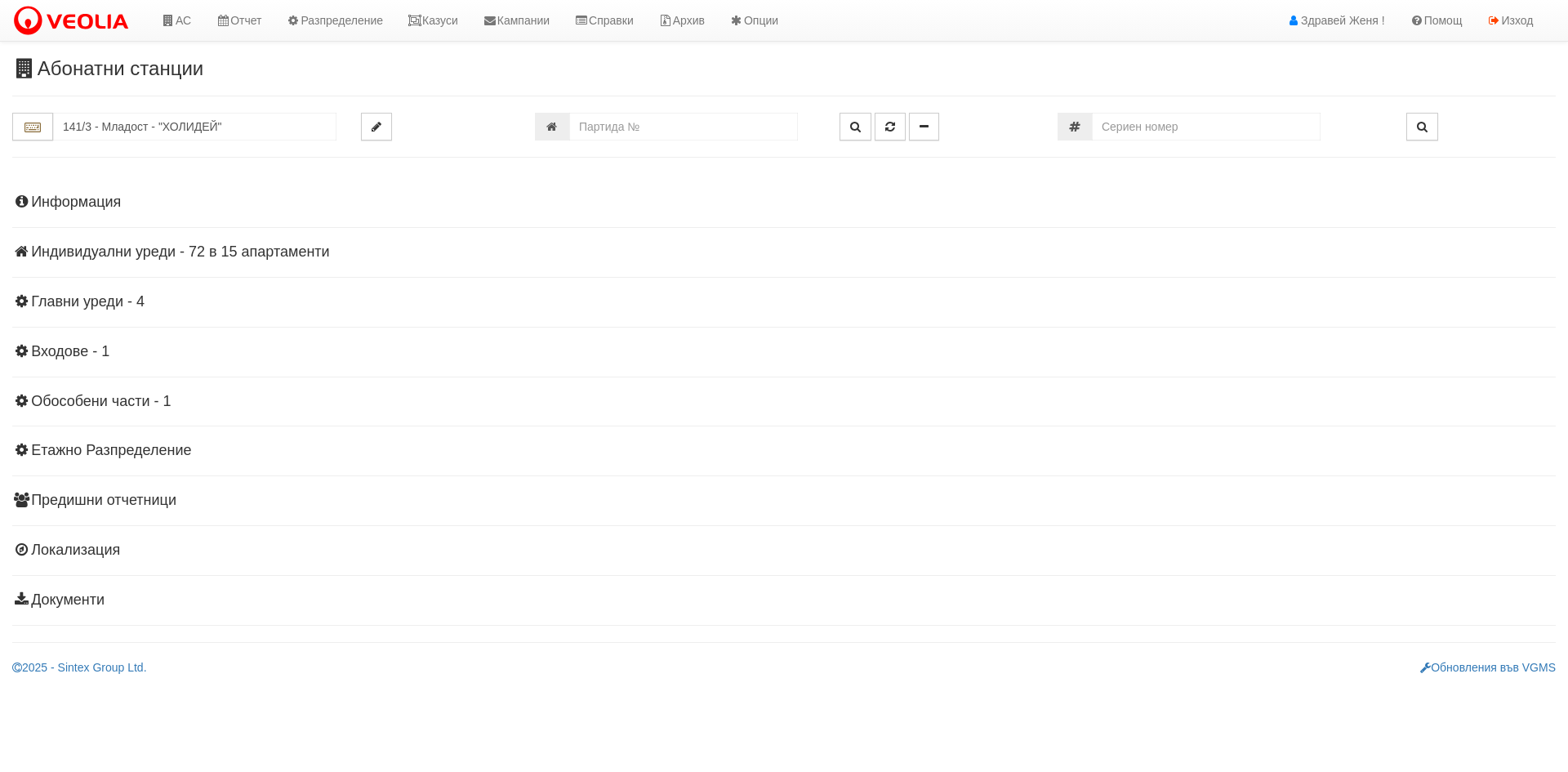
click at [138, 199] on h4 "Информация" at bounding box center [784, 202] width 1543 height 17
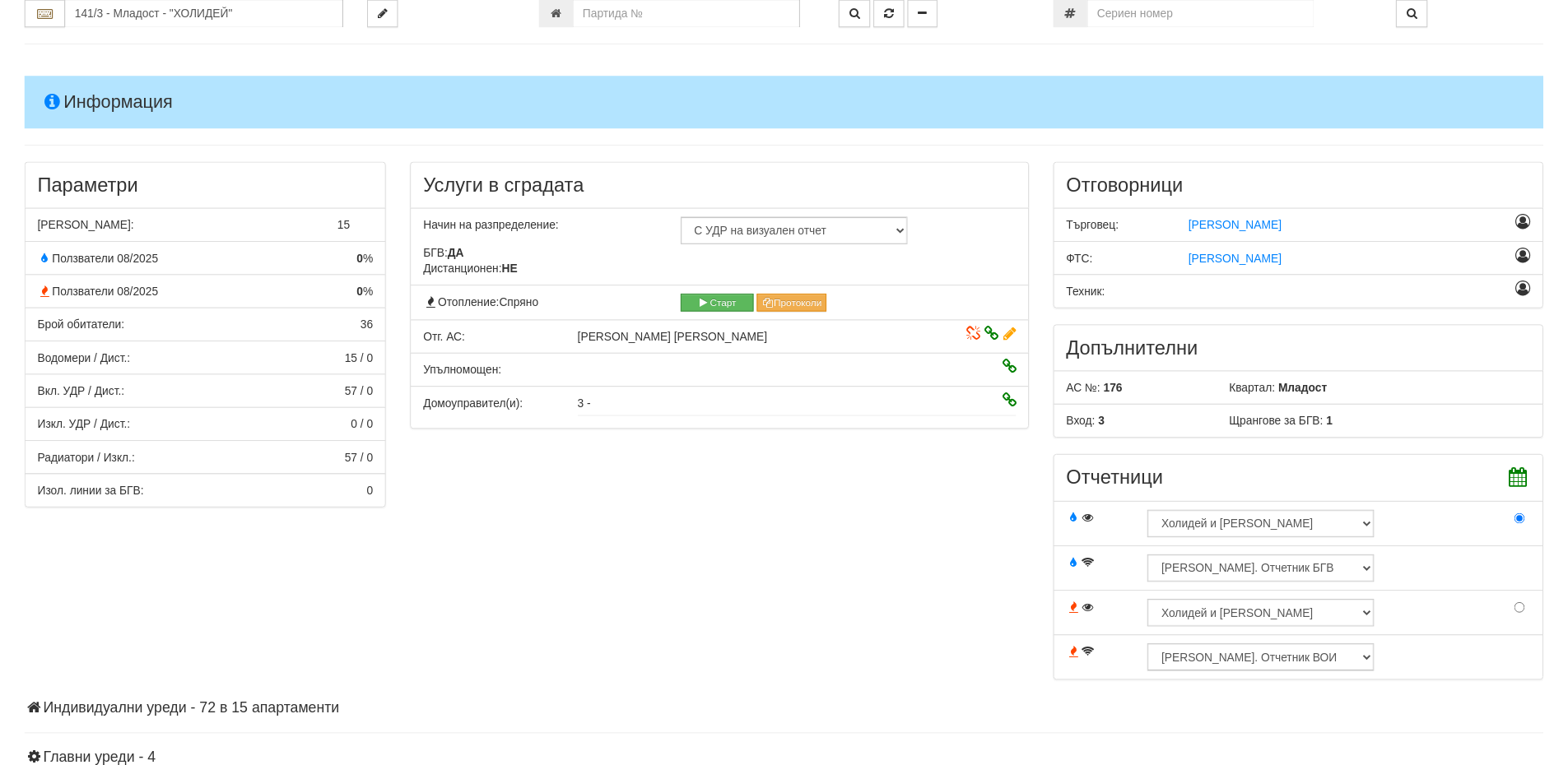
scroll to position [246, 0]
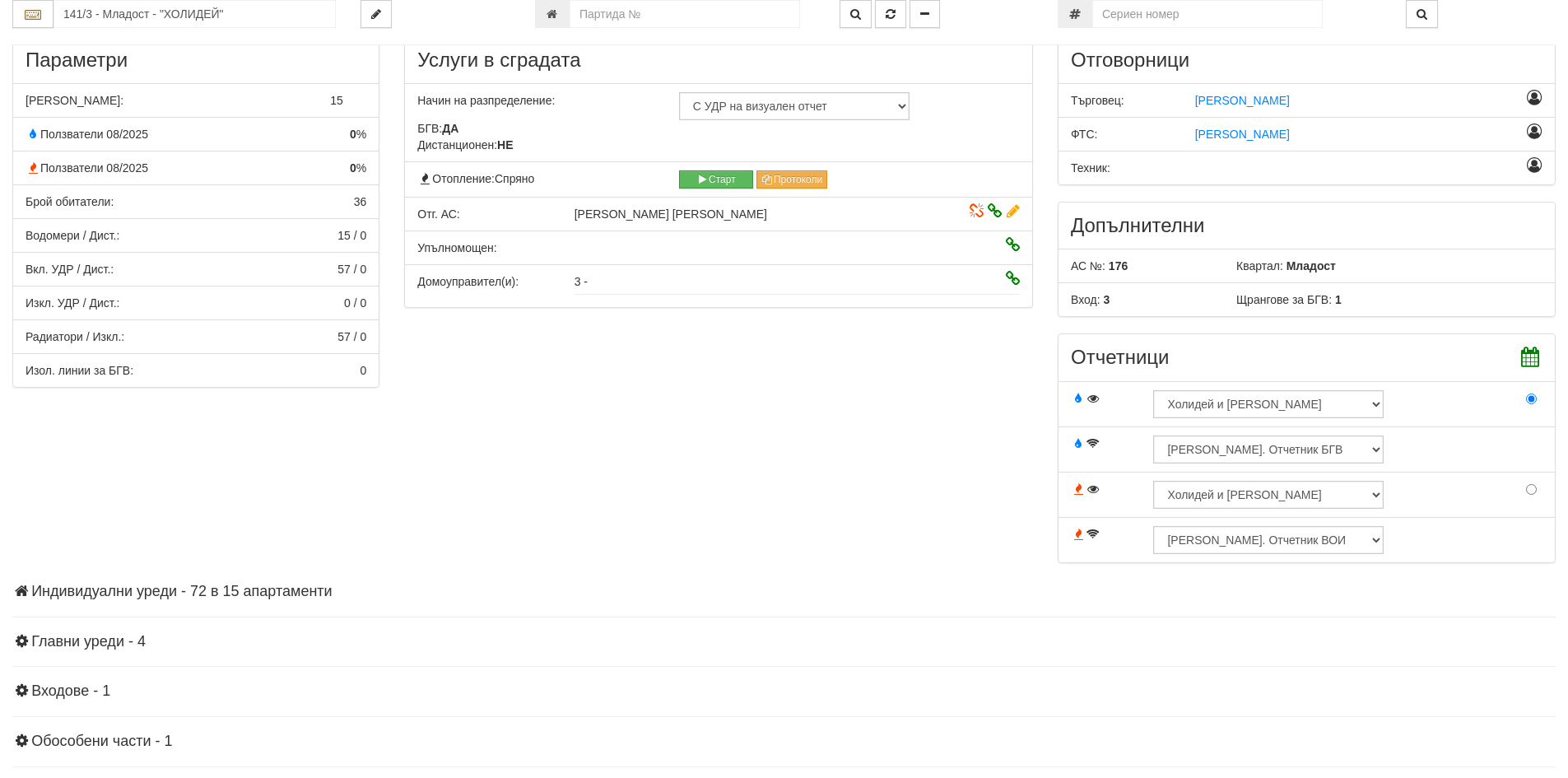
click at [285, 593] on h4 "Индивидуални уреди - 72 в 15 апартаменти" at bounding box center [784, 592] width 1543 height 17
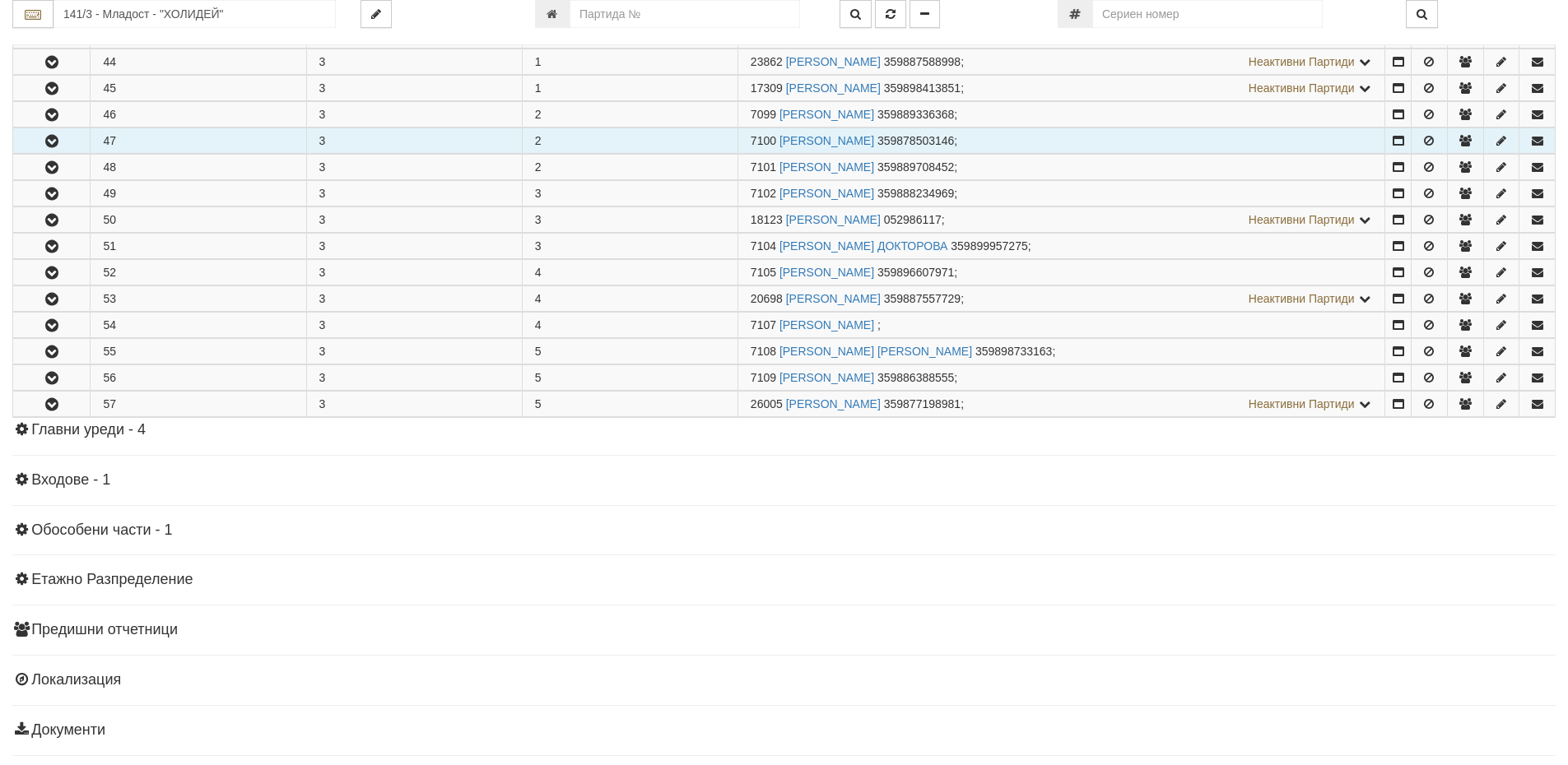
scroll to position [898, 0]
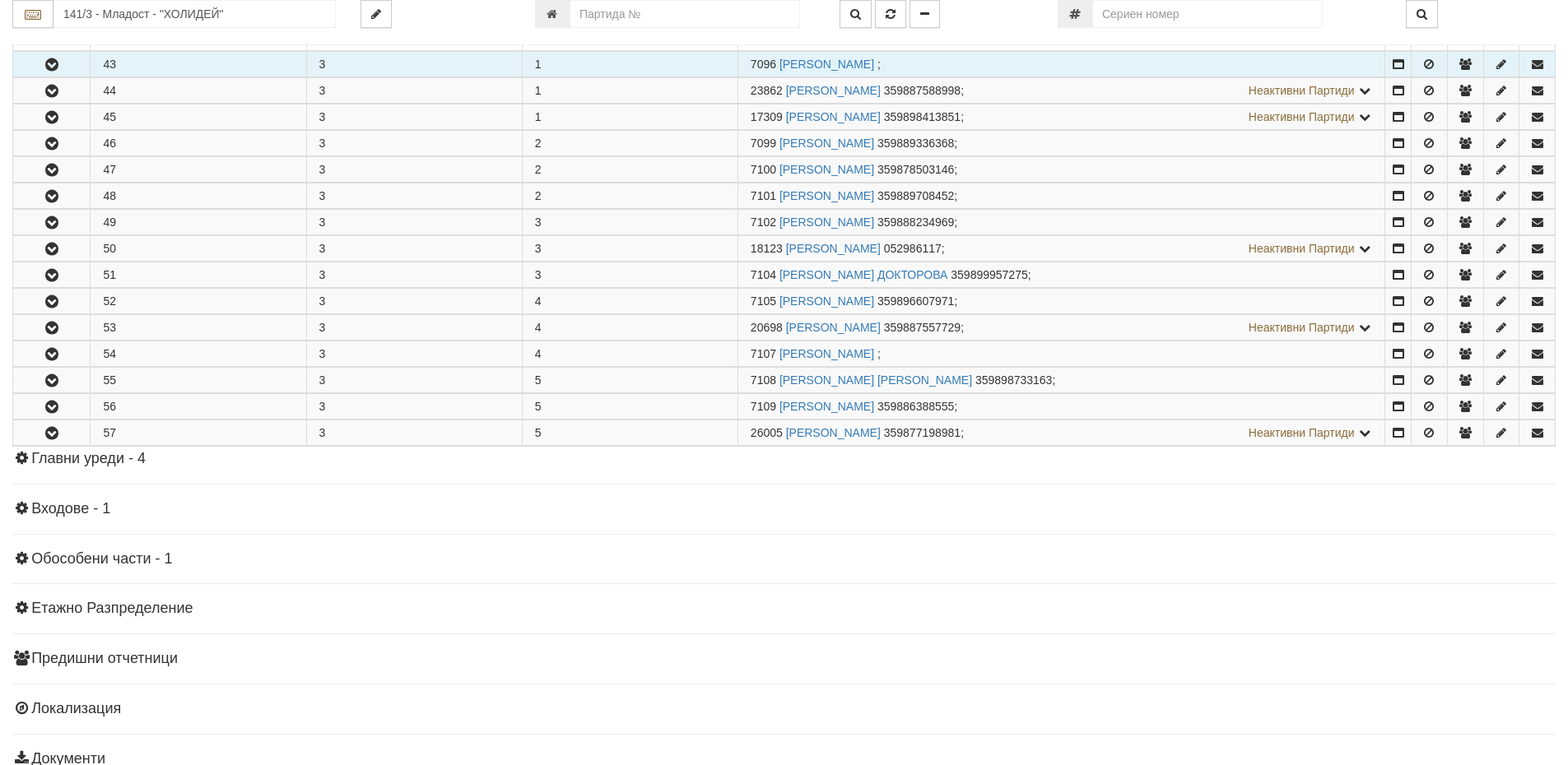
click at [74, 66] on button "button" at bounding box center [51, 64] width 76 height 25
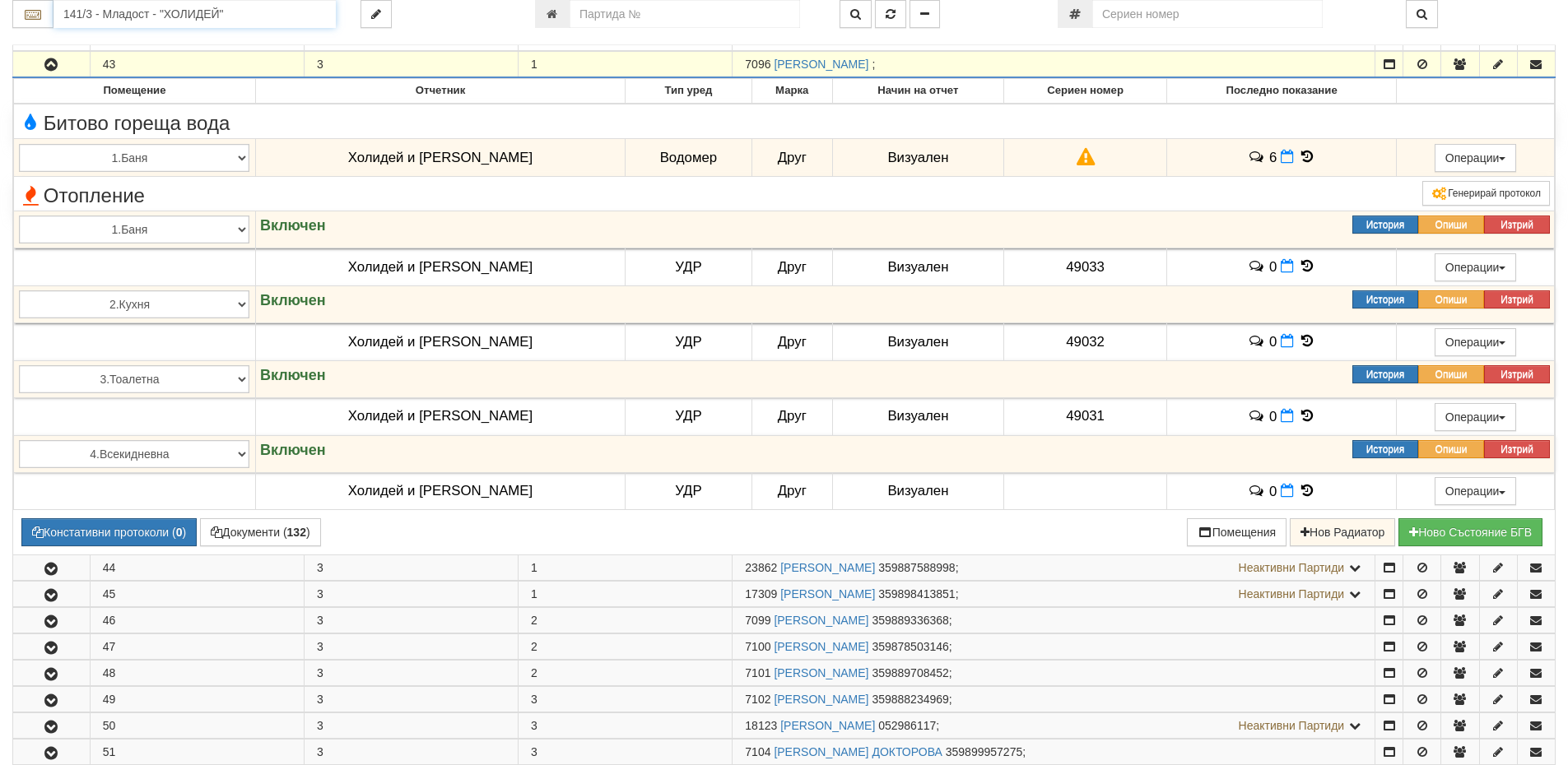
click at [98, 11] on input "141/3 - Младост - "ХОЛИДЕЙ"" at bounding box center [194, 14] width 282 height 28
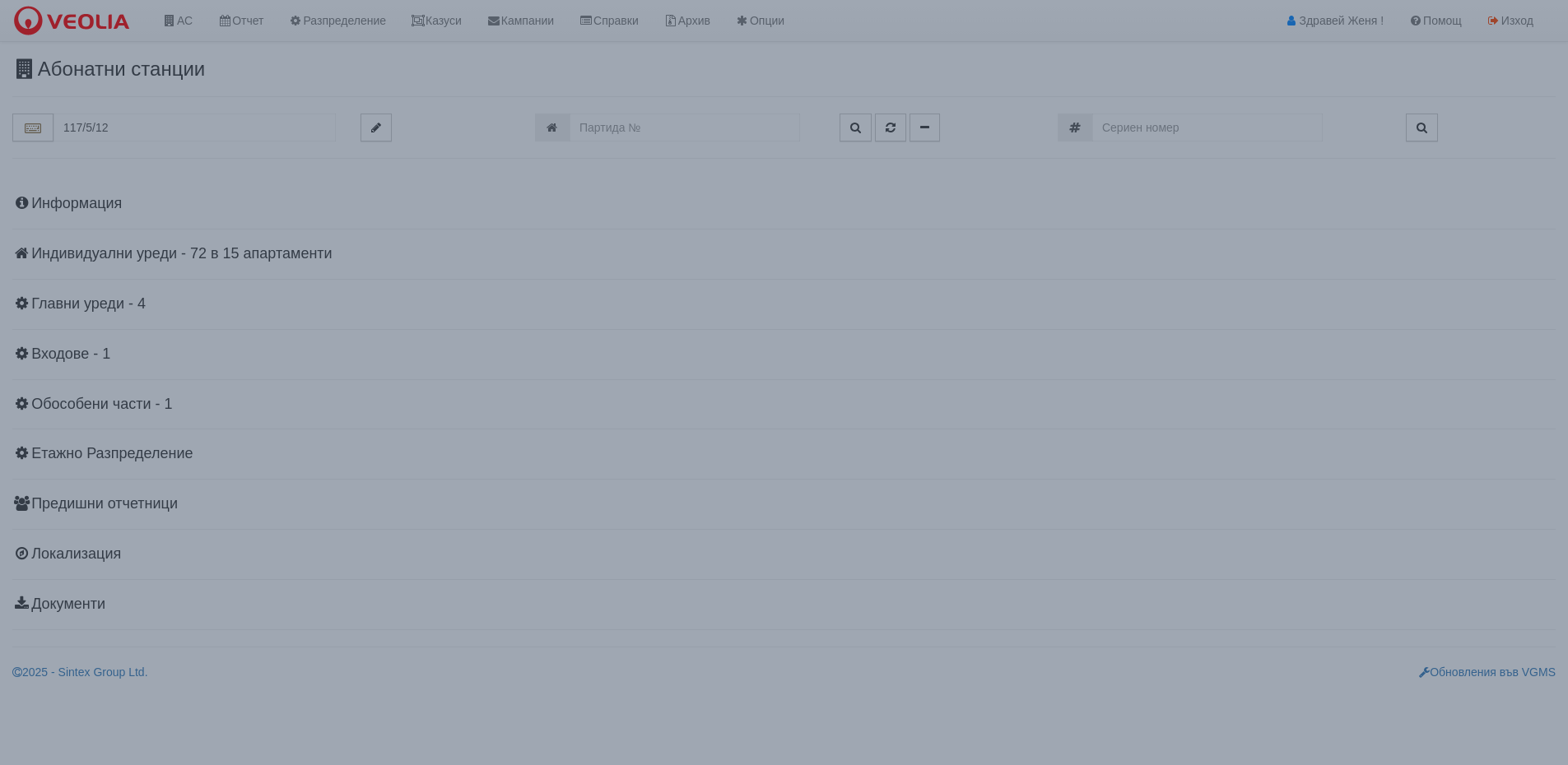
scroll to position [0, 0]
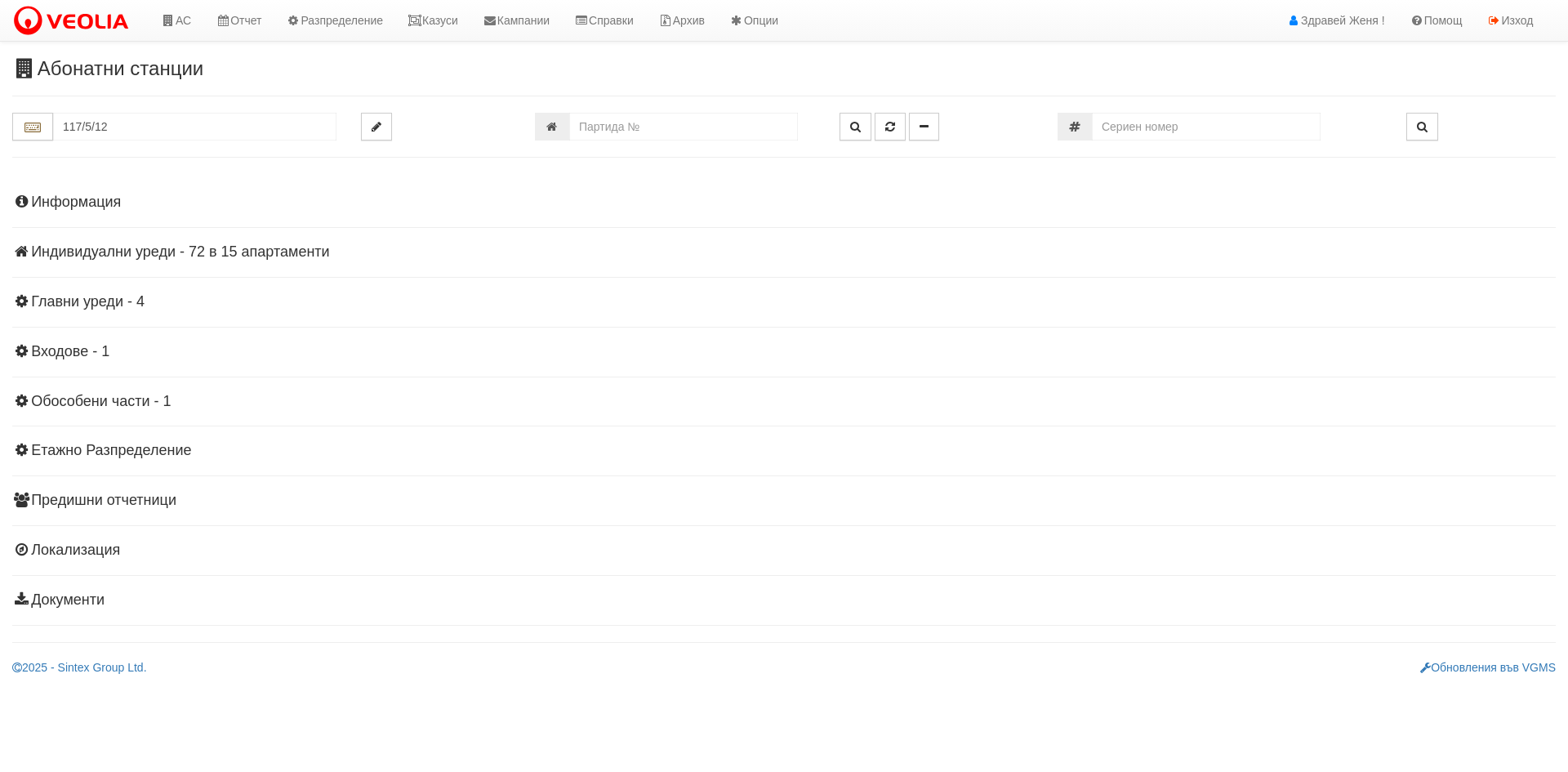
click at [196, 249] on h4 "Индивидуални уреди - 72 в 15 апартаменти" at bounding box center [784, 252] width 1543 height 17
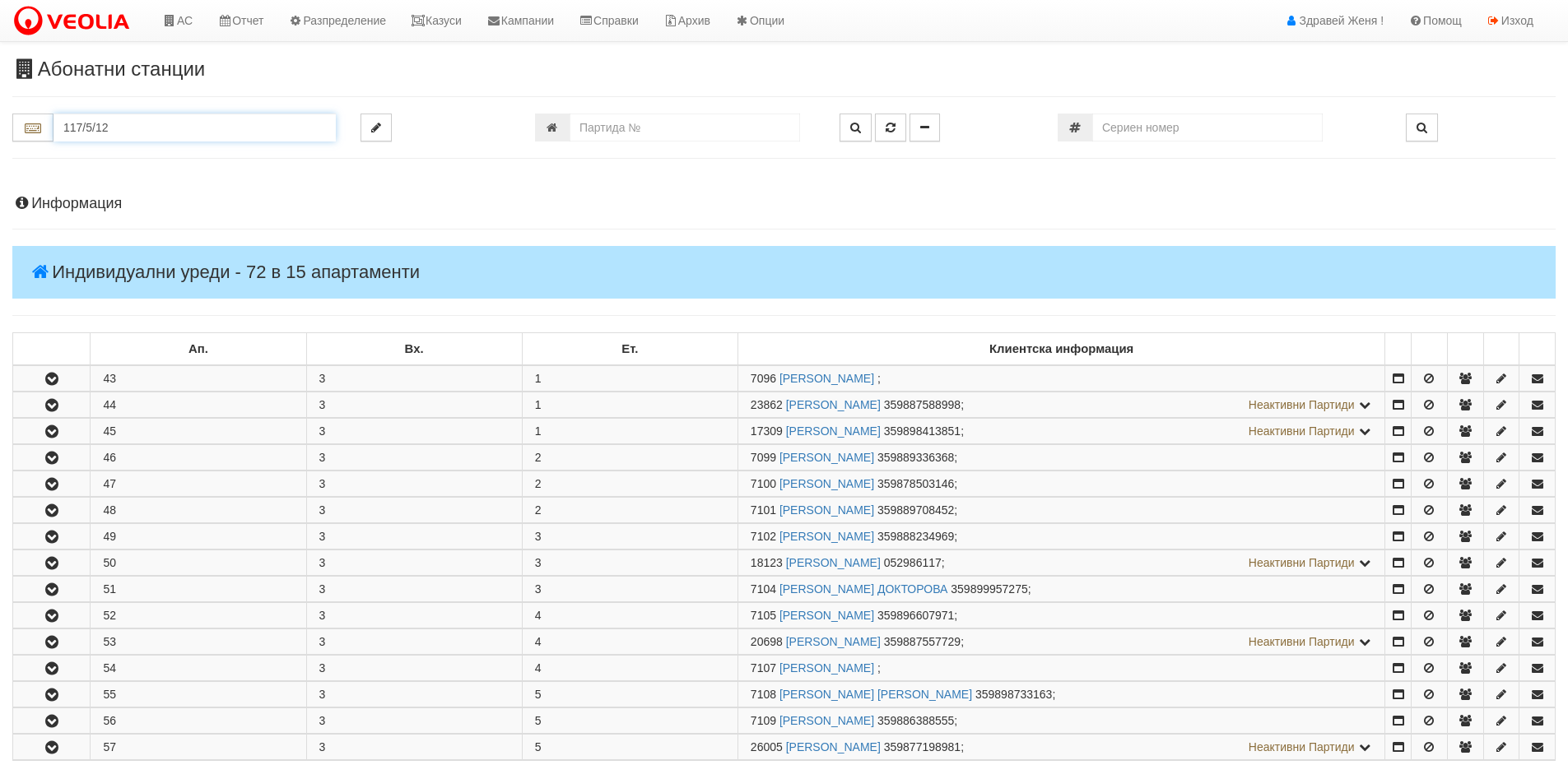
click at [223, 126] on input "117/5/12" at bounding box center [194, 128] width 282 height 28
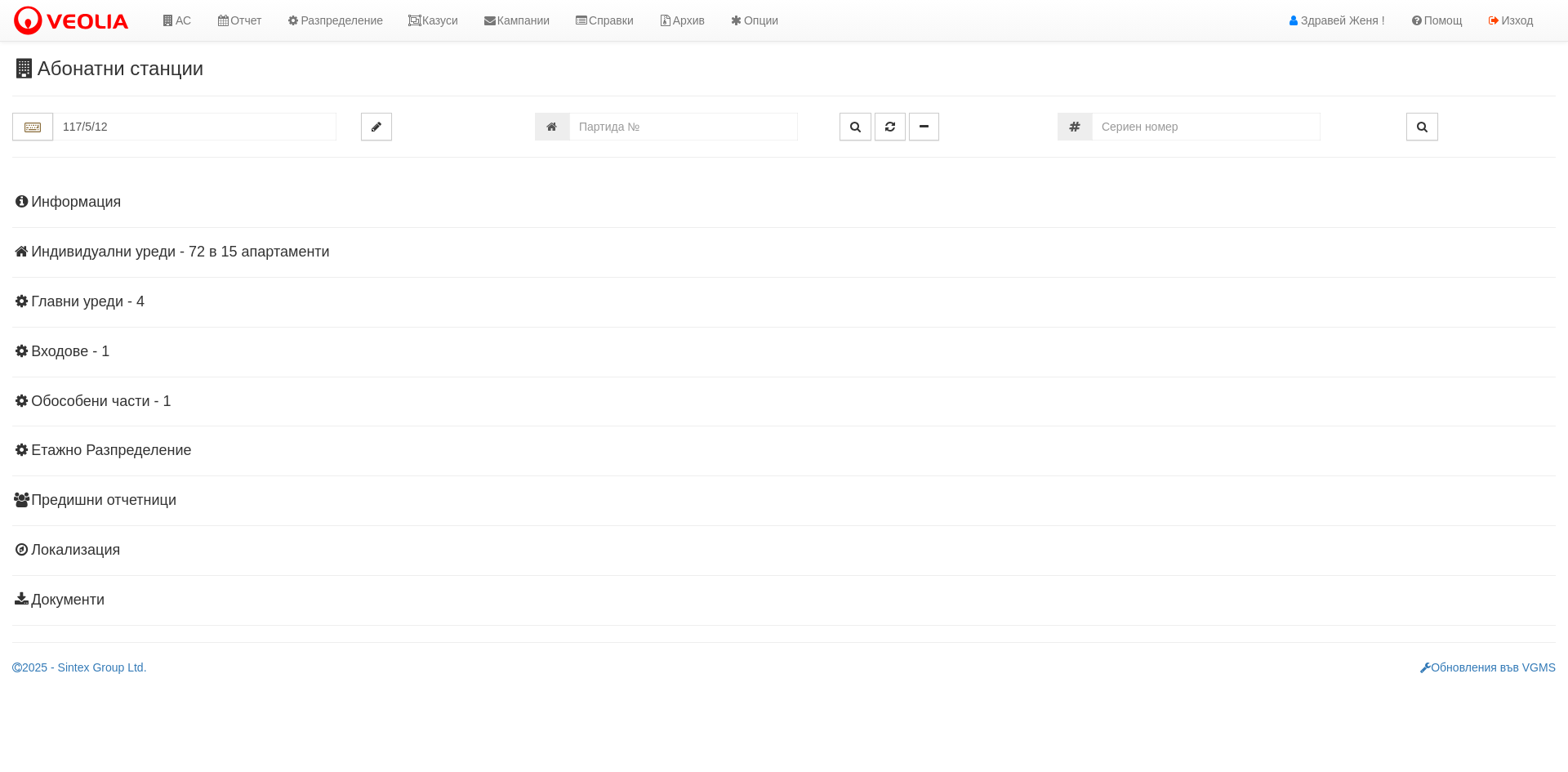
click at [191, 254] on h4 "Индивидуални уреди - 72 в 15 апартаменти" at bounding box center [784, 252] width 1543 height 17
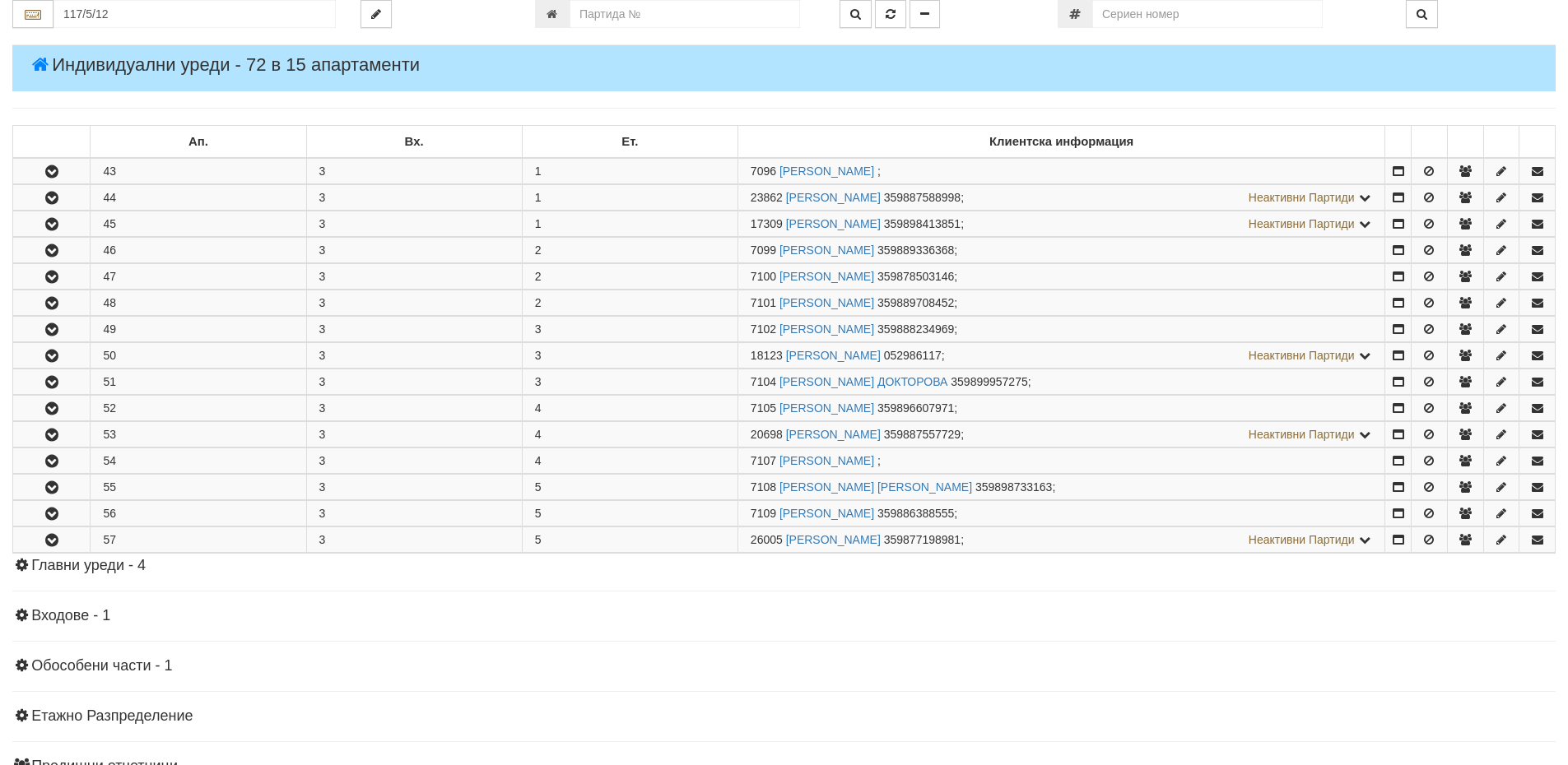
scroll to position [82, 0]
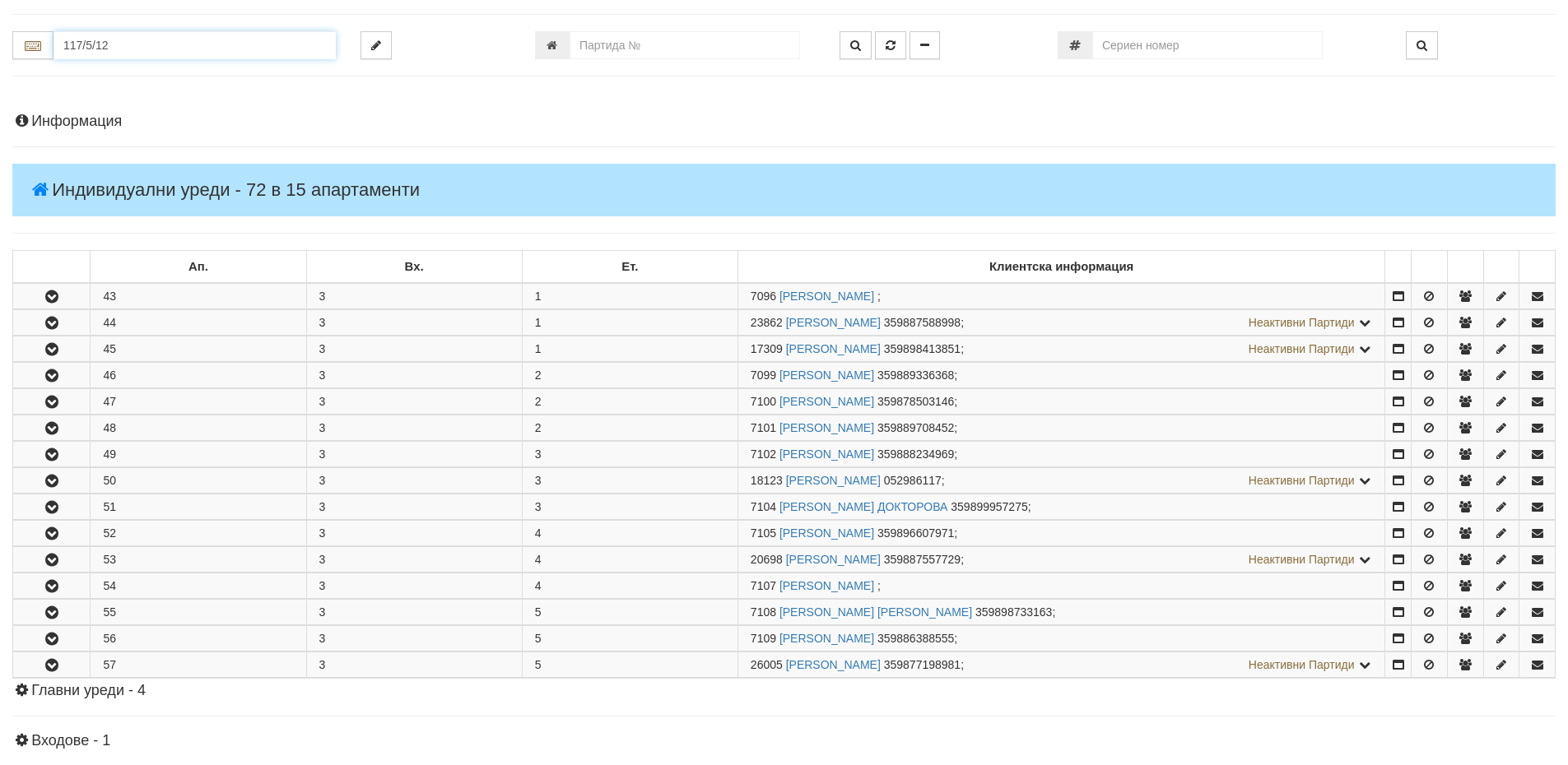
click at [124, 44] on input "117/5/12" at bounding box center [194, 45] width 282 height 28
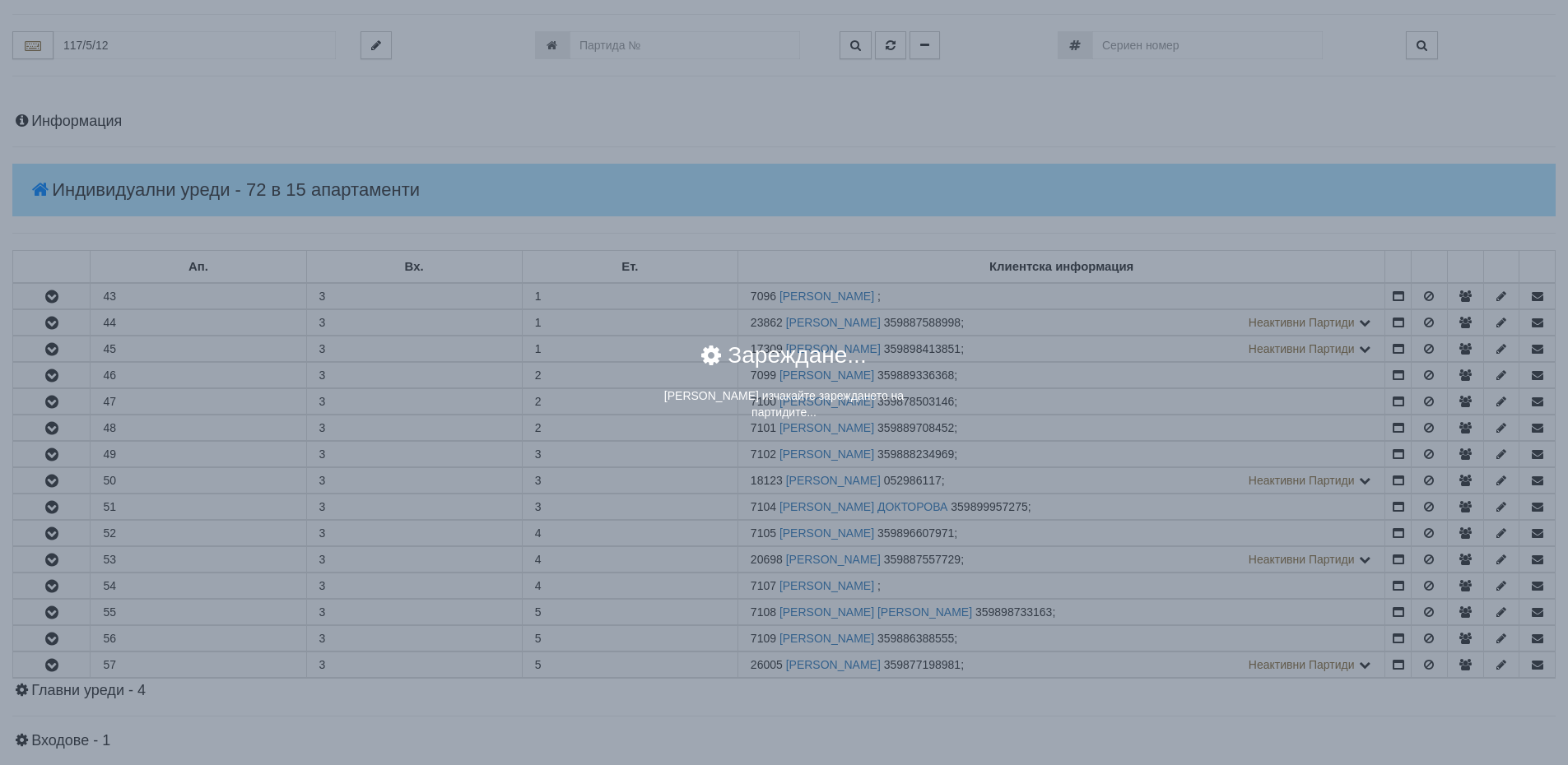
click at [124, 44] on div "× Зареждане... Моля изчакайте зареждането на партидите..." at bounding box center [784, 382] width 1568 height 765
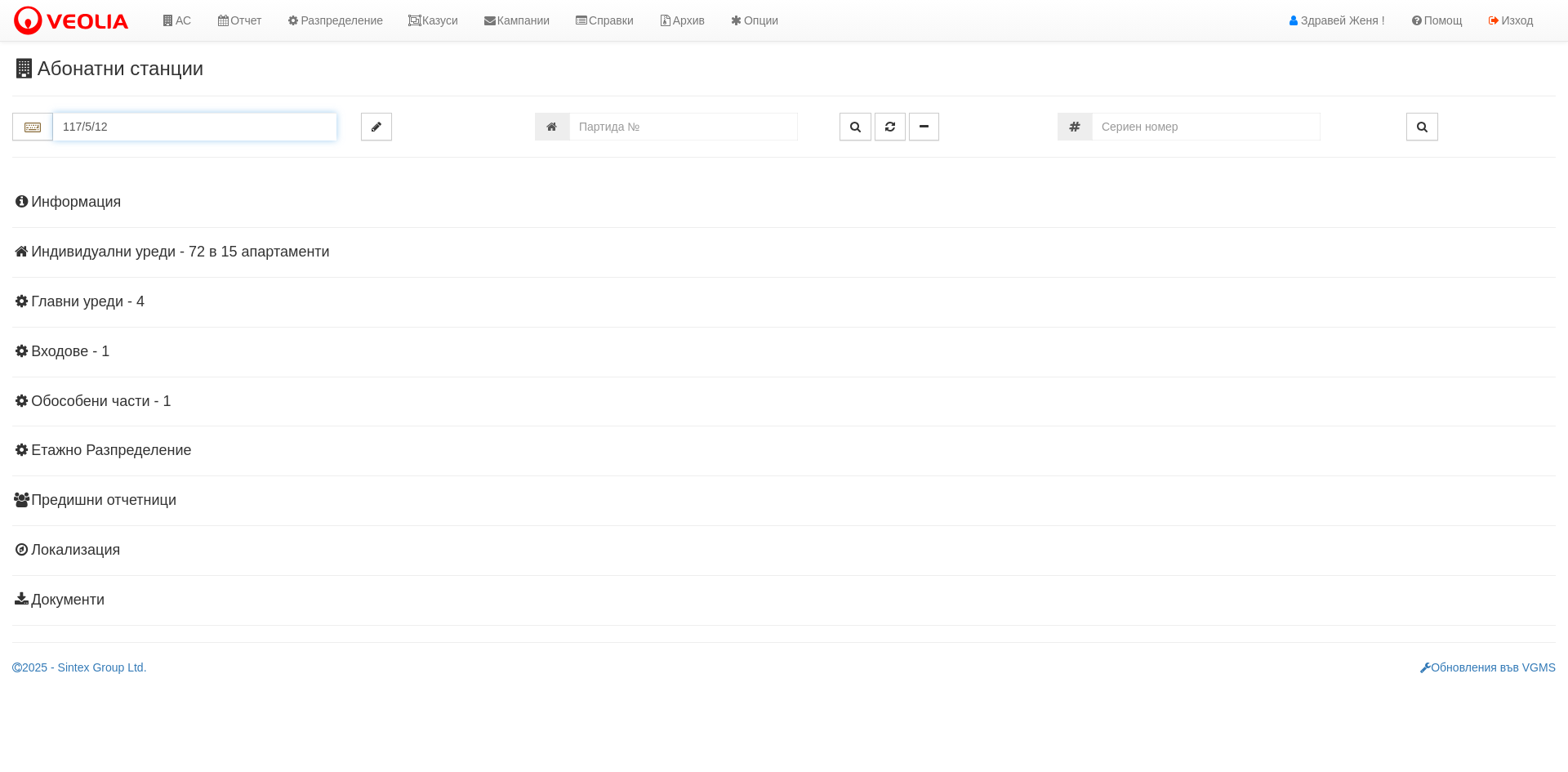
click at [116, 127] on input "117/5/12" at bounding box center [194, 127] width 283 height 28
click at [131, 153] on div "117/5 - Младост - "ВЕОЛИЯ"" at bounding box center [193, 151] width 275 height 18
click at [212, 250] on h4 "Индивидуални уреди - 19 в 21 апартаменти" at bounding box center [784, 252] width 1543 height 17
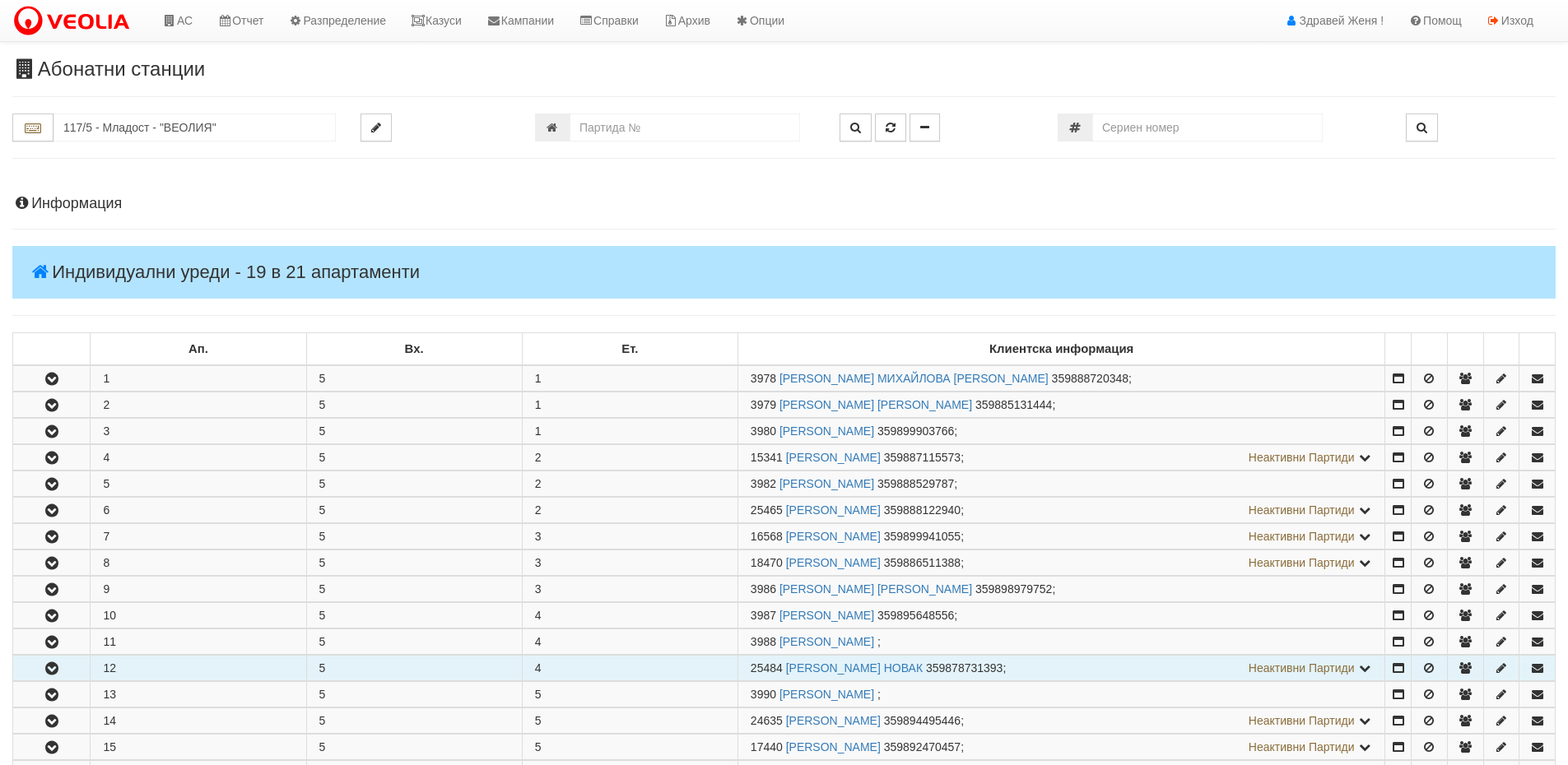
click at [67, 666] on button "button" at bounding box center [51, 668] width 76 height 25
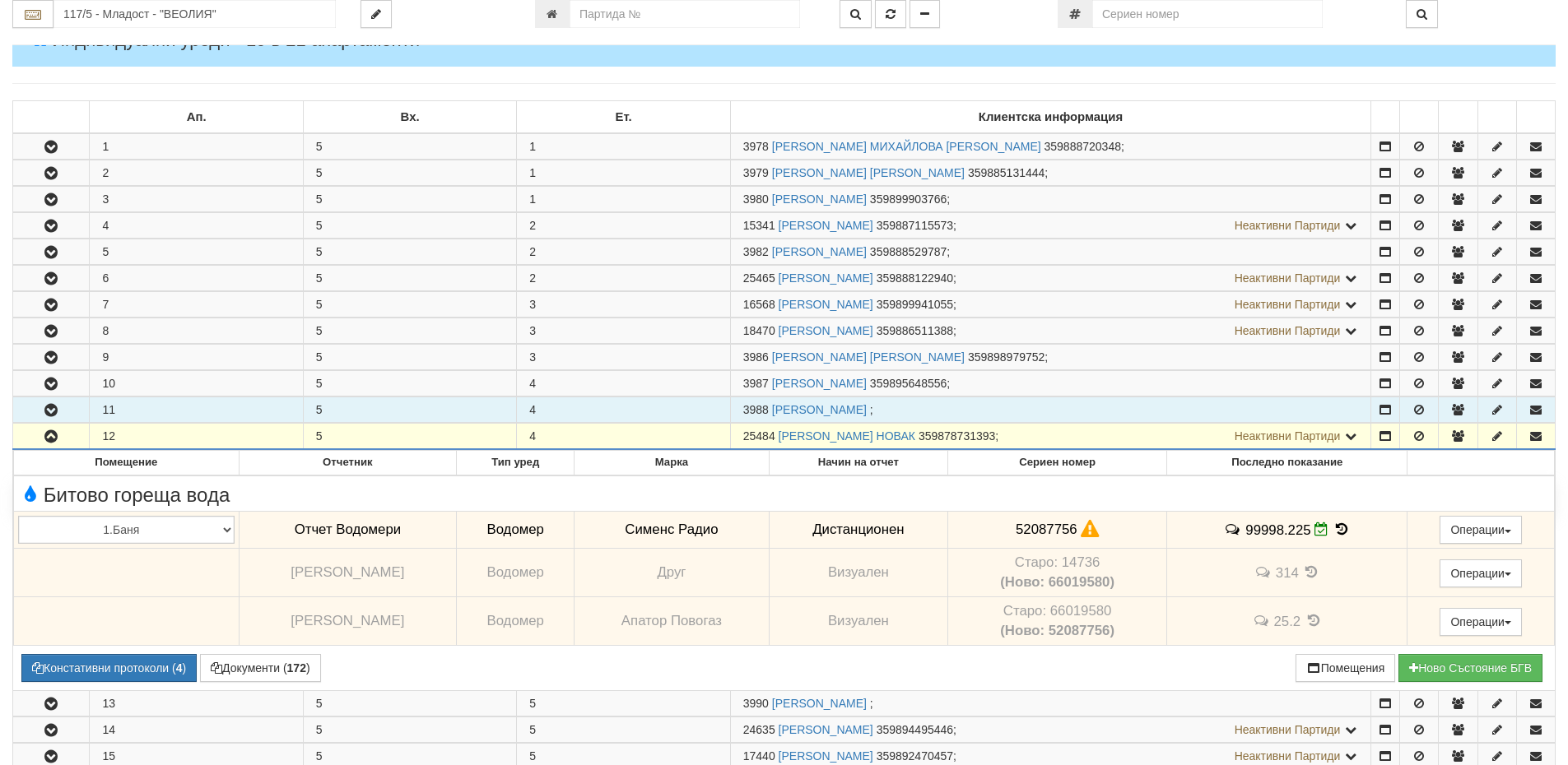
scroll to position [246, 0]
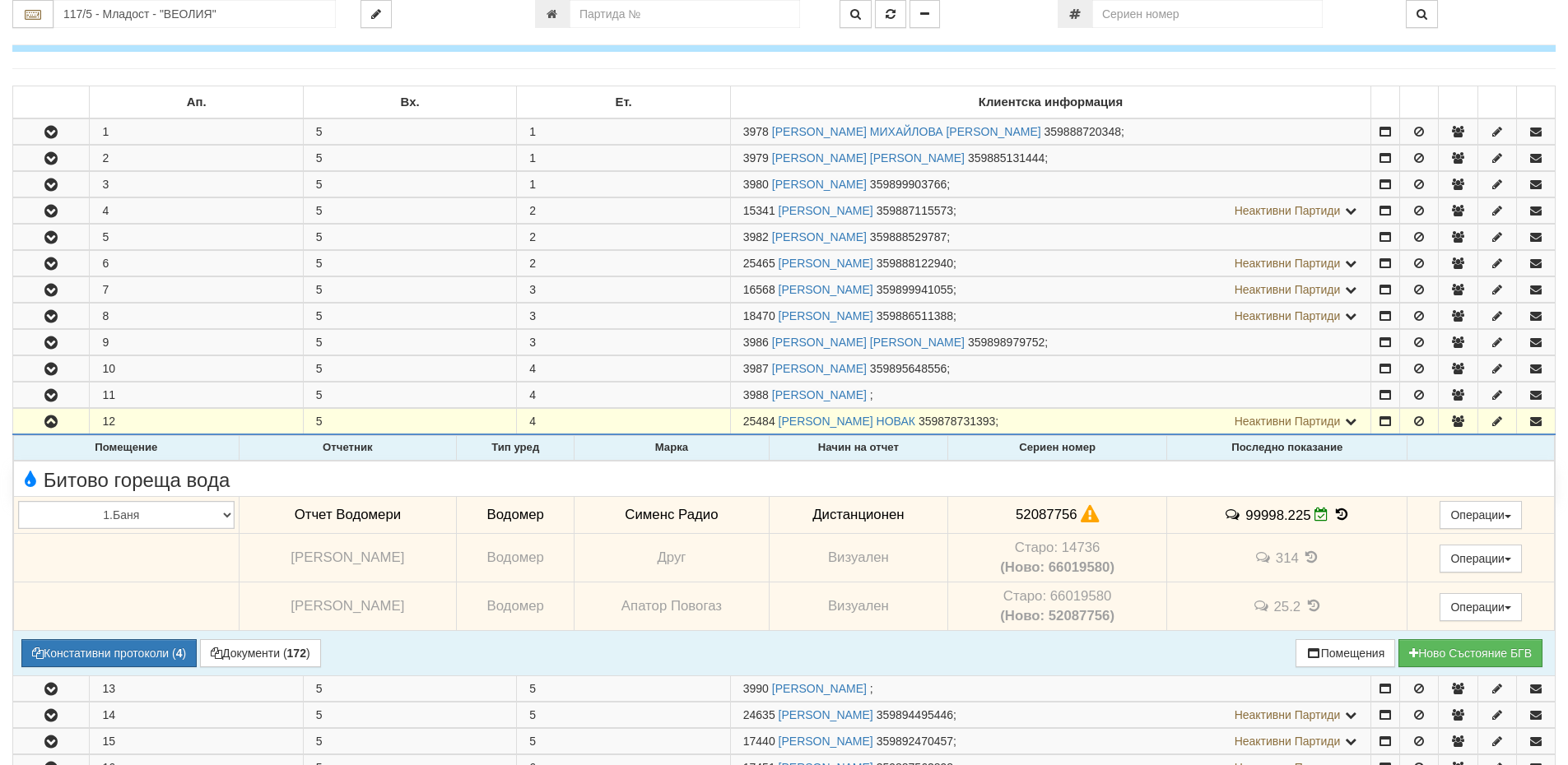
click at [1081, 520] on icon at bounding box center [1090, 515] width 18 height 14
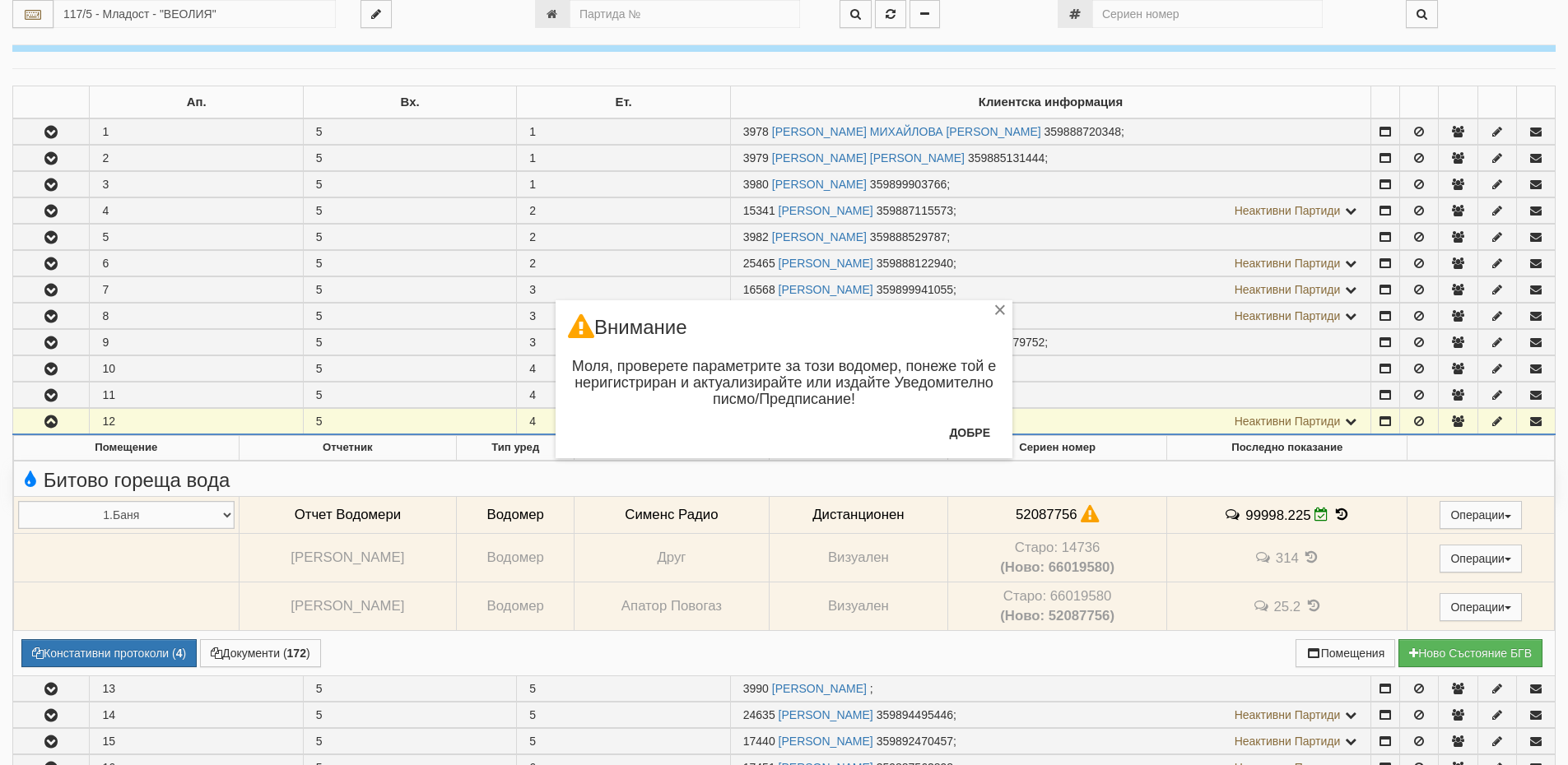
click at [1334, 514] on div "× Внимание Моля, проверете параметрите за този водомер, понеже той е неригистри…" at bounding box center [784, 382] width 1568 height 765
click at [1332, 515] on div "× Внимание Моля, проверете параметрите за този водомер, понеже той е неригистри…" at bounding box center [784, 382] width 1568 height 765
click at [980, 440] on button "Добре" at bounding box center [969, 433] width 61 height 27
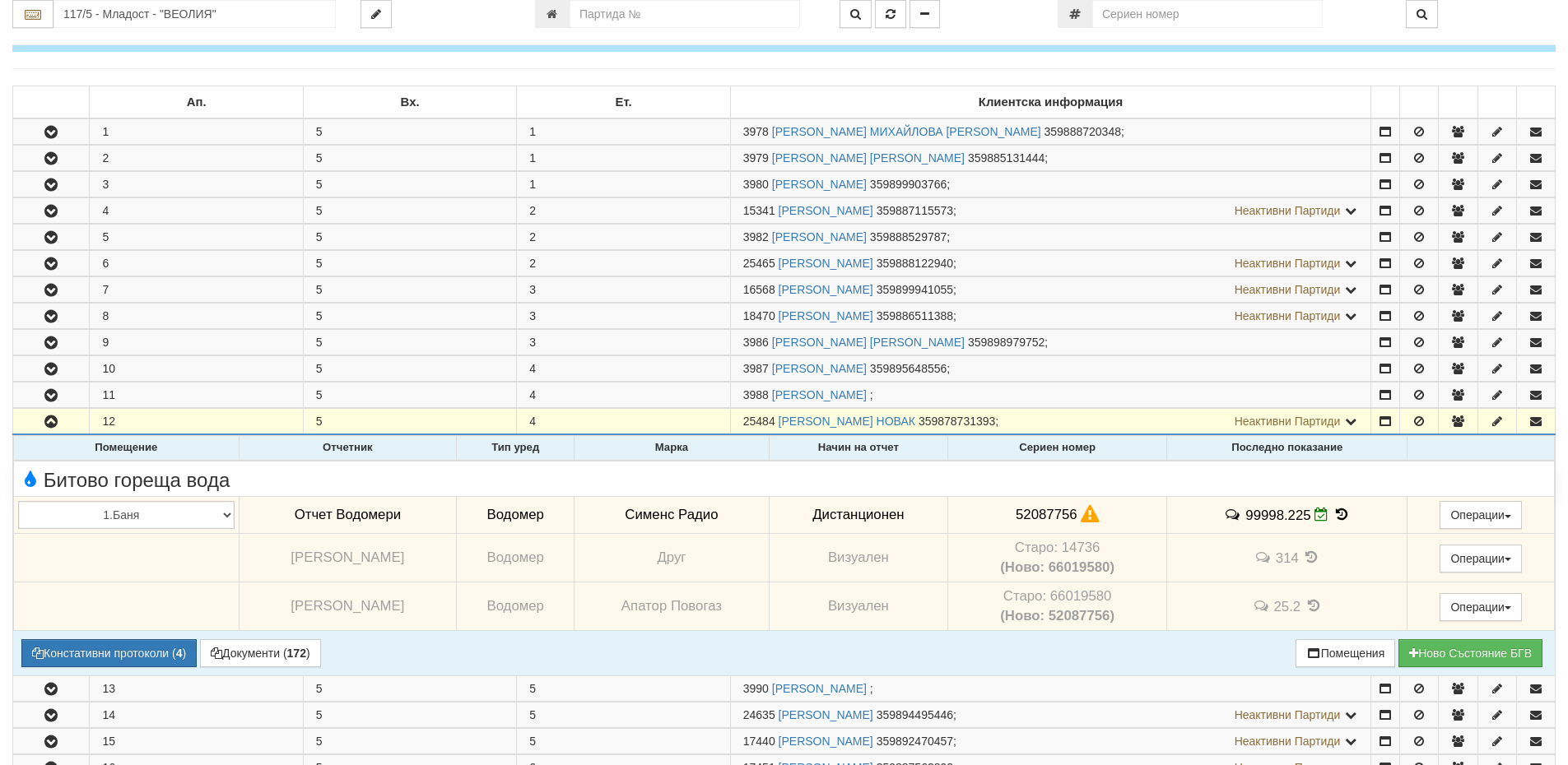
click at [1337, 511] on icon at bounding box center [1342, 515] width 18 height 14
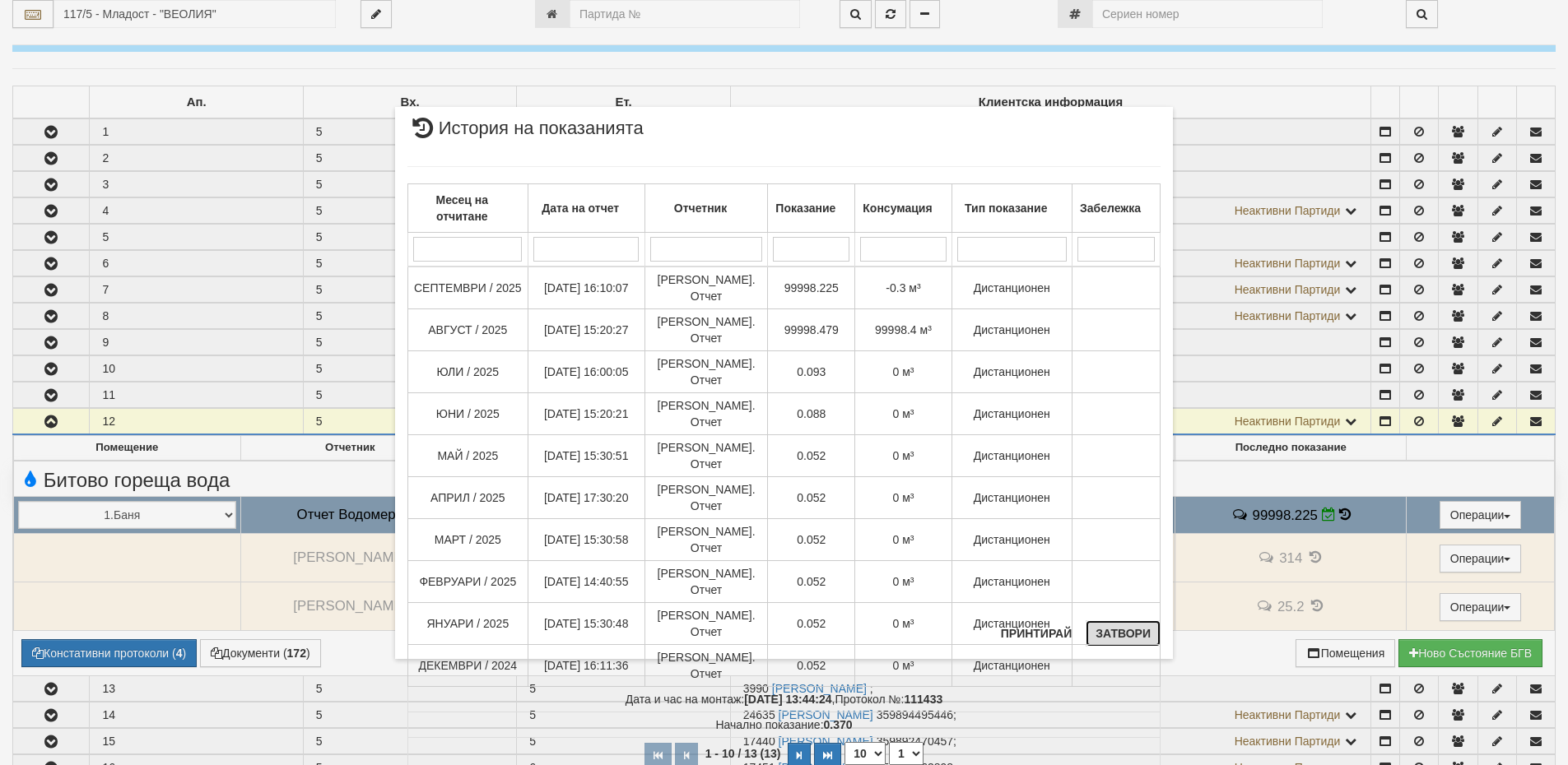
click at [1138, 637] on button "Затвори" at bounding box center [1123, 634] width 74 height 27
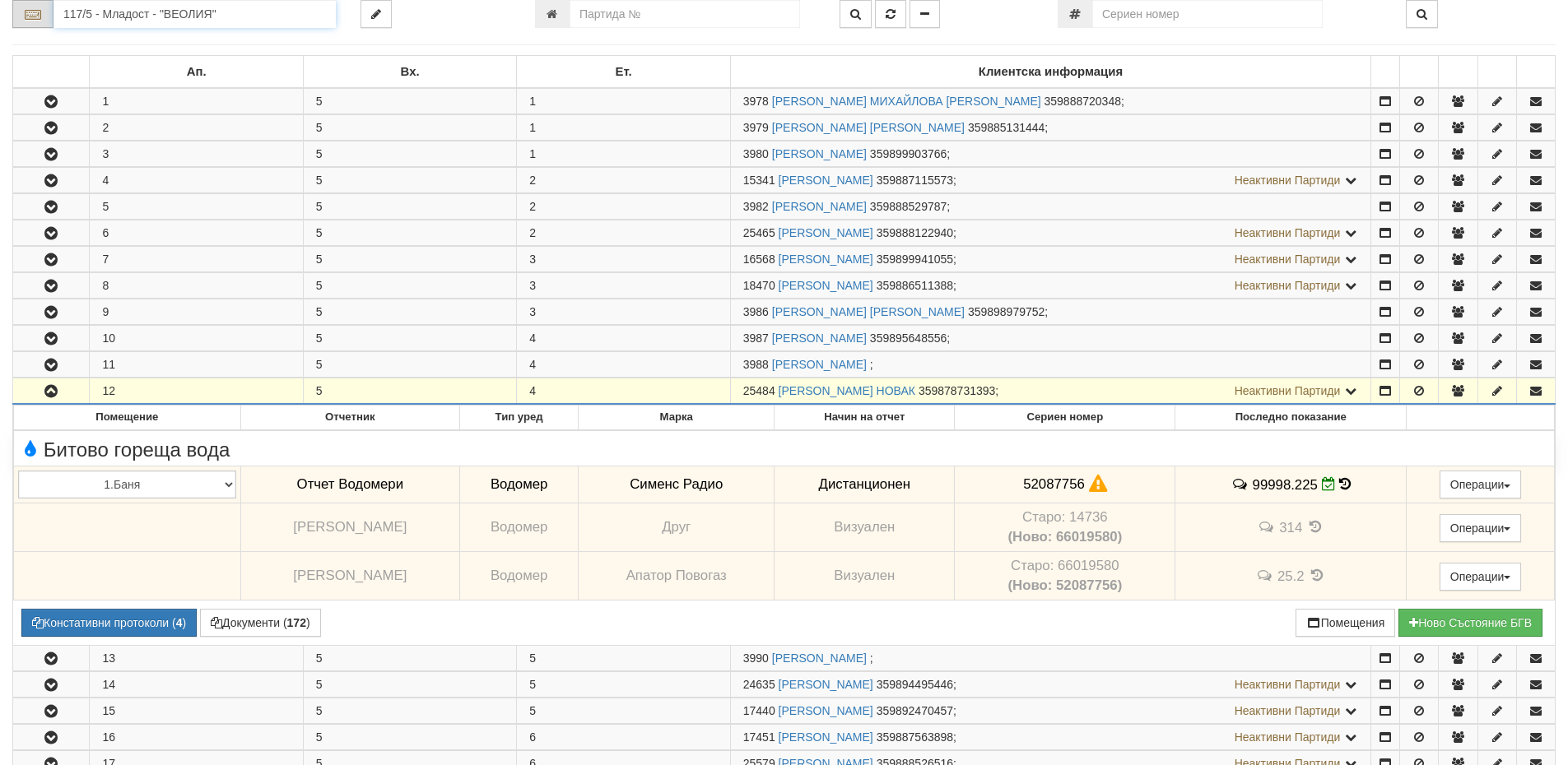
scroll to position [47, 0]
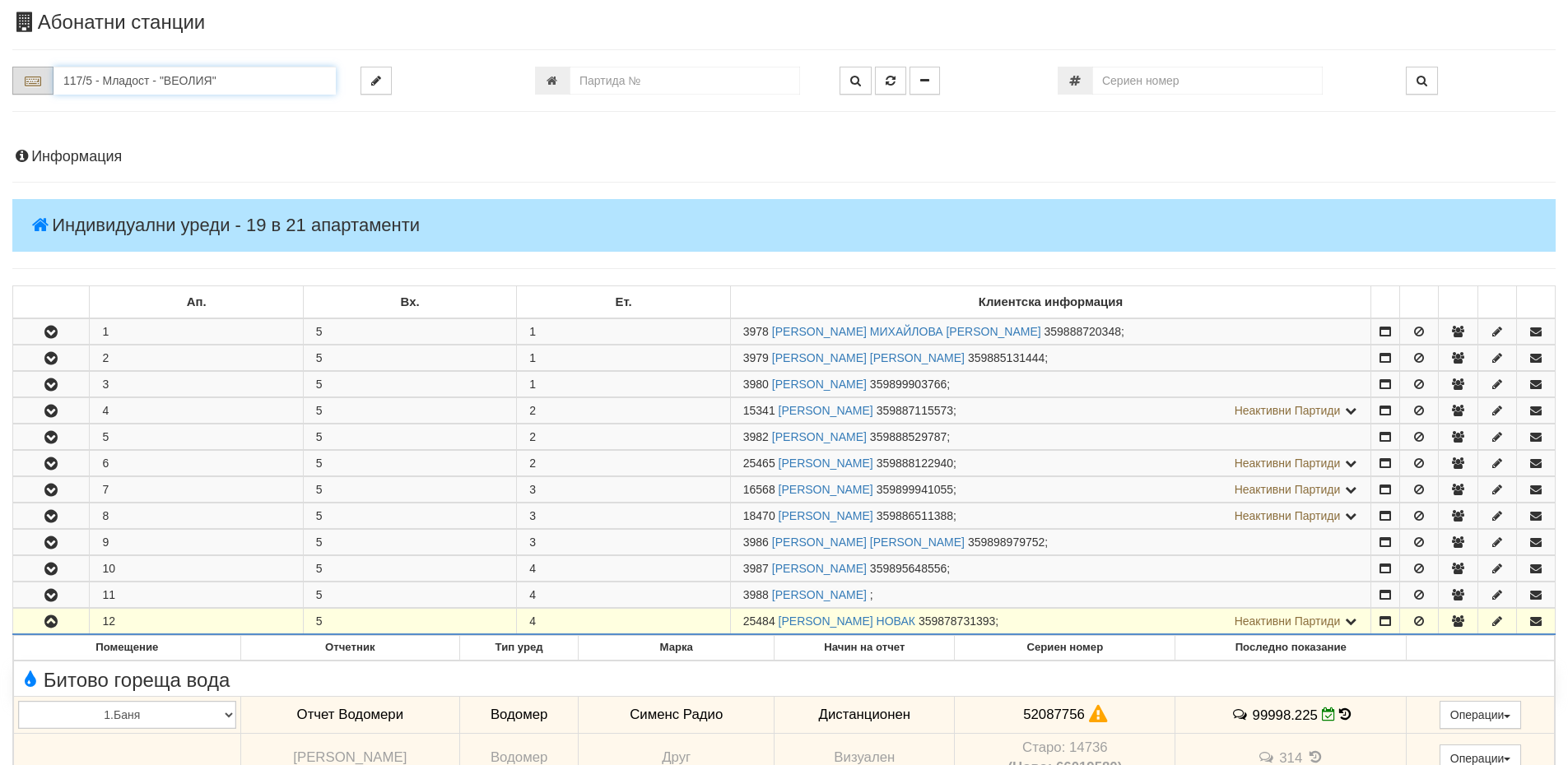
drag, startPoint x: 239, startPoint y: 14, endPoint x: 35, endPoint y: 0, distance: 204.5
click at [35, 0] on body "АС Отчет Настройки Период Глобални Параметри Сваляне Отчетни Карти Нулиране УДР" at bounding box center [784, 727] width 1568 height 1549
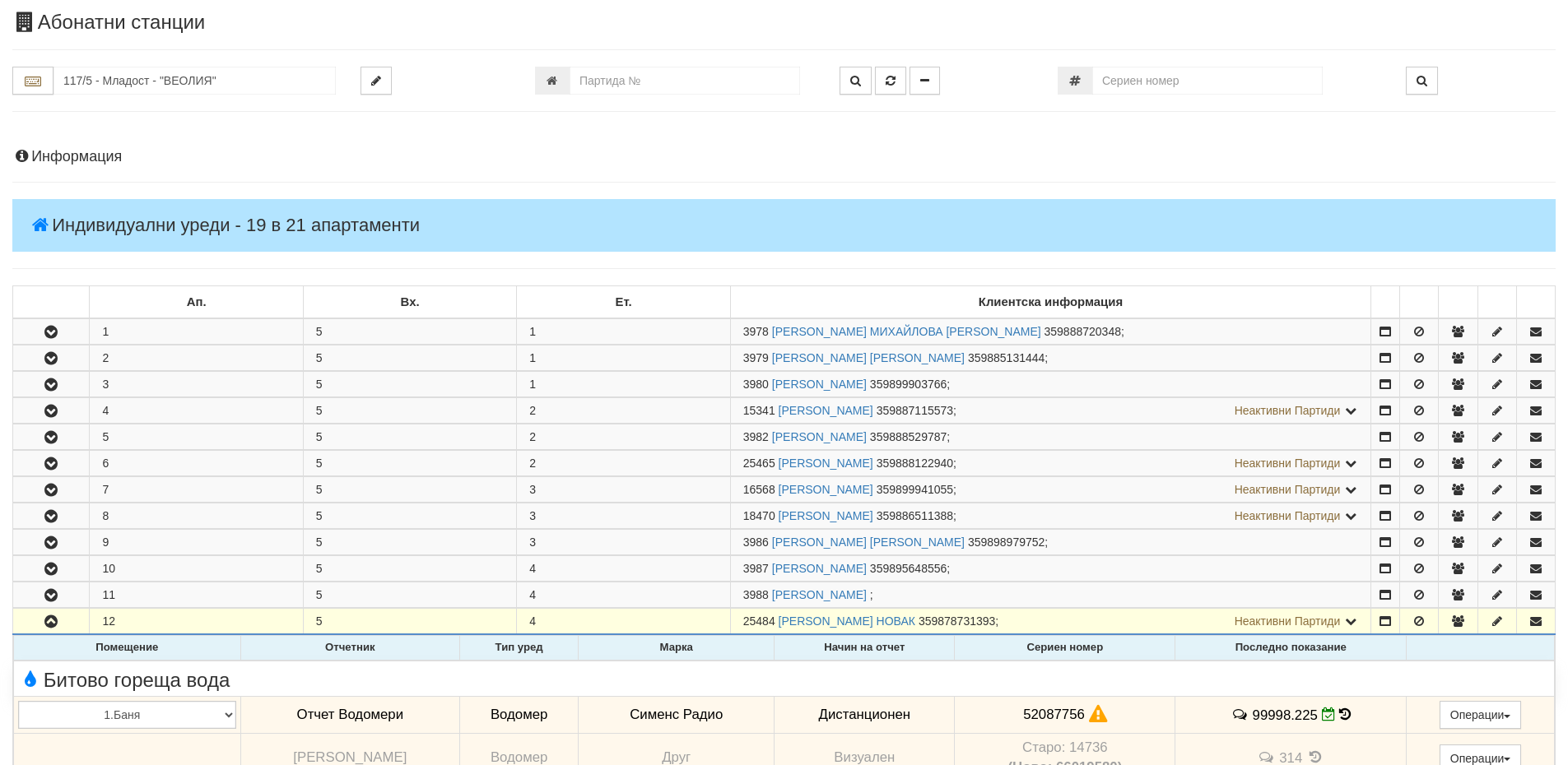
click at [1344, 713] on icon at bounding box center [1345, 714] width 12 height 14
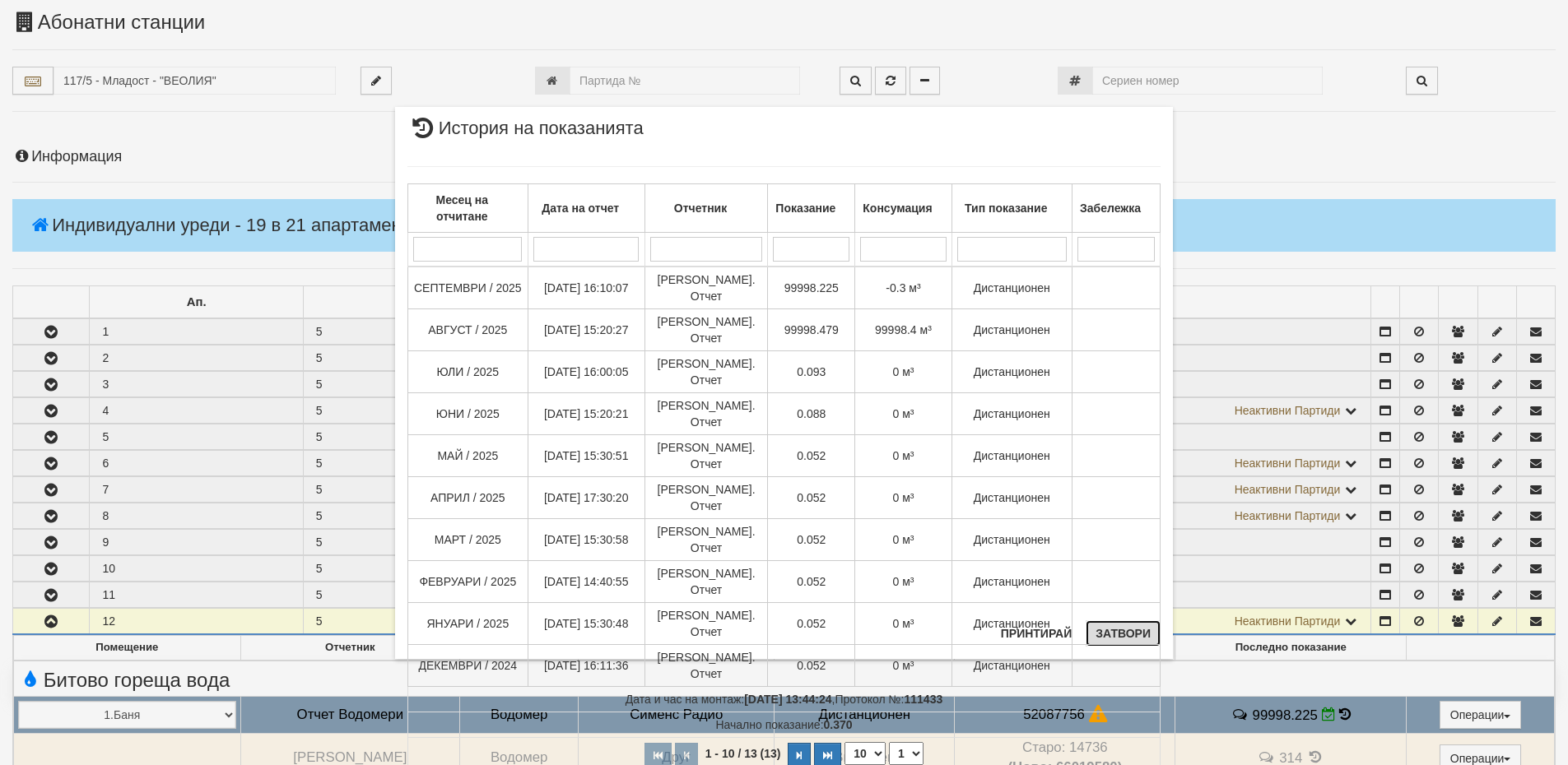
click at [1129, 640] on button "Затвори" at bounding box center [1123, 634] width 74 height 27
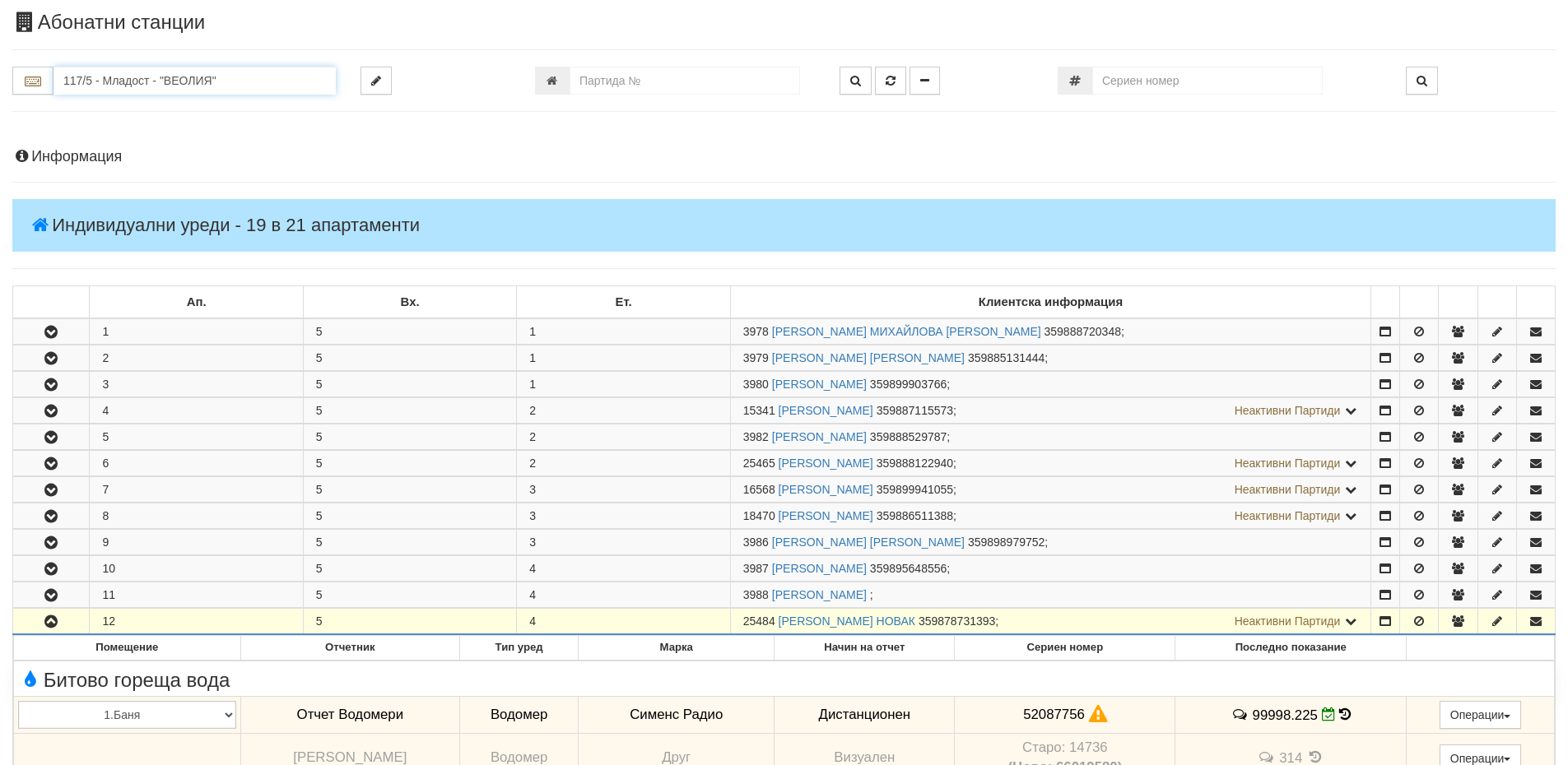
click at [202, 79] on input "117/5 - Младост - "ВЕОЛИЯ"" at bounding box center [194, 81] width 282 height 28
click at [264, 85] on input "117/5 - Младост - "ВЕОЛИЯ"" at bounding box center [194, 81] width 282 height 28
click at [192, 74] on input "117/5 - Младост - "ВЕОЛИЯ"" at bounding box center [194, 81] width 282 height 28
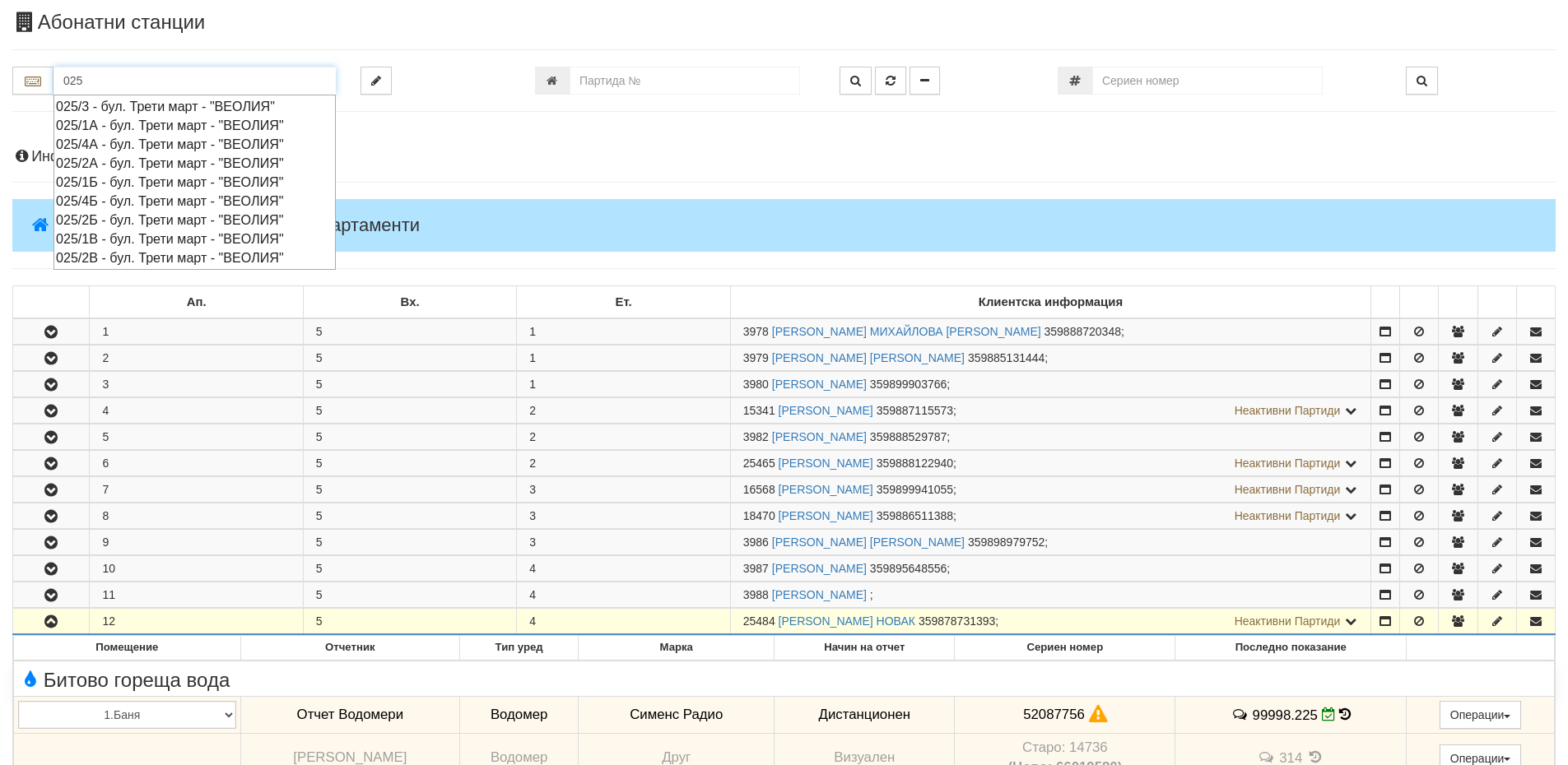
click at [153, 256] on div "025/2В - бул. Трети март - "ВЕОЛИЯ"" at bounding box center [194, 257] width 278 height 19
type input "025/2В - бул. Трети март - "ВЕОЛИЯ""
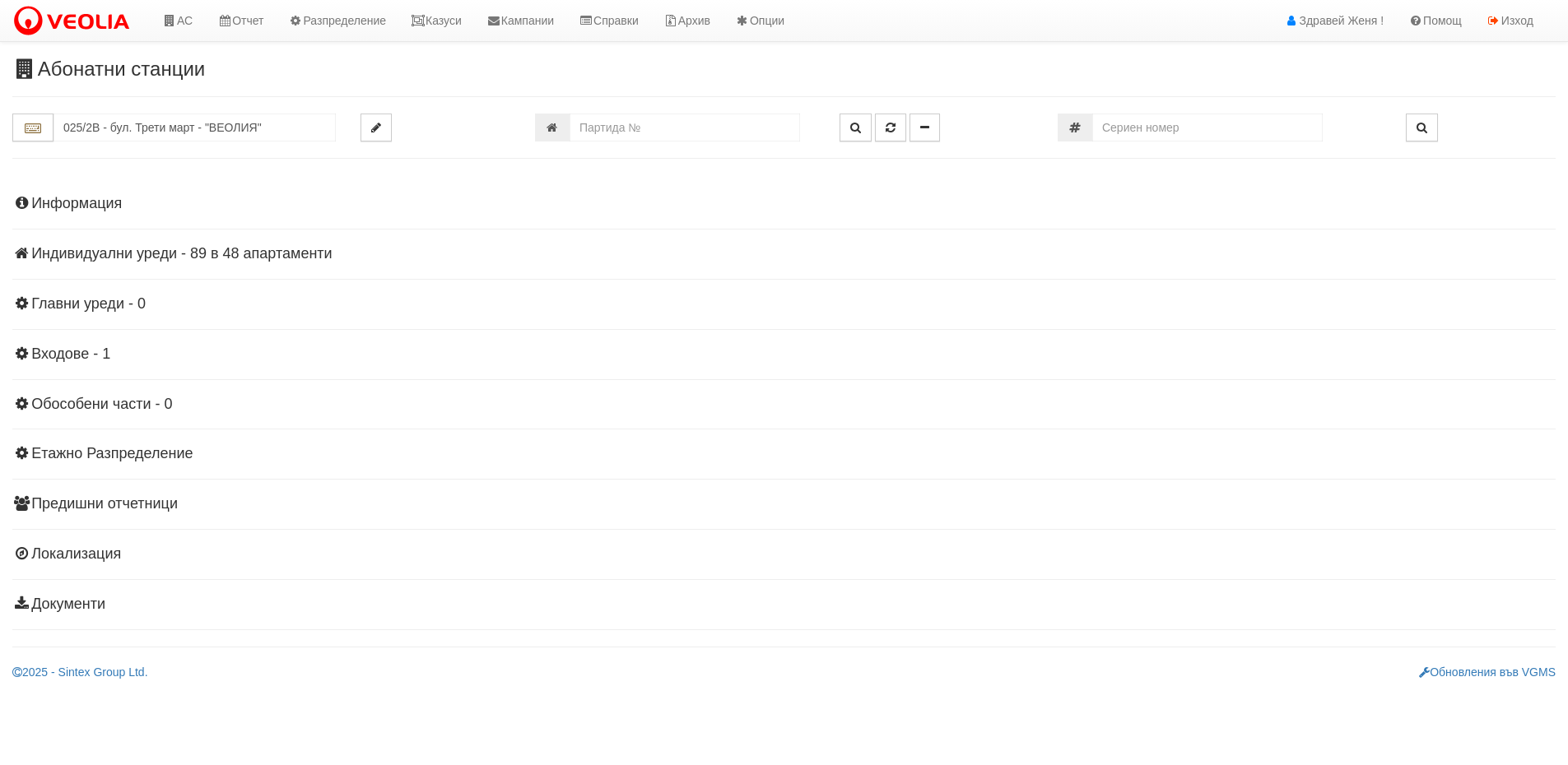
scroll to position [0, 0]
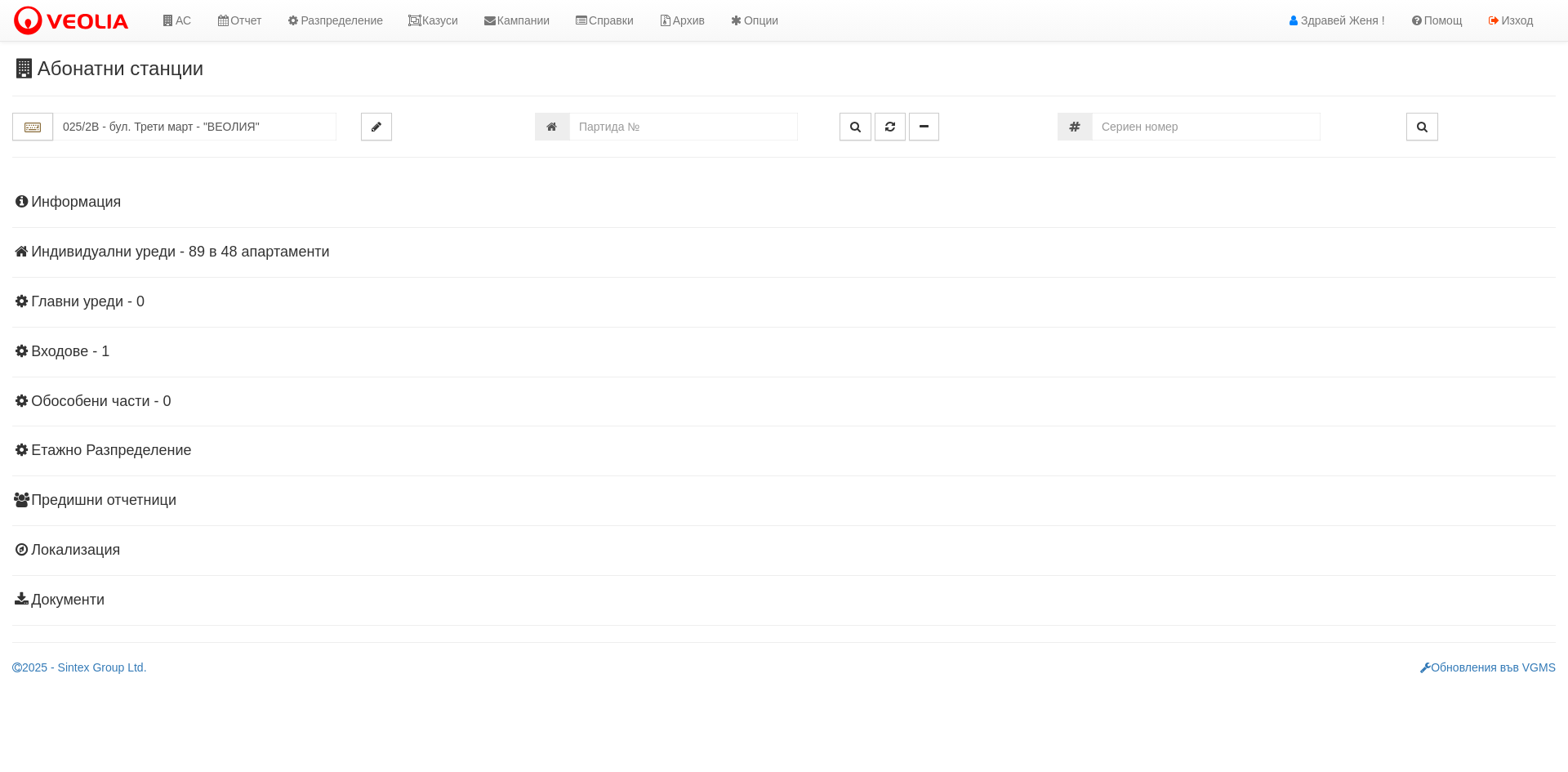
click at [269, 252] on h4 "Индивидуални уреди - 89 в 48 апартаменти" at bounding box center [784, 252] width 1543 height 17
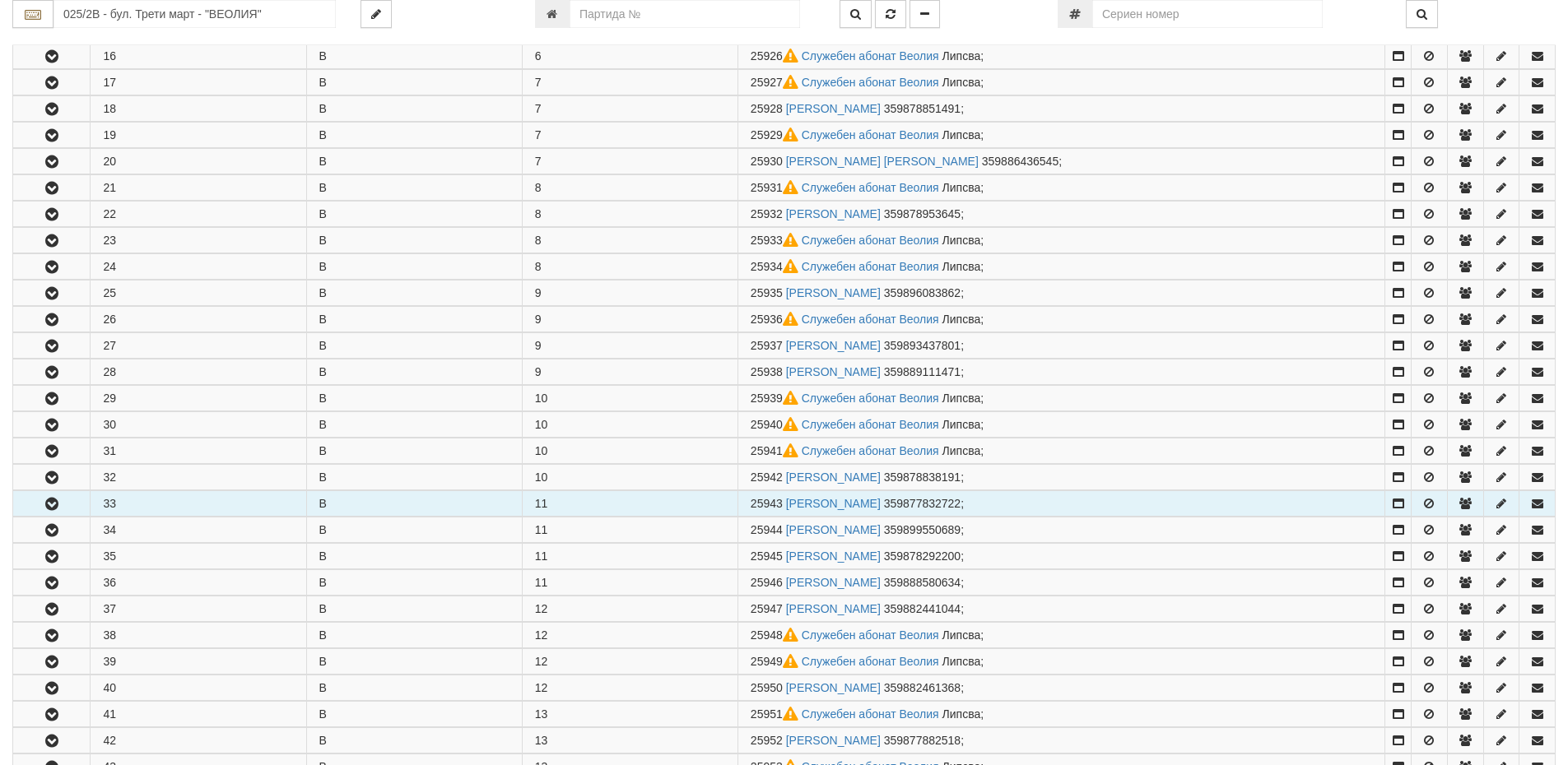
scroll to position [740, 0]
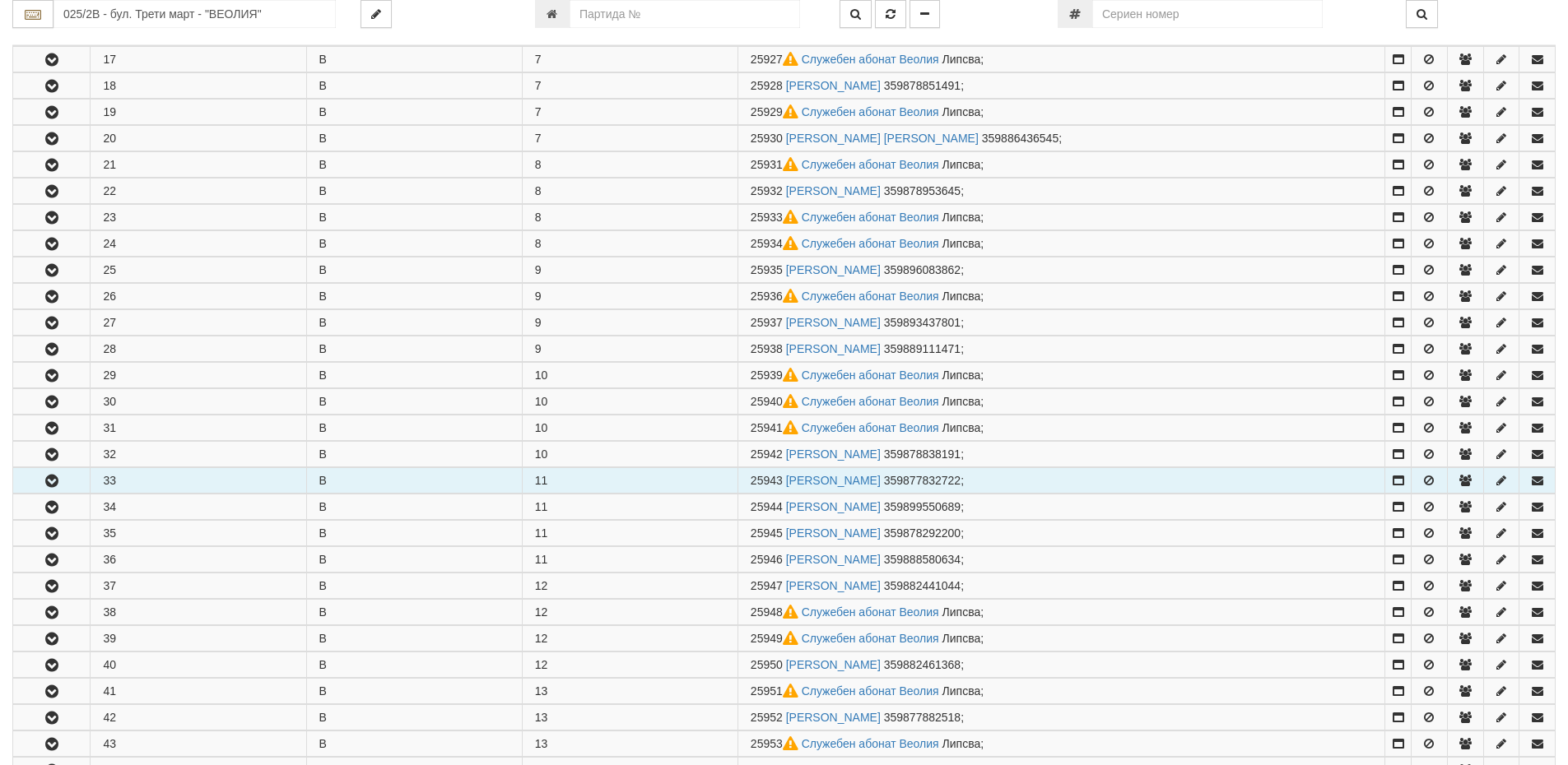
click at [60, 486] on icon "button" at bounding box center [51, 480] width 20 height 12
